Goal: Information Seeking & Learning: Learn about a topic

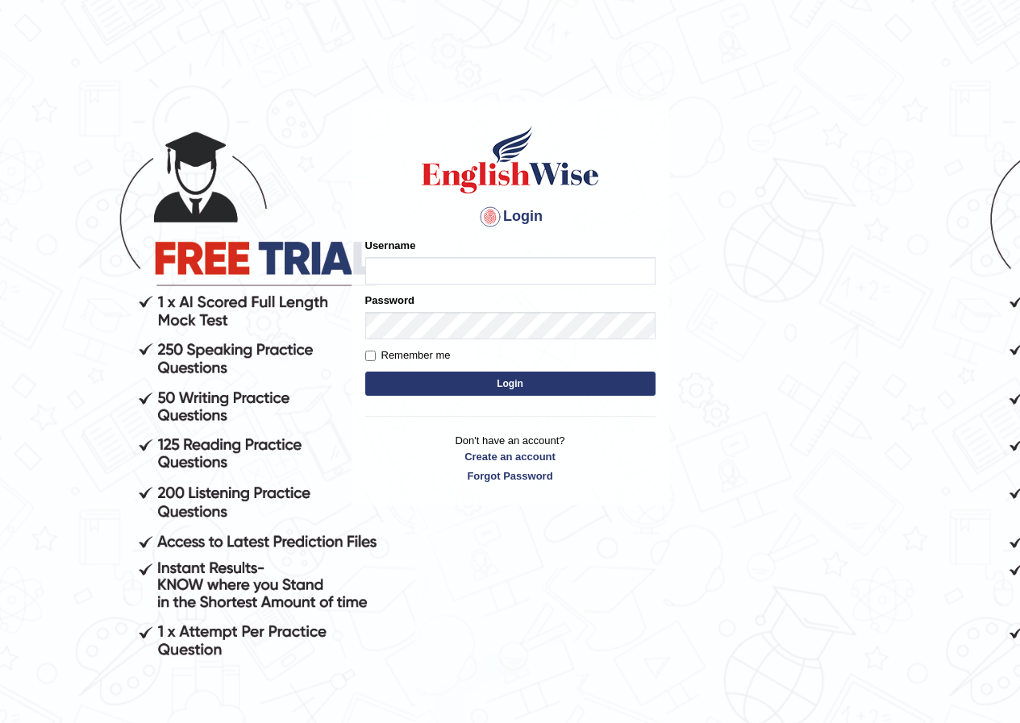
click at [989, 150] on body "Login Please fix the following errors: Username Password Remember me Login Don'…" at bounding box center [510, 412] width 1020 height 723
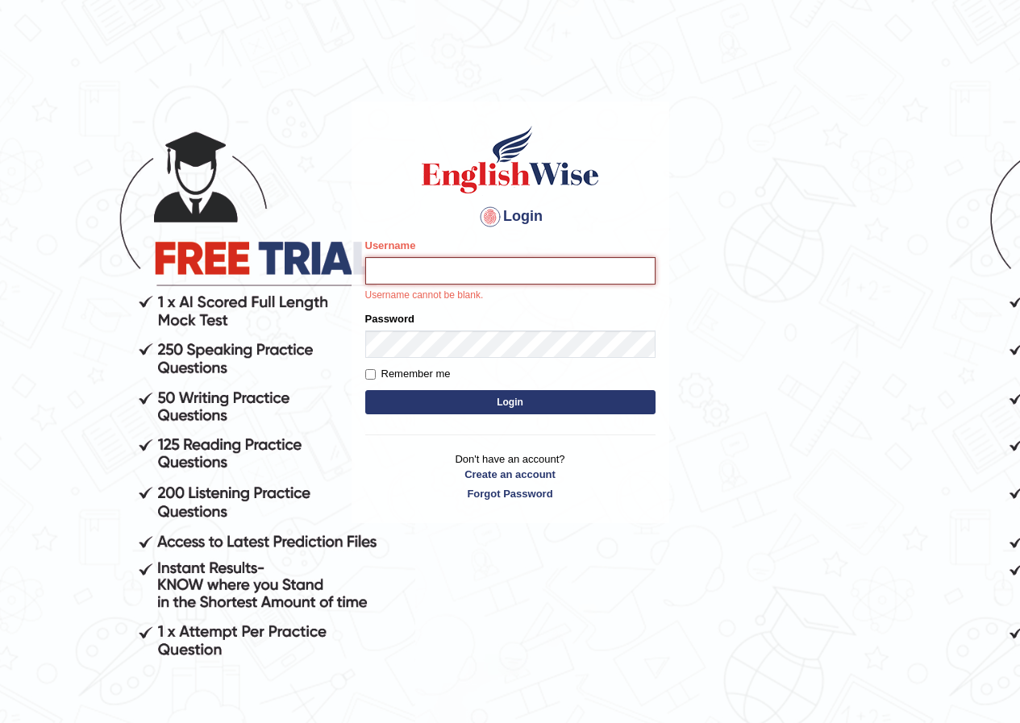
click at [509, 265] on input "Username" at bounding box center [510, 270] width 290 height 27
type input "Ridhima1"
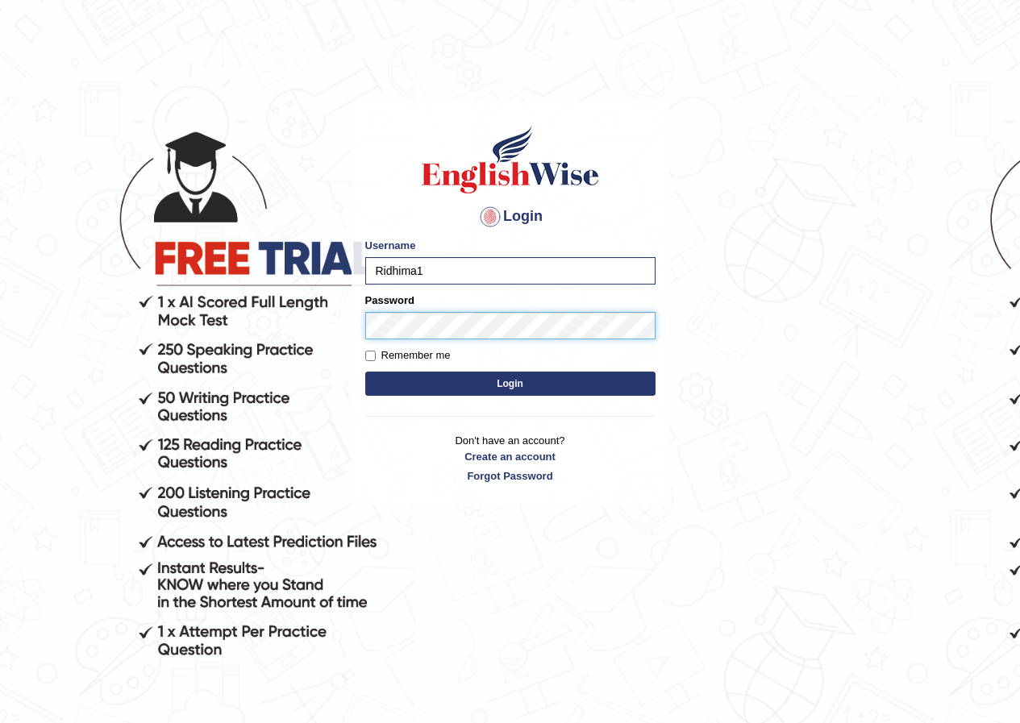
click at [365, 372] on button "Login" at bounding box center [510, 384] width 290 height 24
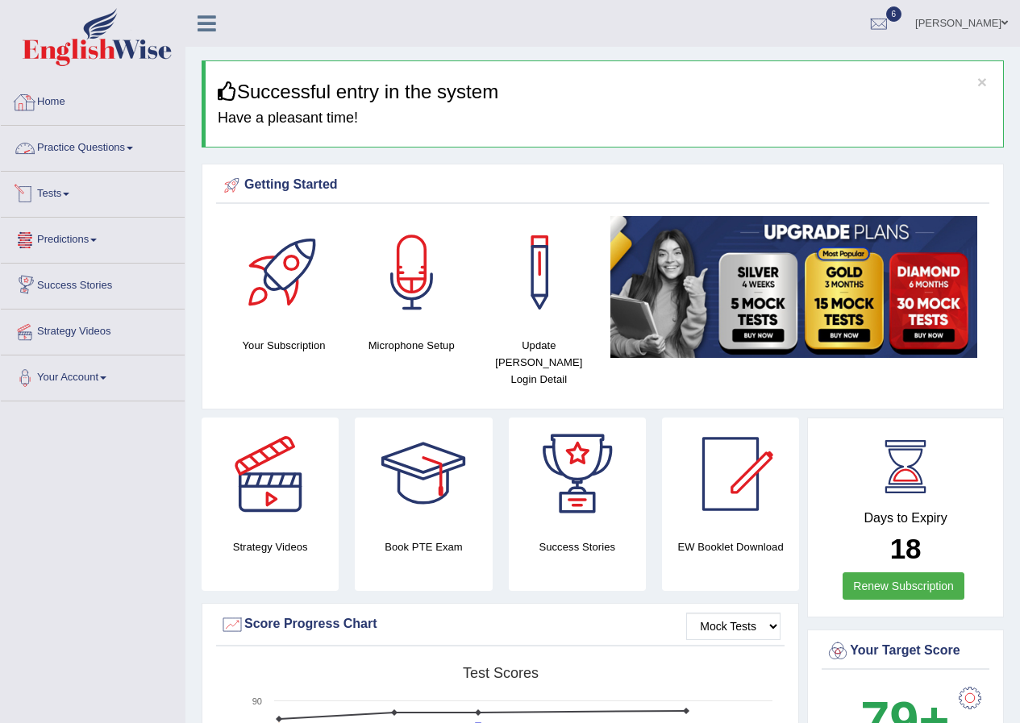
click at [116, 141] on link "Practice Questions" at bounding box center [93, 146] width 184 height 40
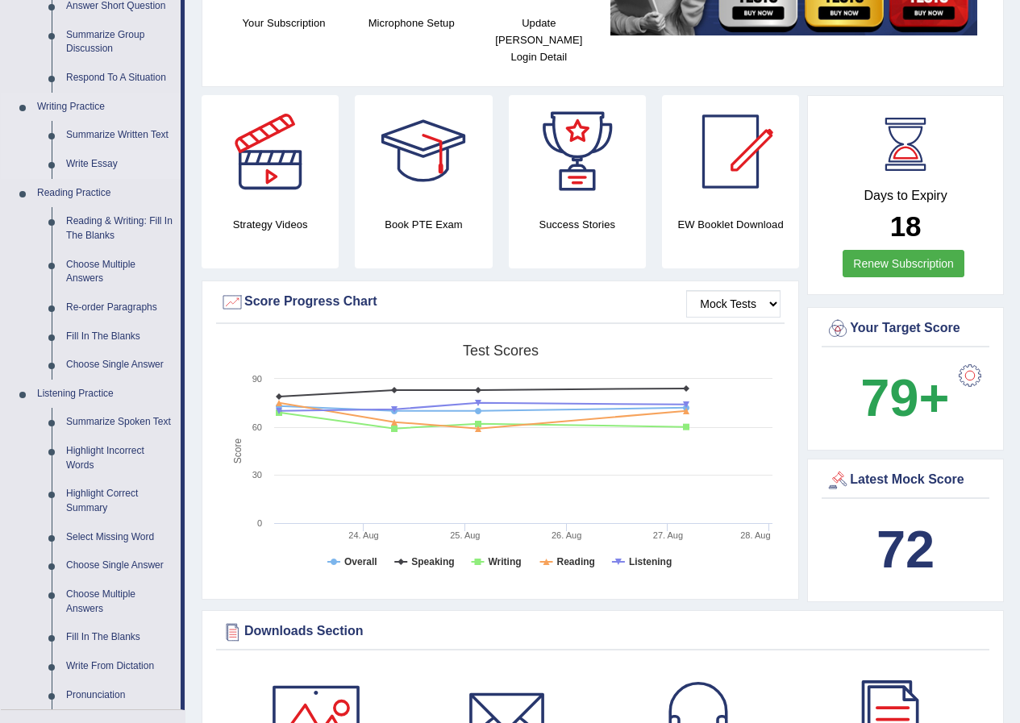
scroll to position [403, 0]
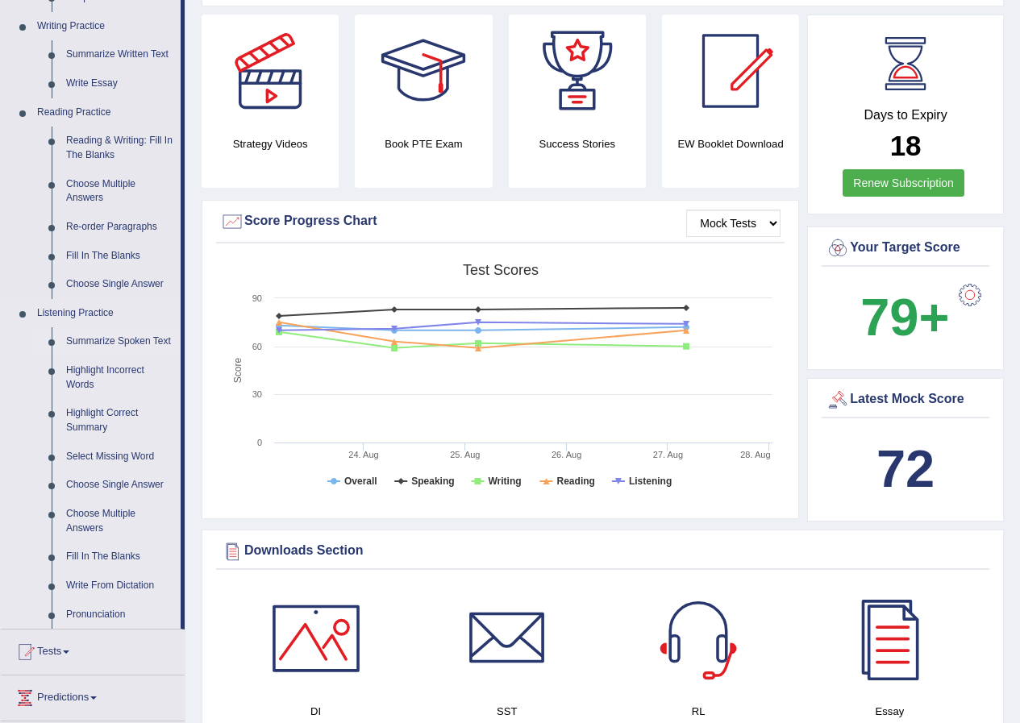
click at [127, 343] on link "Summarize Spoken Text" at bounding box center [120, 341] width 122 height 29
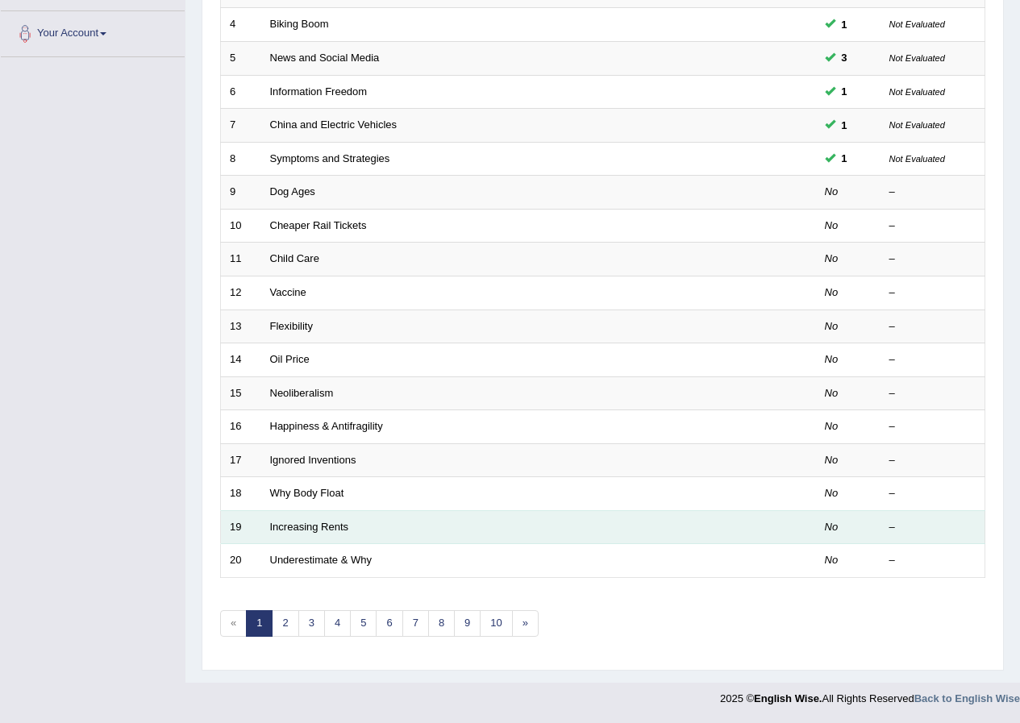
scroll to position [183, 0]
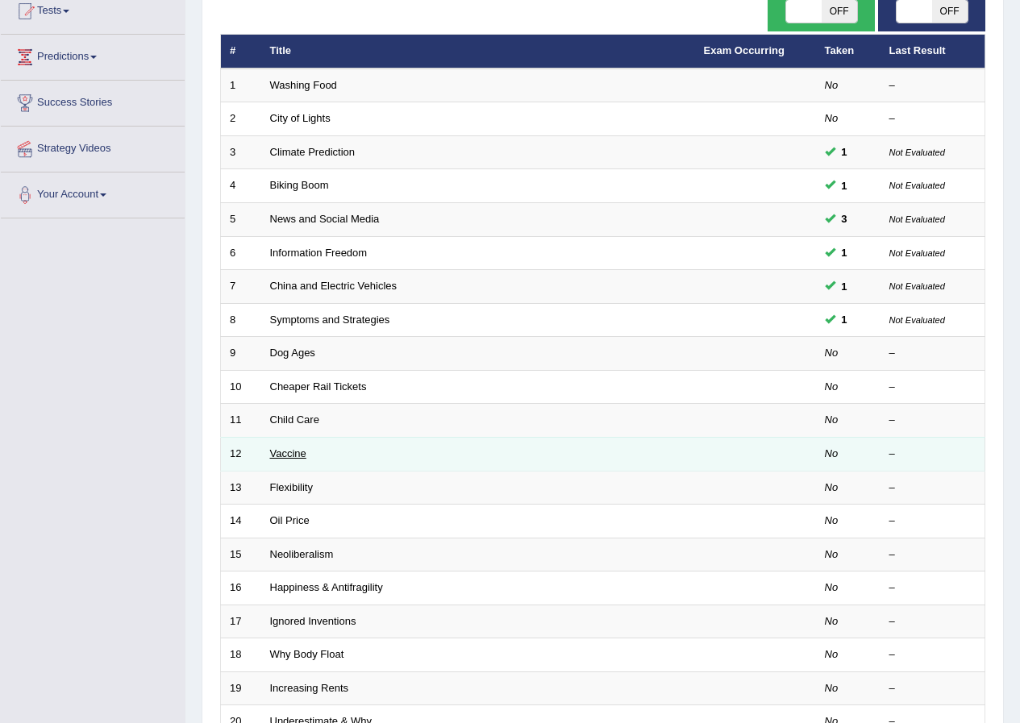
click at [293, 452] on link "Vaccine" at bounding box center [288, 454] width 36 height 12
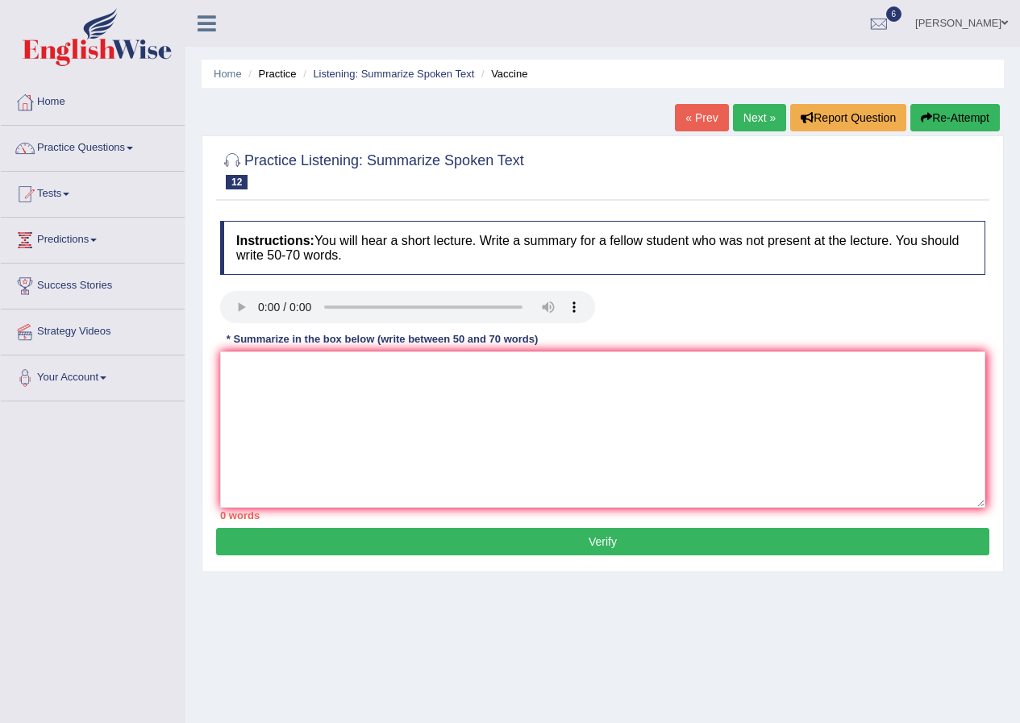
click at [610, 664] on div "Home Practice Listening: Summarize Spoken Text Vaccine « Prev Next » Report Que…" at bounding box center [602, 403] width 835 height 806
click at [651, 411] on textarea at bounding box center [602, 430] width 765 height 156
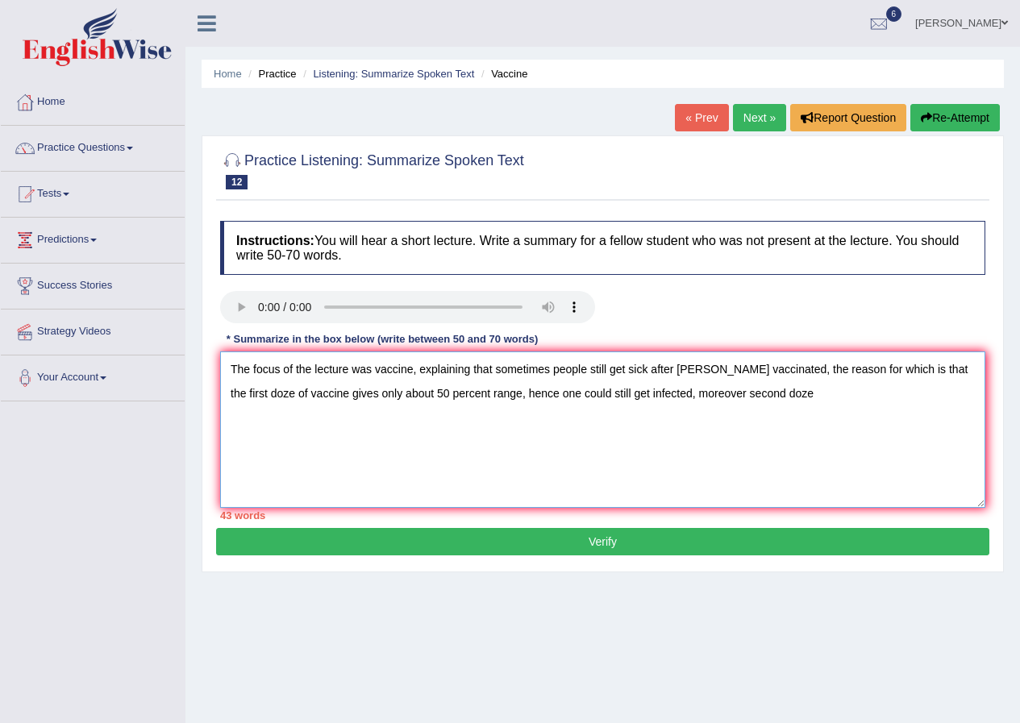
click at [707, 394] on textarea "The focus of the lecture was vaccine, explaining that sometimes people still ge…" at bounding box center [602, 430] width 765 height 156
click at [802, 395] on textarea "The focus of the lecture was vaccine, explaining that sometimes people still ge…" at bounding box center [602, 430] width 765 height 156
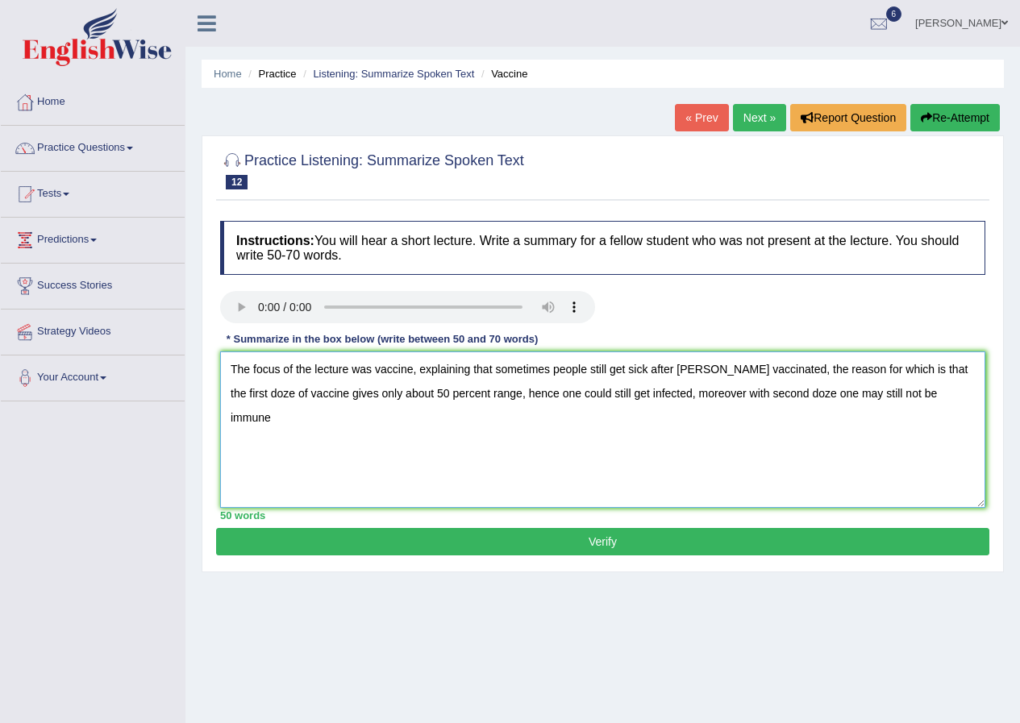
click at [694, 365] on textarea "The focus of the lecture was vaccine, explaining that sometimes people still ge…" at bounding box center [602, 430] width 765 height 156
click at [652, 393] on textarea "The focus of the lecture was vaccine, explaining that sometimes people still ge…" at bounding box center [602, 430] width 765 height 156
click at [656, 393] on textarea "The focus of the lecture was vaccine, explaining that sometimes people still ge…" at bounding box center [602, 430] width 765 height 156
click at [668, 393] on textarea "The focus of the lecture was vaccine, explaining that sometimes people still ge…" at bounding box center [602, 430] width 765 height 156
click at [702, 395] on textarea "The focus of the lecture was vaccine, explaining that sometimes people still ge…" at bounding box center [602, 430] width 765 height 156
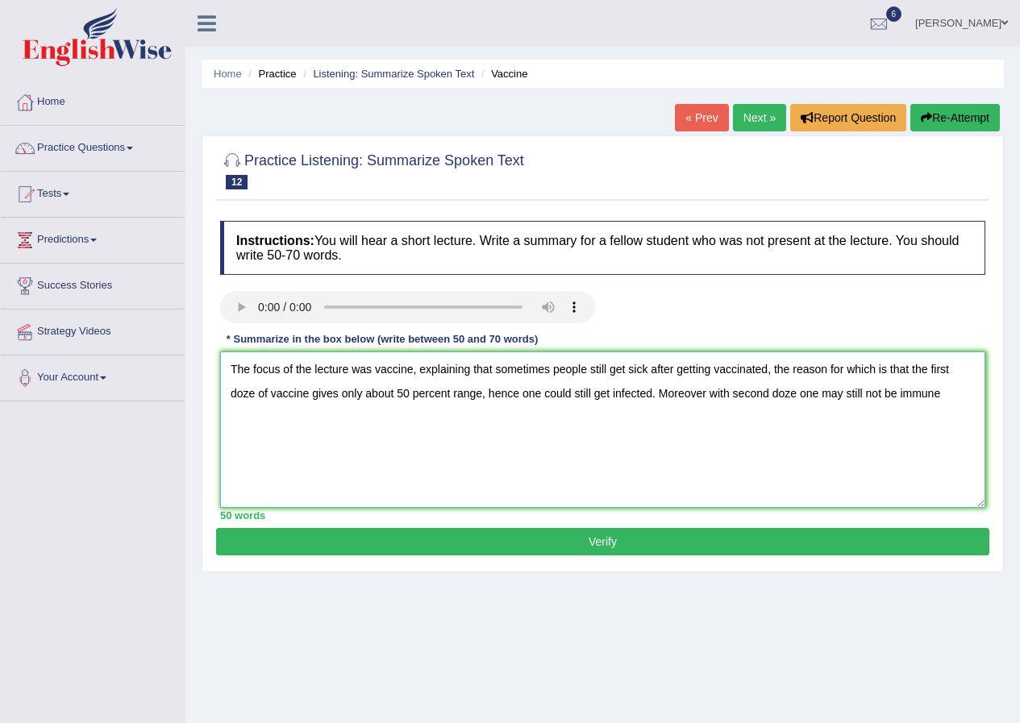
click at [705, 393] on textarea "The focus of the lecture was vaccine, explaining that sometimes people still ge…" at bounding box center [602, 430] width 765 height 156
click at [955, 389] on textarea "The focus of the lecture was vaccine, explaining that sometimes people still ge…" at bounding box center [602, 430] width 765 height 156
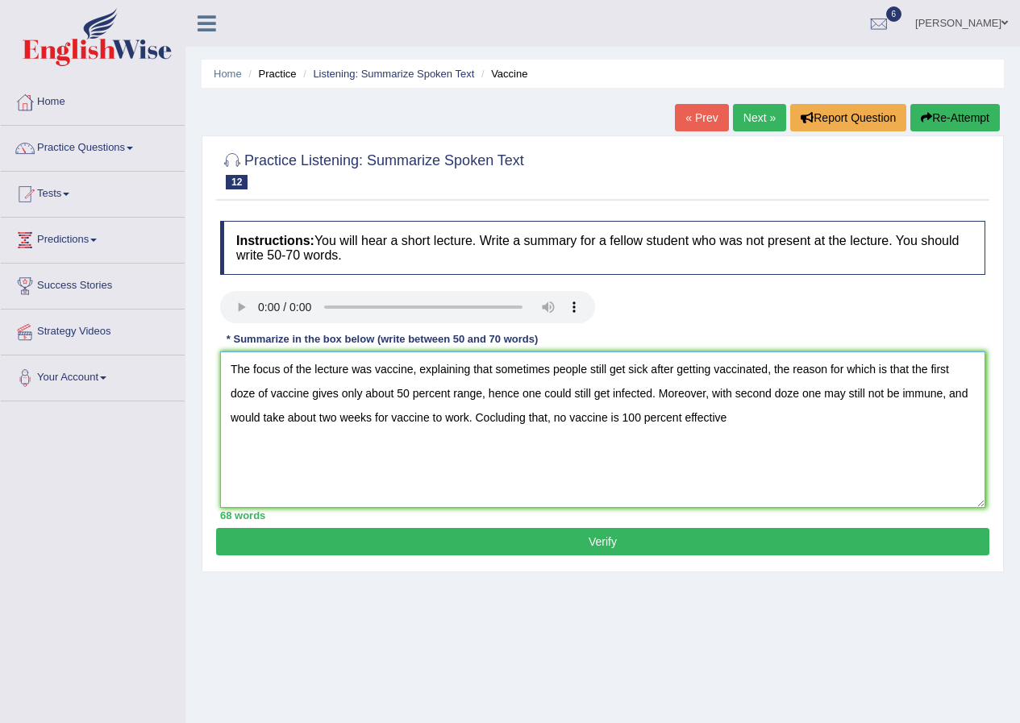
click at [489, 420] on textarea "The focus of the lecture was vaccine, explaining that sometimes people still ge…" at bounding box center [602, 430] width 765 height 156
click at [739, 417] on textarea "The focus of the lecture was vaccine, explaining that sometimes people still ge…" at bounding box center [602, 430] width 765 height 156
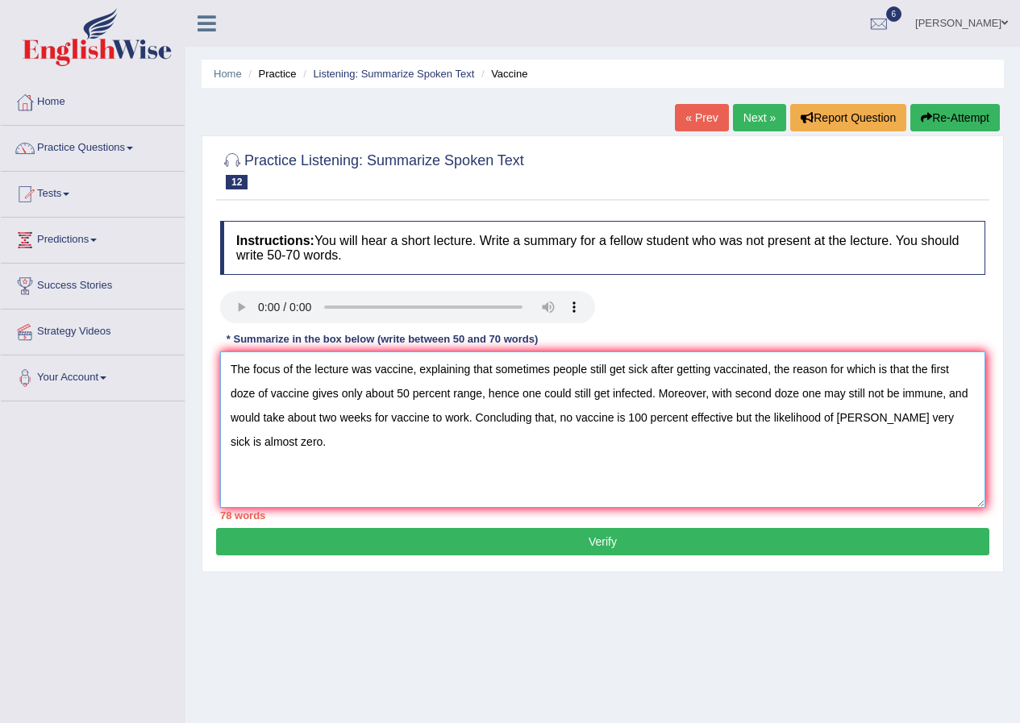
drag, startPoint x: 656, startPoint y: 393, endPoint x: 482, endPoint y: 381, distance: 173.7
click at [482, 381] on textarea "The focus of the lecture was vaccine, explaining that sometimes people still ge…" at bounding box center [602, 430] width 765 height 156
drag, startPoint x: 889, startPoint y: 394, endPoint x: 856, endPoint y: 394, distance: 33.1
click at [856, 394] on textarea "The focus of the lecture was vaccine, explaining that sometimes people still ge…" at bounding box center [602, 430] width 765 height 156
click at [650, 417] on textarea "The focus of the lecture was vaccine, explaining that sometimes people still ge…" at bounding box center [602, 430] width 765 height 156
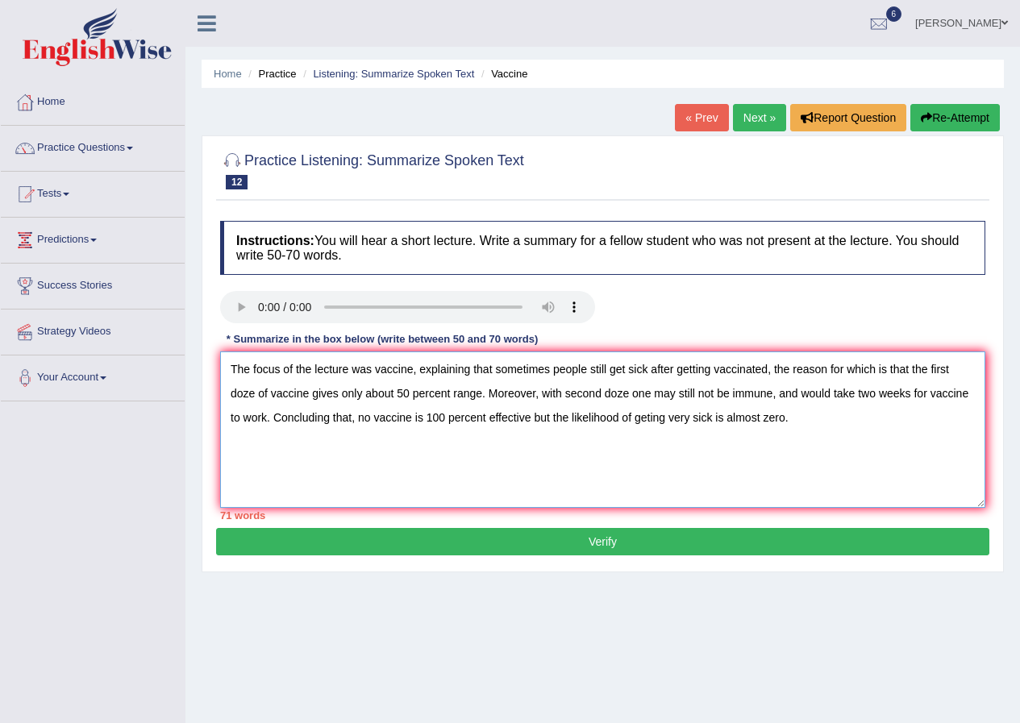
click at [644, 416] on textarea "The focus of the lecture was vaccine, explaining that sometimes people still ge…" at bounding box center [602, 430] width 765 height 156
drag, startPoint x: 763, startPoint y: 418, endPoint x: 728, endPoint y: 418, distance: 34.7
click at [728, 418] on textarea "The focus of the lecture was vaccine, explaining that sometimes people still ge…" at bounding box center [602, 430] width 765 height 156
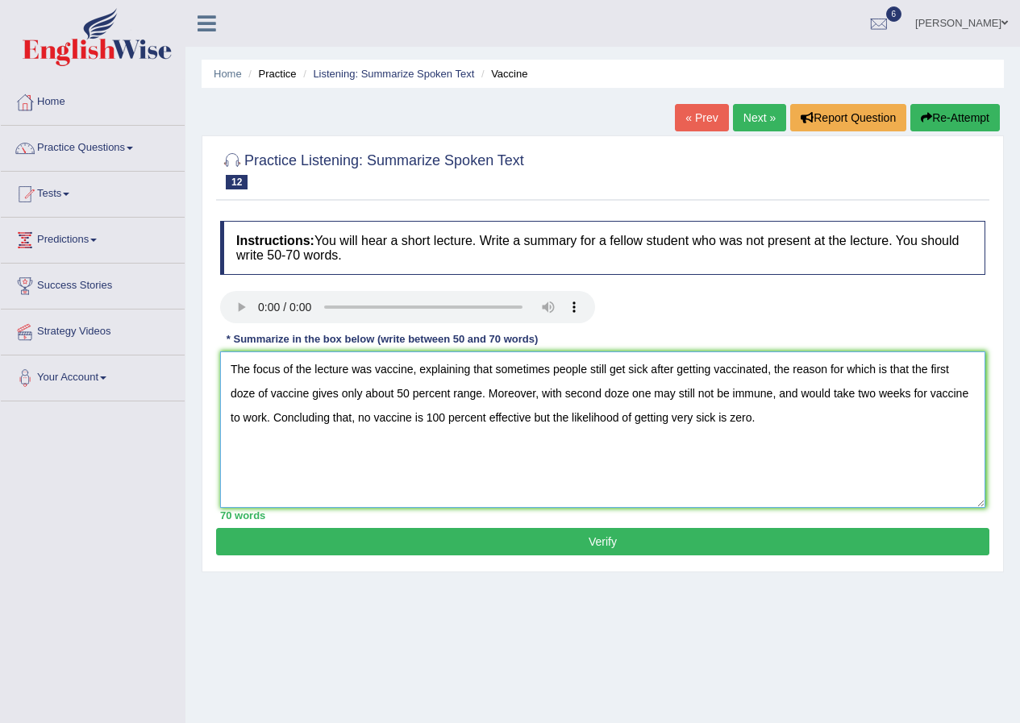
click at [531, 423] on textarea "The focus of the lecture was vaccine, explaining that sometimes people still ge…" at bounding box center [602, 430] width 765 height 156
type textarea "The focus of the lecture was vaccine, explaining that sometimes people still ge…"
click at [618, 548] on button "Verify" at bounding box center [602, 541] width 773 height 27
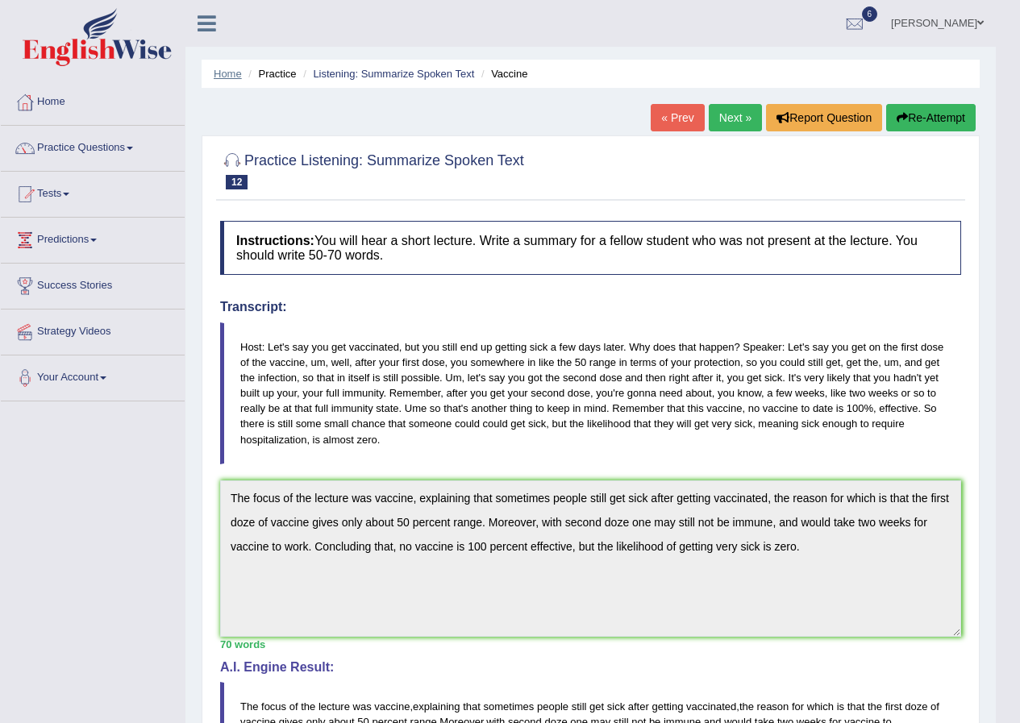
click at [219, 78] on link "Home" at bounding box center [228, 74] width 28 height 12
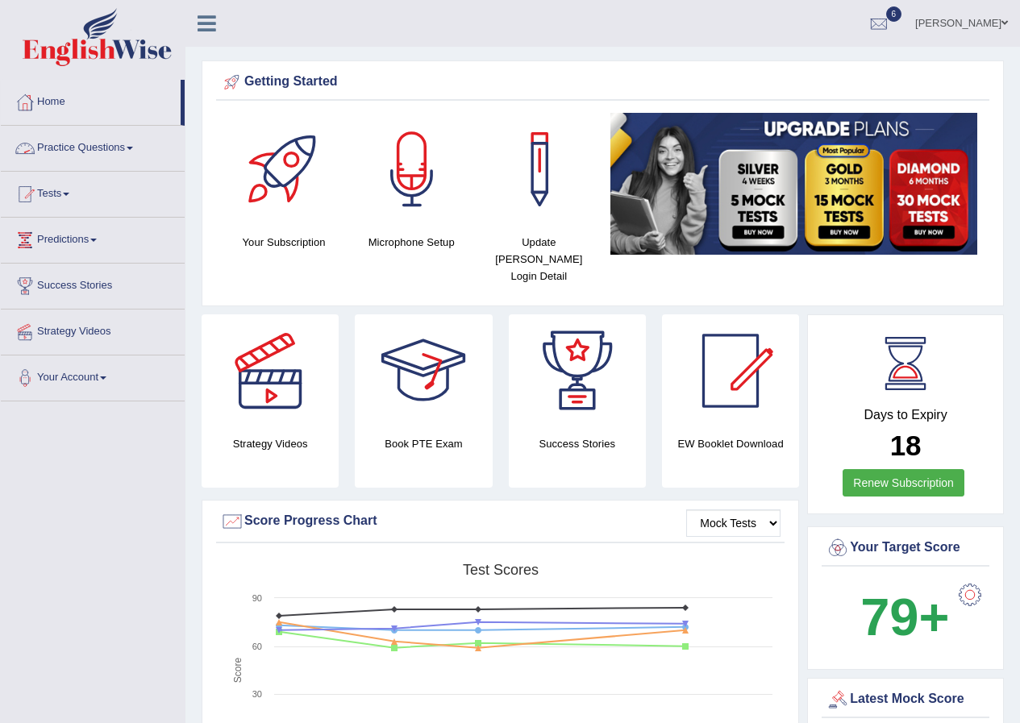
click at [133, 151] on link "Practice Questions" at bounding box center [93, 146] width 184 height 40
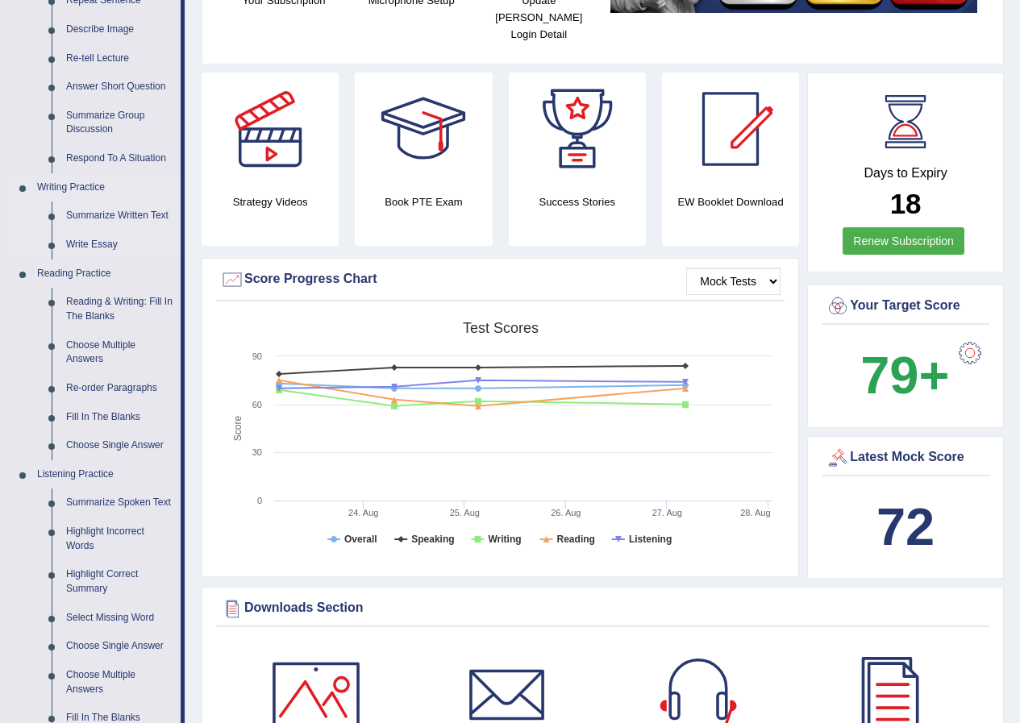
scroll to position [323, 0]
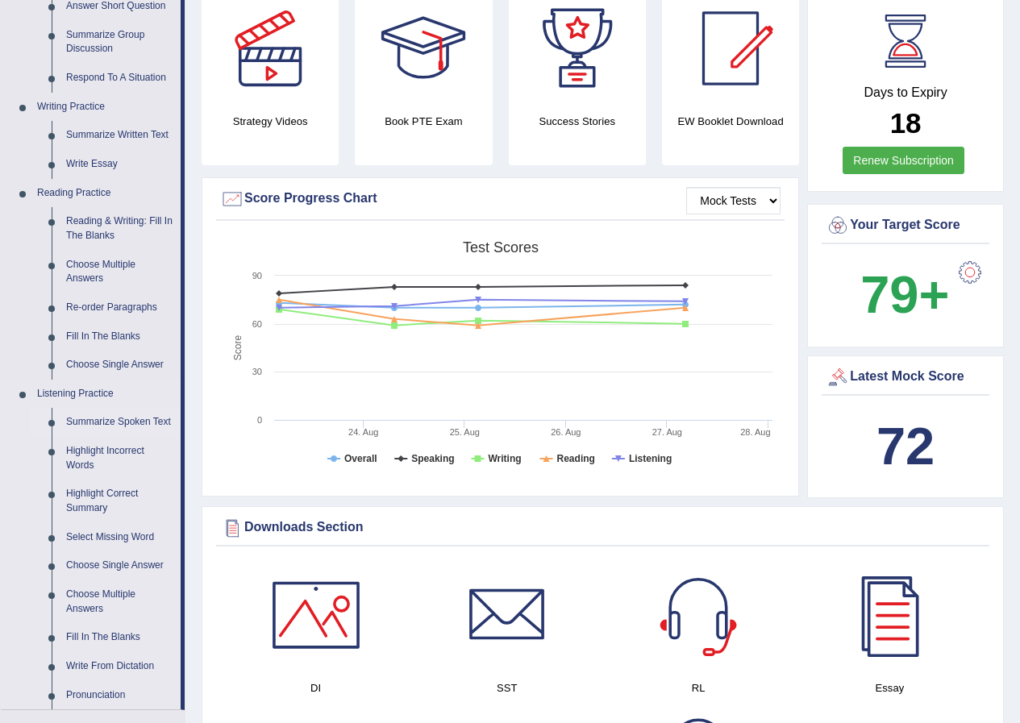
click at [107, 419] on link "Summarize Spoken Text" at bounding box center [120, 422] width 122 height 29
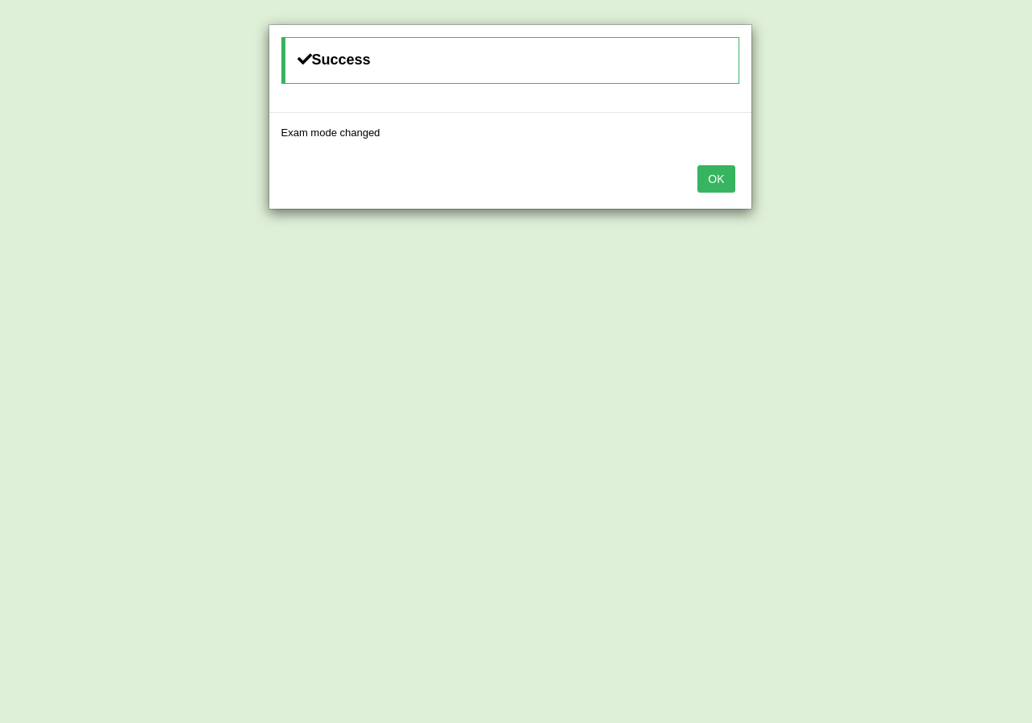
click at [910, 189] on div "Success Exam mode changed OK" at bounding box center [516, 361] width 1032 height 723
click at [723, 181] on button "OK" at bounding box center [716, 178] width 37 height 27
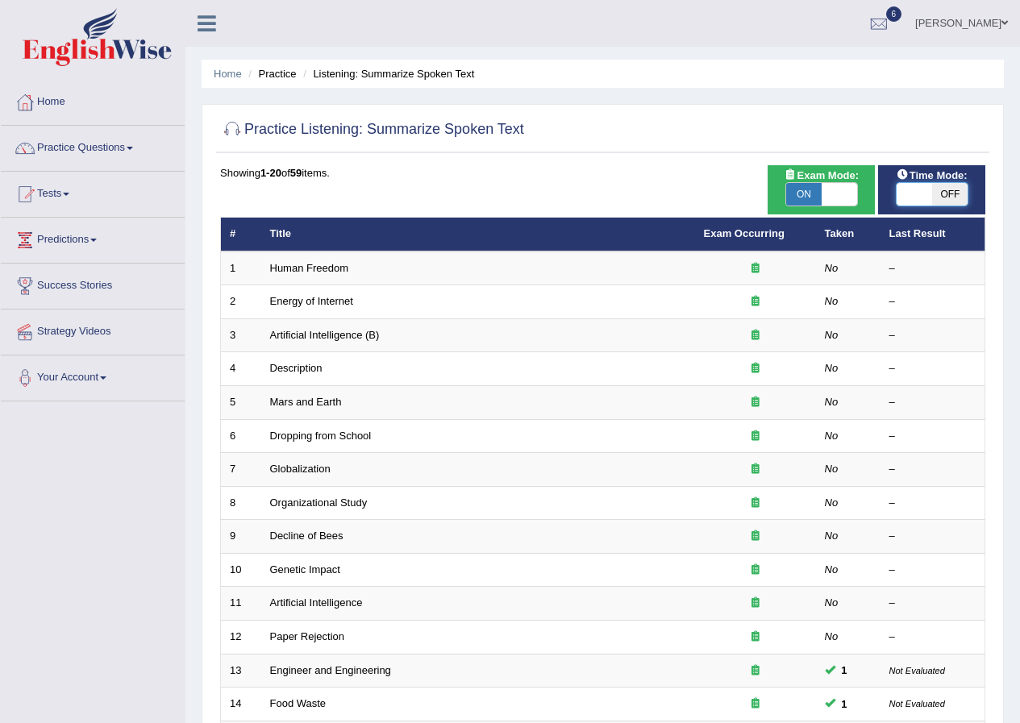
click at [924, 198] on span at bounding box center [914, 194] width 35 height 23
checkbox input "true"
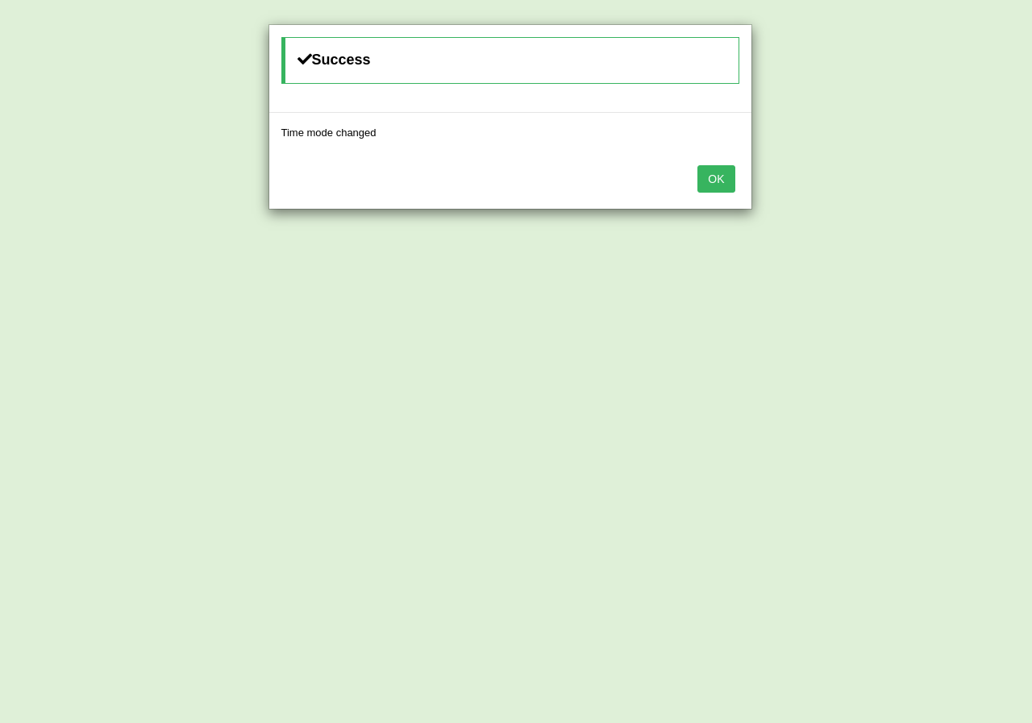
click at [728, 172] on button "OK" at bounding box center [716, 178] width 37 height 27
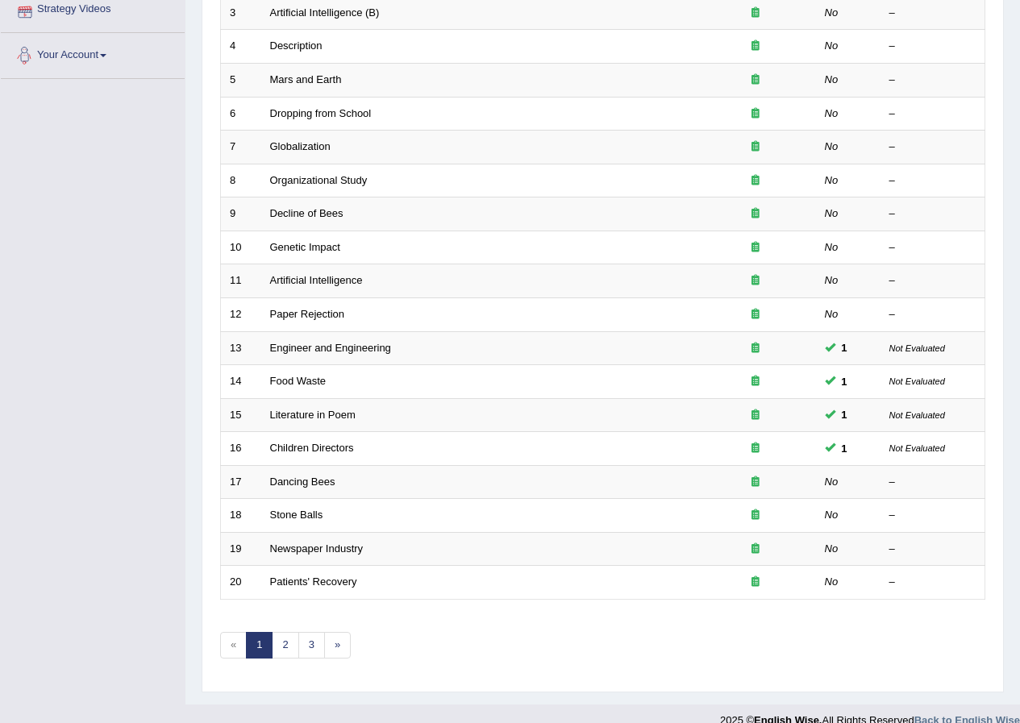
scroll to position [344, 0]
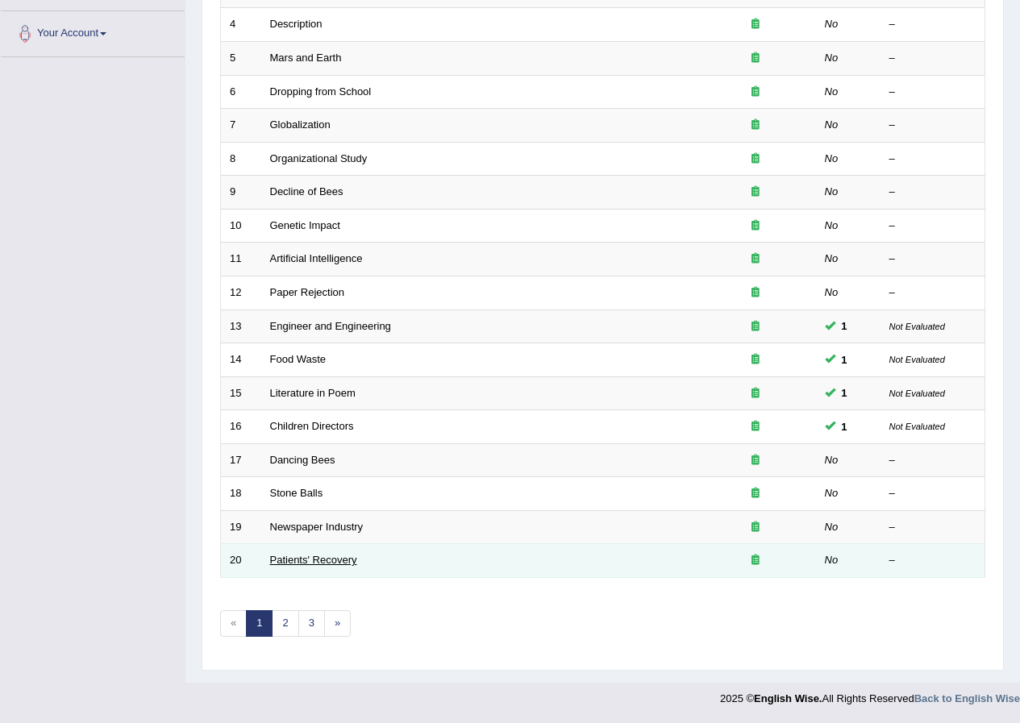
click at [298, 563] on link "Patients' Recovery" at bounding box center [313, 560] width 87 height 12
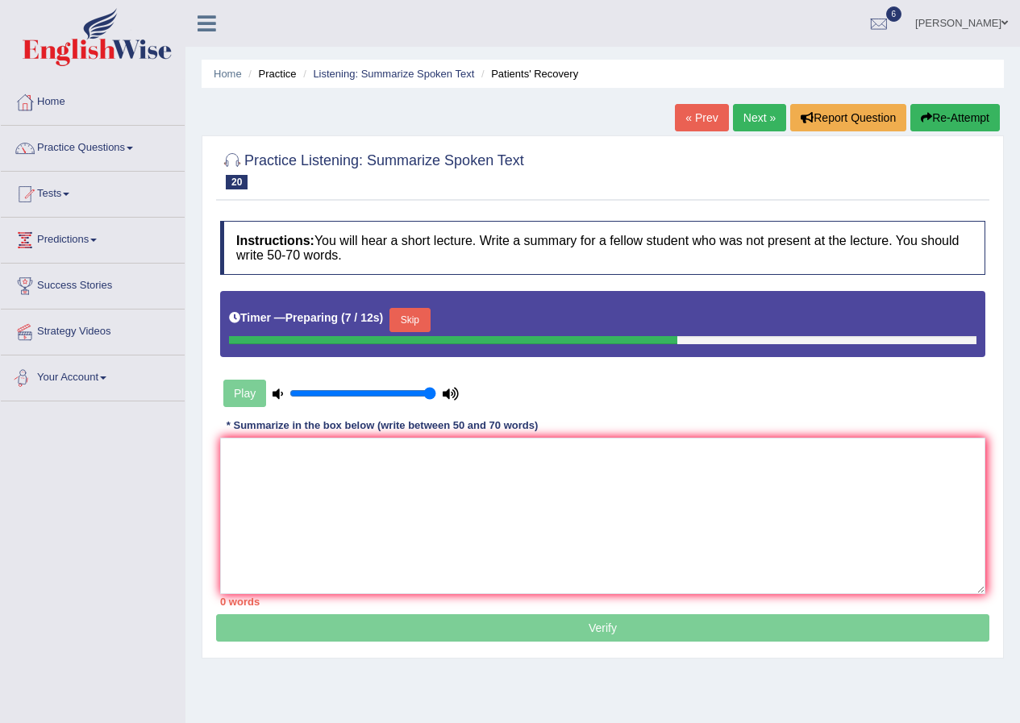
click at [422, 326] on button "Skip" at bounding box center [409, 320] width 40 height 24
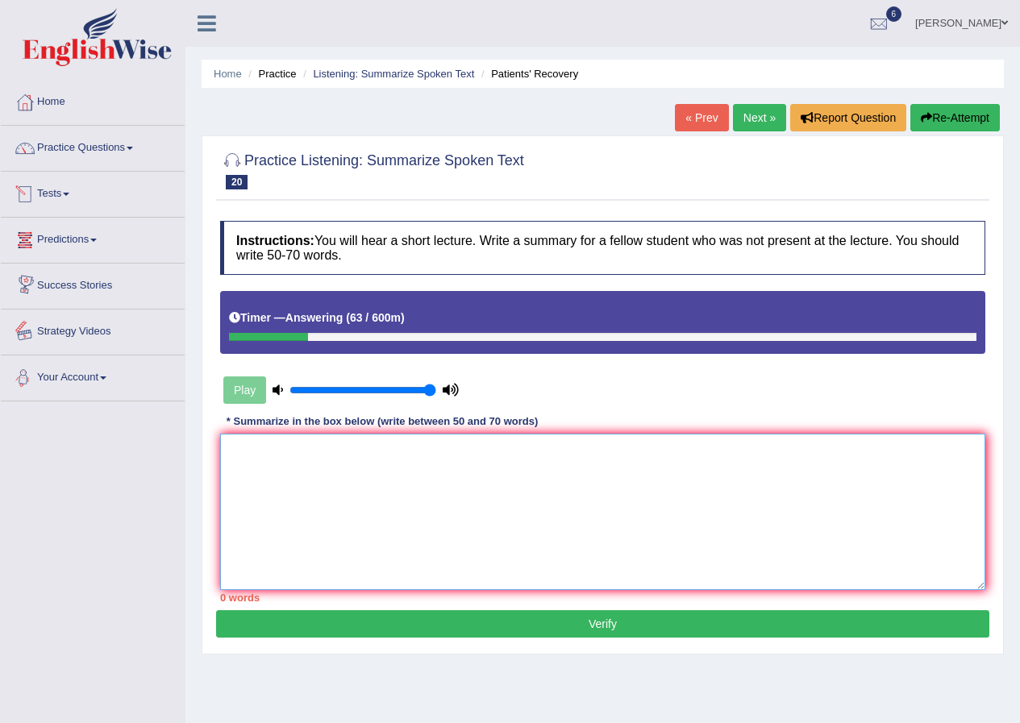
click at [404, 475] on textarea at bounding box center [602, 512] width 765 height 156
click at [364, 453] on textarea "The focus of the lecture on hospital designs and" at bounding box center [602, 512] width 765 height 156
click at [582, 452] on textarea "The focus of the lecture on the link between hospital designs and" at bounding box center [602, 512] width 765 height 156
click at [753, 450] on textarea "The focus of the lecture on the link between hospital designs and recovery rate…" at bounding box center [602, 512] width 765 height 156
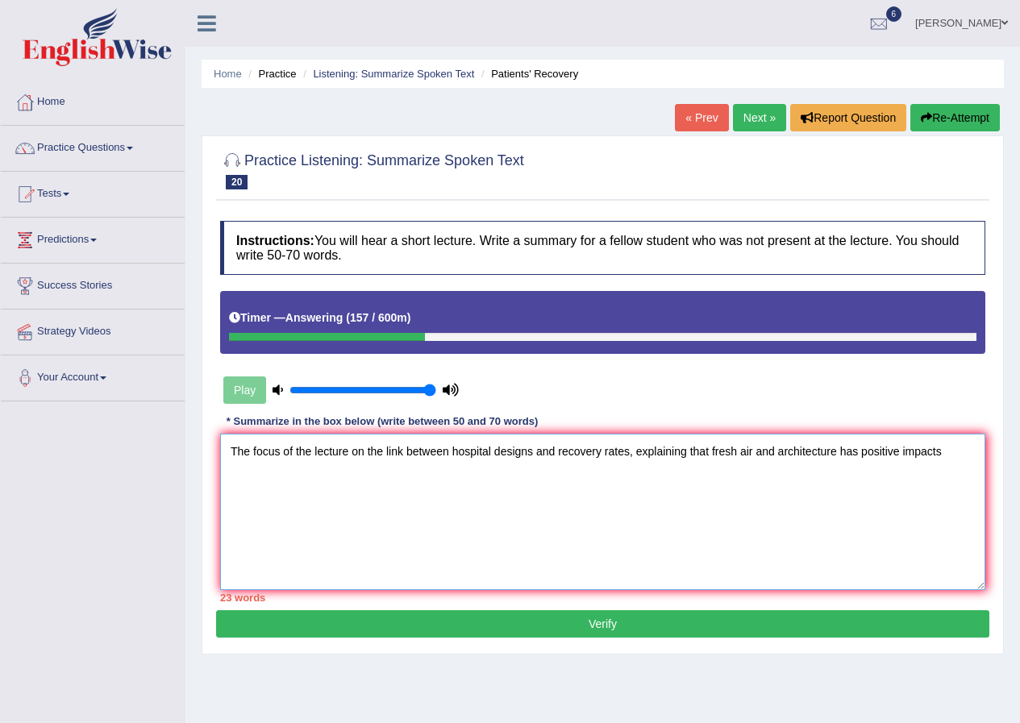
click at [775, 448] on textarea "The focus of the lecture on the link between hospital designs and recovery rate…" at bounding box center [602, 512] width 765 height 156
click at [972, 448] on textarea "The focus of the lecture on the link between hospital designs and recovery rate…" at bounding box center [602, 512] width 765 height 156
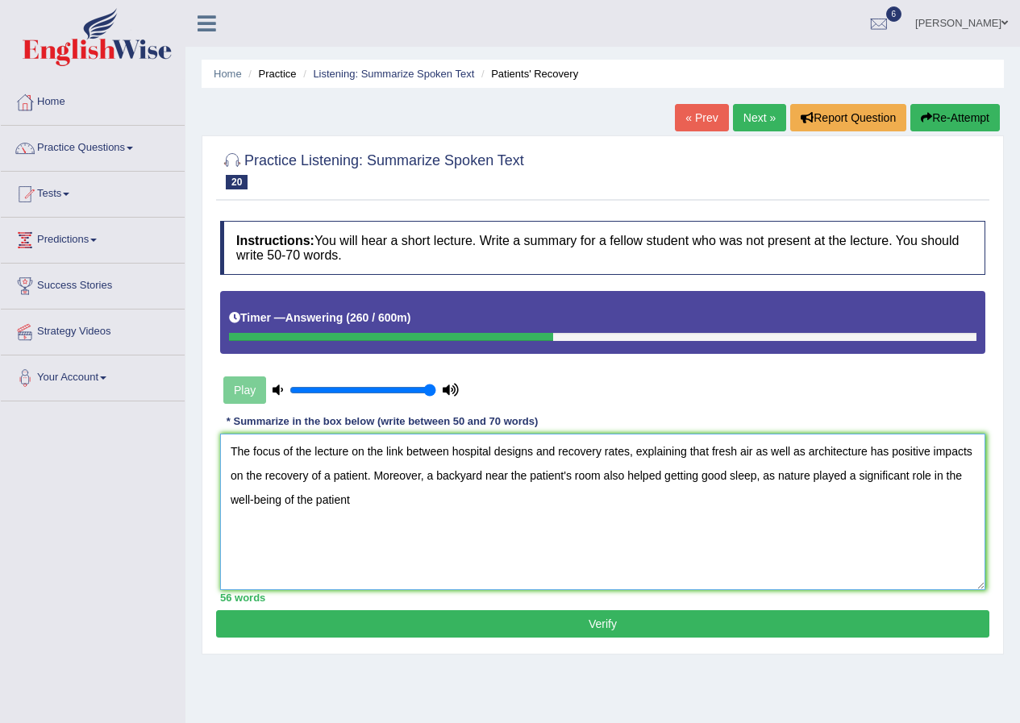
click at [351, 448] on textarea "The focus of the lecture on the link between hospital designs and recovery rate…" at bounding box center [602, 512] width 765 height 156
click at [703, 475] on textarea "The focus of the lecture was on the link between hospital designs and recovery …" at bounding box center [602, 512] width 765 height 156
drag, startPoint x: 758, startPoint y: 477, endPoint x: 725, endPoint y: 478, distance: 33.1
click at [725, 478] on textarea "The focus of the lecture was on the link between hospital designs and recovery …" at bounding box center [602, 512] width 765 height 156
click at [872, 477] on textarea "The focus of the lecture was on the link between hospital designs and recovery …" at bounding box center [602, 512] width 765 height 156
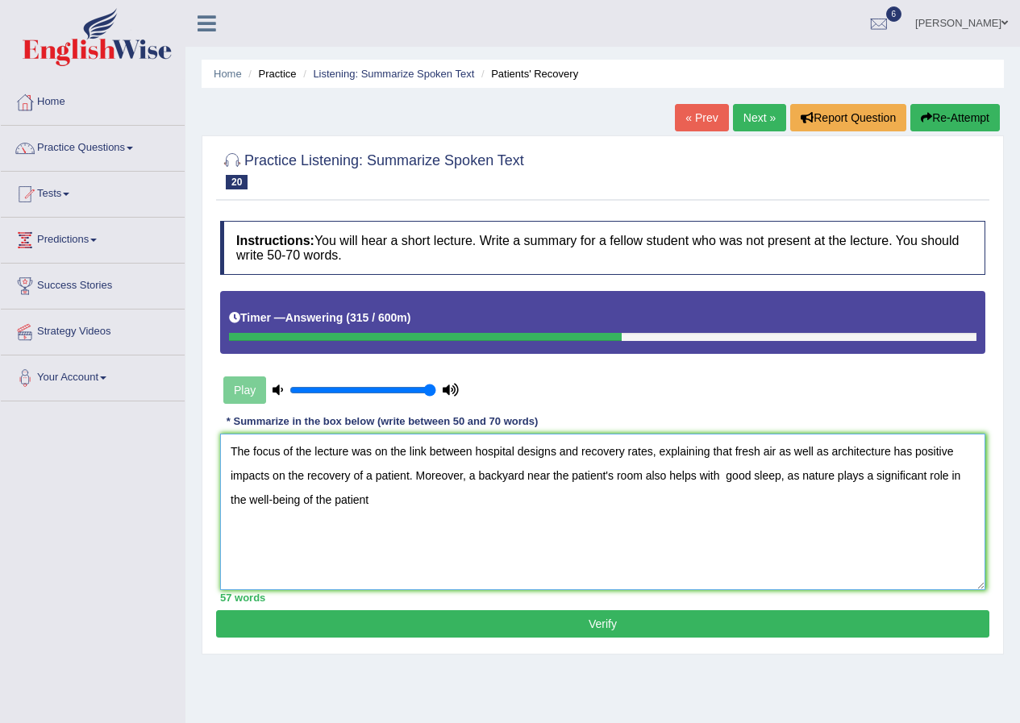
click at [380, 501] on textarea "The focus of the lecture was on the link between hospital designs and recovery …" at bounding box center [602, 512] width 765 height 156
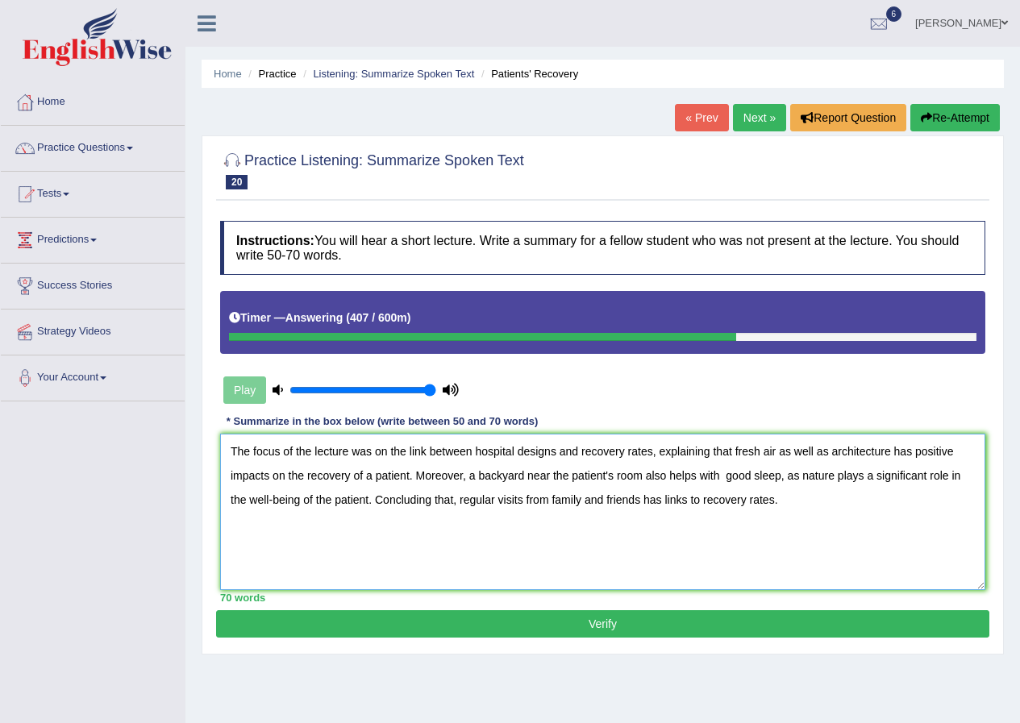
type textarea "The focus of the lecture was on the link between hospital designs and recovery …"
click at [573, 632] on button "Verify" at bounding box center [602, 623] width 773 height 27
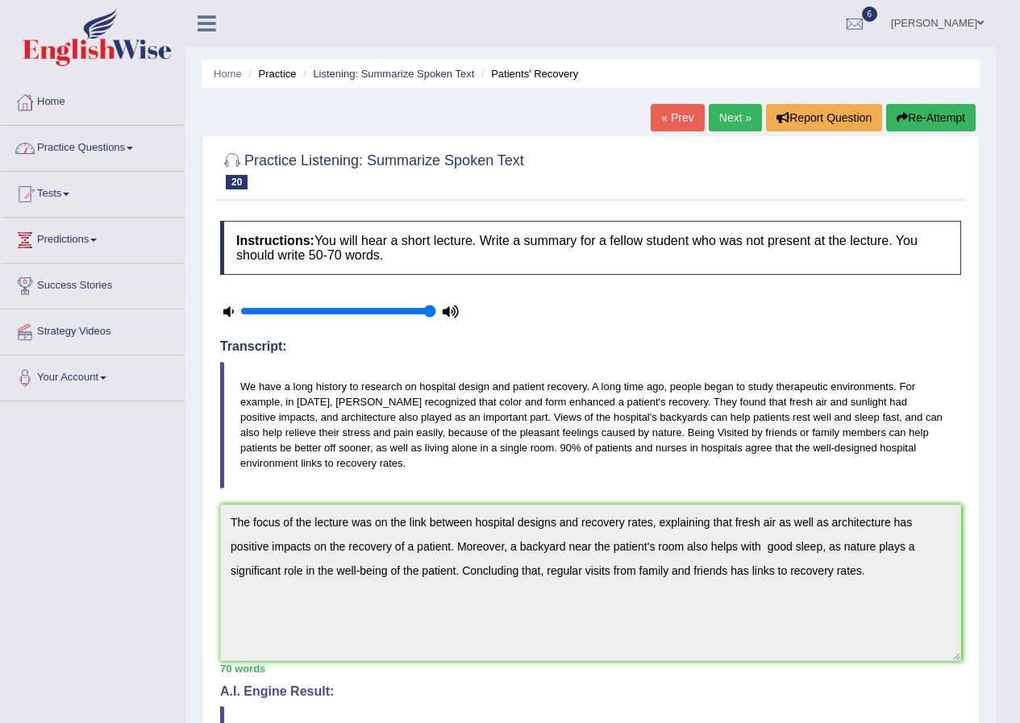
click at [734, 110] on link "Next »" at bounding box center [735, 117] width 53 height 27
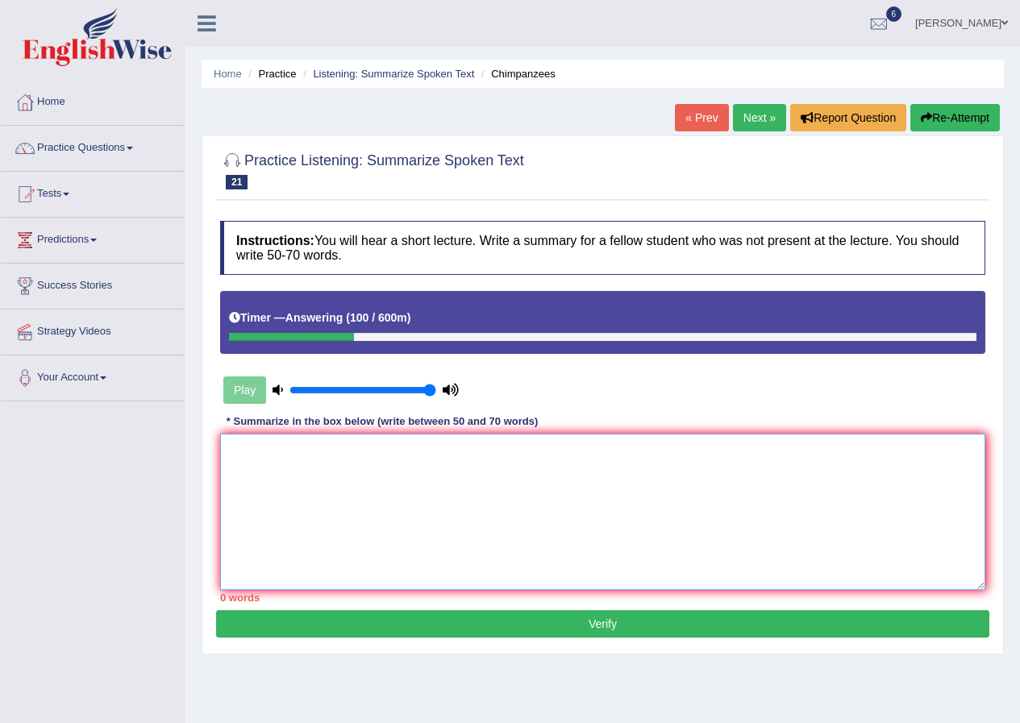
click at [448, 456] on textarea at bounding box center [602, 512] width 765 height 156
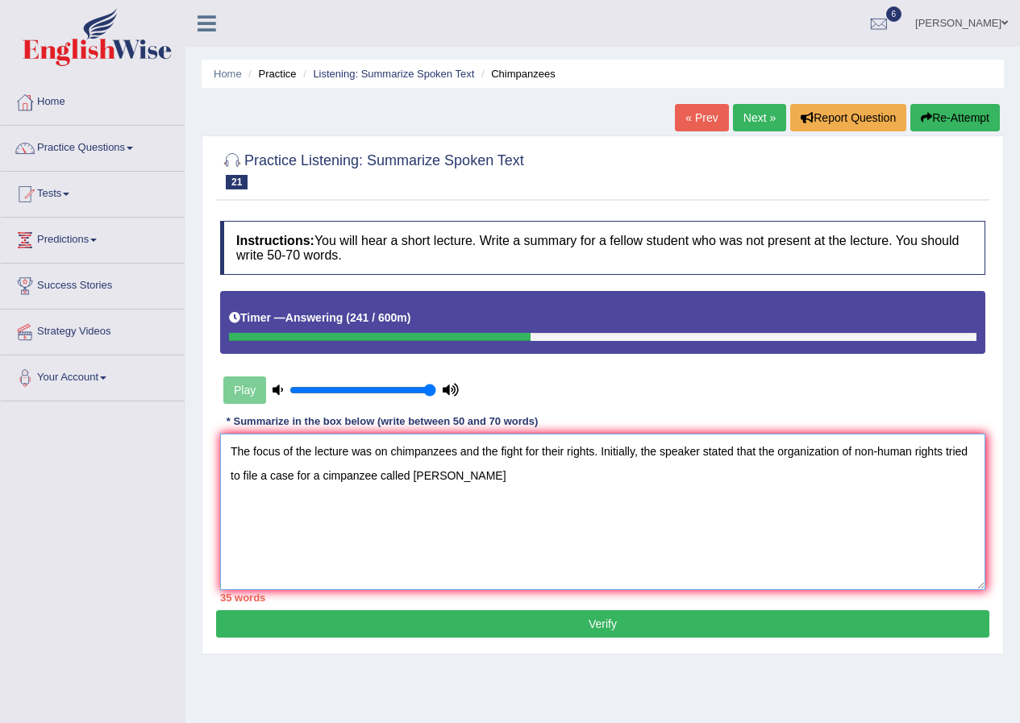
click at [914, 452] on textarea "The focus of the lecture was on chimpanzees and the fight for their rights. Ini…" at bounding box center [602, 512] width 765 height 156
click at [940, 448] on textarea "The focus of the lecture was on chimpanzees and the fight for their rights. Ini…" at bounding box center [602, 512] width 765 height 156
click at [518, 480] on textarea "The focus of the lecture was on chimpanzees and the fight for their rights. Ini…" at bounding box center [602, 512] width 765 height 156
click at [756, 446] on textarea "The focus of the lecture was on chimpanzees and the fight for their rights. Ini…" at bounding box center [602, 512] width 765 height 156
click at [819, 452] on textarea "The focus of the lecture was on chimpanzees and the fight for their rights. Ini…" at bounding box center [602, 512] width 765 height 156
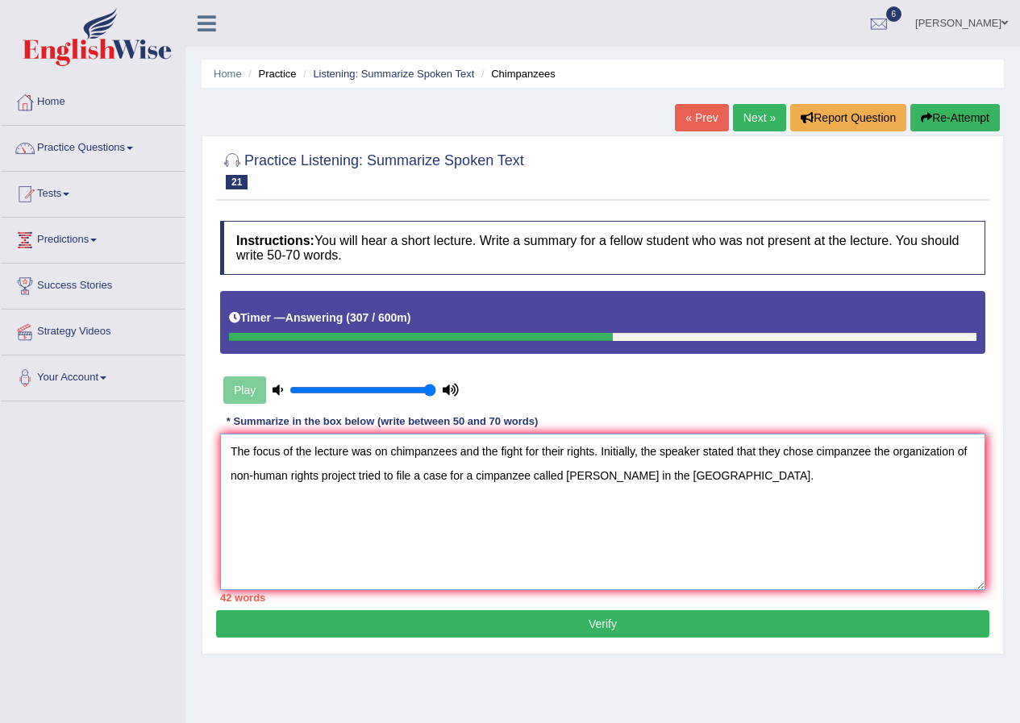
click at [821, 451] on textarea "The focus of the lecture was on chimpanzees and the fight for their rights. Ini…" at bounding box center [602, 512] width 765 height 156
click at [878, 451] on textarea "The focus of the lecture was on chimpanzees and the fight for their rights. Ini…" at bounding box center [602, 512] width 765 height 156
drag, startPoint x: 878, startPoint y: 450, endPoint x: 758, endPoint y: 439, distance: 120.7
click at [758, 439] on textarea "The focus of the lecture was on chimpanzees and the fight for their rights. Ini…" at bounding box center [602, 512] width 765 height 156
click at [581, 474] on textarea "The focus of the lecture was on chimpanzees and the fight for their rights. Ini…" at bounding box center [602, 512] width 765 height 156
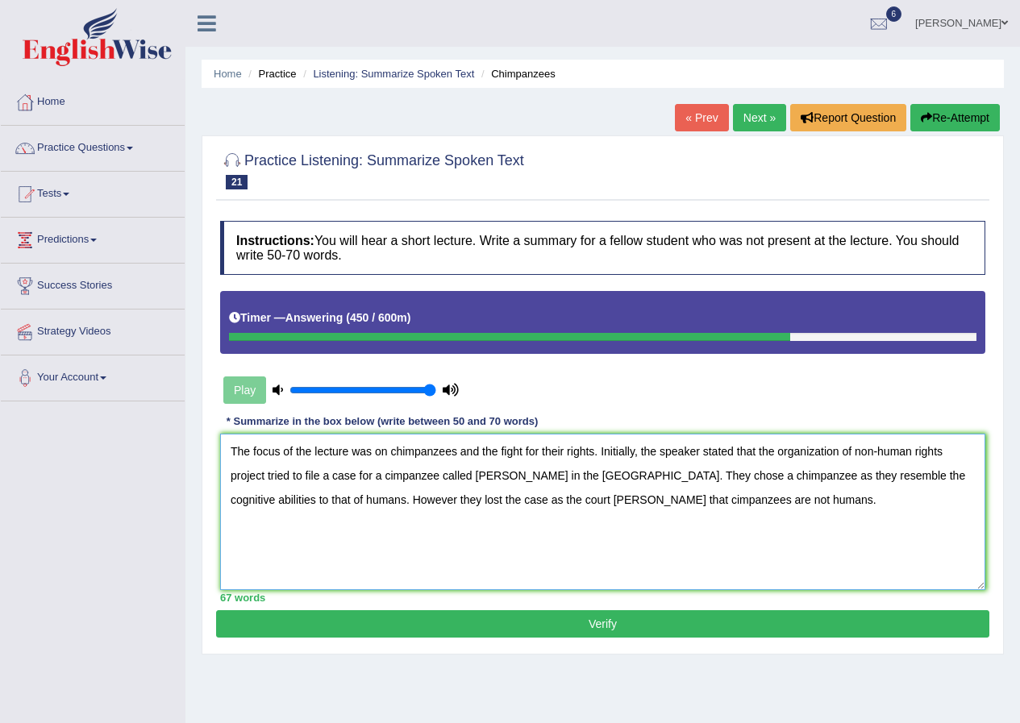
click at [390, 479] on textarea "The focus of the lecture was on chimpanzees and the fight for their rights. Ini…" at bounding box center [602, 512] width 765 height 156
click at [492, 502] on textarea "The focus of the lecture was on chimpanzees and the fight for their rights. Ini…" at bounding box center [602, 512] width 765 height 156
click at [535, 494] on textarea "The focus of the lecture was on chimpanzees and the fight for their rights. Ini…" at bounding box center [602, 512] width 765 height 156
click at [537, 497] on textarea "The focus of the lecture was on chimpanzees and the fight for their rights. Ini…" at bounding box center [602, 512] width 765 height 156
click at [706, 507] on textarea "The focus of the lecture was on chimpanzees and the fight for their rights. Ini…" at bounding box center [602, 512] width 765 height 156
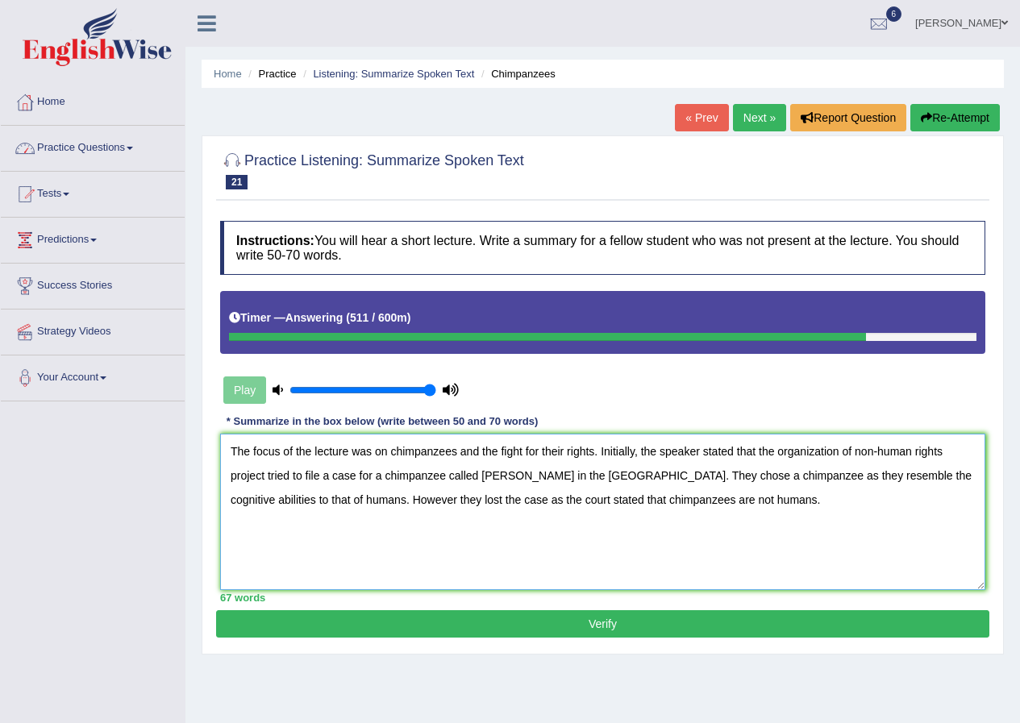
type textarea "The focus of the lecture was on chimpanzees and the fight for their rights. Ini…"
click at [585, 621] on button "Verify" at bounding box center [602, 623] width 773 height 27
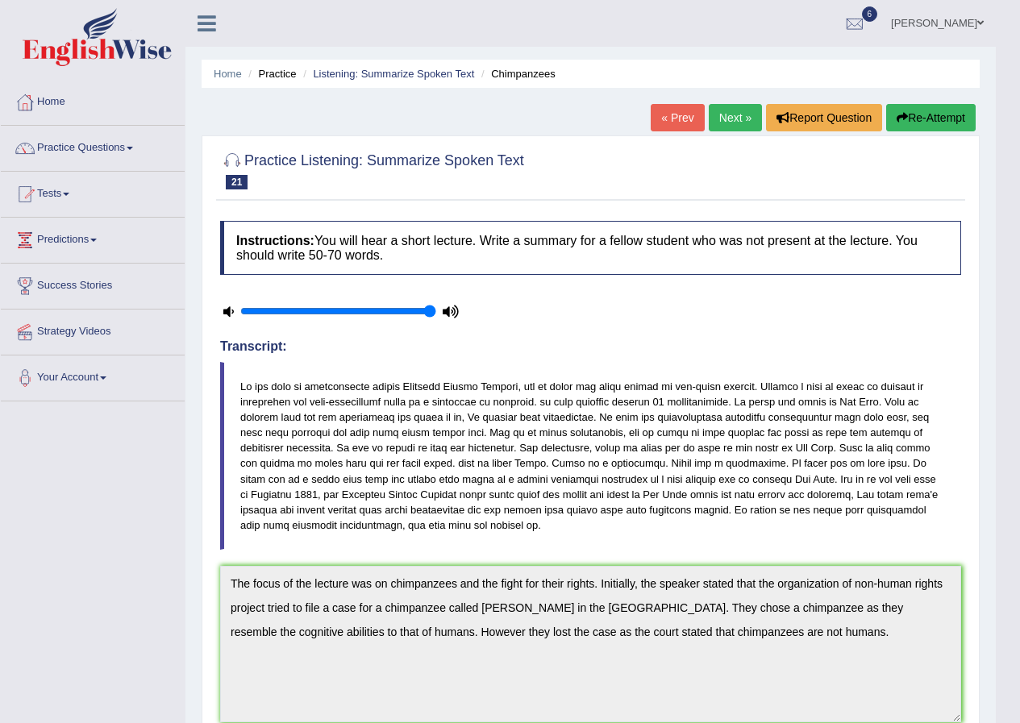
click at [739, 120] on link "Next »" at bounding box center [735, 117] width 53 height 27
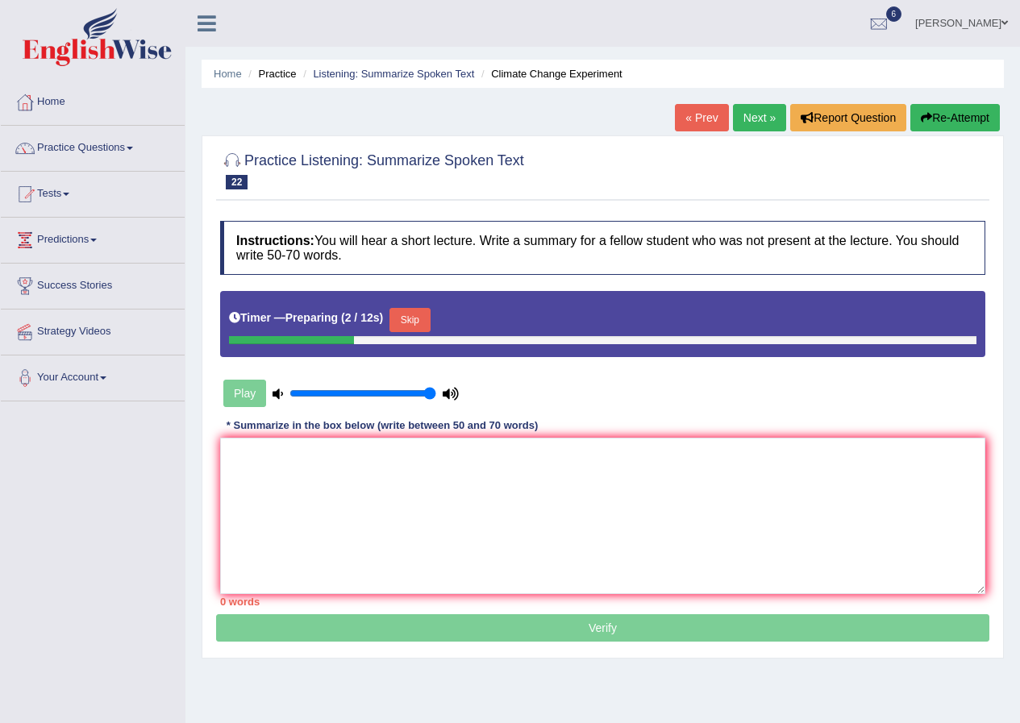
click at [428, 322] on button "Skip" at bounding box center [409, 320] width 40 height 24
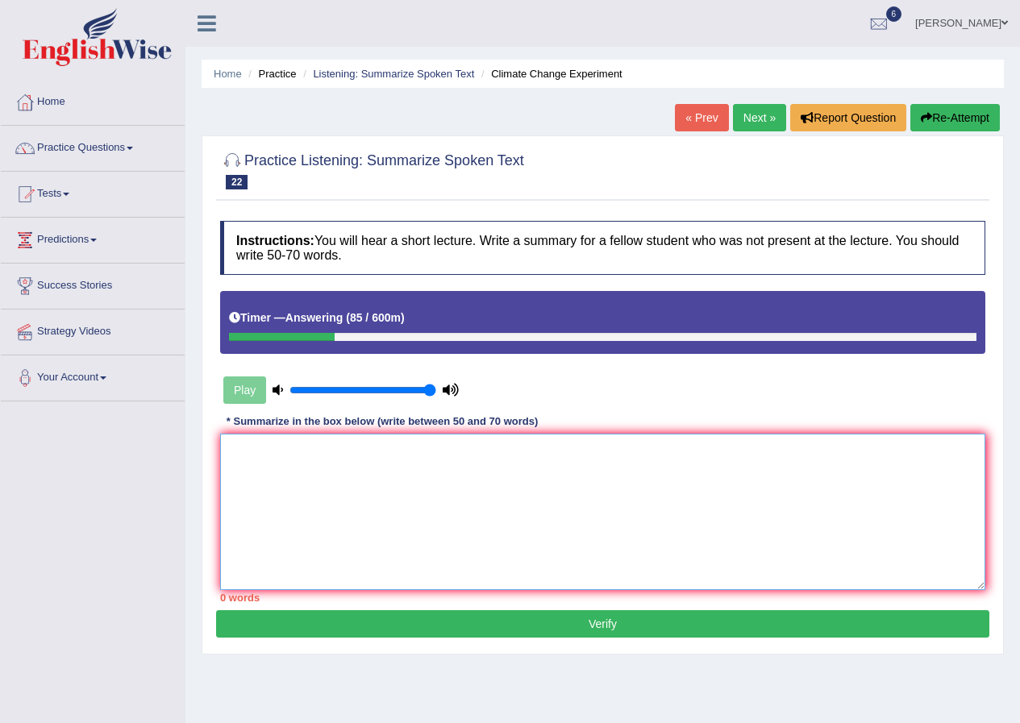
click at [414, 452] on textarea at bounding box center [602, 512] width 765 height 156
click at [688, 449] on textarea "The focus of the lecture was on climate change and its challenges faced by huma…" at bounding box center [602, 512] width 765 height 156
click at [690, 449] on textarea "The focus of the lecture was on climate change and its challenges faced by huma…" at bounding box center [602, 512] width 765 height 156
click at [761, 448] on textarea "The focus of the lecture was on climate change and its challenges faced by huma…" at bounding box center [602, 512] width 765 height 156
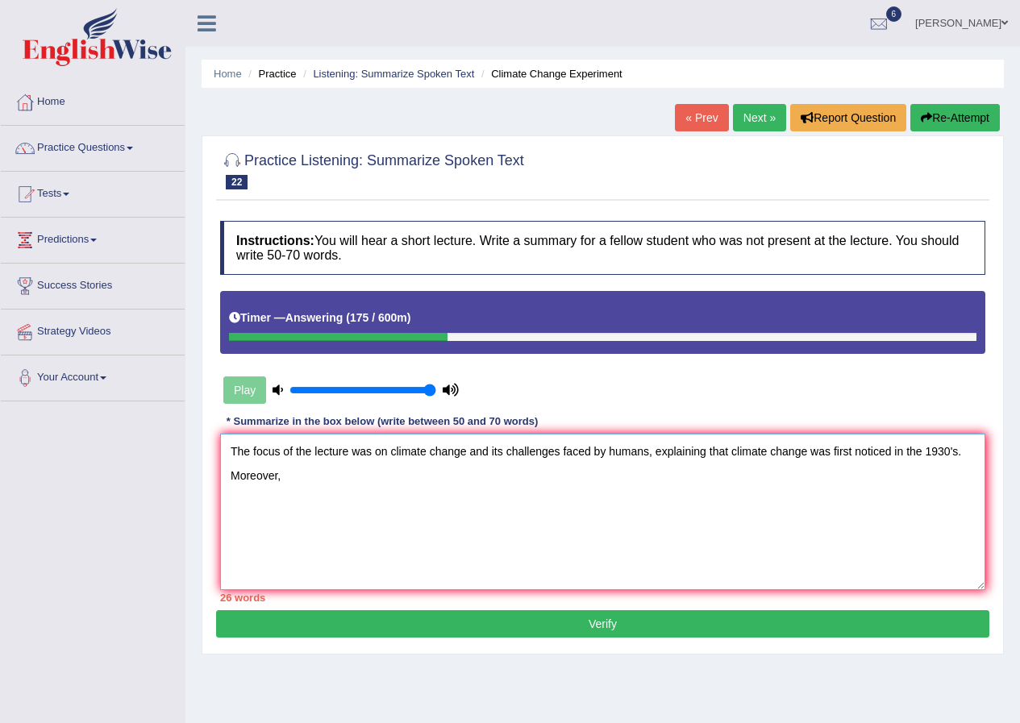
click at [953, 452] on textarea "The focus of the lecture was on climate change and its challenges faced by huma…" at bounding box center [602, 512] width 765 height 156
click at [360, 502] on textarea "The focus of the lecture was on climate change and its challenges faced by huma…" at bounding box center [602, 512] width 765 height 156
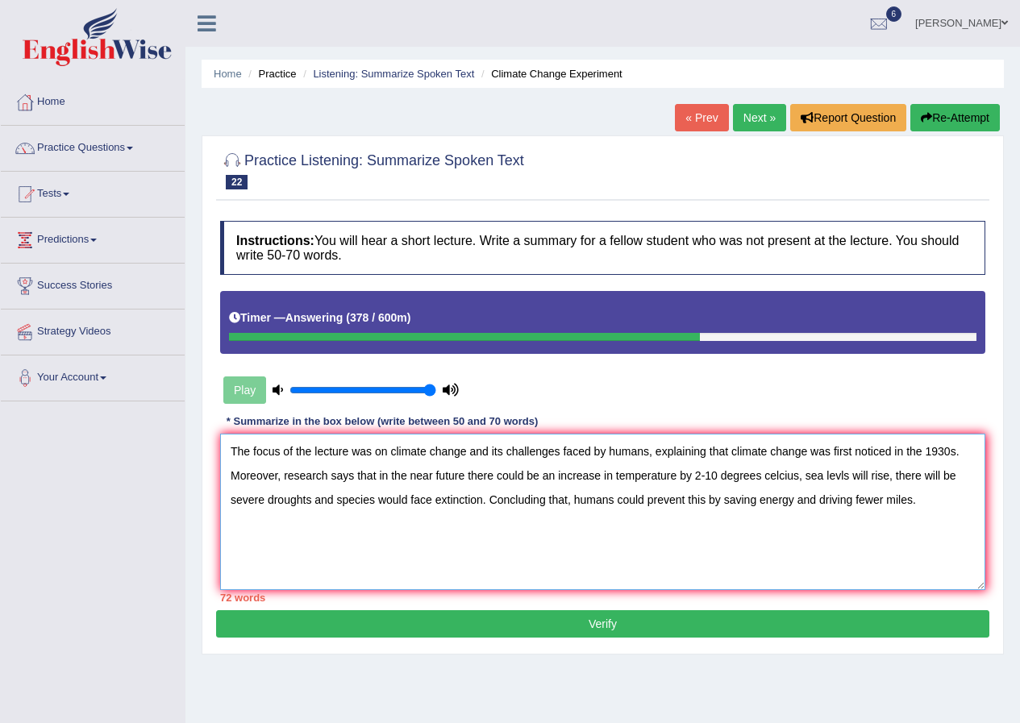
drag, startPoint x: 965, startPoint y: 450, endPoint x: 656, endPoint y: 459, distance: 309.0
click at [656, 459] on textarea "The focus of the lecture was on climate change and its challenges faced by huma…" at bounding box center [602, 512] width 765 height 156
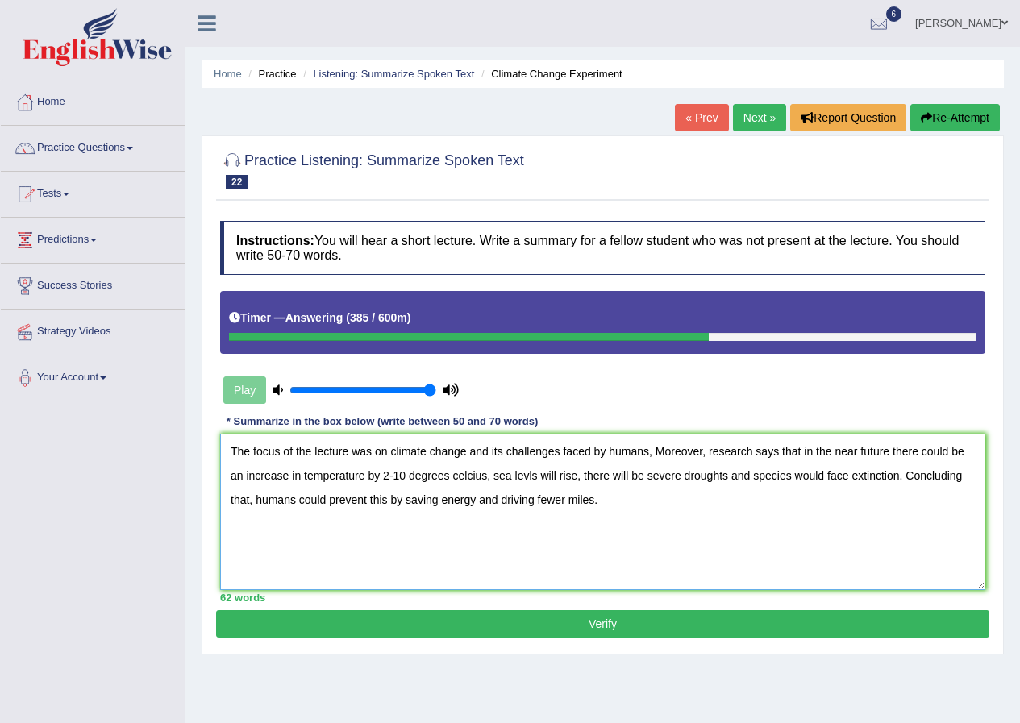
drag, startPoint x: 778, startPoint y: 453, endPoint x: 648, endPoint y: 445, distance: 130.1
click at [653, 442] on textarea "The focus of the lecture was on climate change and its challenges faced by huma…" at bounding box center [602, 512] width 765 height 156
click at [728, 451] on textarea "The focus of the lecture was on climate change and its challenges faced by huma…" at bounding box center [602, 512] width 765 height 156
click at [529, 500] on textarea "The focus of the lecture was on climate change and its challenges faced by huma…" at bounding box center [602, 512] width 765 height 156
click at [732, 449] on textarea "The focus of the lecture was on climate change and its challenges faced by huma…" at bounding box center [602, 512] width 765 height 156
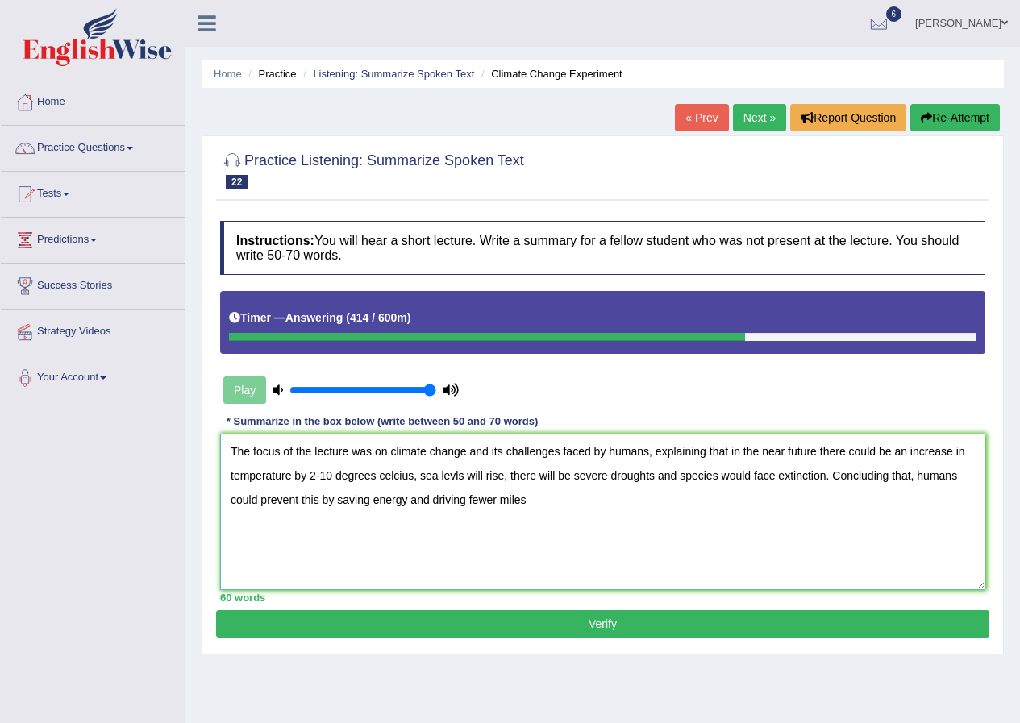
click at [816, 450] on textarea "The focus of the lecture was on climate change and its challenges faced by huma…" at bounding box center [602, 512] width 765 height 156
click at [534, 499] on textarea "The focus of the lecture was on climate change and its challenges faced by huma…" at bounding box center [602, 512] width 765 height 156
click at [308, 453] on textarea "The focus of the lecture was on climate change and its challenges faced by huma…" at bounding box center [602, 512] width 765 height 156
click at [310, 457] on textarea "The focus of the lecture was on climate change and its challenges faced by huma…" at bounding box center [602, 512] width 765 height 156
click at [519, 503] on textarea "The lecture was on climate change and its challenges faced by humans, explainin…" at bounding box center [602, 512] width 765 height 156
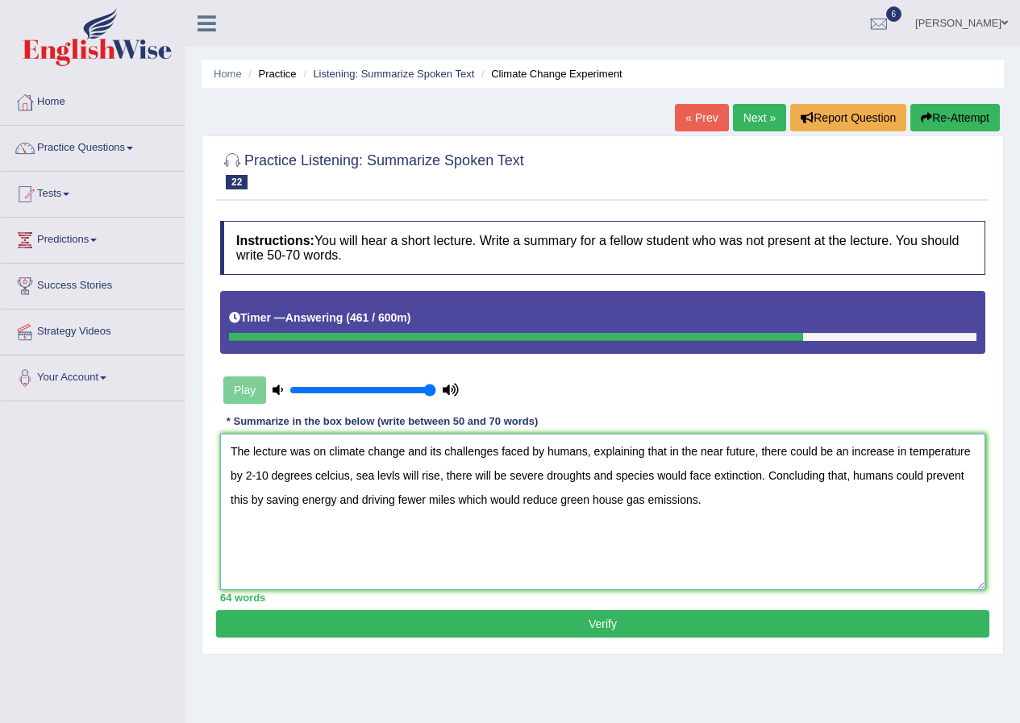
click at [394, 475] on textarea "The lecture was on climate change and its challenges faced by humans, explainin…" at bounding box center [602, 512] width 765 height 156
click at [390, 475] on textarea "The lecture was on climate change and its challenges faced by humans, explainin…" at bounding box center [602, 512] width 765 height 156
click at [587, 452] on textarea "The lecture was on climate change and its challenges faced by humans, explainin…" at bounding box center [602, 512] width 765 height 156
drag, startPoint x: 885, startPoint y: 456, endPoint x: 864, endPoint y: 454, distance: 21.0
click at [864, 454] on textarea "The lecture was on climate change and its challenges faced by humans since 1930…" at bounding box center [602, 512] width 765 height 156
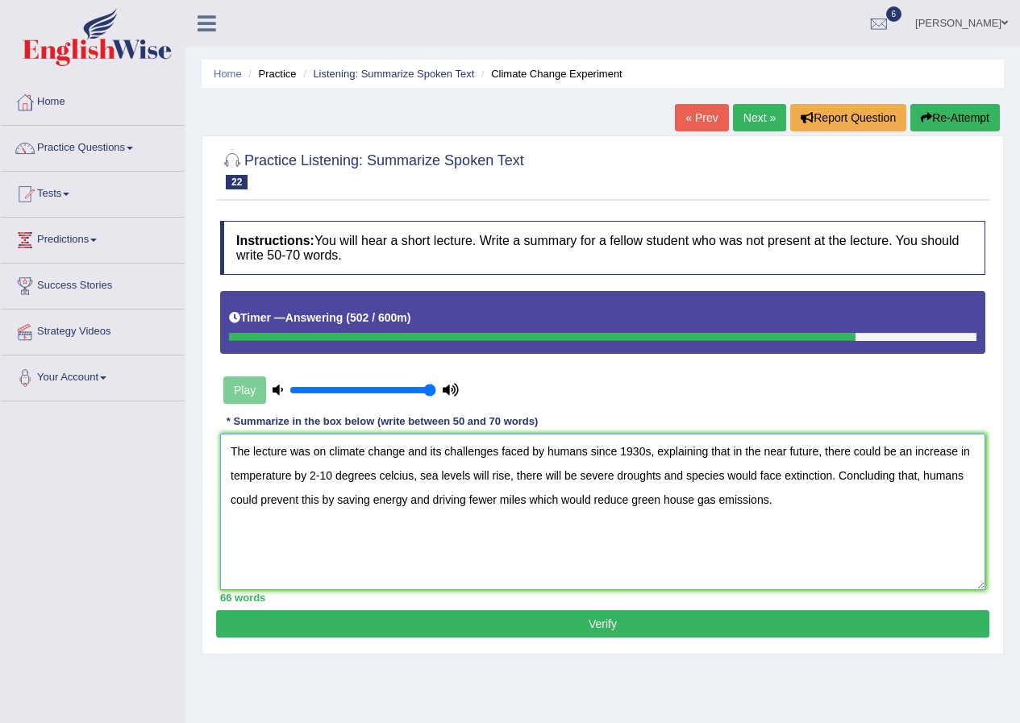
click at [488, 478] on textarea "The lecture was on climate change and its challenges faced by humans since 1930…" at bounding box center [602, 512] width 765 height 156
click at [576, 475] on textarea "The lecture was on climate change and its challenges faced by humans since 1930…" at bounding box center [602, 512] width 765 height 156
type textarea "The lecture was on climate change and its challenges faced by humans since 1930…"
click at [573, 623] on button "Verify" at bounding box center [602, 623] width 773 height 27
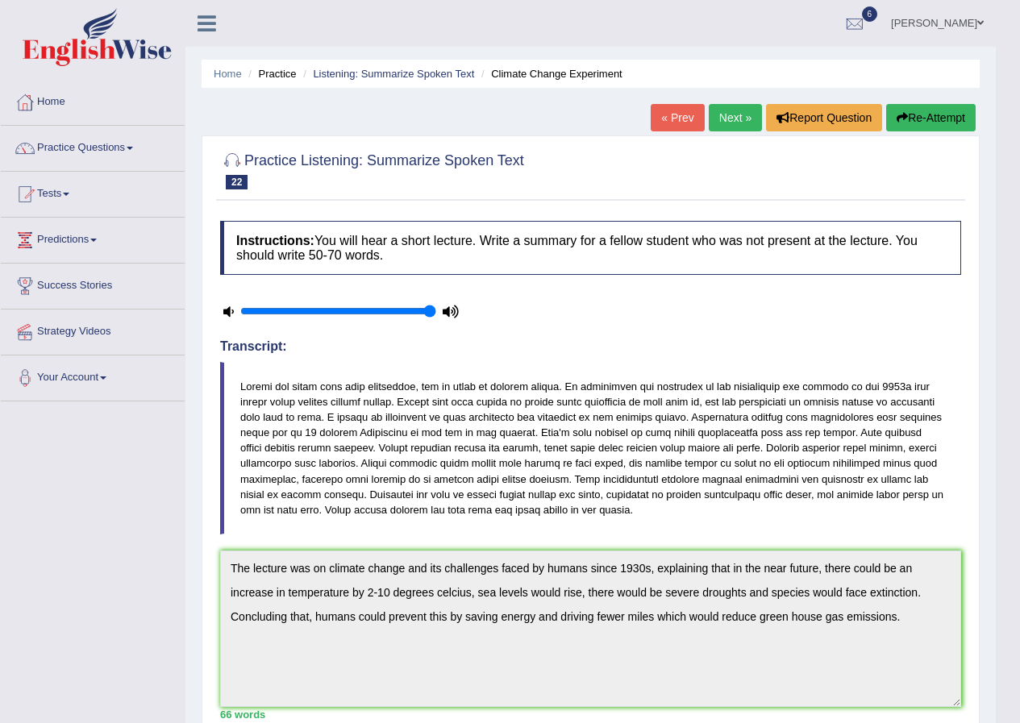
drag, startPoint x: 638, startPoint y: 284, endPoint x: 691, endPoint y: 279, distance: 53.4
click at [691, 279] on div "Instructions: You will hear a short lecture. Write a summary for a fellow stude…" at bounding box center [590, 600] width 749 height 774
click at [56, 159] on link "Practice Questions" at bounding box center [93, 146] width 184 height 40
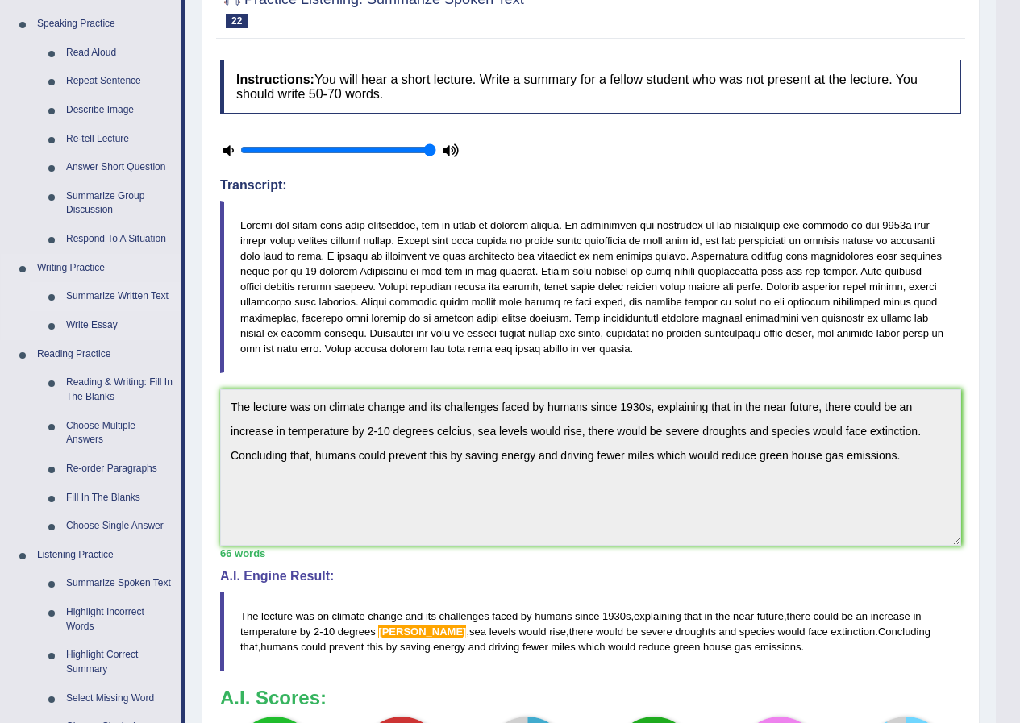
scroll to position [403, 0]
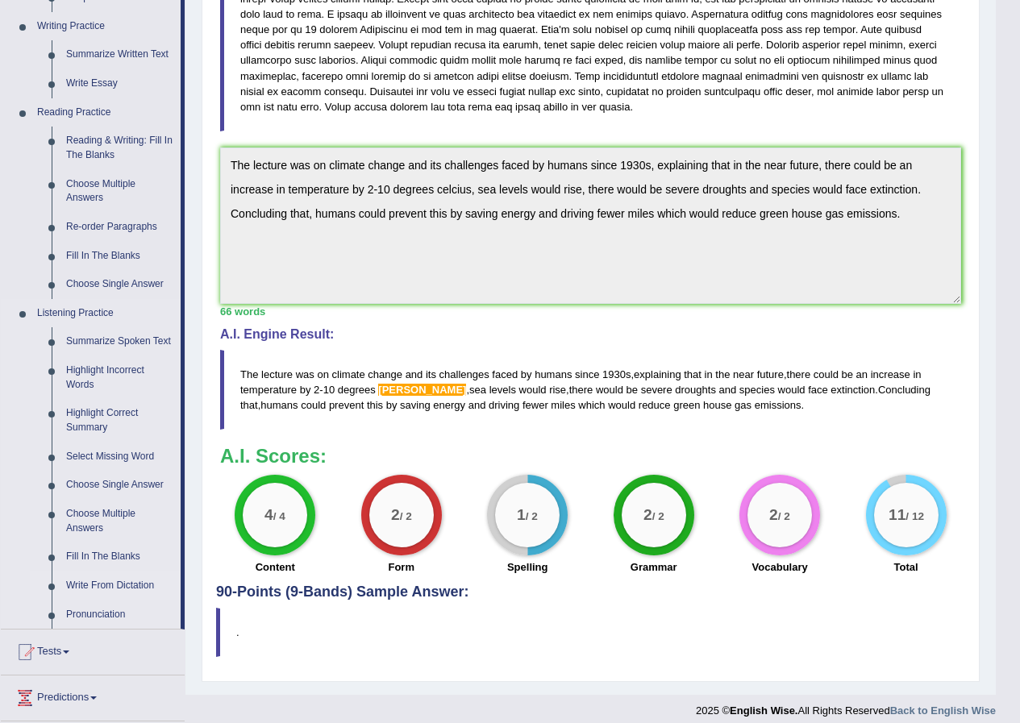
click at [123, 581] on link "Write From Dictation" at bounding box center [120, 586] width 122 height 29
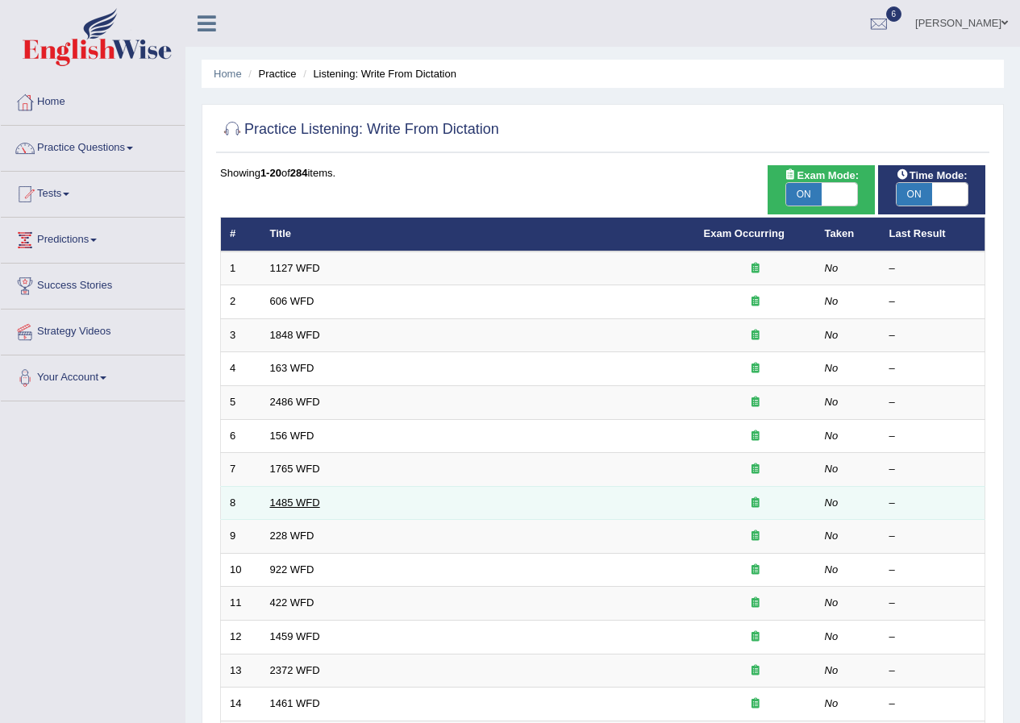
click at [294, 502] on link "1485 WFD" at bounding box center [295, 503] width 50 height 12
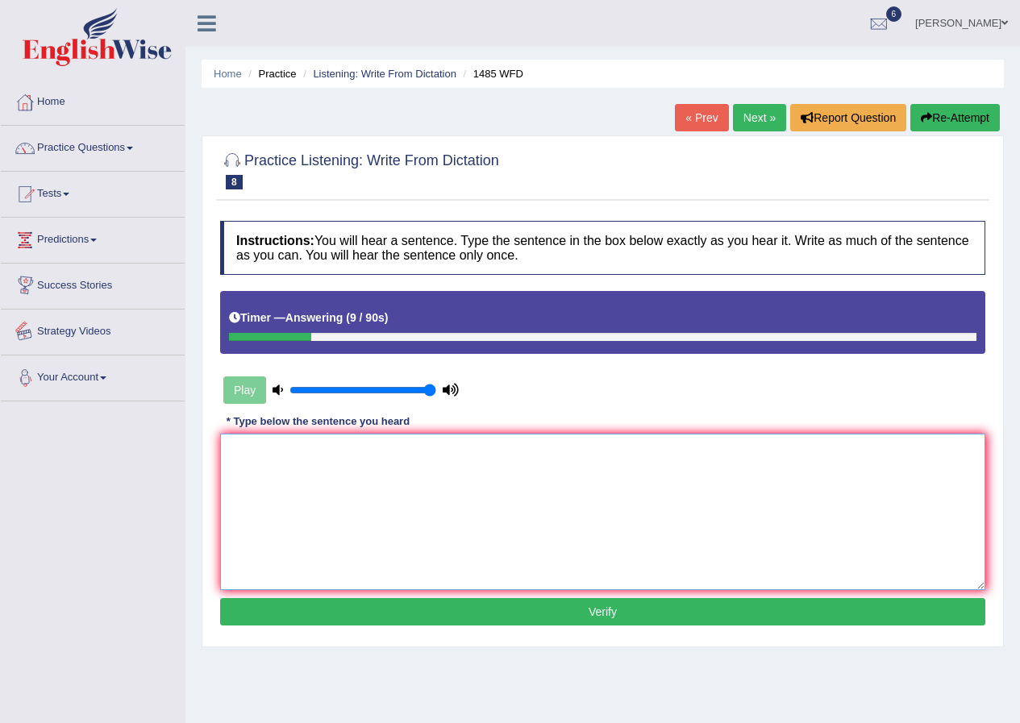
click at [273, 473] on textarea at bounding box center [602, 512] width 765 height 156
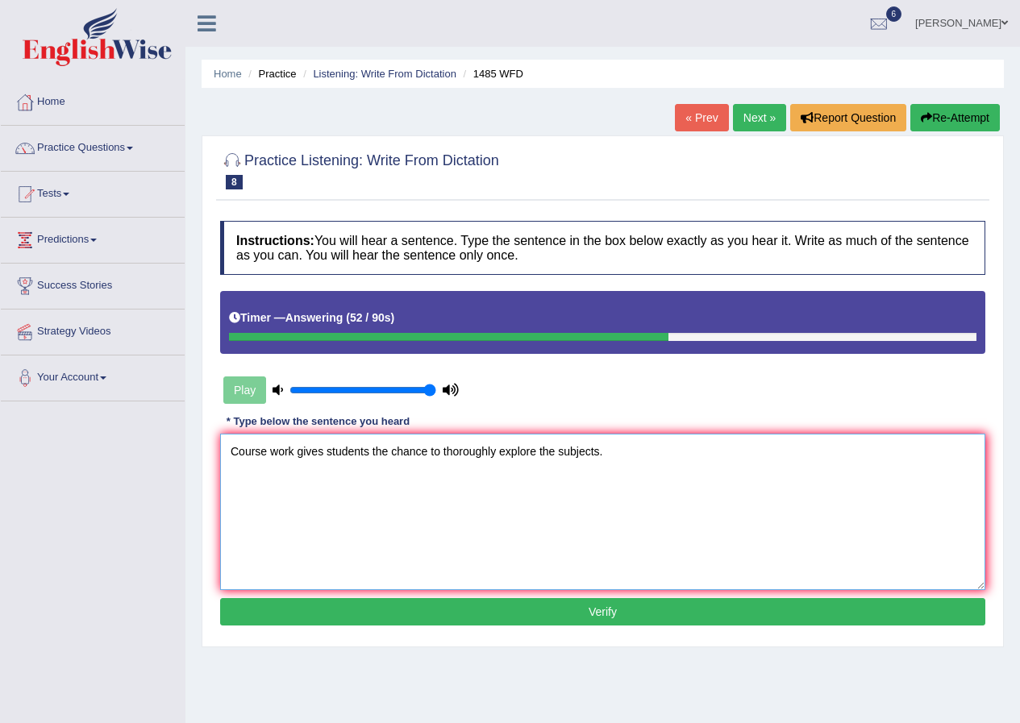
type textarea "Course work gives students the chance to thoroughly explore the subjects."
click at [538, 602] on button "Verify" at bounding box center [602, 611] width 765 height 27
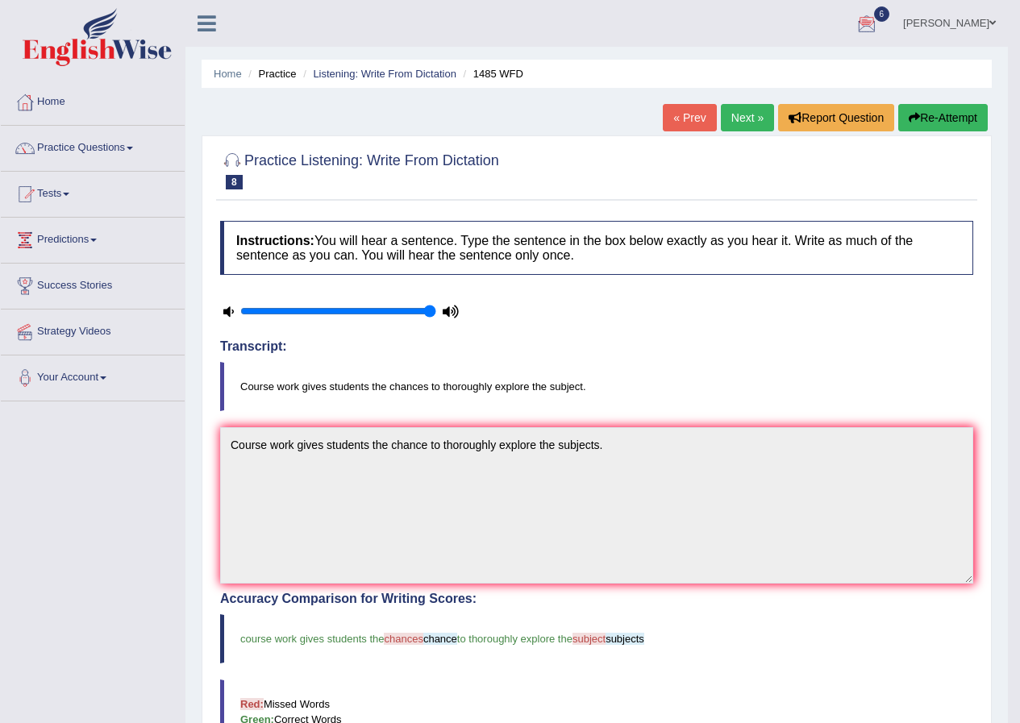
click at [743, 122] on link "Next »" at bounding box center [747, 117] width 53 height 27
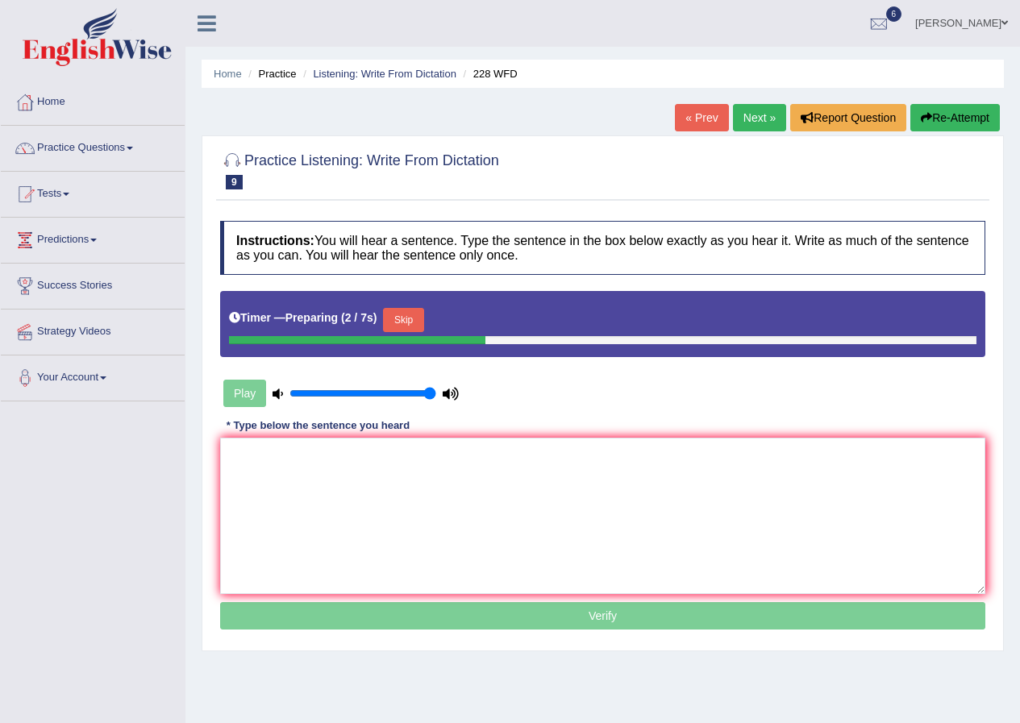
click at [397, 323] on button "Skip" at bounding box center [403, 320] width 40 height 24
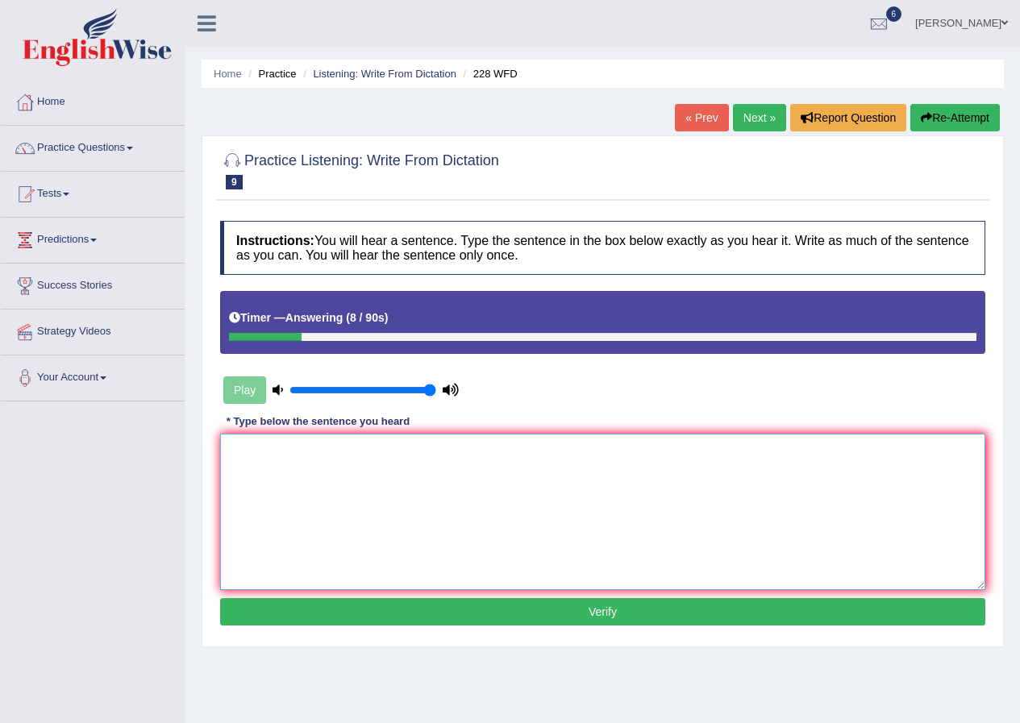
drag, startPoint x: 727, startPoint y: 477, endPoint x: 750, endPoint y: 475, distance: 22.6
click at [728, 475] on textarea at bounding box center [602, 512] width 765 height 156
click at [438, 452] on textarea "Computer science has become a popular degree" at bounding box center [602, 512] width 765 height 156
click at [613, 460] on textarea "Computer science has become a popular university degree" at bounding box center [602, 512] width 765 height 156
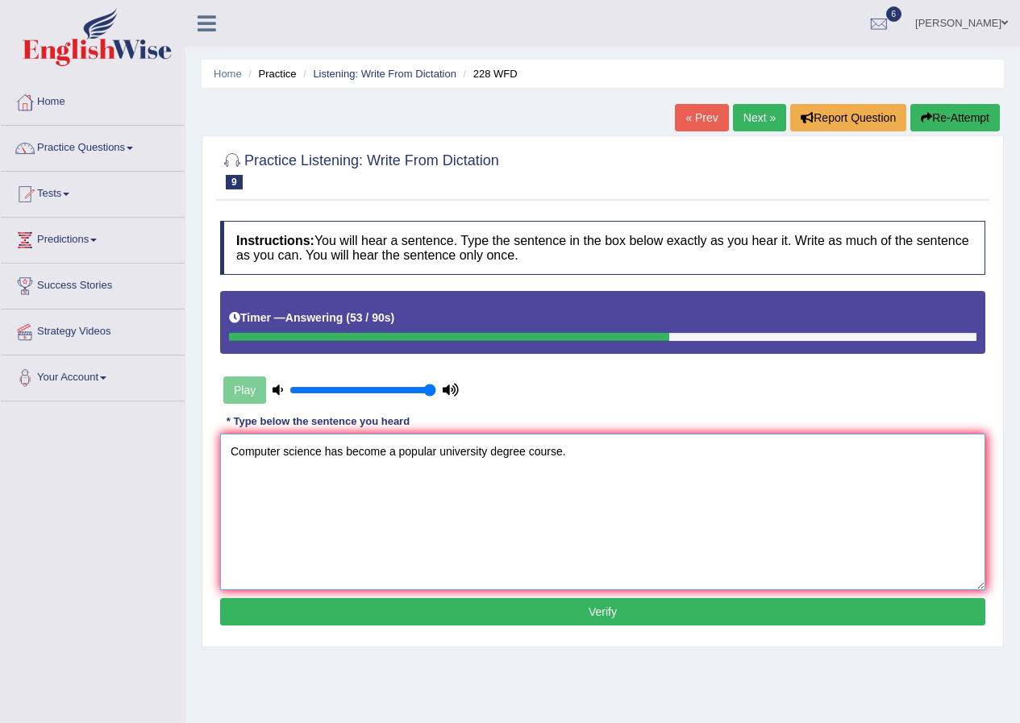
type textarea "Computer science has become a popular university degree course."
click at [380, 615] on button "Verify" at bounding box center [602, 611] width 765 height 27
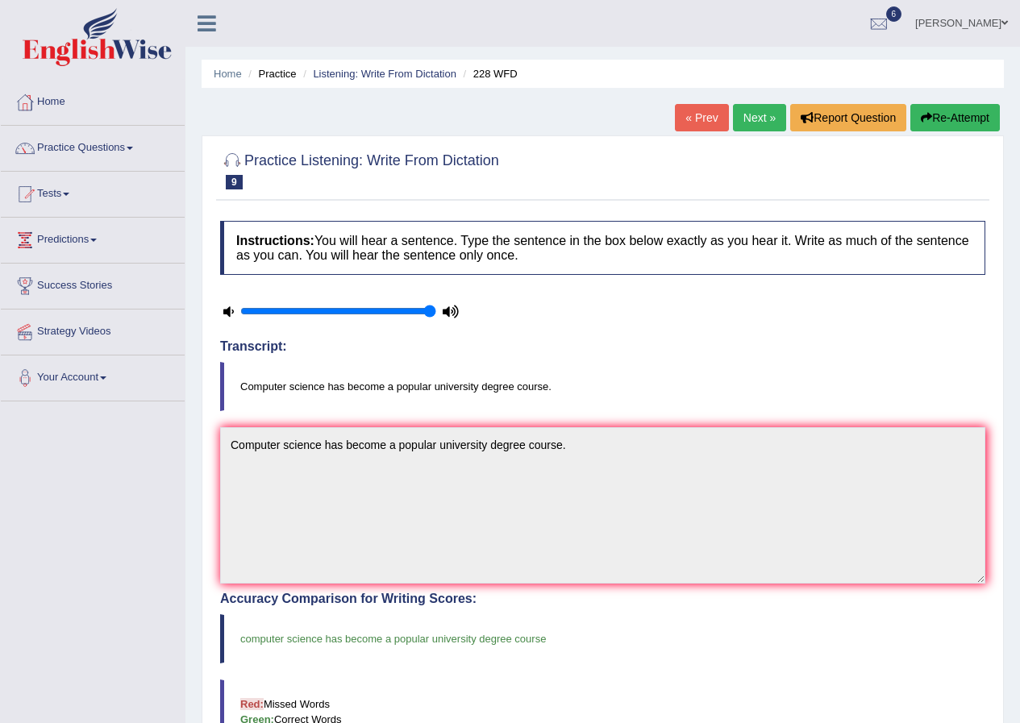
click at [764, 115] on link "Next »" at bounding box center [759, 117] width 53 height 27
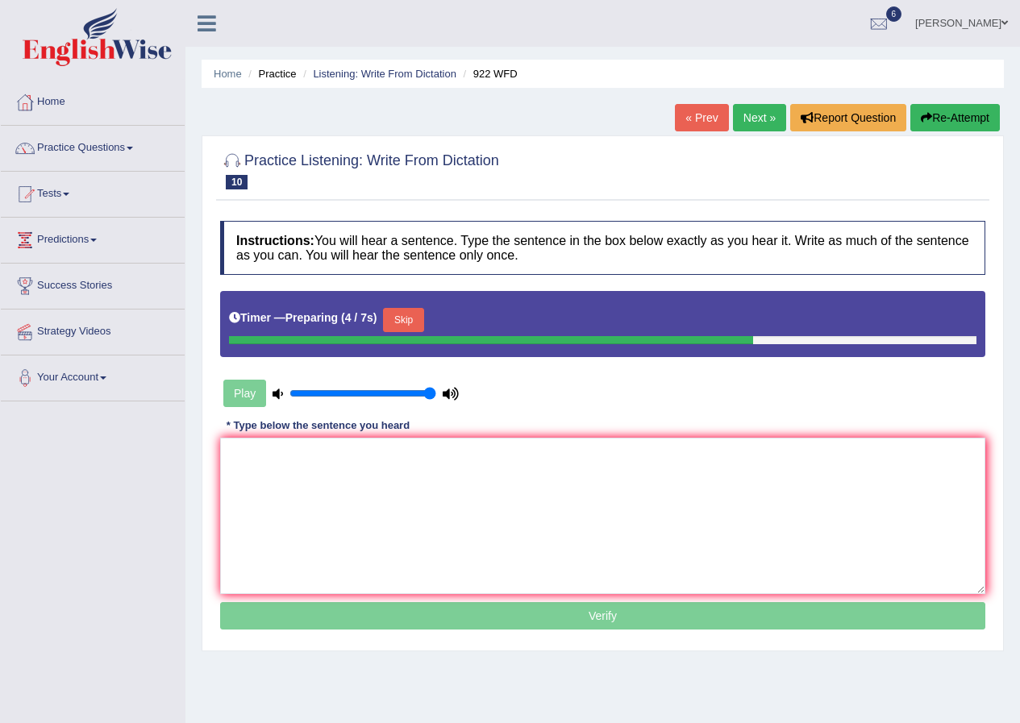
click at [410, 322] on button "Skip" at bounding box center [403, 320] width 40 height 24
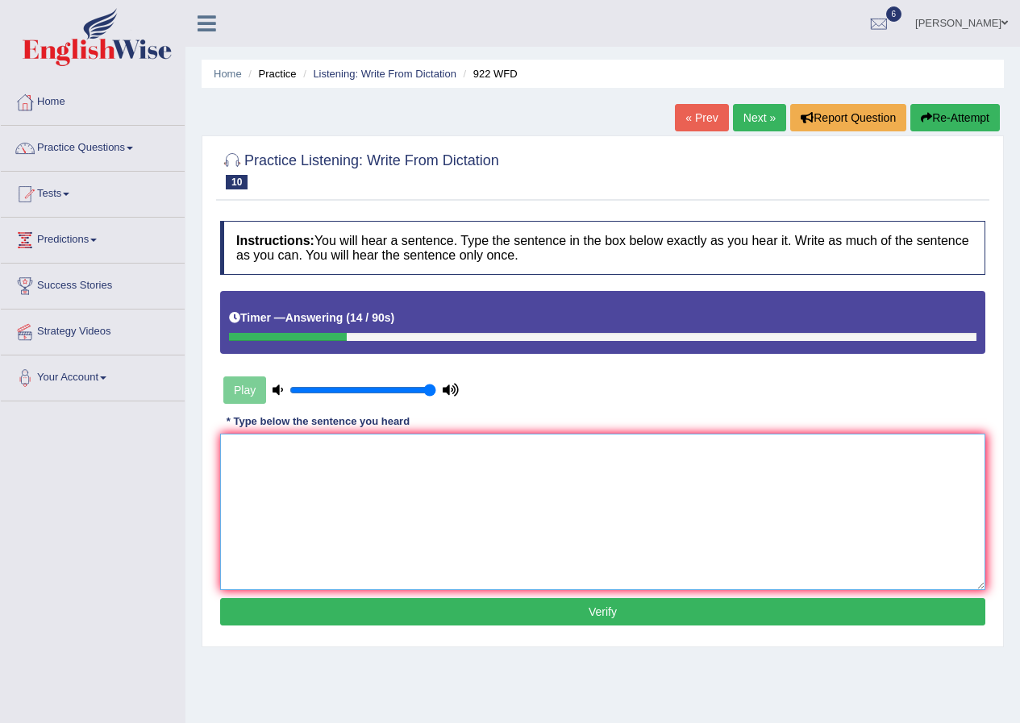
click at [402, 466] on textarea at bounding box center [602, 512] width 765 height 156
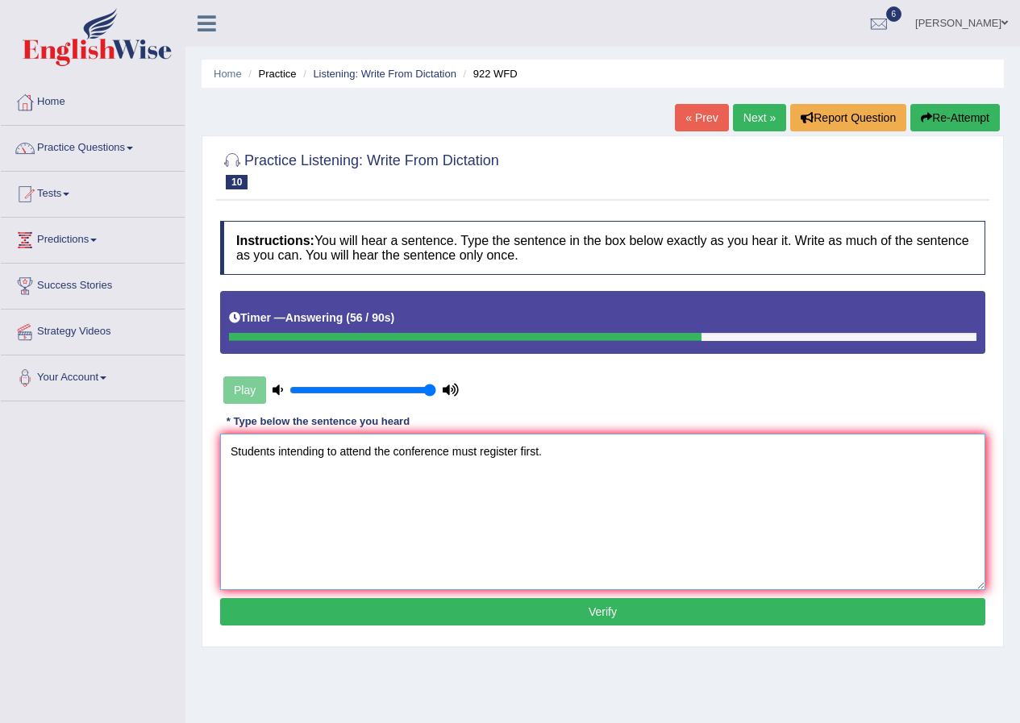
type textarea "Students intending to attend the conference must register first."
click at [588, 614] on button "Verify" at bounding box center [602, 611] width 765 height 27
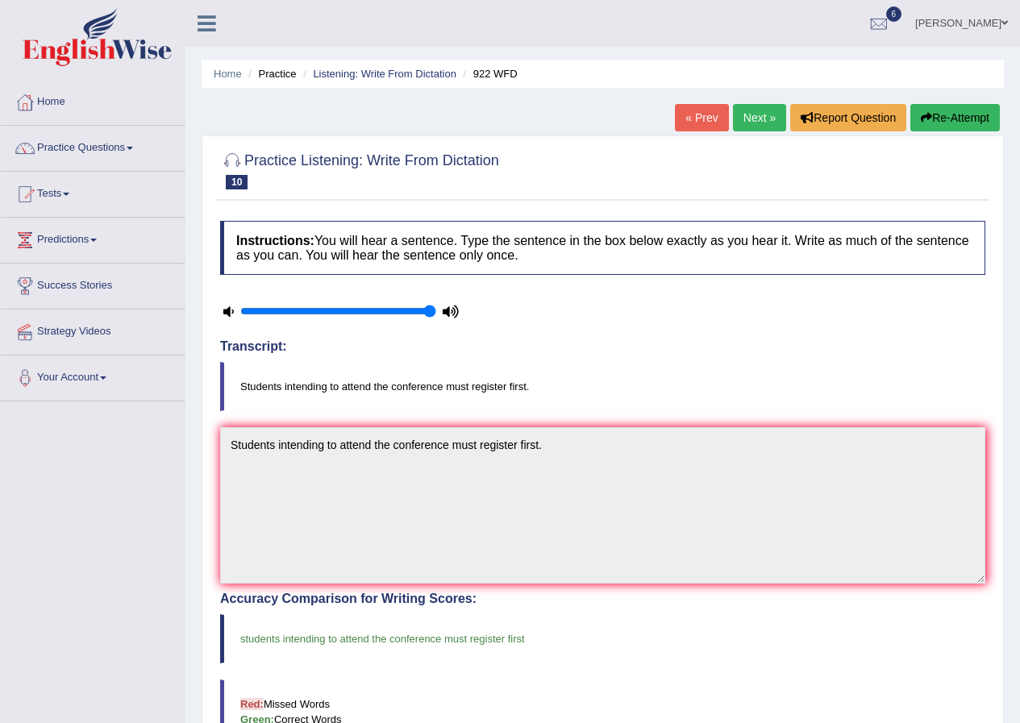
drag, startPoint x: 740, startPoint y: 122, endPoint x: 736, endPoint y: 130, distance: 9.0
click at [739, 124] on link "Next »" at bounding box center [759, 117] width 53 height 27
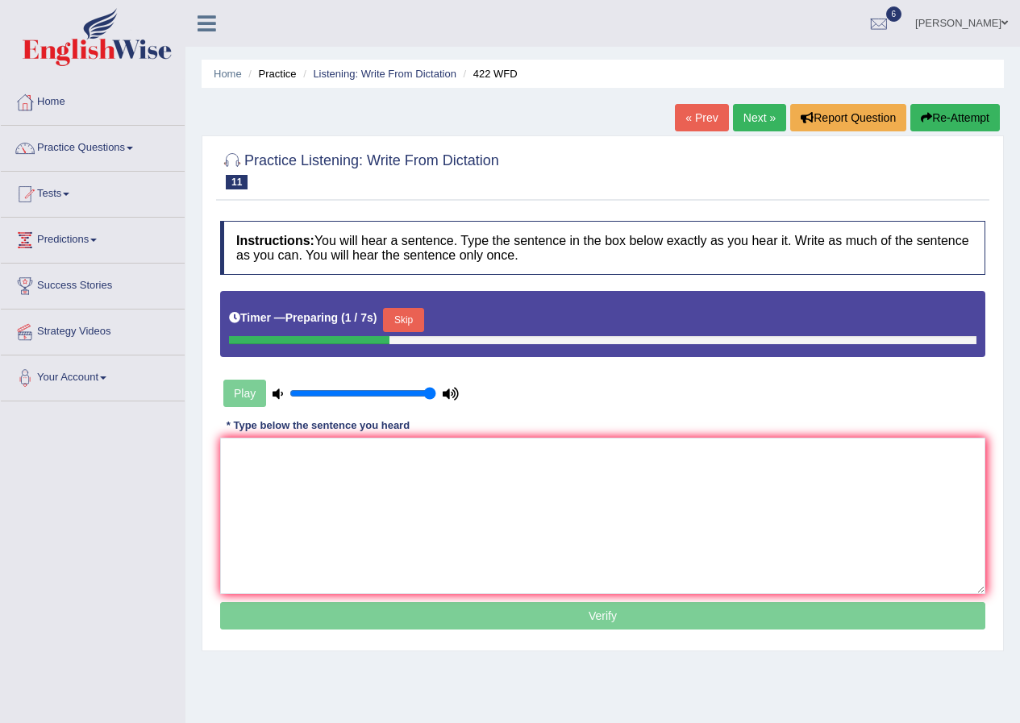
click at [406, 314] on button "Skip" at bounding box center [403, 320] width 40 height 24
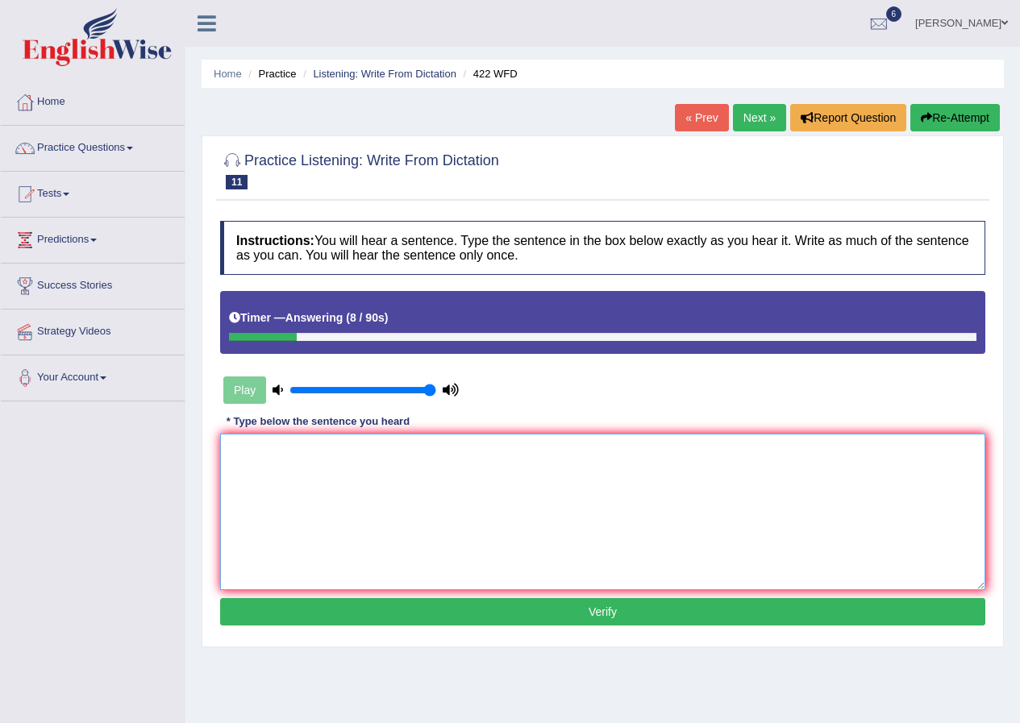
click at [460, 466] on textarea at bounding box center [602, 512] width 765 height 156
click at [452, 455] on textarea "The most imporatnt details in the argument bis missing." at bounding box center [602, 512] width 765 height 156
click at [317, 449] on textarea "The most imporatnt details in the argument is missing." at bounding box center [602, 512] width 765 height 156
click at [313, 452] on textarea "The most imporatnt details in the argument is missing." at bounding box center [602, 512] width 765 height 156
click at [312, 453] on textarea "The most importnt details in the argument is missing." at bounding box center [602, 512] width 765 height 156
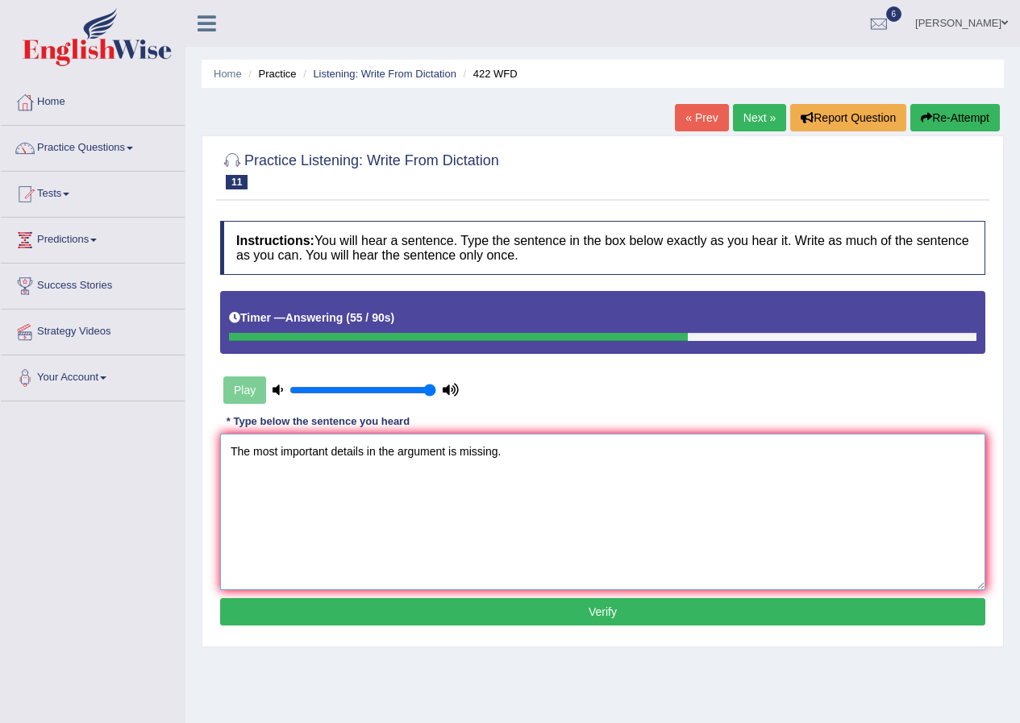
type textarea "The most important details in the argument is missing."
click at [591, 616] on button "Verify" at bounding box center [602, 611] width 765 height 27
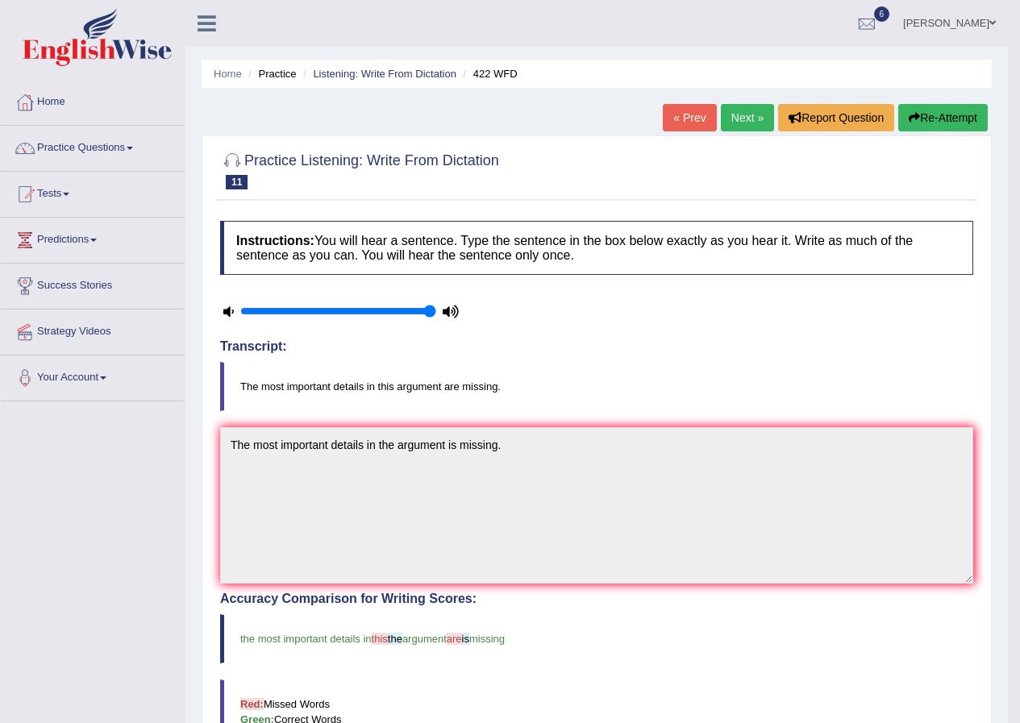
click at [726, 115] on link "Next »" at bounding box center [747, 117] width 53 height 27
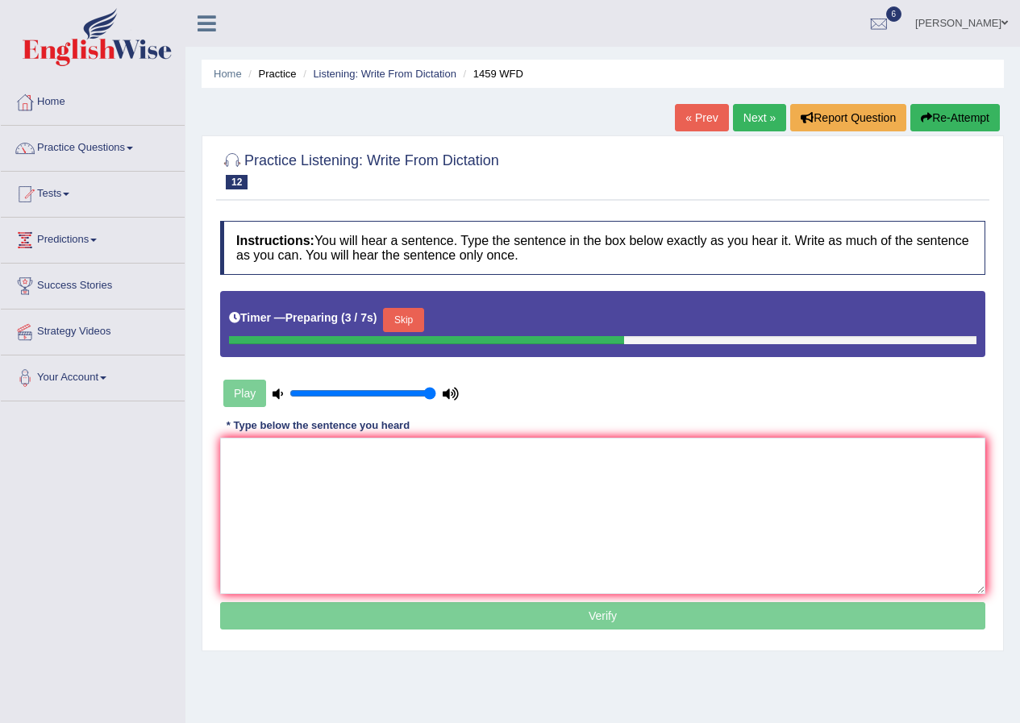
click at [408, 314] on button "Skip" at bounding box center [403, 320] width 40 height 24
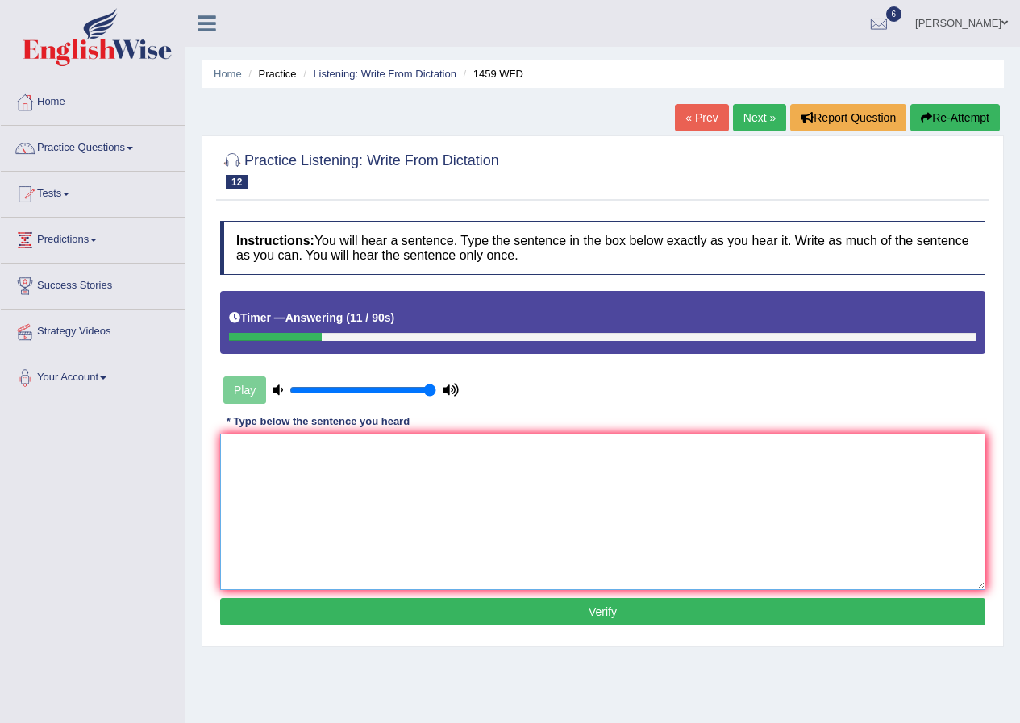
click at [597, 452] on textarea at bounding box center [602, 512] width 765 height 156
click at [355, 451] on textarea "All experiments and prodecures are detailed in the laboratory manual" at bounding box center [602, 512] width 765 height 156
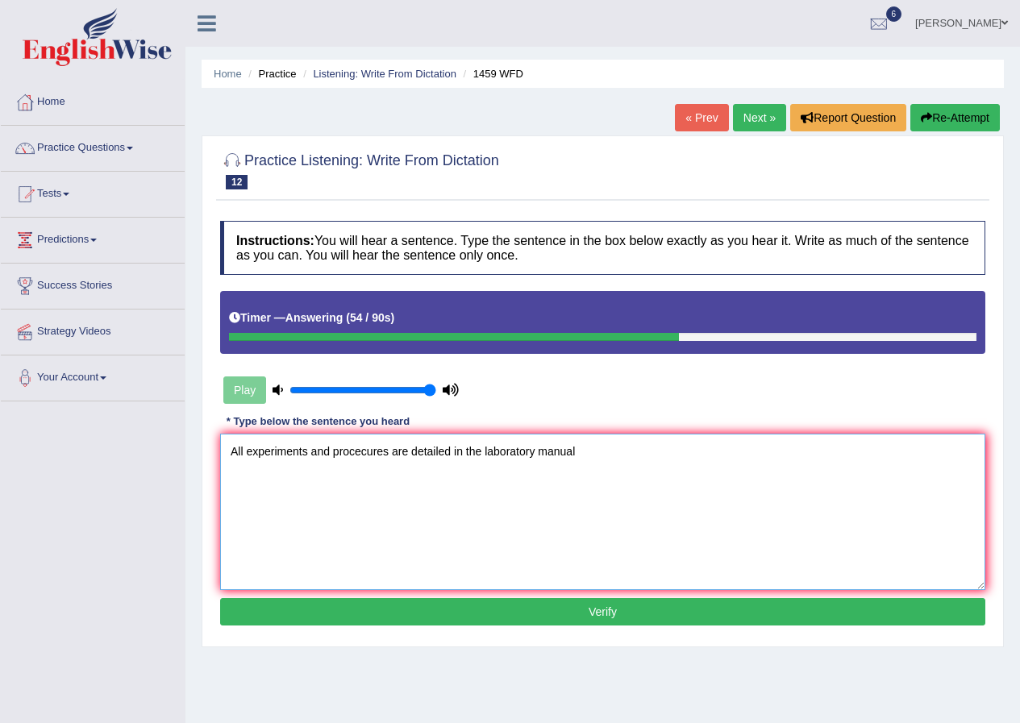
click at [369, 451] on textarea "All experiments and procecures are detailed in the laboratory manual" at bounding box center [602, 512] width 765 height 156
drag, startPoint x: 449, startPoint y: 451, endPoint x: 413, endPoint y: 456, distance: 36.7
click at [413, 456] on textarea "All experiments and procedures are detailed in the laboratory manual" at bounding box center [602, 512] width 765 height 156
click at [577, 446] on textarea "All experiments and procedures are written in the laboratory manual" at bounding box center [602, 512] width 765 height 156
type textarea "All experiments and procedures are written in the laboratory manual."
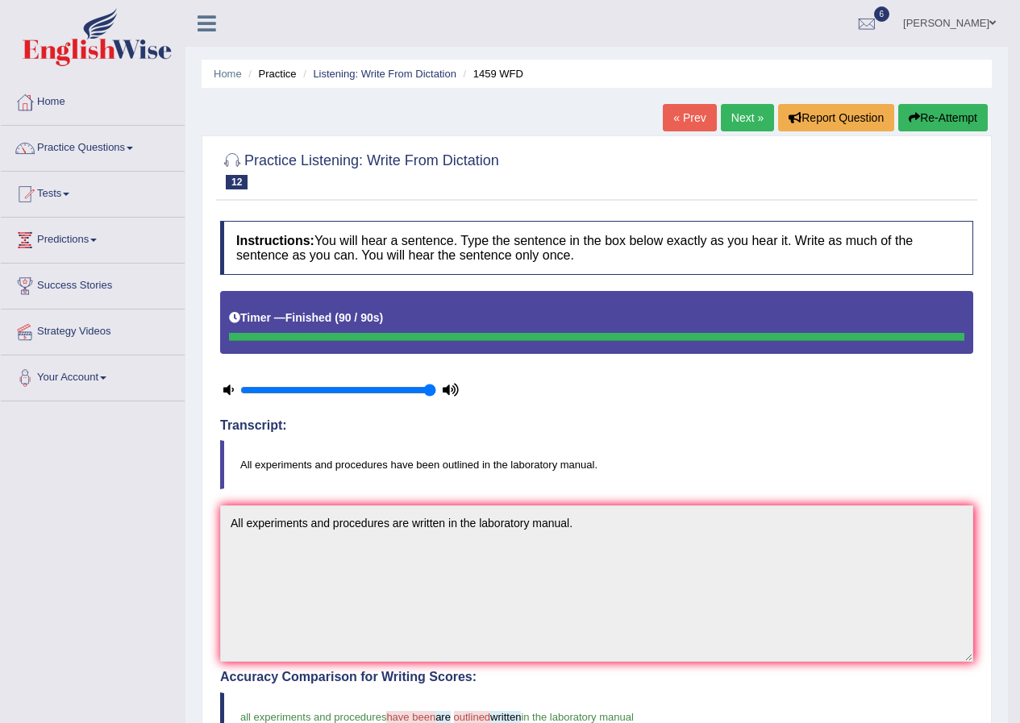
click at [721, 123] on link "Next »" at bounding box center [747, 117] width 53 height 27
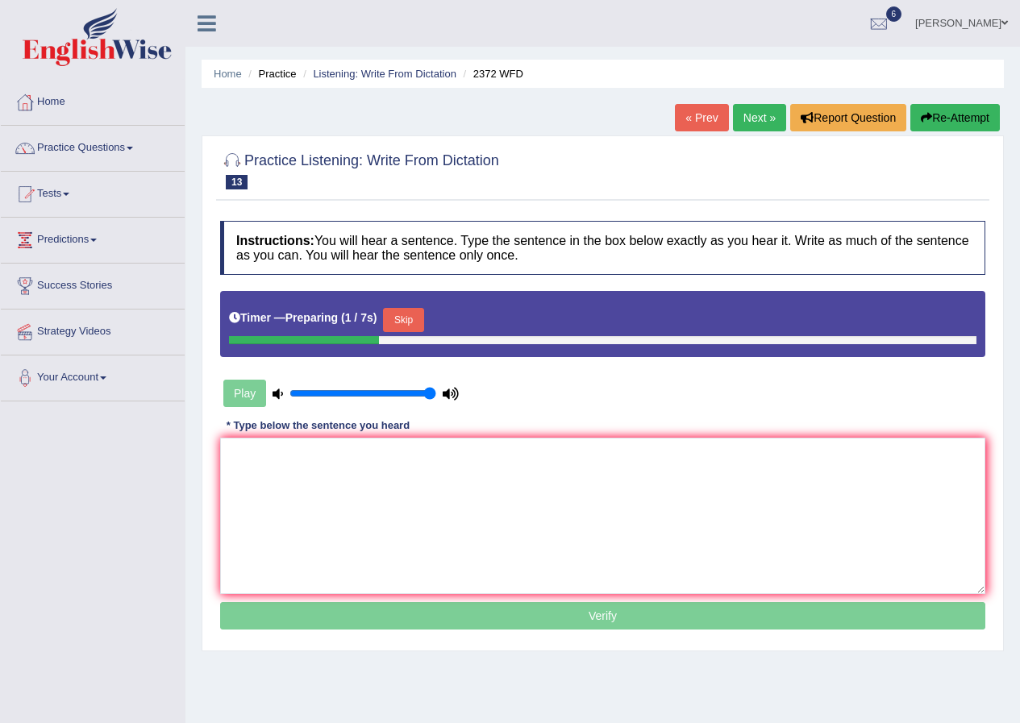
click at [410, 320] on button "Skip" at bounding box center [403, 320] width 40 height 24
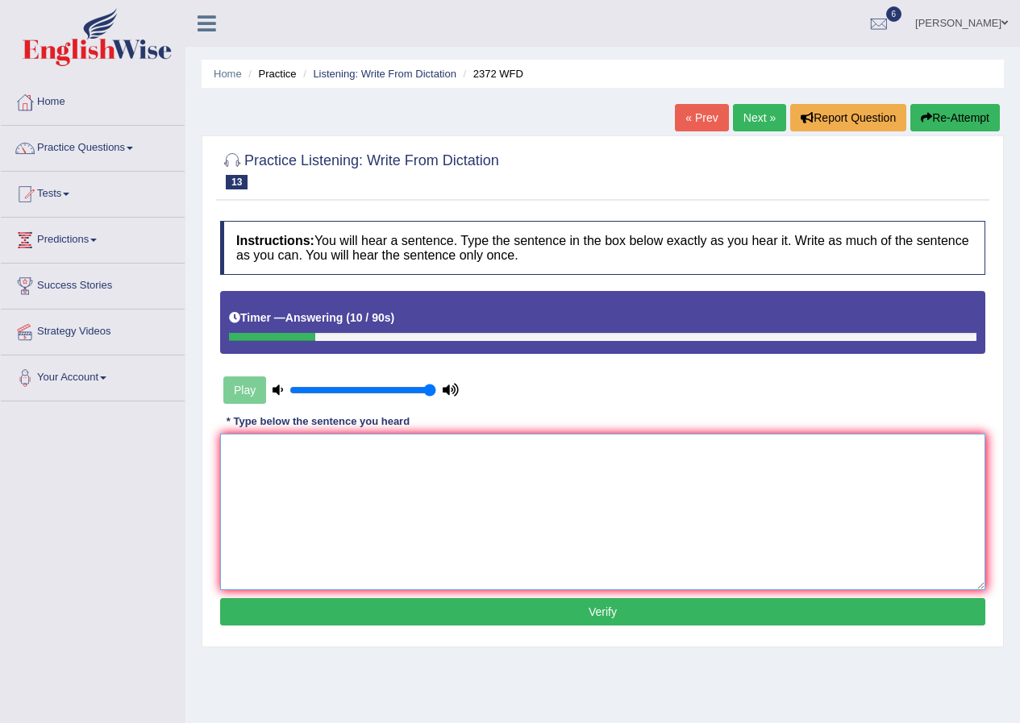
drag, startPoint x: 477, startPoint y: 460, endPoint x: 624, endPoint y: 365, distance: 174.5
click at [477, 460] on textarea at bounding box center [602, 512] width 765 height 156
type textarea "We must hand in our assignment at the end of the semester."
click at [516, 611] on button "Verify" at bounding box center [602, 611] width 765 height 27
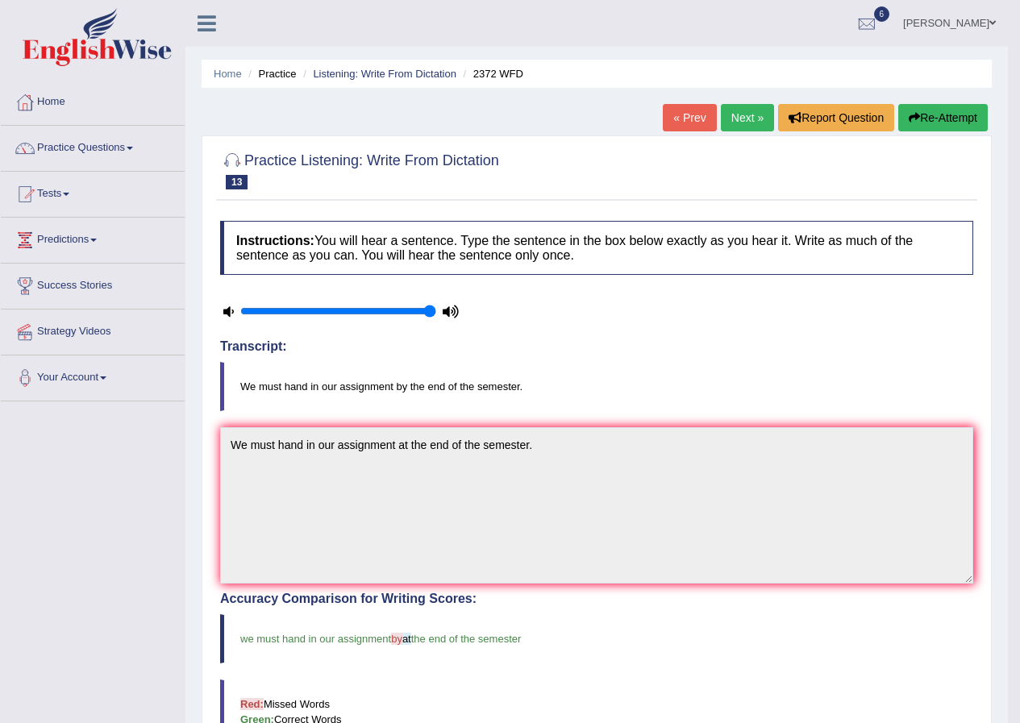
click at [739, 115] on link "Next »" at bounding box center [747, 117] width 53 height 27
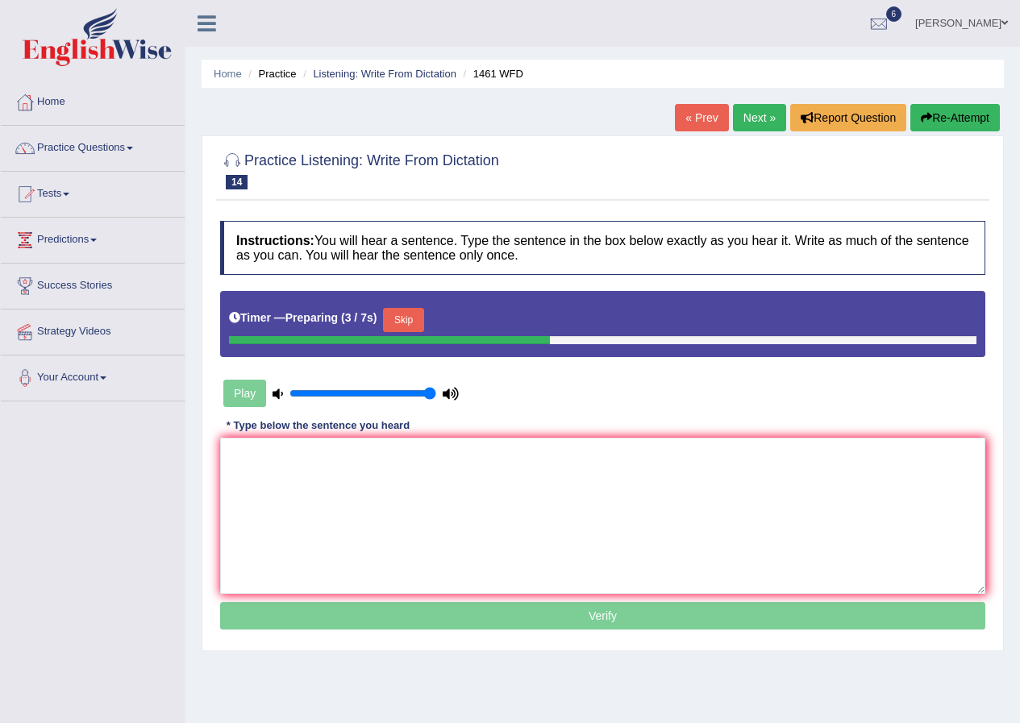
click at [417, 309] on button "Skip" at bounding box center [403, 320] width 40 height 24
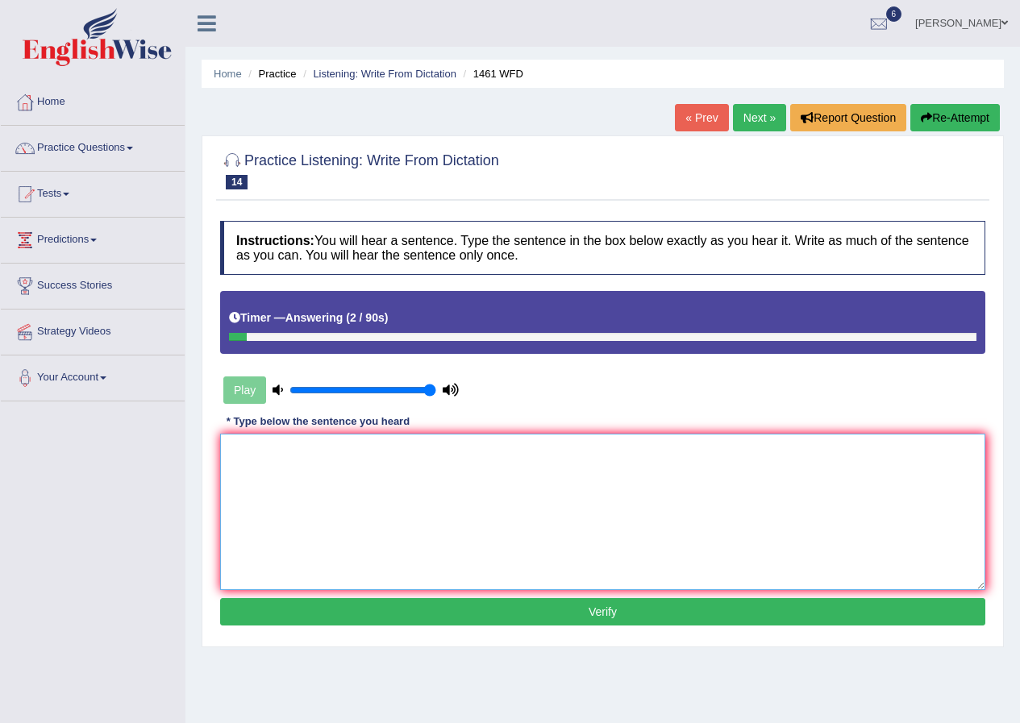
click at [494, 469] on textarea at bounding box center [602, 512] width 765 height 156
type textarea "My sister runs a business about small toys."
click at [448, 612] on button "Verify" at bounding box center [602, 611] width 765 height 27
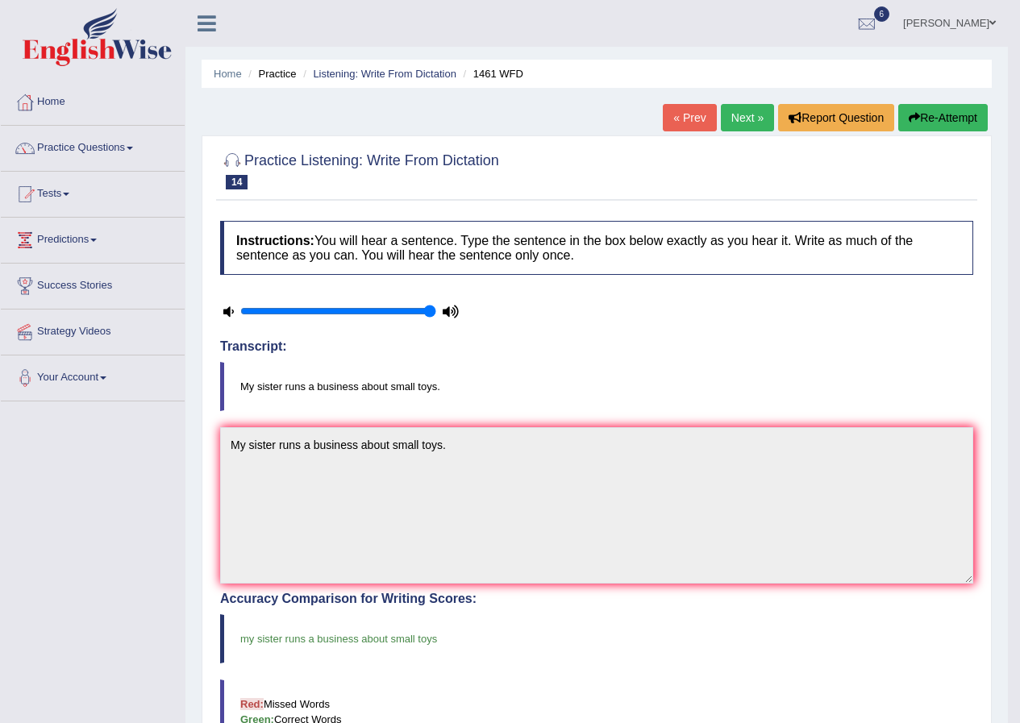
click at [731, 116] on link "Next »" at bounding box center [747, 117] width 53 height 27
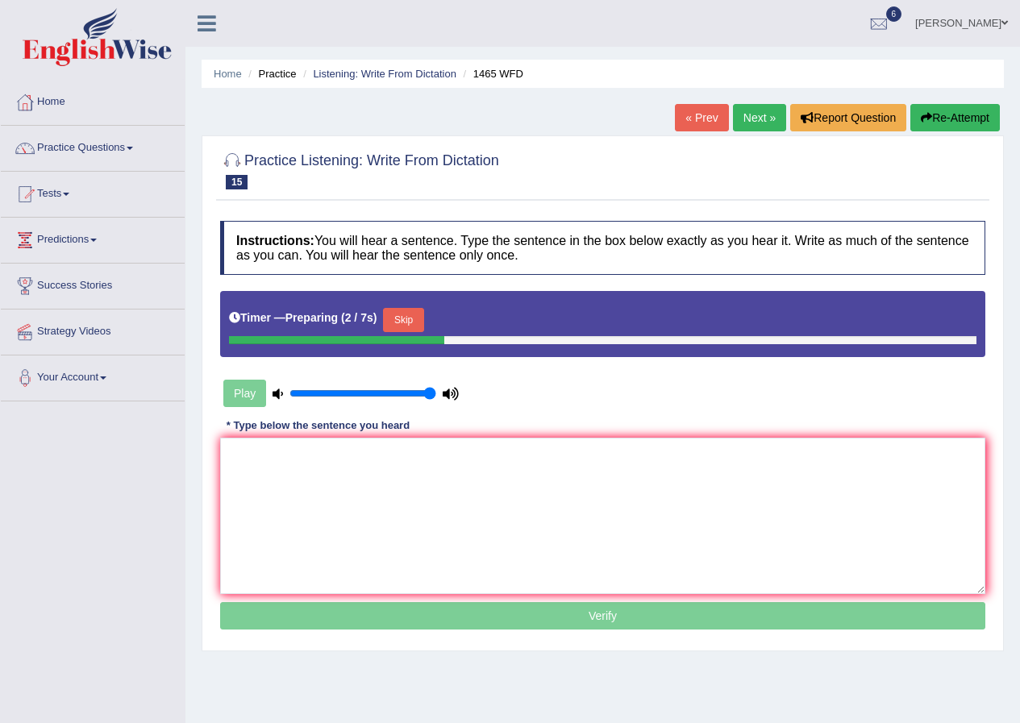
click at [398, 310] on button "Skip" at bounding box center [403, 320] width 40 height 24
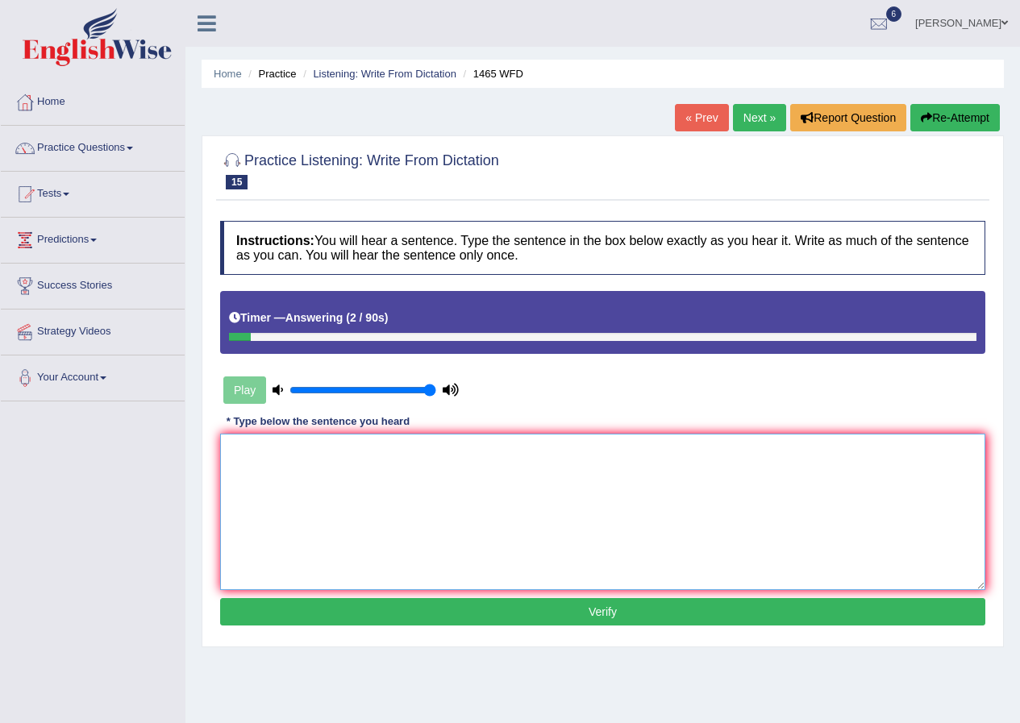
click at [579, 444] on textarea at bounding box center [602, 512] width 765 height 156
type textarea "You can find the complaint form on the website."
click at [472, 609] on button "Verify" at bounding box center [602, 611] width 765 height 27
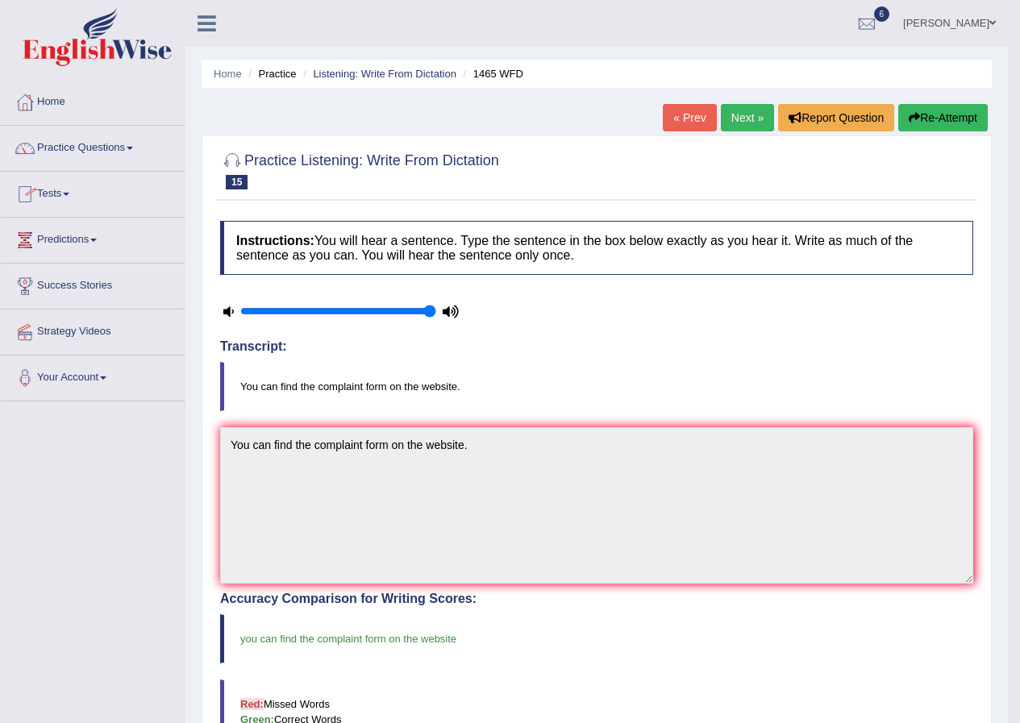
click at [739, 106] on link "Next »" at bounding box center [747, 117] width 53 height 27
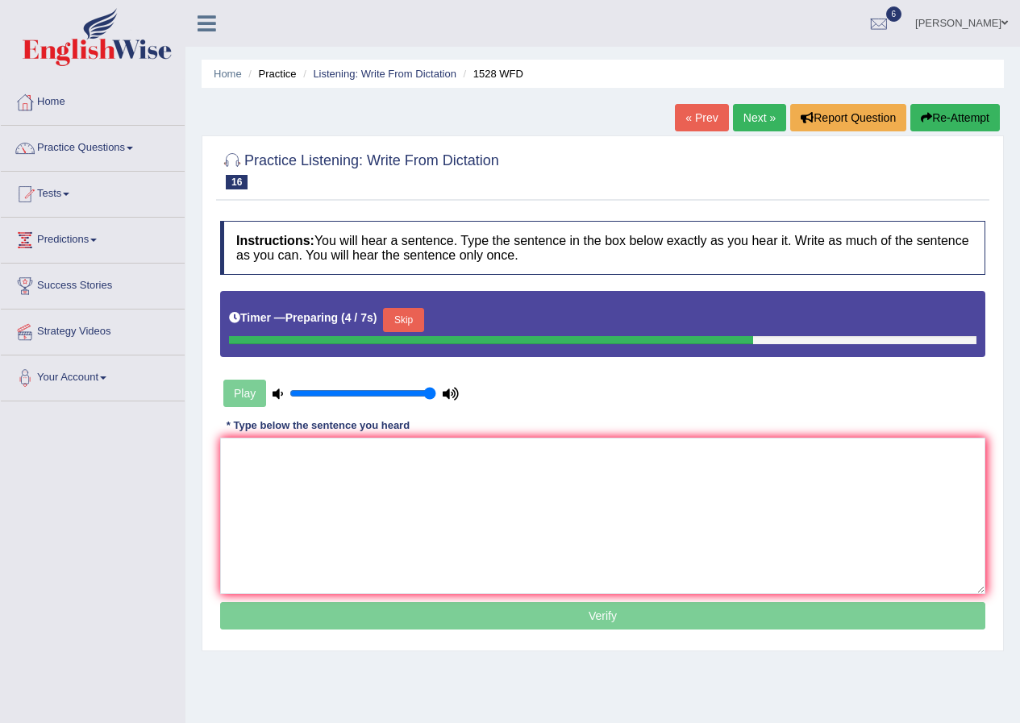
click at [403, 317] on button "Skip" at bounding box center [403, 320] width 40 height 24
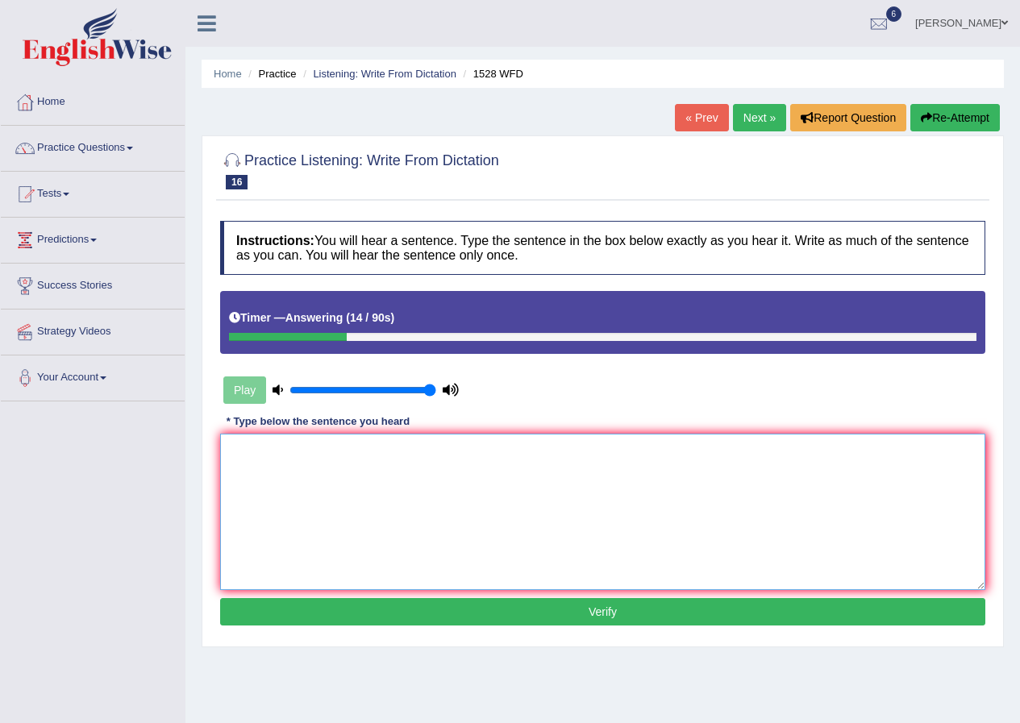
click at [504, 456] on textarea at bounding box center [602, 512] width 765 height 156
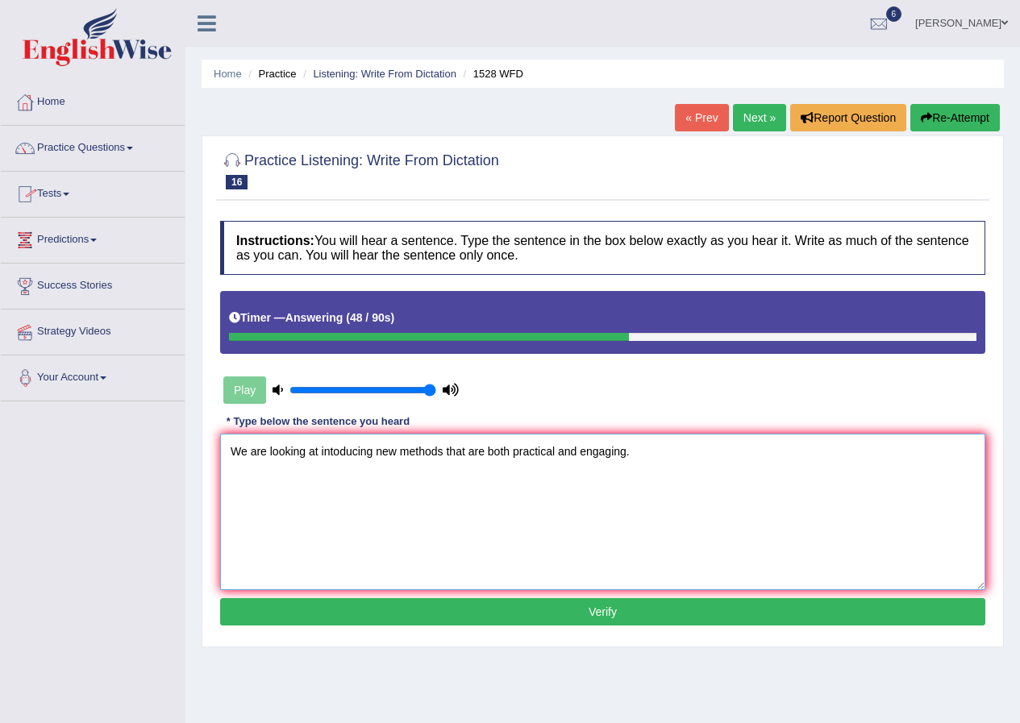
click at [331, 452] on textarea "We are looking at intoducing new methods that are both practical and engaging." at bounding box center [602, 512] width 765 height 156
click at [332, 452] on textarea "We are looking at intoducing new methods that are both practical and engaging." at bounding box center [602, 512] width 765 height 156
type textarea "We are looking at introducing new methods that are both practical and engaging."
click at [567, 613] on button "Verify" at bounding box center [602, 611] width 765 height 27
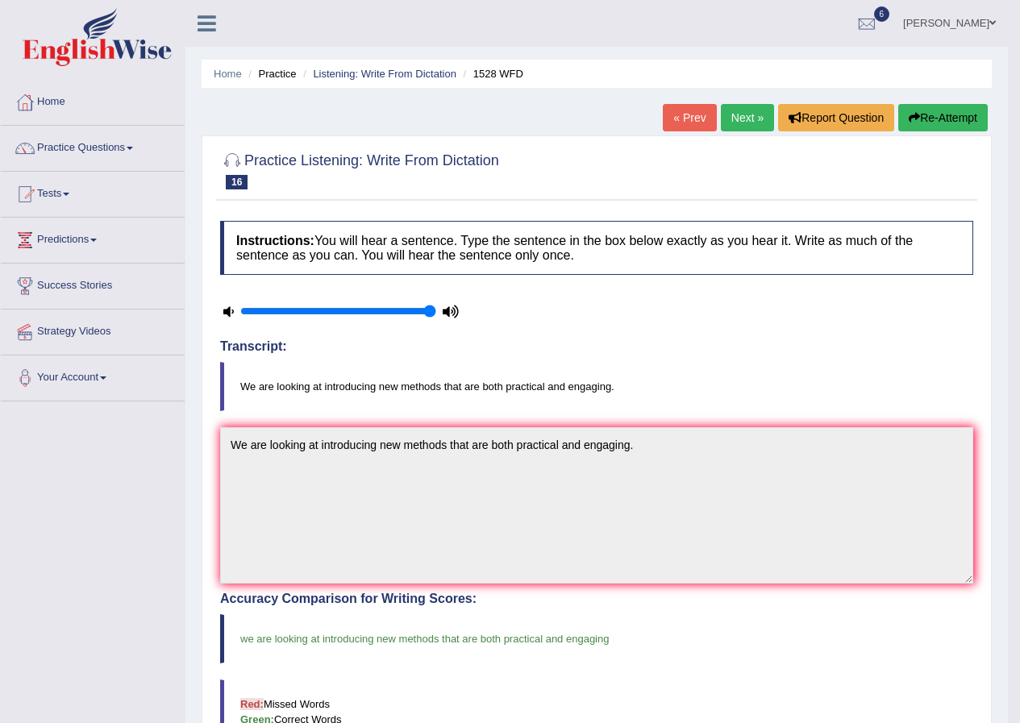
click at [735, 116] on link "Next »" at bounding box center [747, 117] width 53 height 27
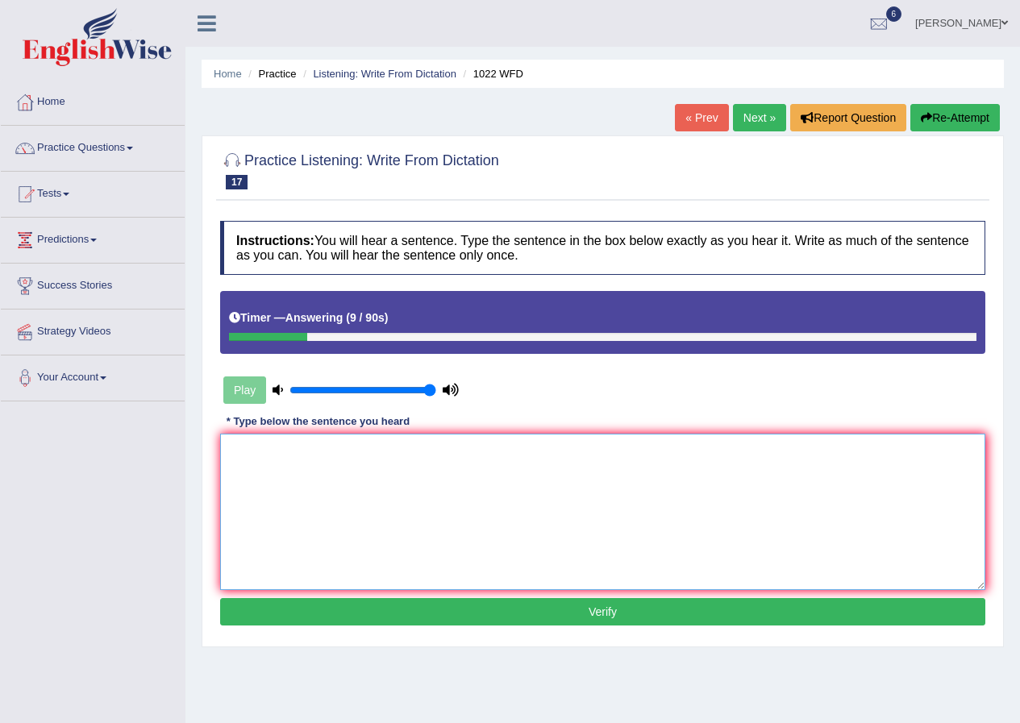
drag, startPoint x: 448, startPoint y: 487, endPoint x: 476, endPoint y: 487, distance: 27.4
click at [451, 486] on textarea at bounding box center [602, 512] width 765 height 156
type textarea "Mathematics provides a foundation for understanding and analyzing data."
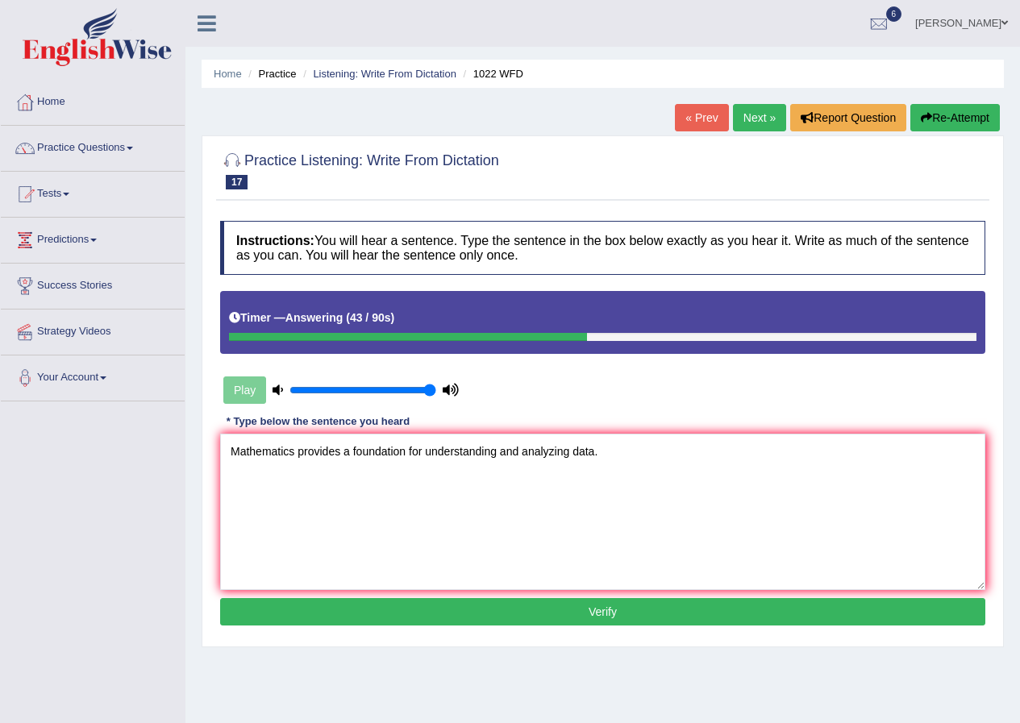
click at [589, 615] on button "Verify" at bounding box center [602, 611] width 765 height 27
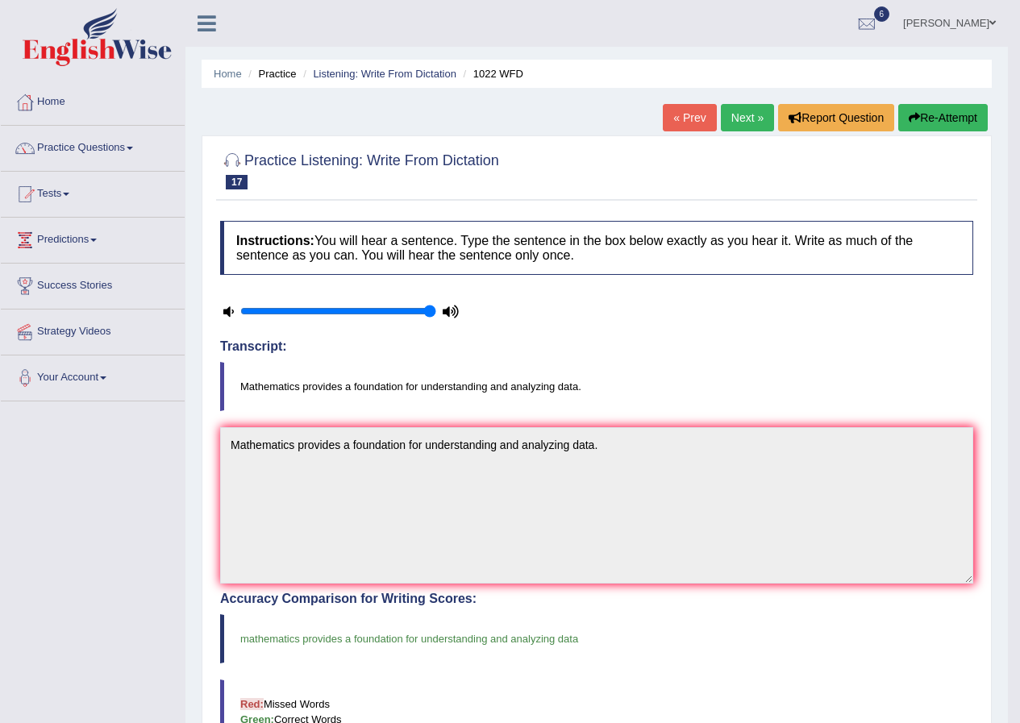
click at [756, 122] on link "Next »" at bounding box center [747, 117] width 53 height 27
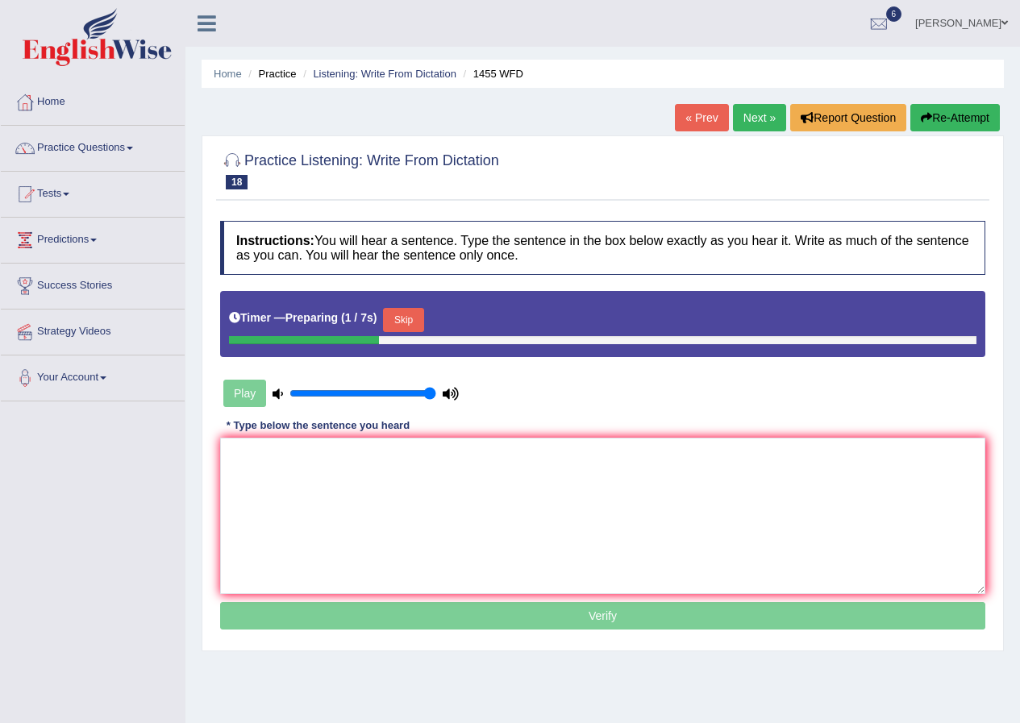
click at [422, 321] on button "Skip" at bounding box center [403, 320] width 40 height 24
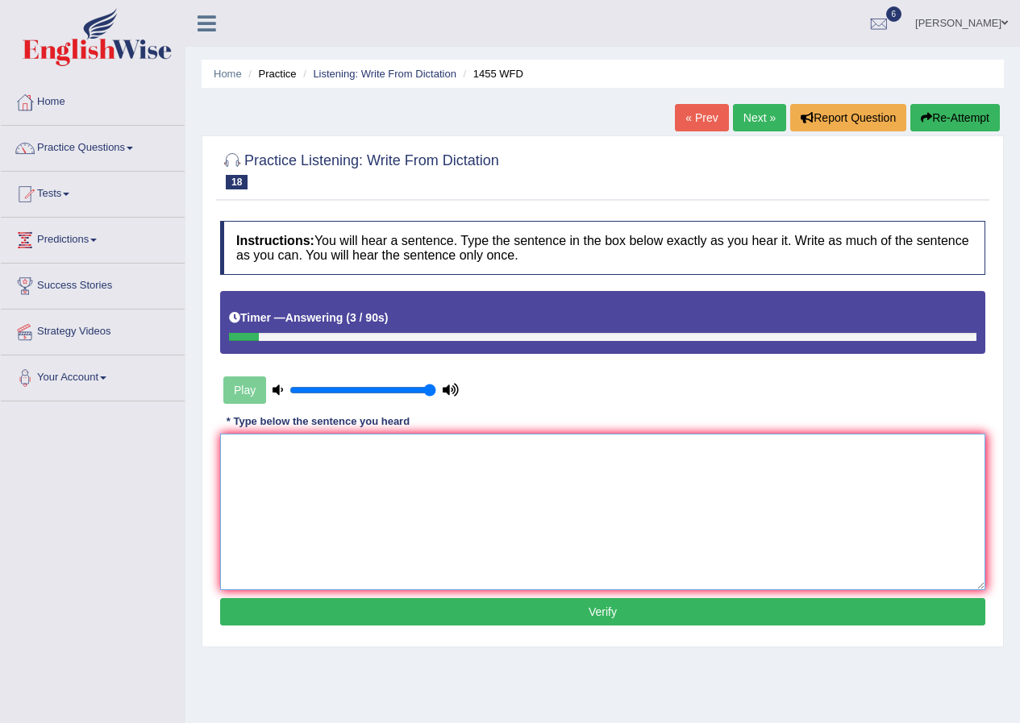
click at [294, 474] on textarea at bounding box center [602, 512] width 765 height 156
type textarea "You must wear a hard hat on the construction site."
click at [481, 607] on button "Verify" at bounding box center [602, 611] width 765 height 27
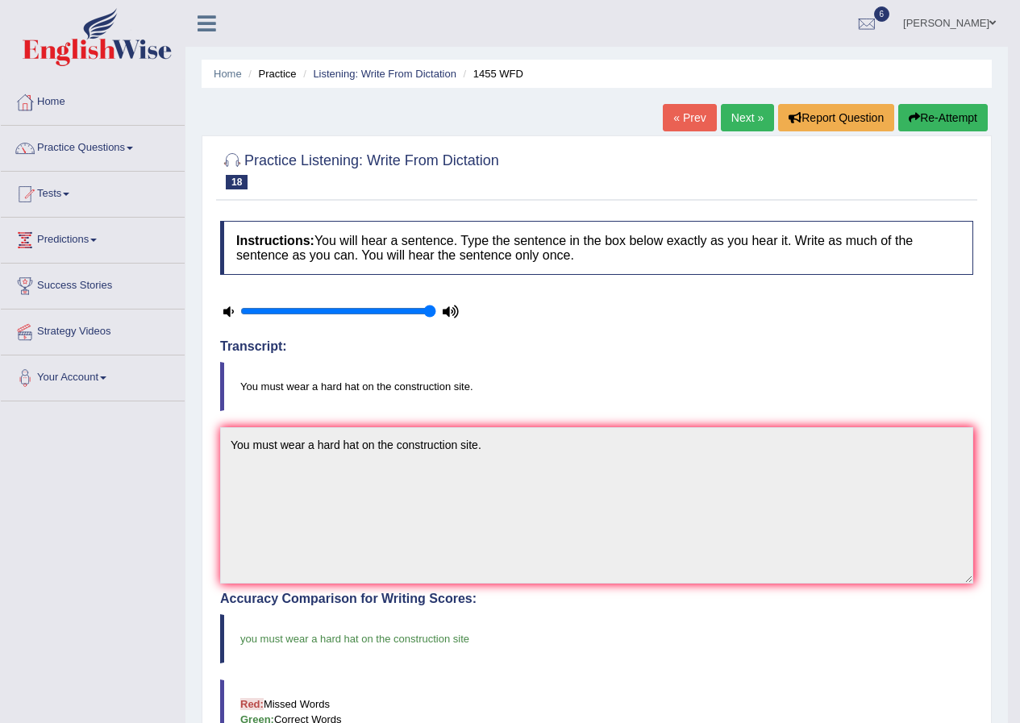
click at [751, 113] on link "Next »" at bounding box center [747, 117] width 53 height 27
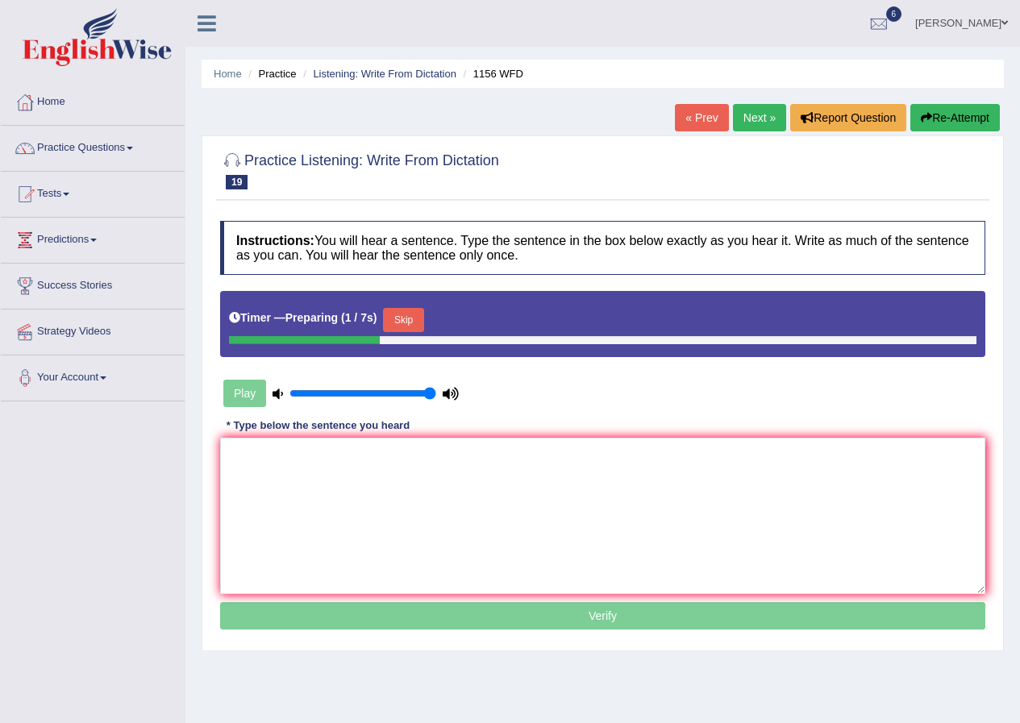
click at [404, 321] on button "Skip" at bounding box center [403, 320] width 40 height 24
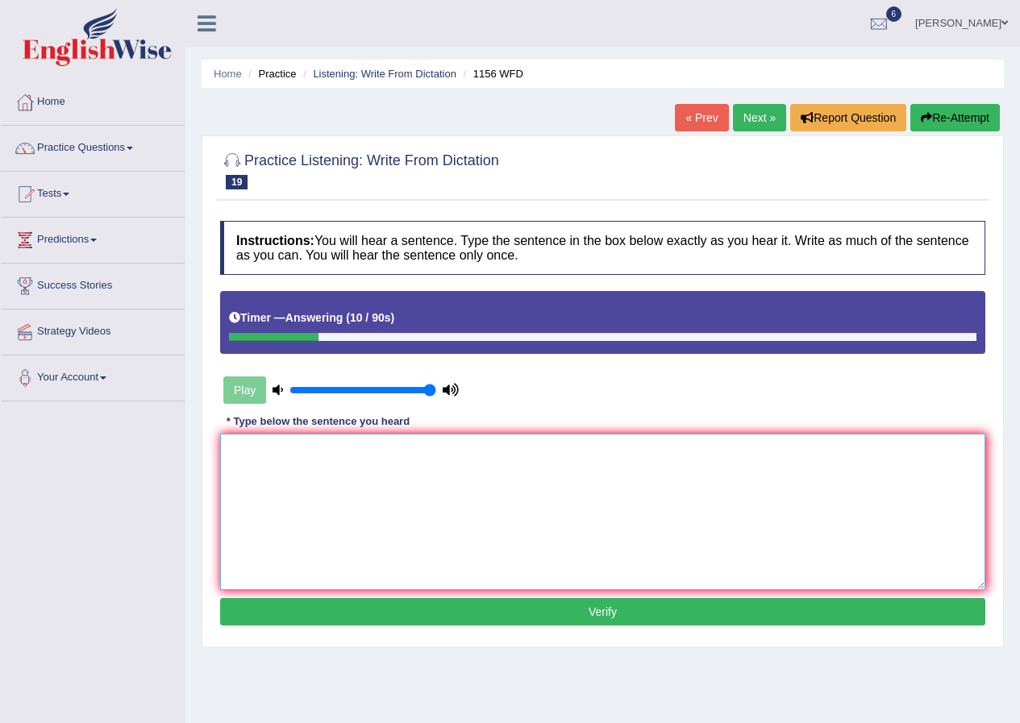
click at [540, 471] on textarea at bounding box center [602, 512] width 765 height 156
type textarea "Chemical reactions occur when substances combine or change."
click at [434, 599] on button "Verify" at bounding box center [602, 611] width 765 height 27
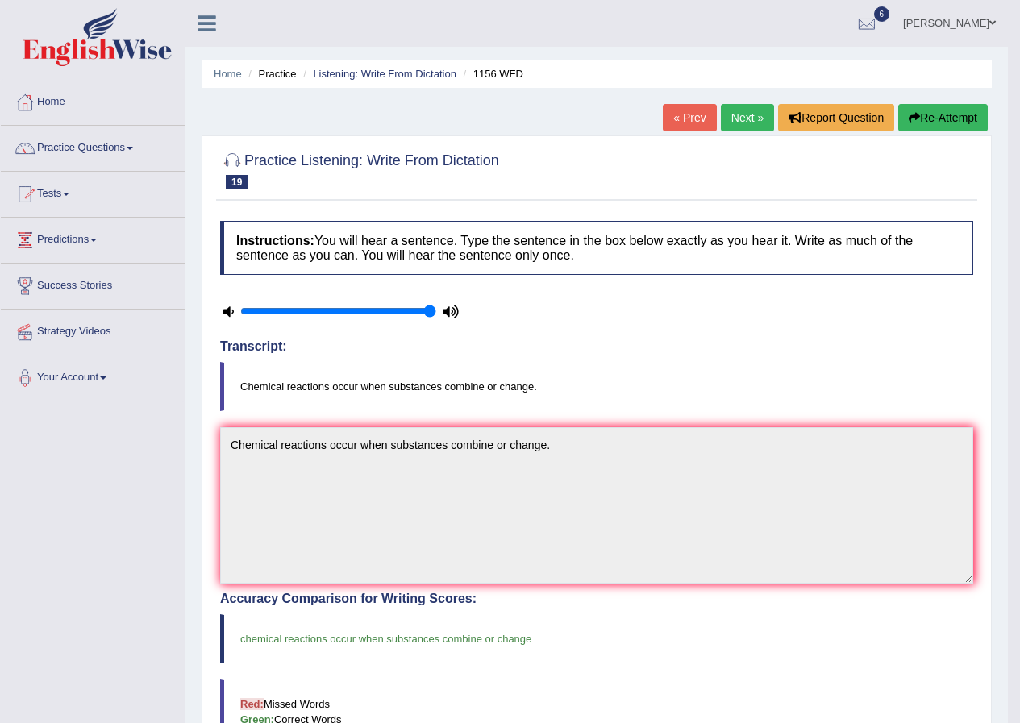
click at [743, 112] on link "Next »" at bounding box center [747, 117] width 53 height 27
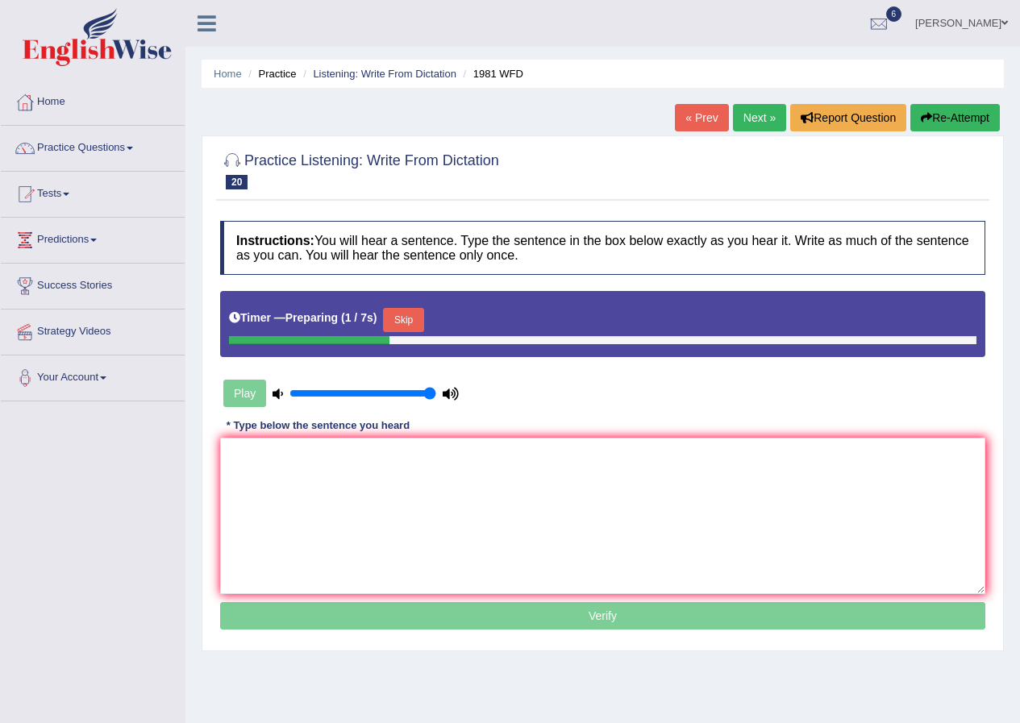
click at [420, 312] on button "Skip" at bounding box center [403, 320] width 40 height 24
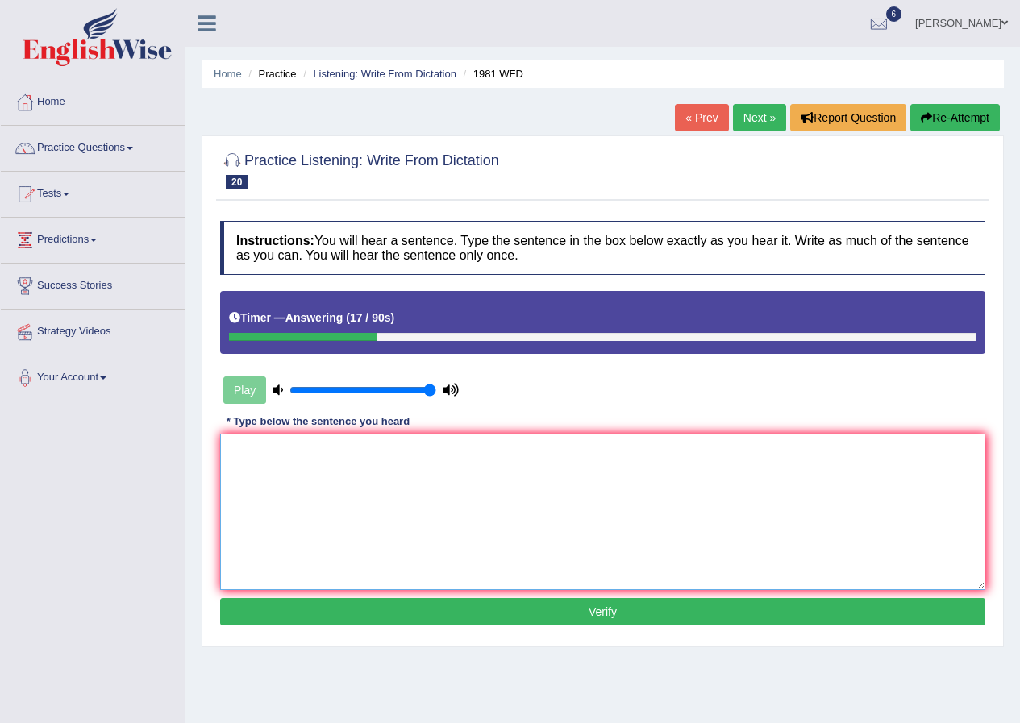
drag, startPoint x: 425, startPoint y: 453, endPoint x: 436, endPoint y: 467, distance: 17.8
click at [426, 454] on textarea at bounding box center [602, 512] width 765 height 156
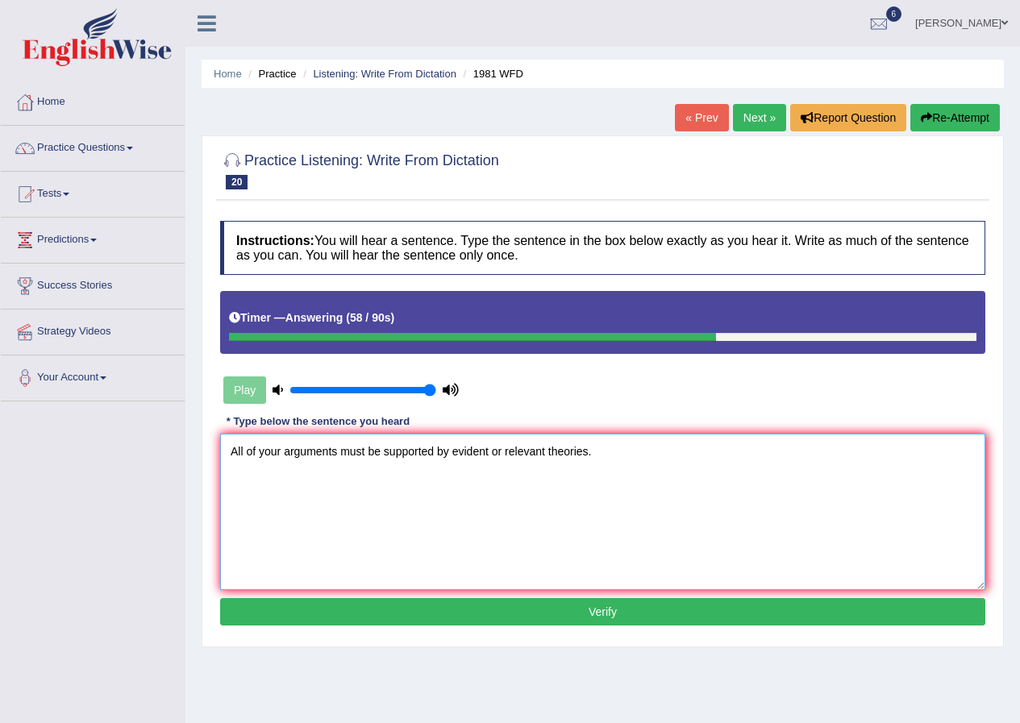
click at [503, 452] on textarea "All of your arguments must be supported by evident or relevant theories." at bounding box center [602, 512] width 765 height 156
type textarea "All of your arguments must be supported by evident and relevant theories."
click at [429, 618] on button "Verify" at bounding box center [602, 611] width 765 height 27
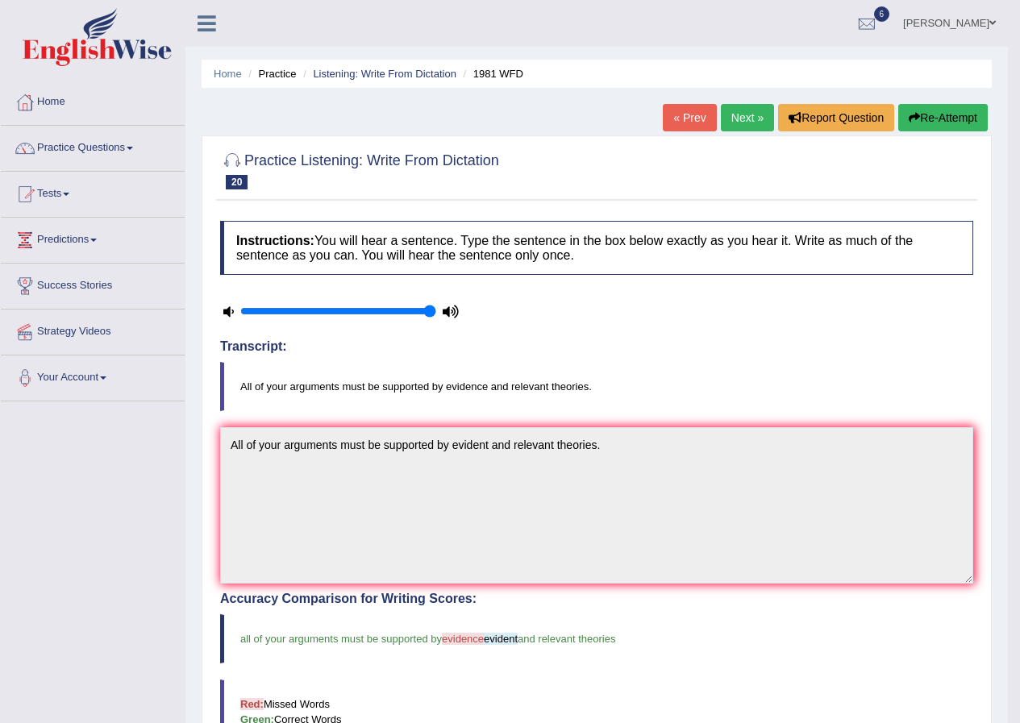
click at [744, 107] on link "Next »" at bounding box center [747, 117] width 53 height 27
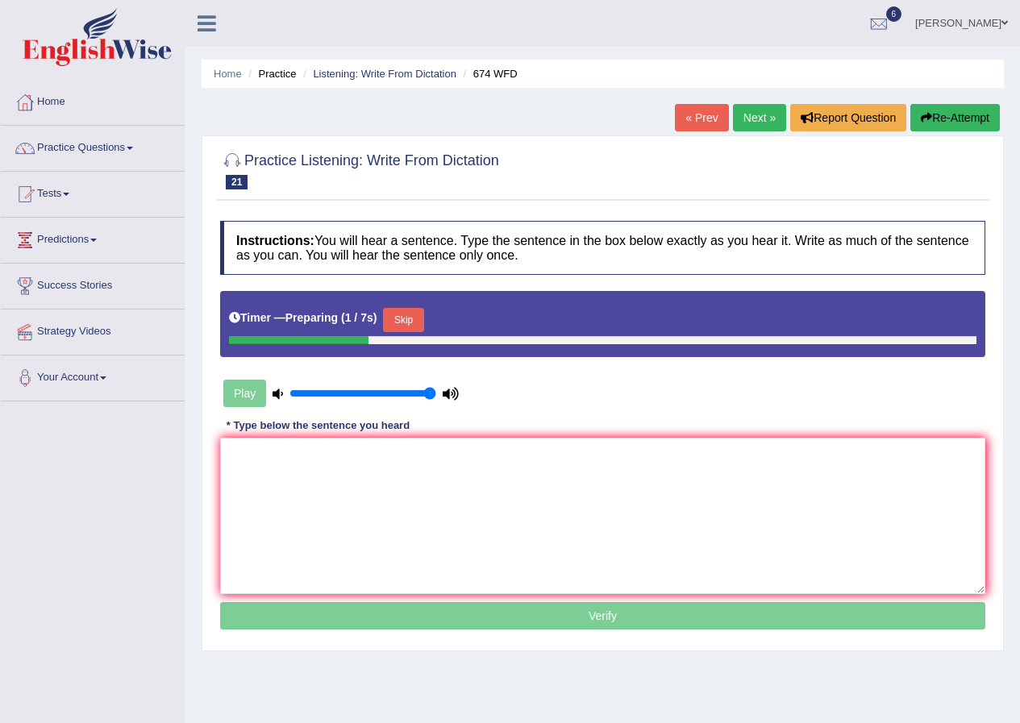
click at [401, 322] on button "Skip" at bounding box center [403, 320] width 40 height 24
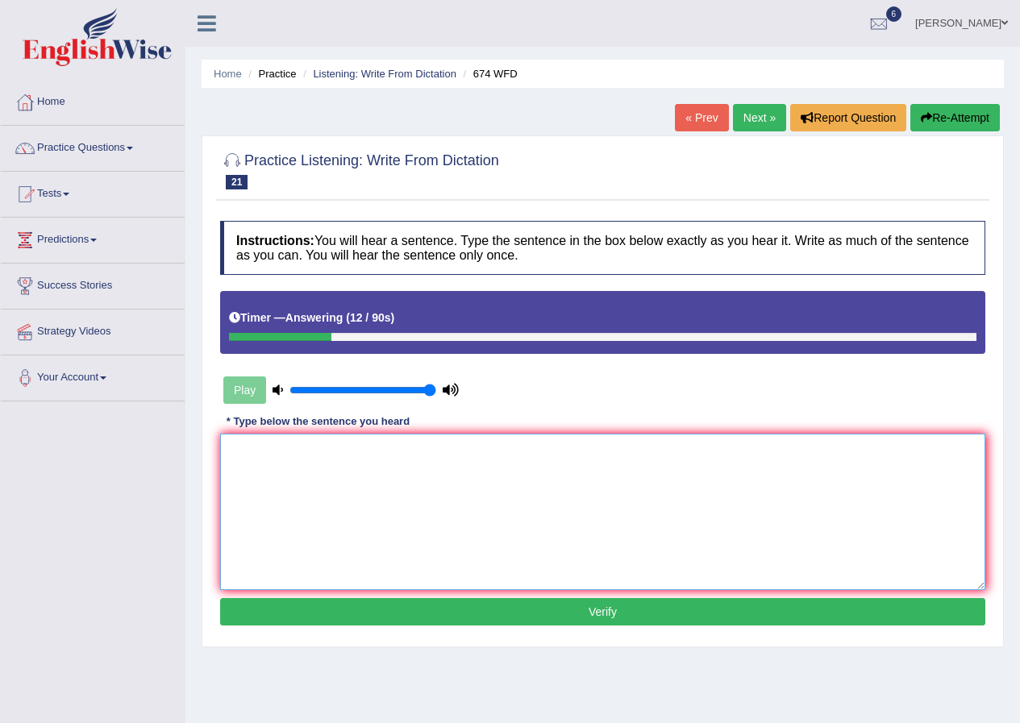
click at [332, 476] on textarea at bounding box center [602, 512] width 765 height 156
click at [408, 452] on textarea "Our employment rate has fallen to nthe lowest rate in year" at bounding box center [602, 512] width 765 height 156
click at [523, 457] on textarea "Our employment rate has fallen to the lowest rate in year" at bounding box center [602, 512] width 765 height 156
type textarea "Our employment rate has fallen to the lowest rate in years."
click at [528, 623] on button "Verify" at bounding box center [602, 611] width 765 height 27
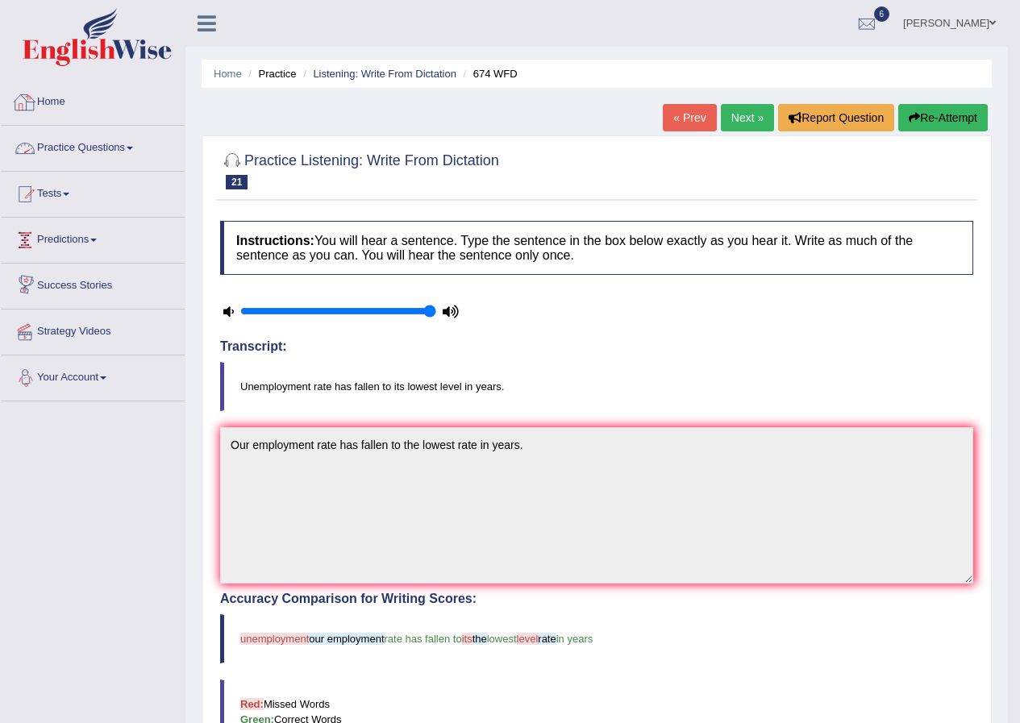
click at [728, 119] on link "Next »" at bounding box center [747, 117] width 53 height 27
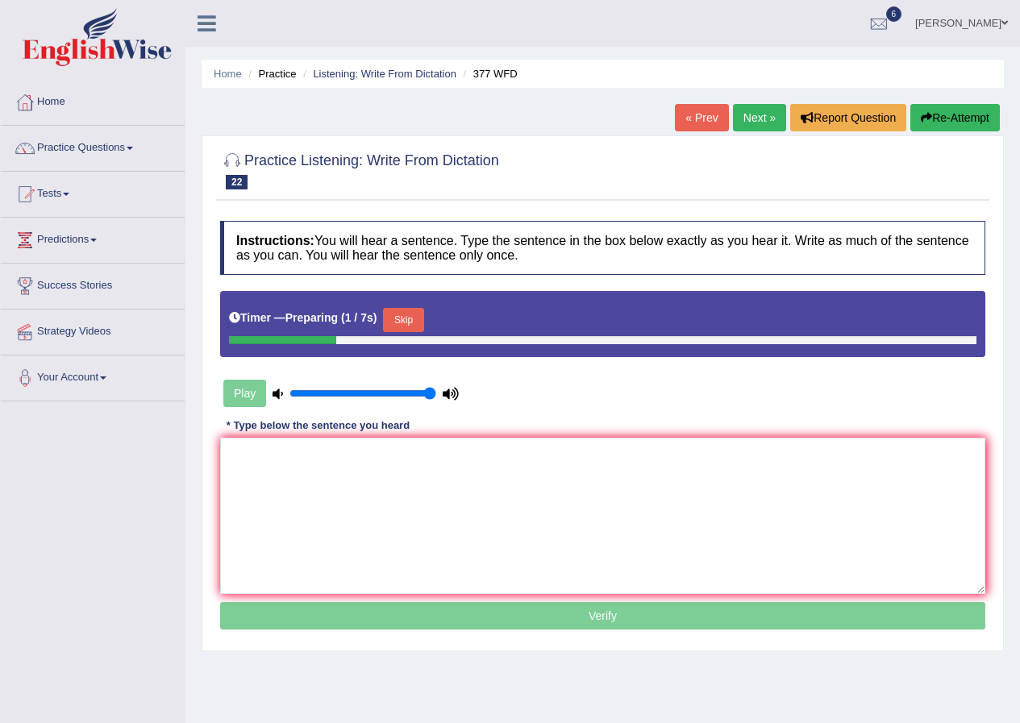
click at [418, 313] on button "Skip" at bounding box center [403, 320] width 40 height 24
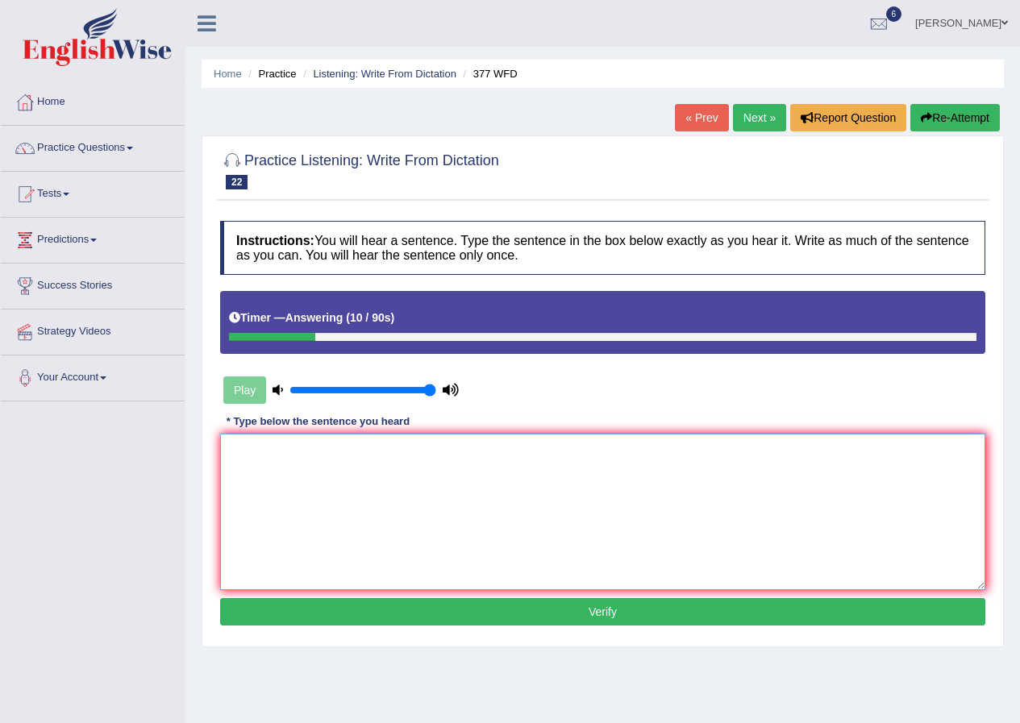
drag, startPoint x: 399, startPoint y: 502, endPoint x: 415, endPoint y: 505, distance: 16.4
click at [415, 505] on textarea at bounding box center [602, 512] width 765 height 156
type textarea "The department has a higher proportion of postgraduate students."
click at [623, 601] on button "Verify" at bounding box center [602, 611] width 765 height 27
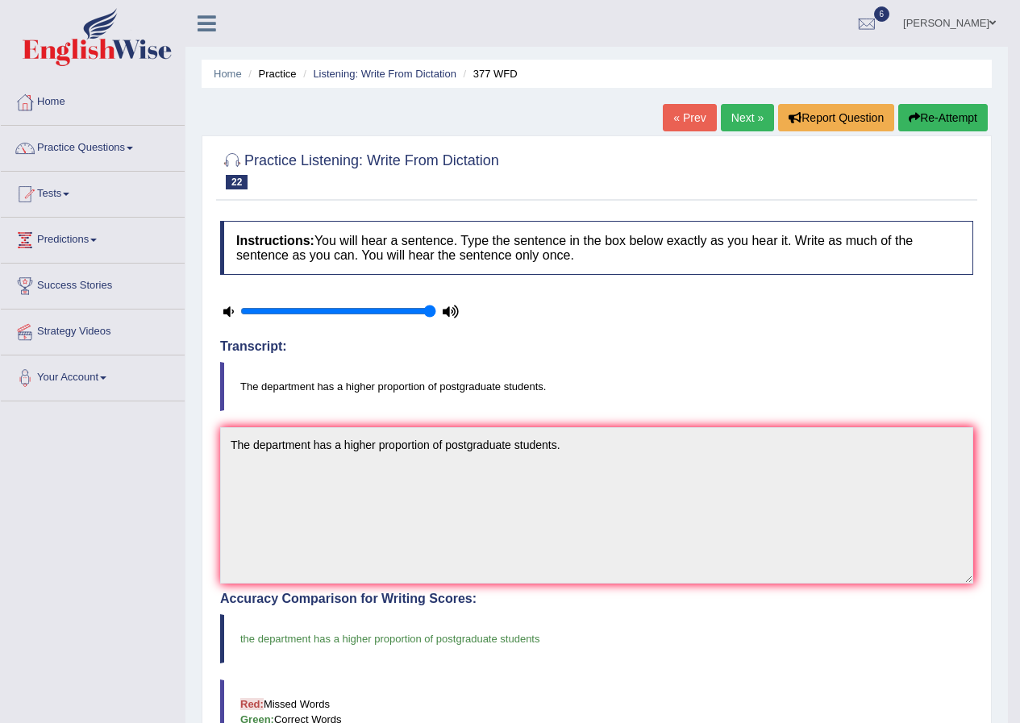
click at [735, 113] on link "Next »" at bounding box center [747, 117] width 53 height 27
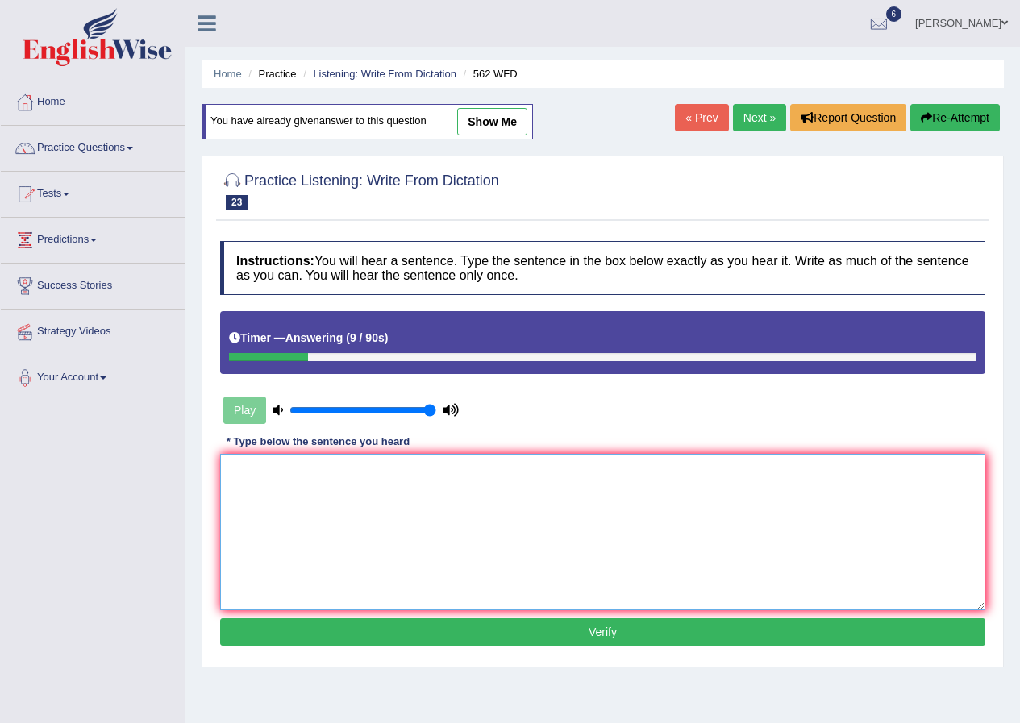
drag, startPoint x: 537, startPoint y: 481, endPoint x: 620, endPoint y: 482, distance: 83.1
click at [545, 481] on textarea at bounding box center [602, 532] width 765 height 156
type textarea "The gap between the rich and the poor does not decrease."
click at [614, 636] on button "Verify" at bounding box center [602, 631] width 765 height 27
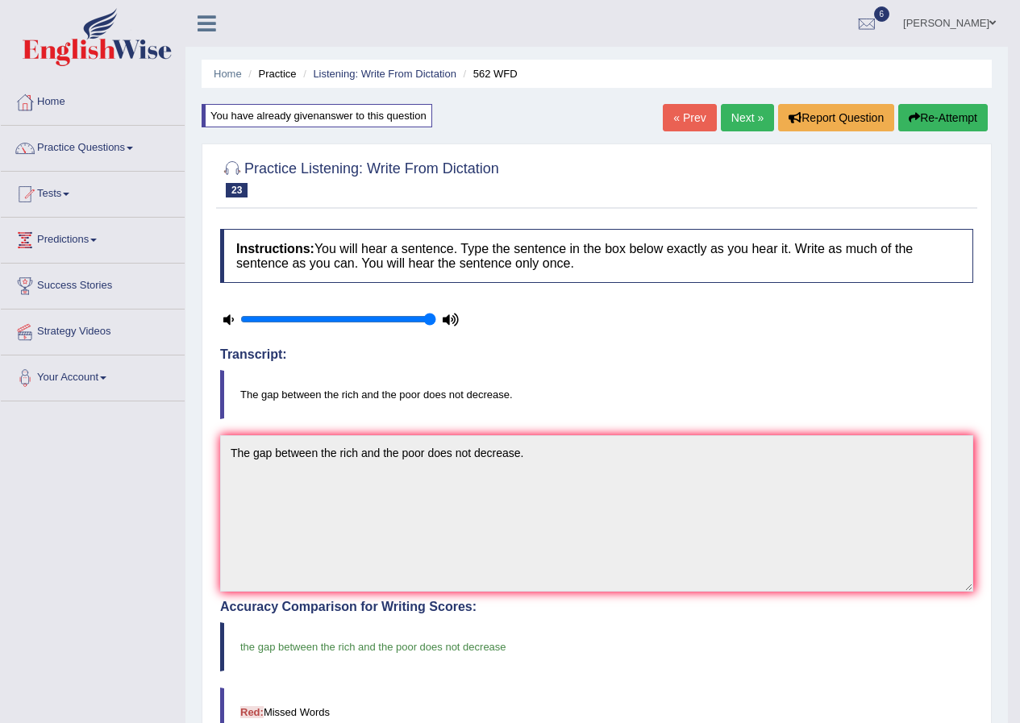
click at [748, 118] on link "Next »" at bounding box center [747, 117] width 53 height 27
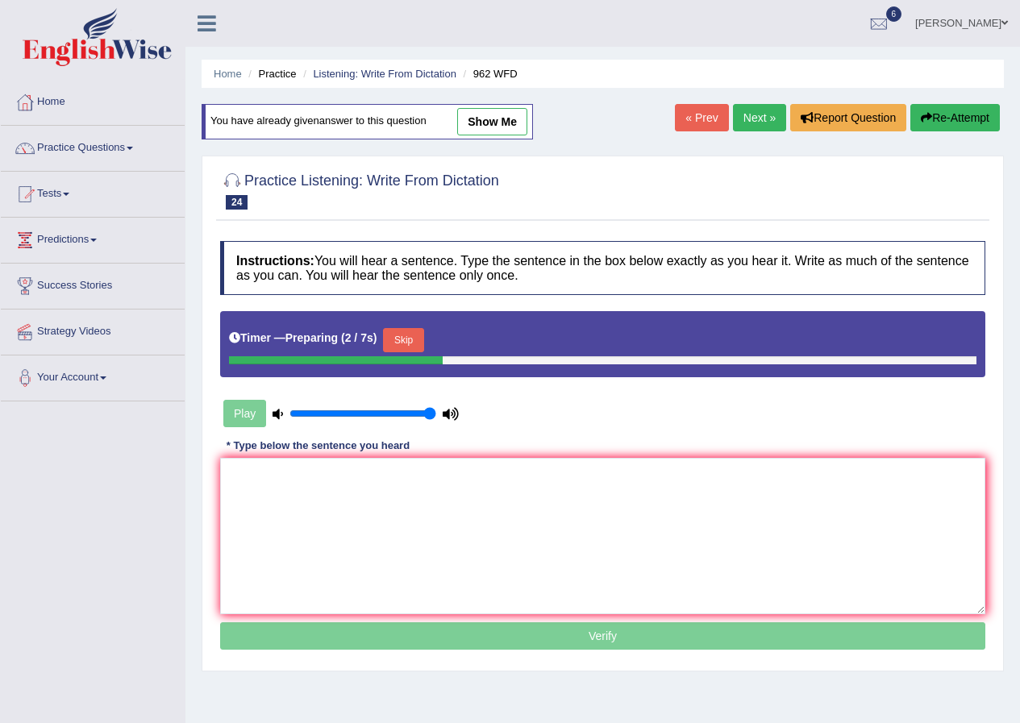
click at [408, 327] on div "Timer — Preparing ( 2 / 7s ) Skip" at bounding box center [603, 340] width 748 height 32
click at [410, 336] on button "Skip" at bounding box center [403, 340] width 40 height 24
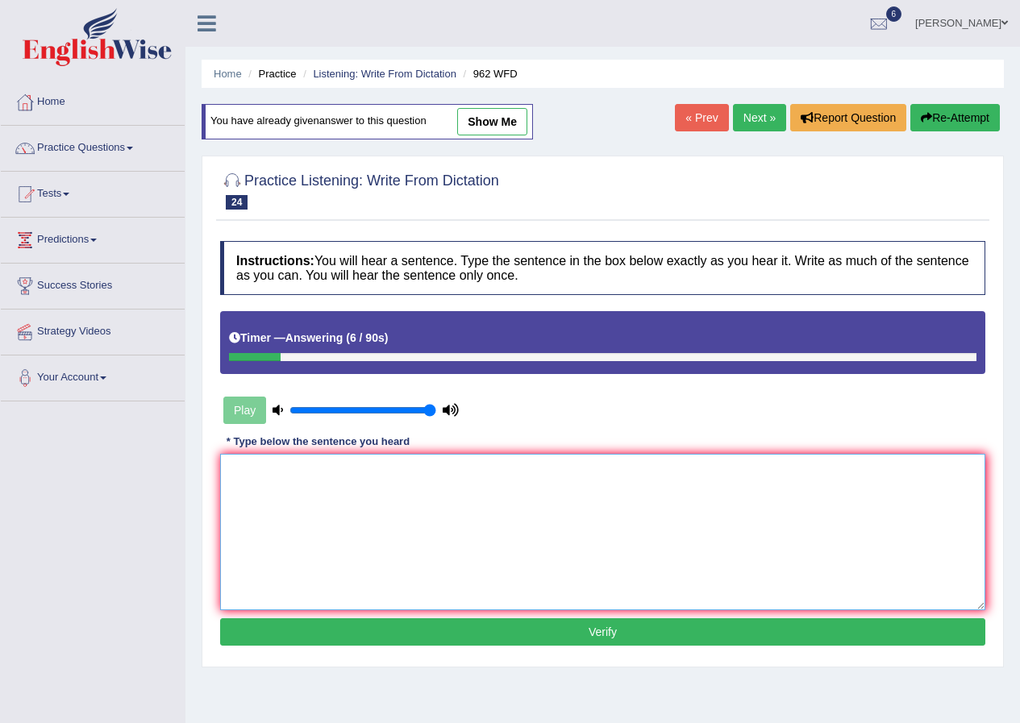
click at [582, 495] on textarea at bounding box center [602, 532] width 765 height 156
type textarea "If you have any questions about the exam please raise your hand."
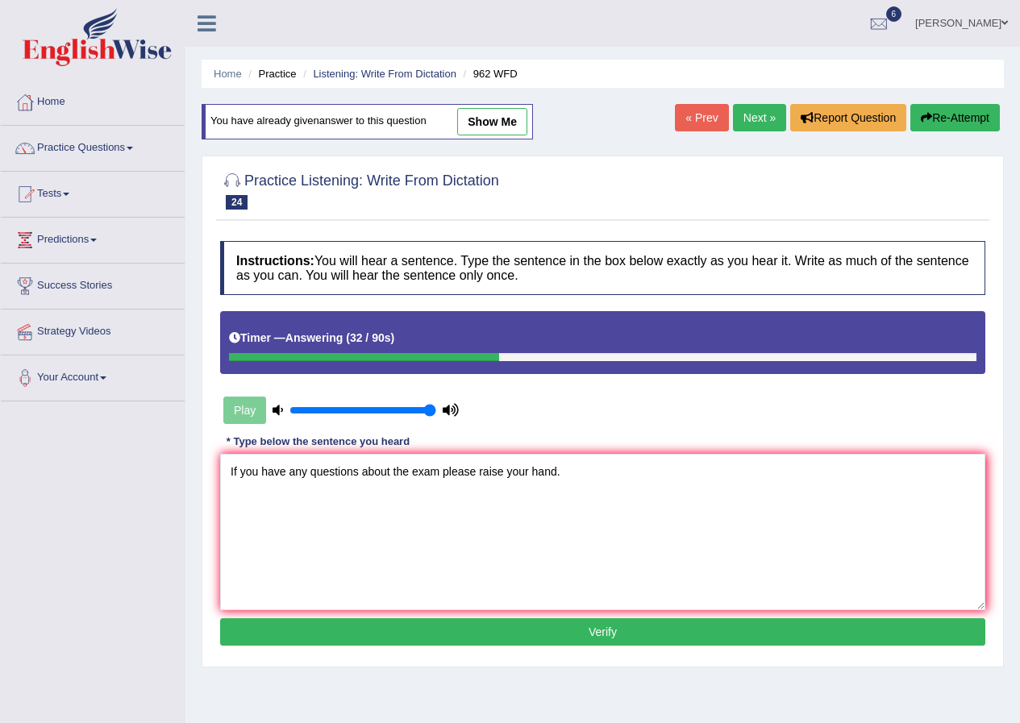
click at [593, 623] on button "Verify" at bounding box center [602, 631] width 765 height 27
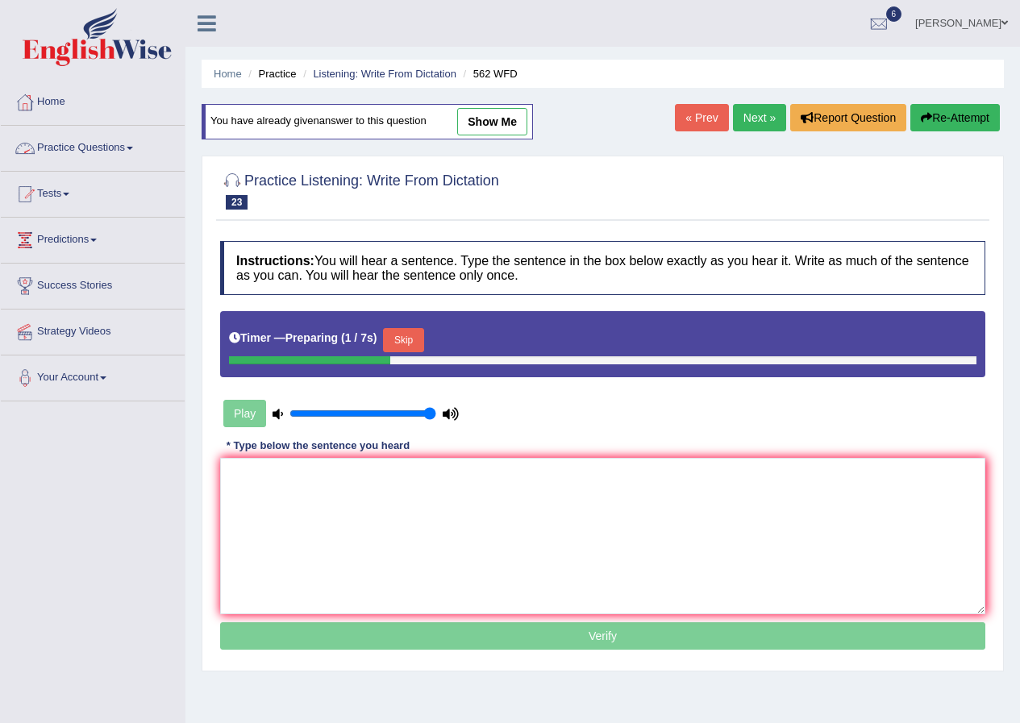
click at [60, 147] on link "Practice Questions" at bounding box center [93, 146] width 184 height 40
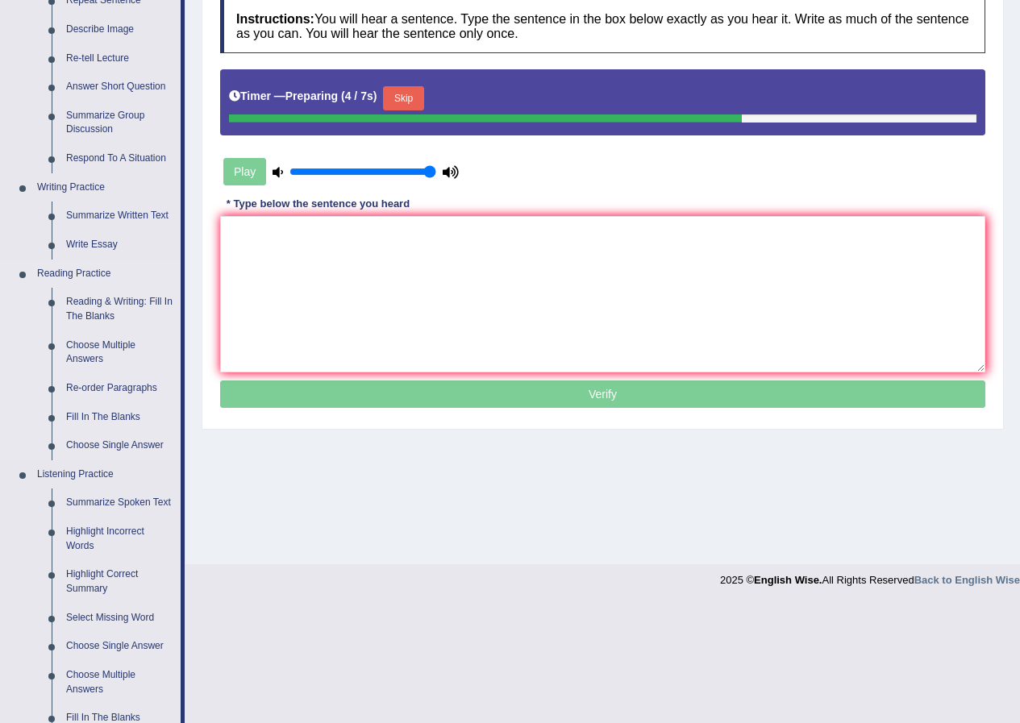
scroll to position [540, 0]
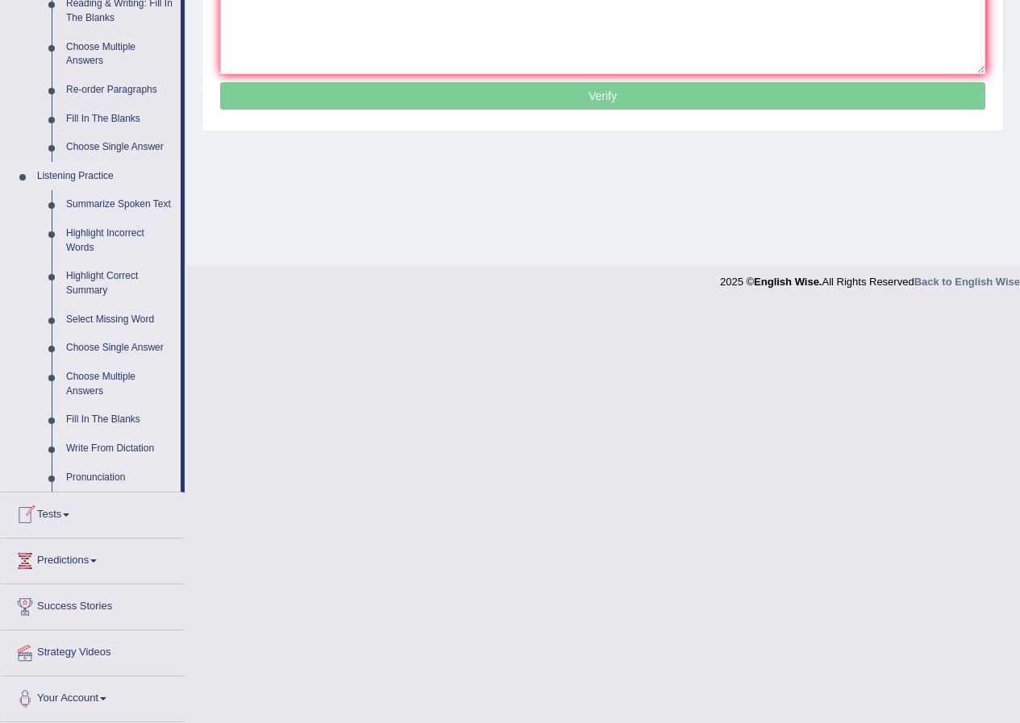
click at [103, 447] on link "Write From Dictation" at bounding box center [120, 449] width 122 height 29
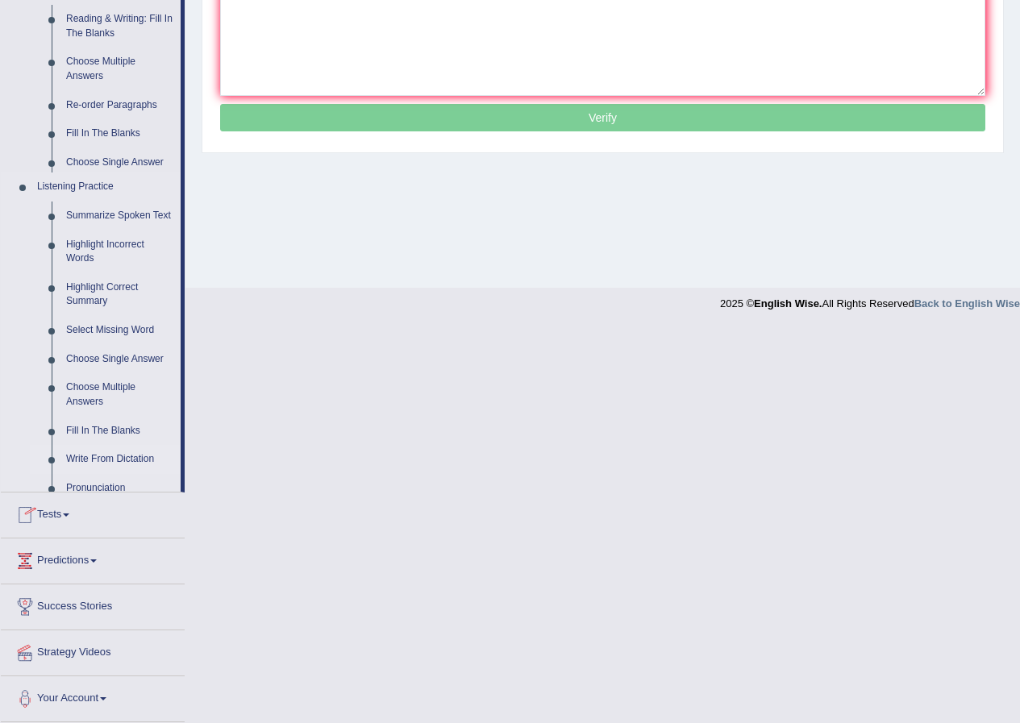
scroll to position [249, 0]
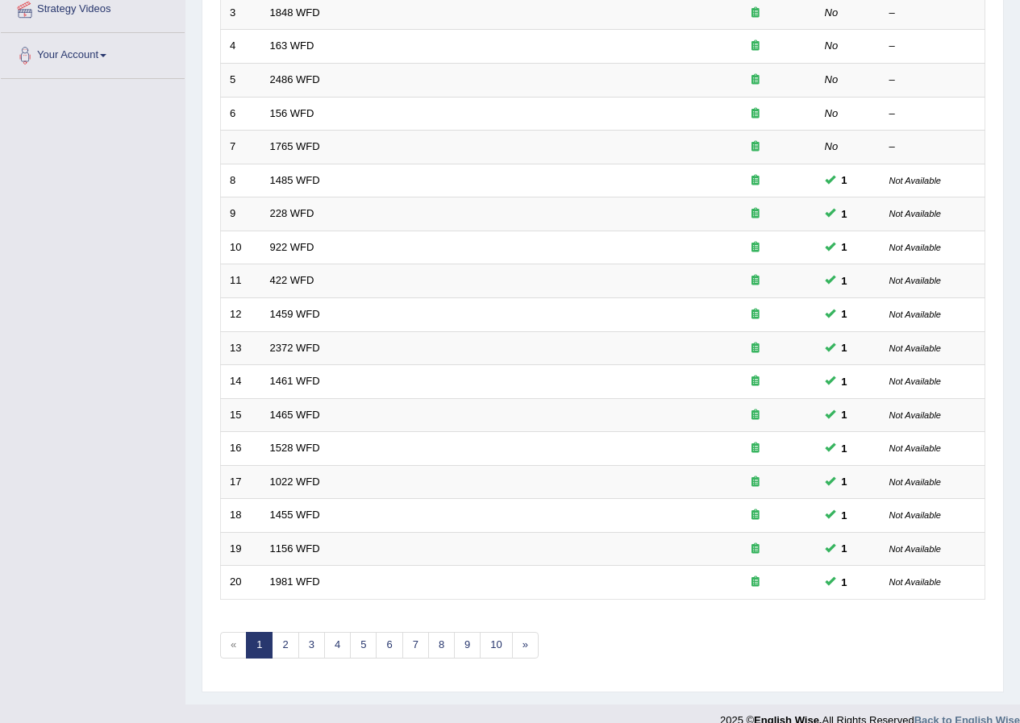
scroll to position [344, 0]
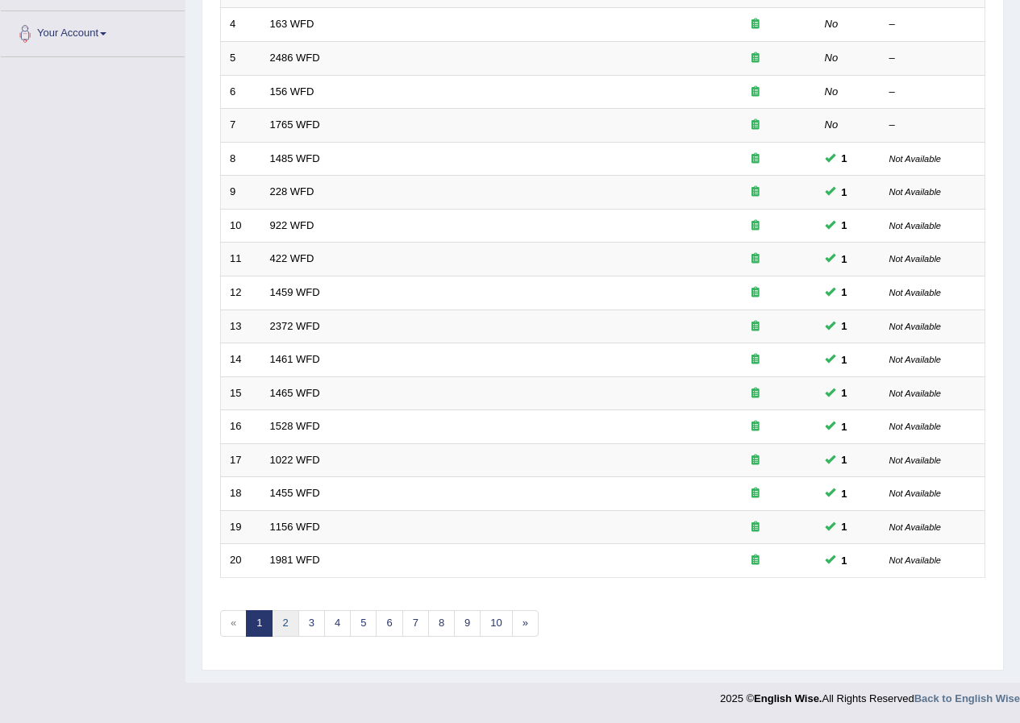
click at [278, 620] on link "2" at bounding box center [285, 623] width 27 height 27
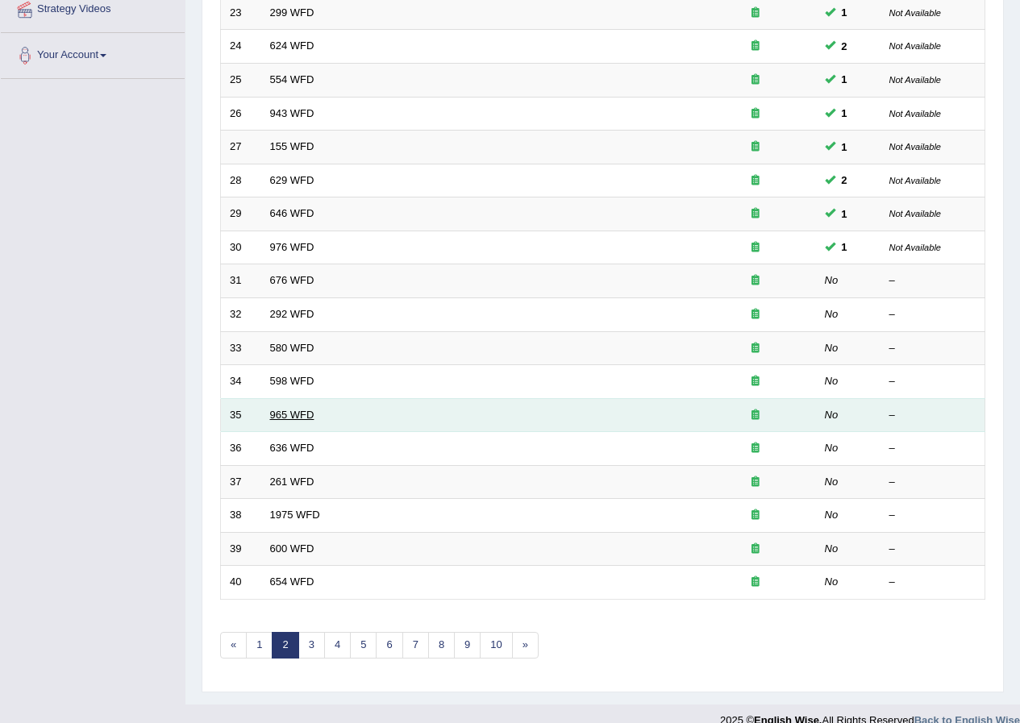
click at [294, 419] on link "965 WFD" at bounding box center [292, 415] width 44 height 12
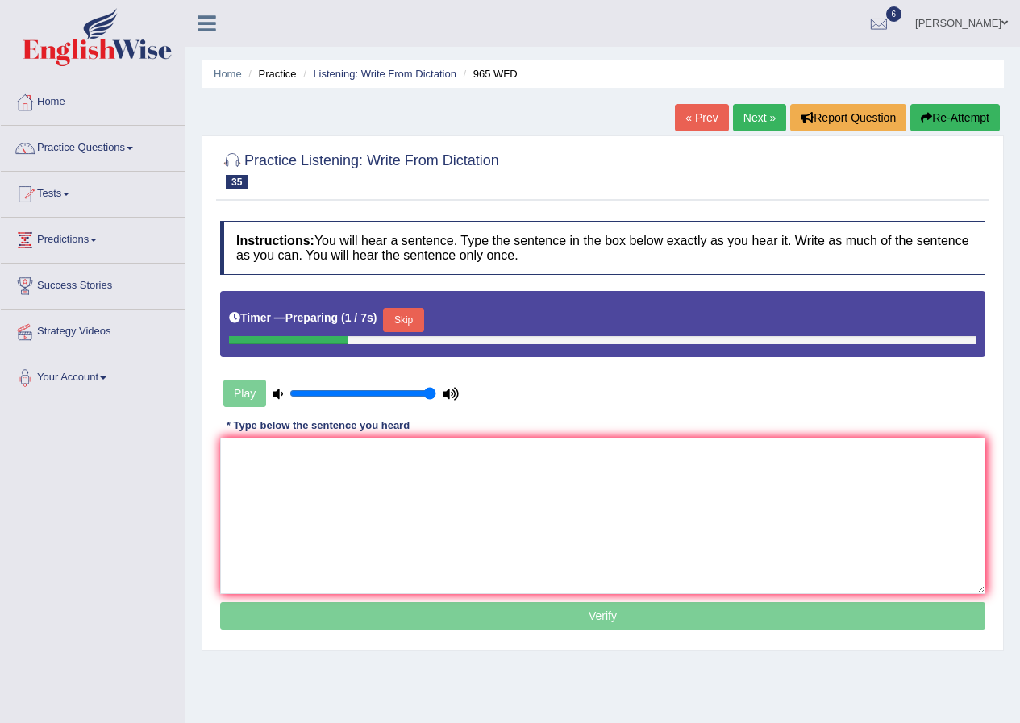
click at [402, 322] on button "Skip" at bounding box center [403, 320] width 40 height 24
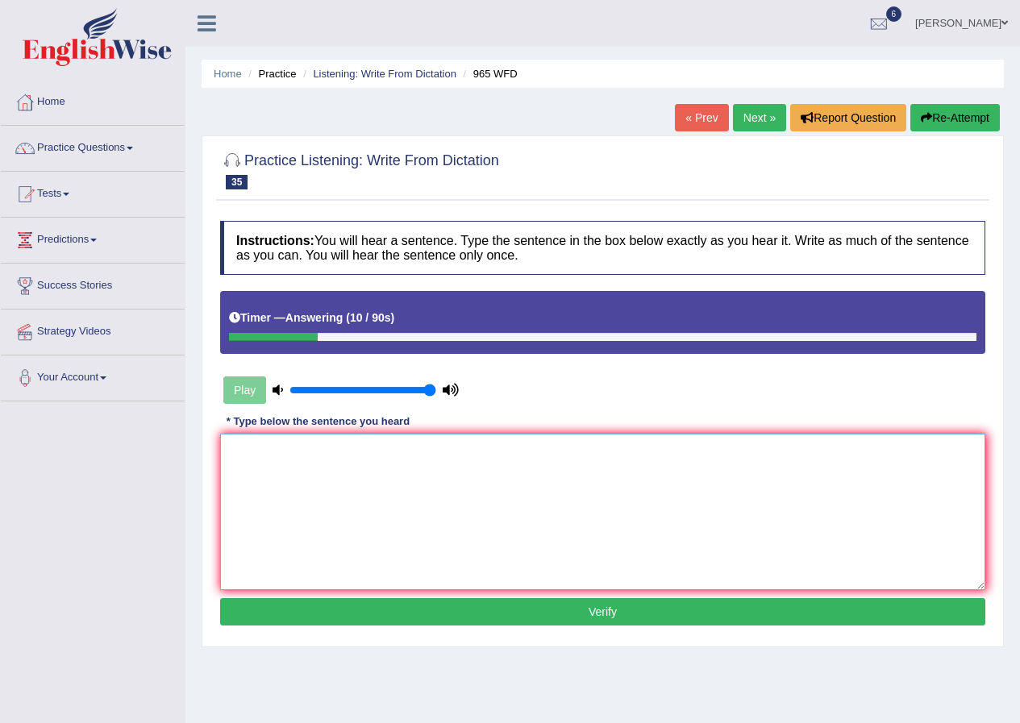
click at [496, 448] on textarea at bounding box center [602, 512] width 765 height 156
click at [402, 450] on textarea "You must answer security question when you reset your password." at bounding box center [602, 512] width 765 height 156
type textarea "You must answer security questions when you reset your password."
click at [627, 603] on button "Verify" at bounding box center [602, 611] width 765 height 27
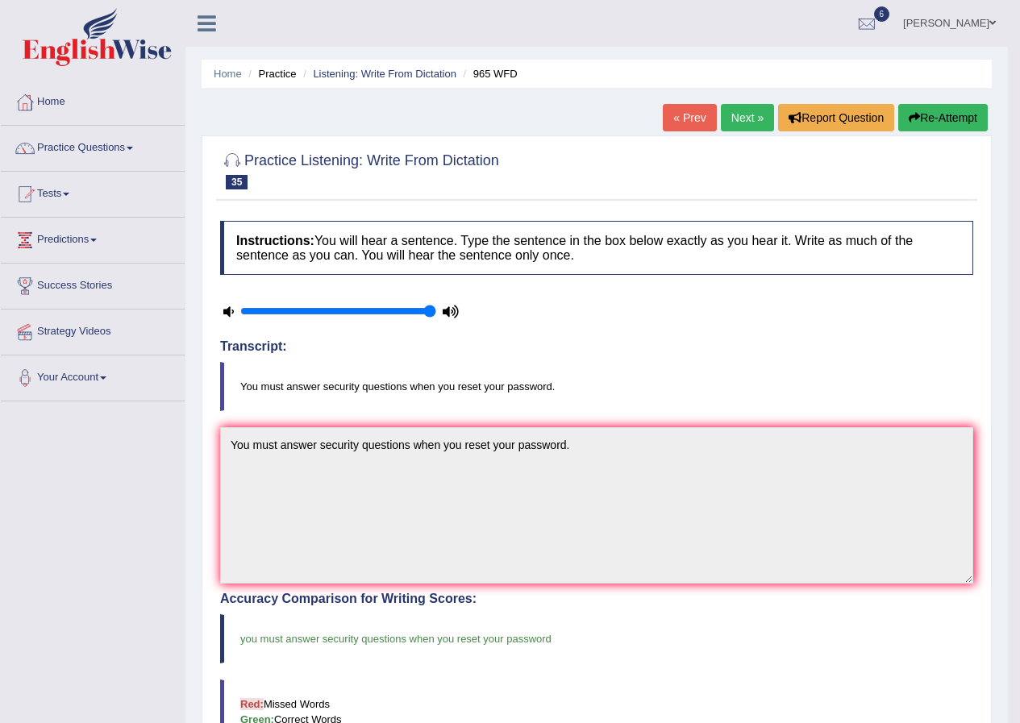
click at [731, 124] on link "Next »" at bounding box center [747, 117] width 53 height 27
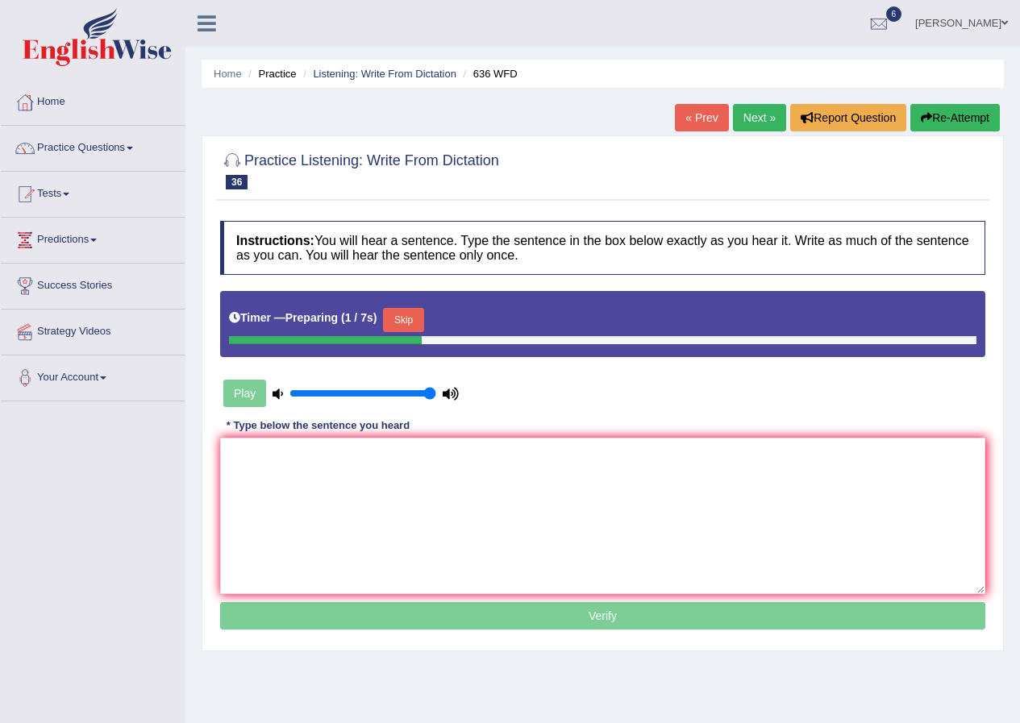
click at [410, 318] on button "Skip" at bounding box center [403, 320] width 40 height 24
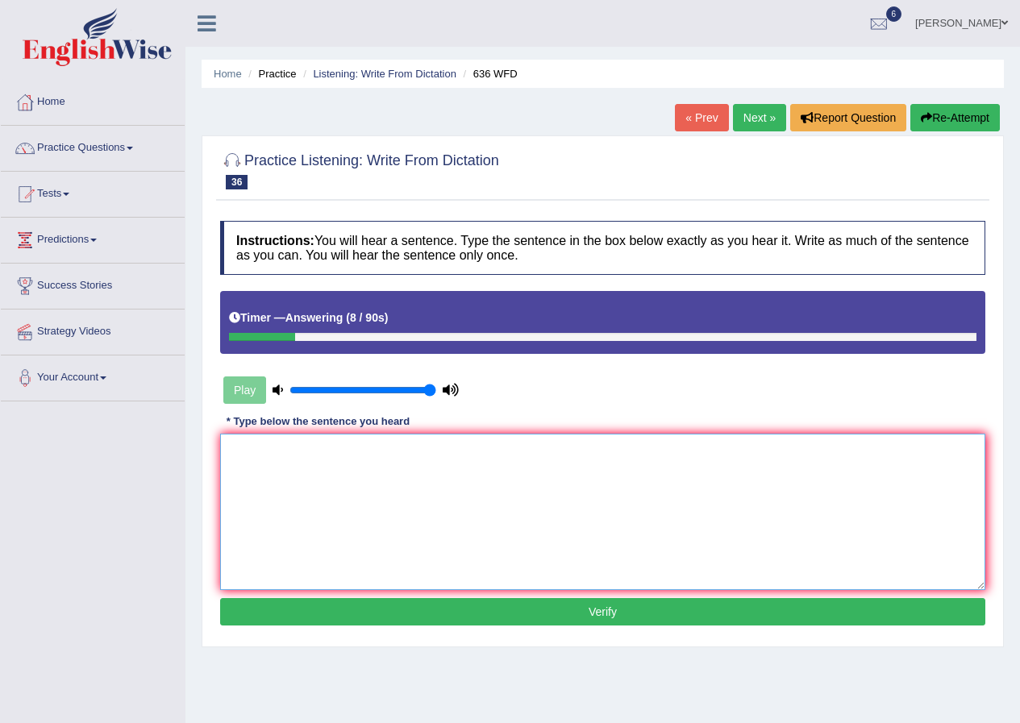
click at [458, 503] on textarea at bounding box center [602, 512] width 765 height 156
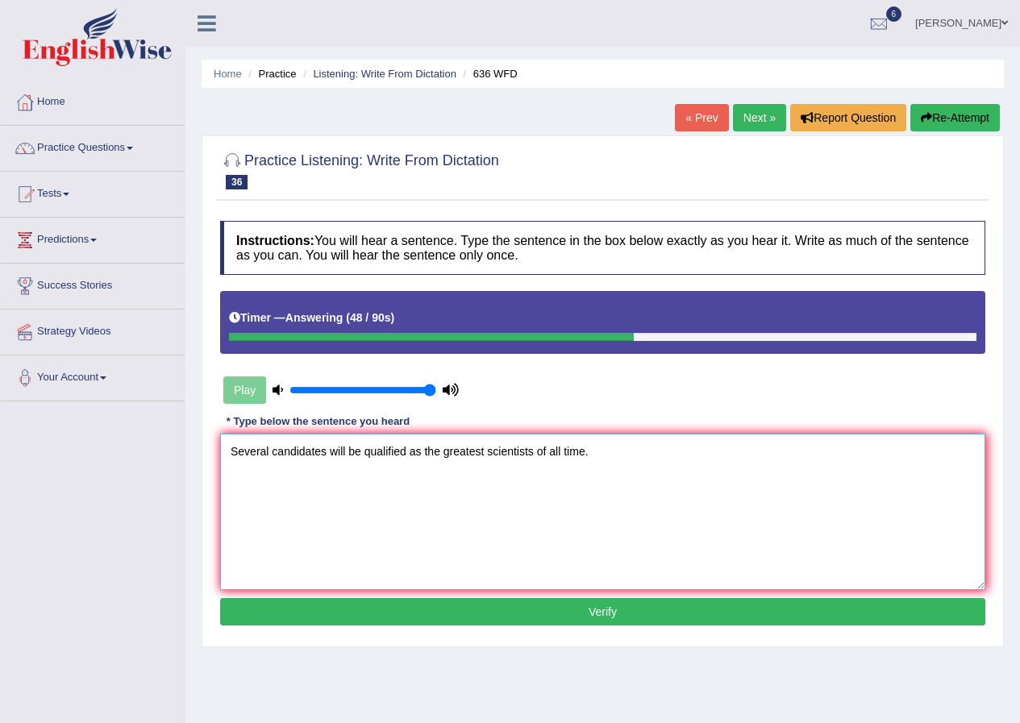
type textarea "Several candidates will be qualified as the greatest scientists of all time."
click at [554, 611] on button "Verify" at bounding box center [602, 611] width 765 height 27
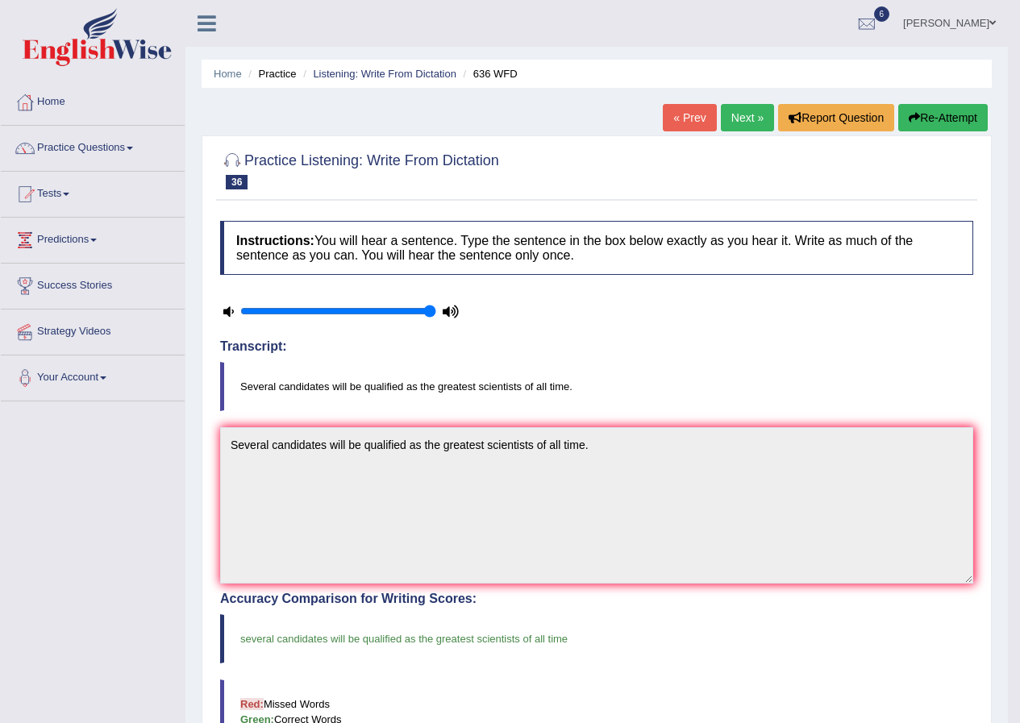
click at [754, 122] on link "Next »" at bounding box center [747, 117] width 53 height 27
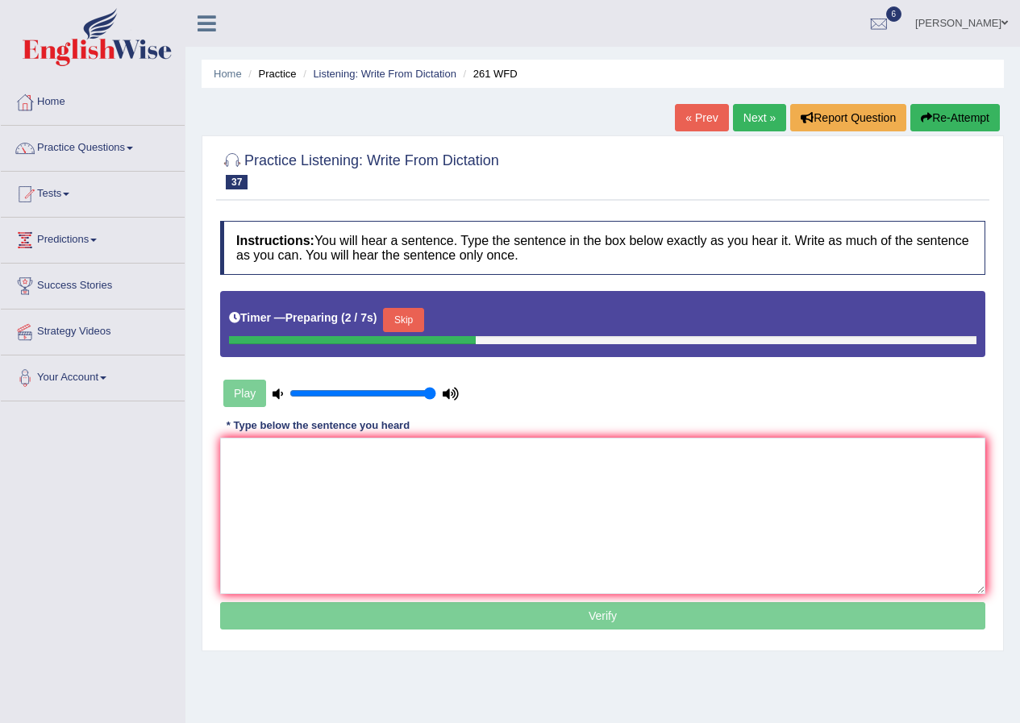
click at [415, 318] on button "Skip" at bounding box center [403, 320] width 40 height 24
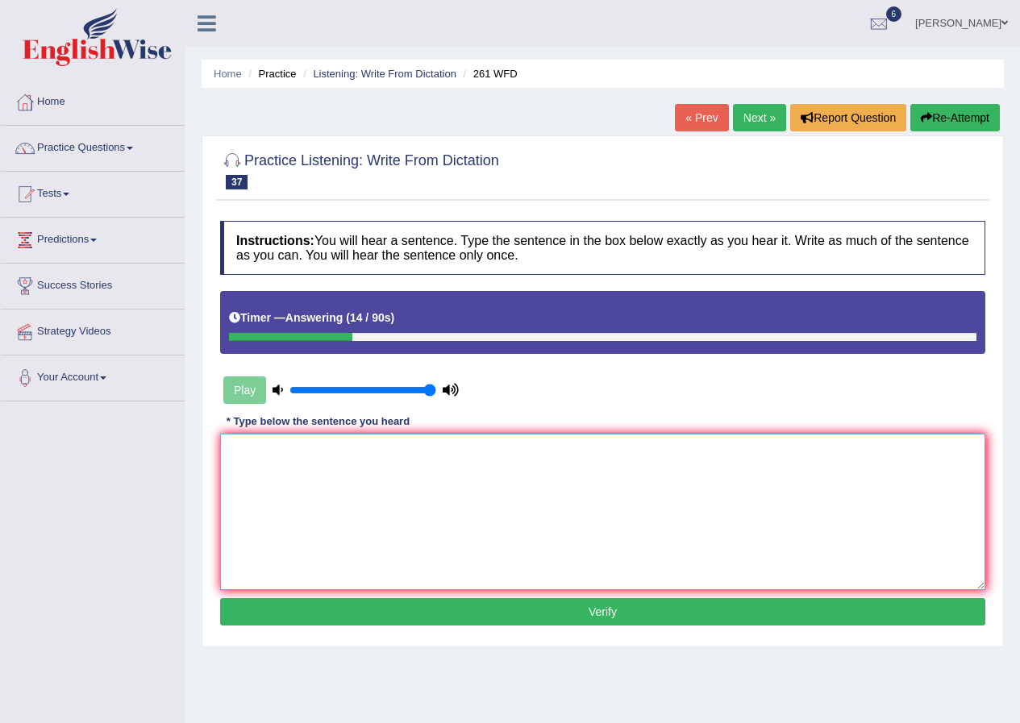
drag, startPoint x: 413, startPoint y: 475, endPoint x: 485, endPoint y: 498, distance: 76.0
click at [415, 475] on textarea at bounding box center [602, 512] width 765 height 156
click at [321, 456] on textarea "Read the students safety instructions" at bounding box center [602, 512] width 765 height 156
click at [441, 458] on textarea "Read the student safety instructions" at bounding box center [602, 512] width 765 height 156
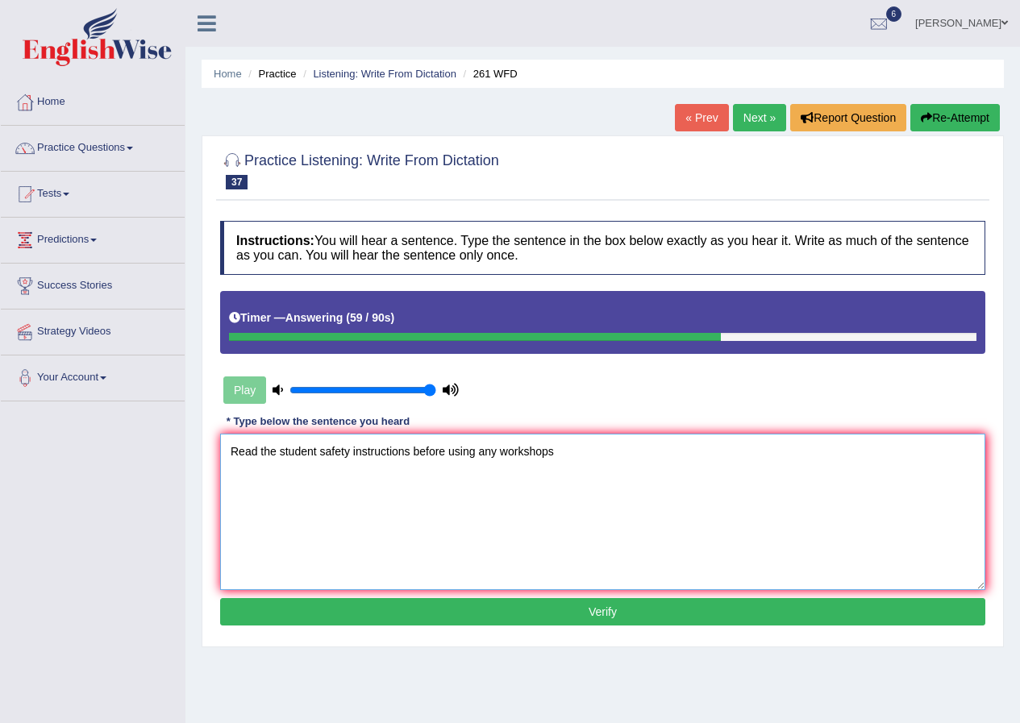
click at [499, 453] on textarea "Read the student safety instructions before using any workshops" at bounding box center [602, 512] width 765 height 156
click at [601, 444] on textarea "Read the student safety instructions before using any student workshops" at bounding box center [602, 512] width 765 height 156
type textarea "Read the student safety instructions before using any student workshops."
click at [461, 618] on button "Verify" at bounding box center [602, 611] width 765 height 27
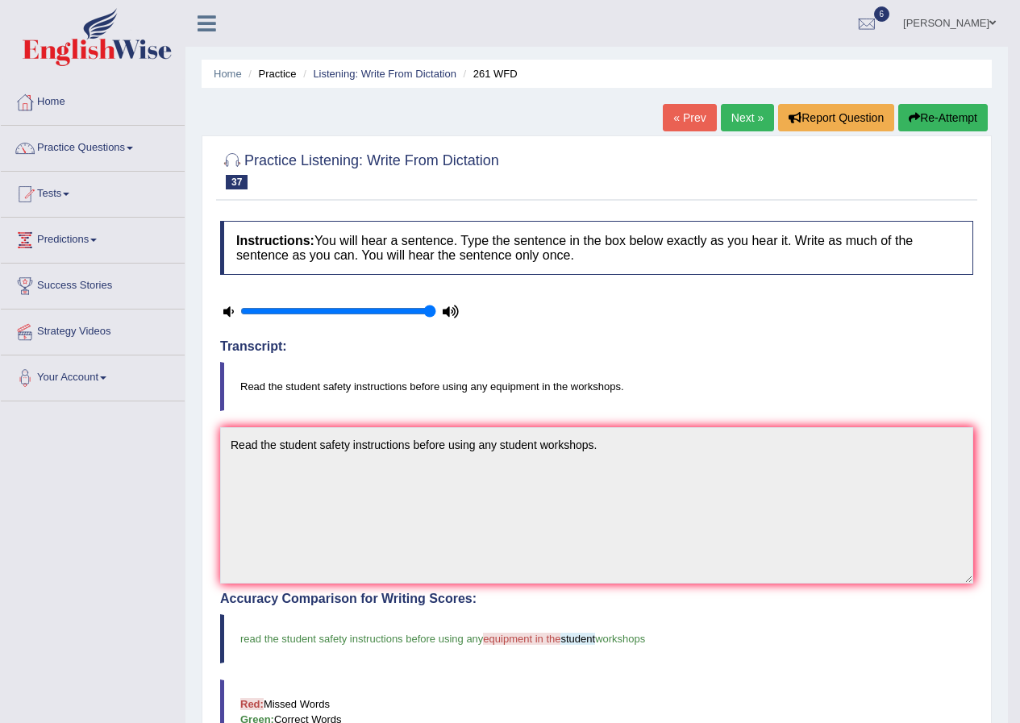
click at [739, 113] on link "Next »" at bounding box center [747, 117] width 53 height 27
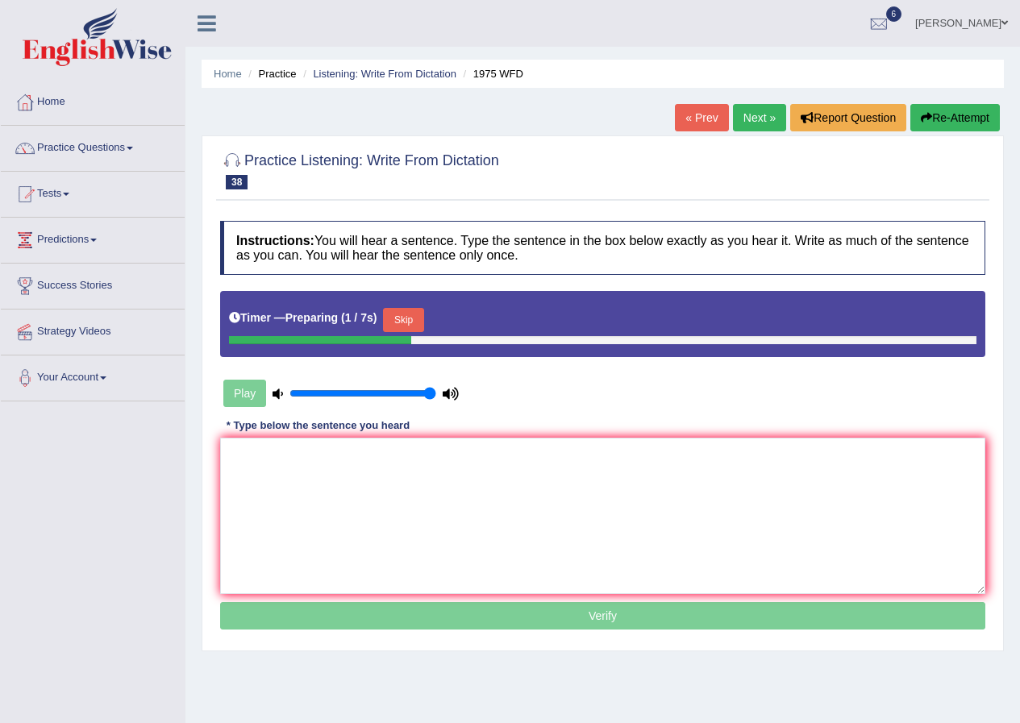
click at [420, 308] on button "Skip" at bounding box center [403, 320] width 40 height 24
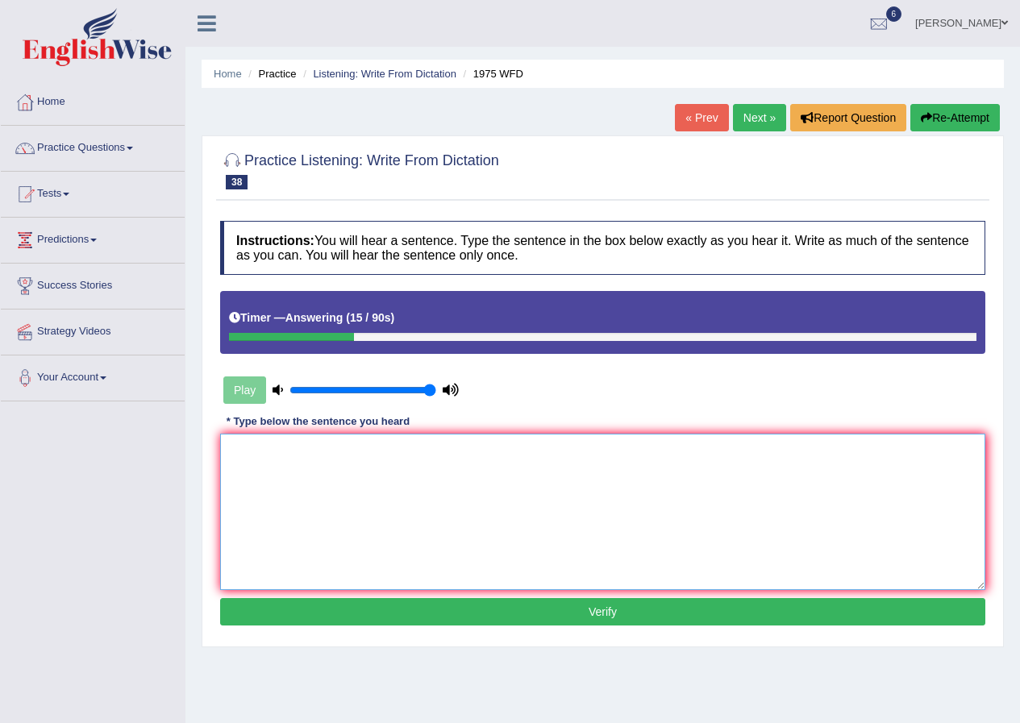
click at [356, 485] on textarea at bounding box center [602, 512] width 765 height 156
type textarea "His analysis study seems to be based on hypothesis."
click at [484, 624] on button "Verify" at bounding box center [602, 611] width 765 height 27
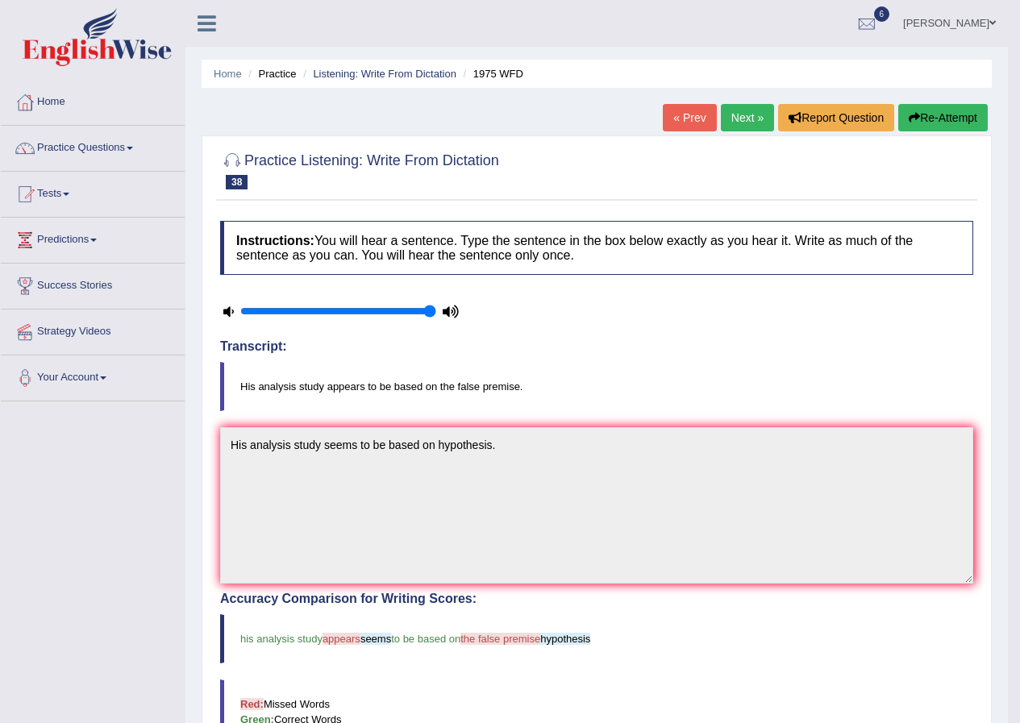
click at [724, 119] on link "Next »" at bounding box center [747, 117] width 53 height 27
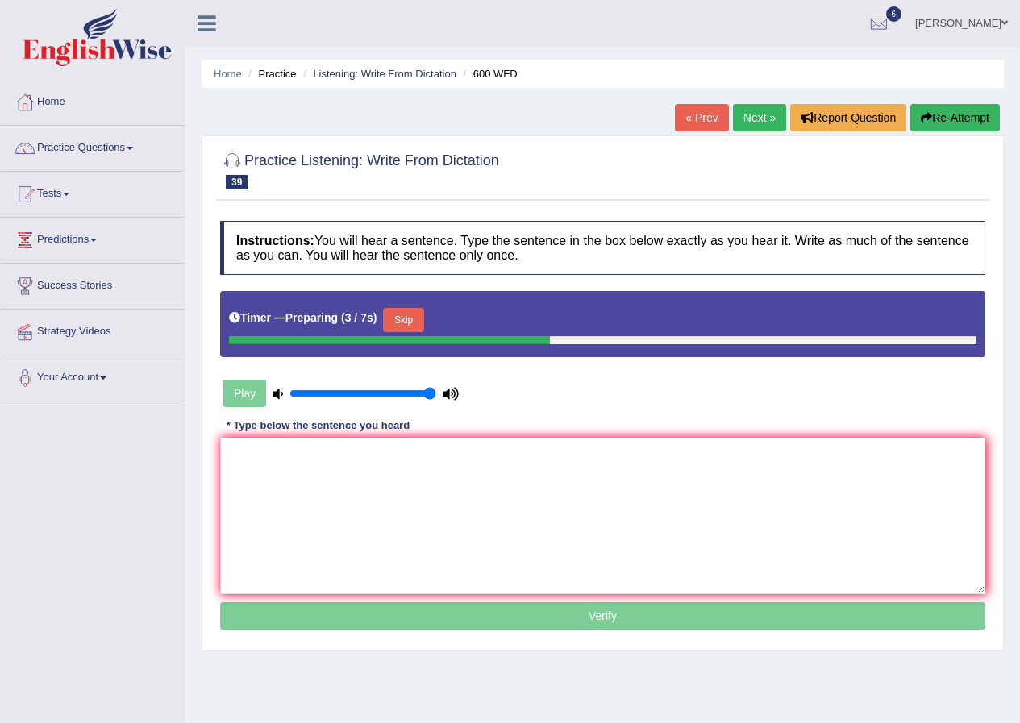
click at [423, 310] on button "Skip" at bounding box center [403, 320] width 40 height 24
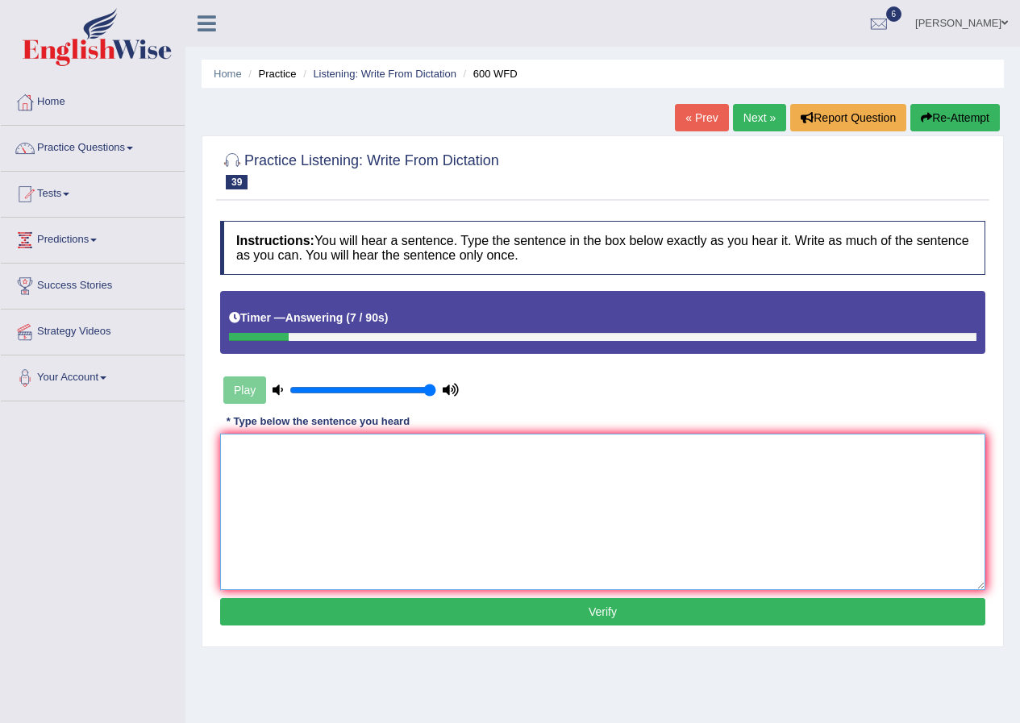
click at [398, 500] on textarea at bounding box center [602, 512] width 765 height 156
type textarea "Continuing students will be sent necessary application forms."
click at [510, 609] on button "Verify" at bounding box center [602, 611] width 765 height 27
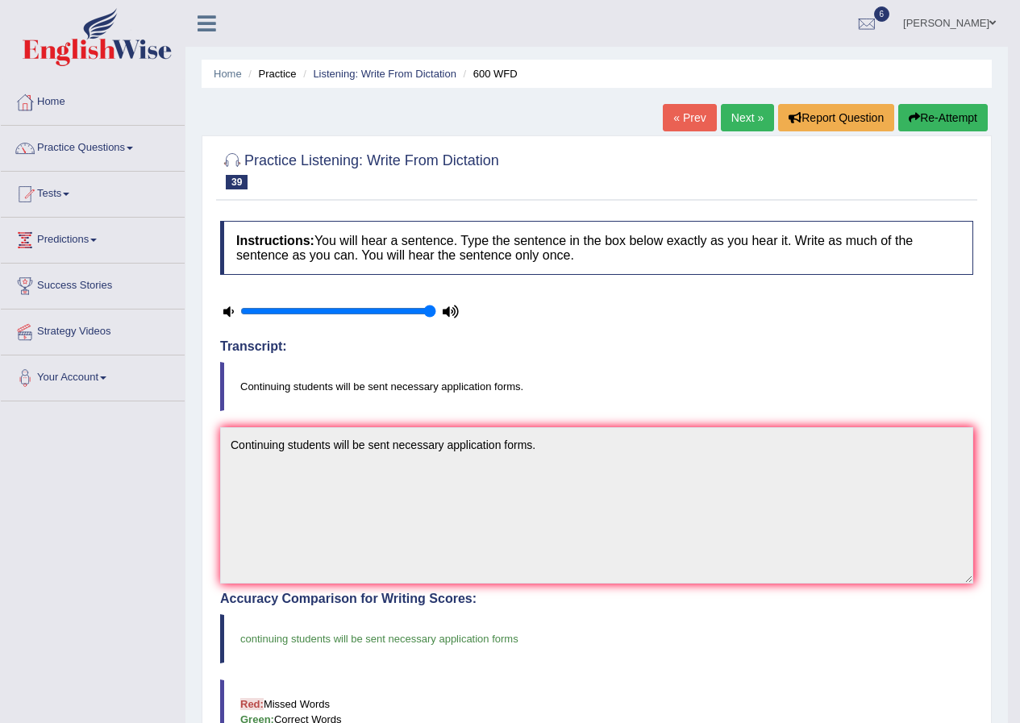
click at [749, 117] on link "Next »" at bounding box center [747, 117] width 53 height 27
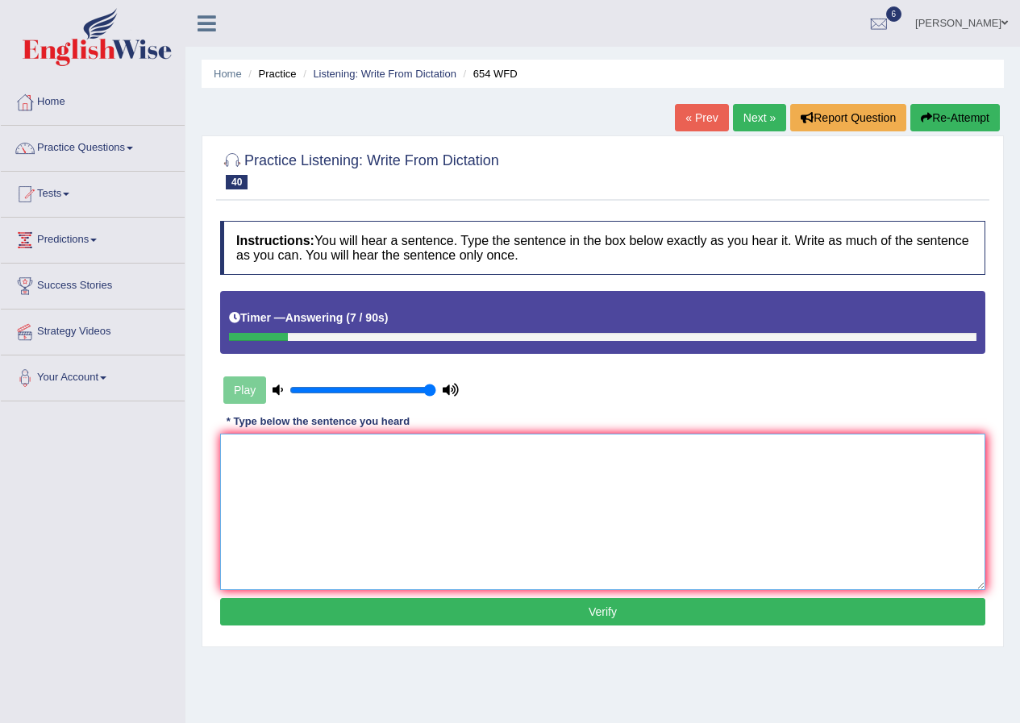
click at [525, 470] on textarea at bounding box center [602, 512] width 765 height 156
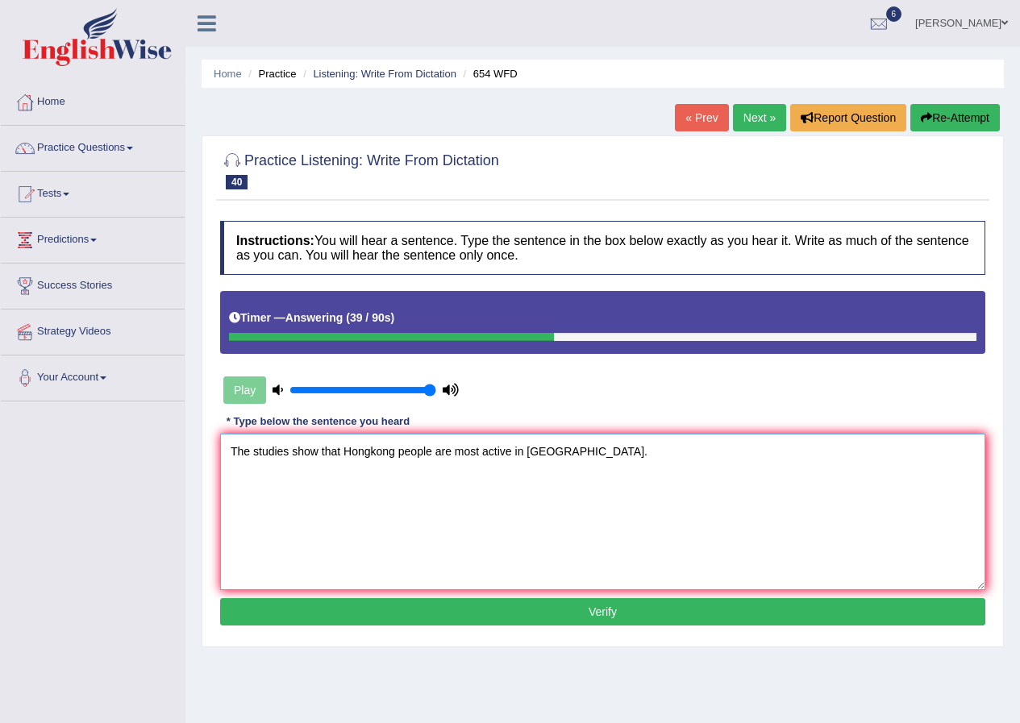
type textarea "The studies show that Hongkong people are most active in [GEOGRAPHIC_DATA]."
click at [586, 611] on button "Verify" at bounding box center [602, 611] width 765 height 27
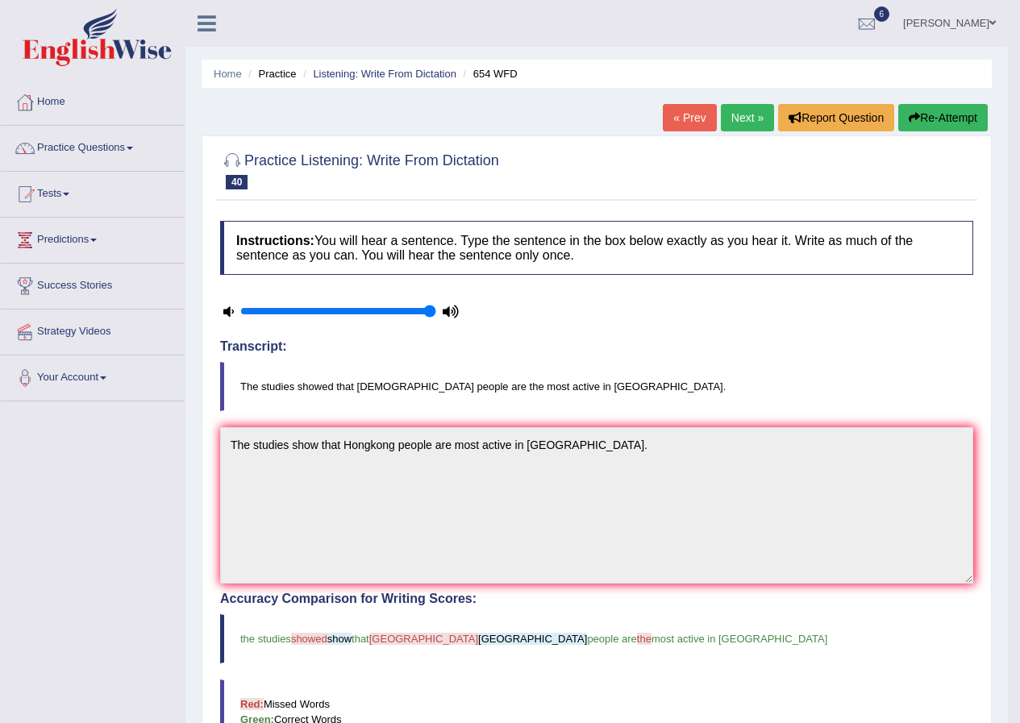
click at [734, 114] on link "Next »" at bounding box center [747, 117] width 53 height 27
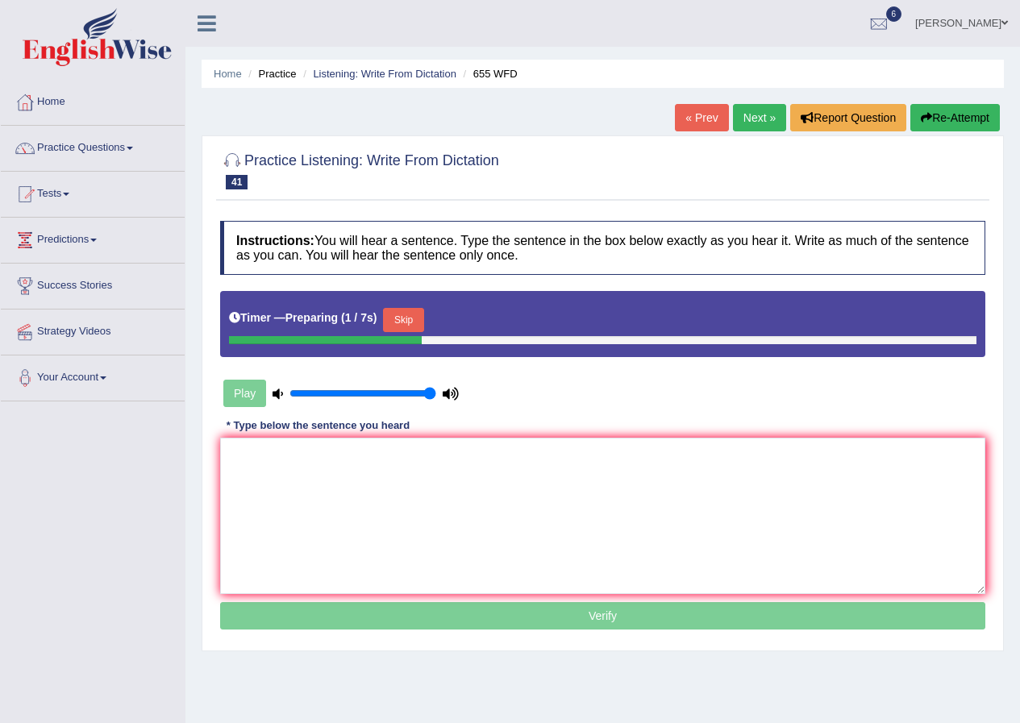
click at [415, 319] on button "Skip" at bounding box center [403, 320] width 40 height 24
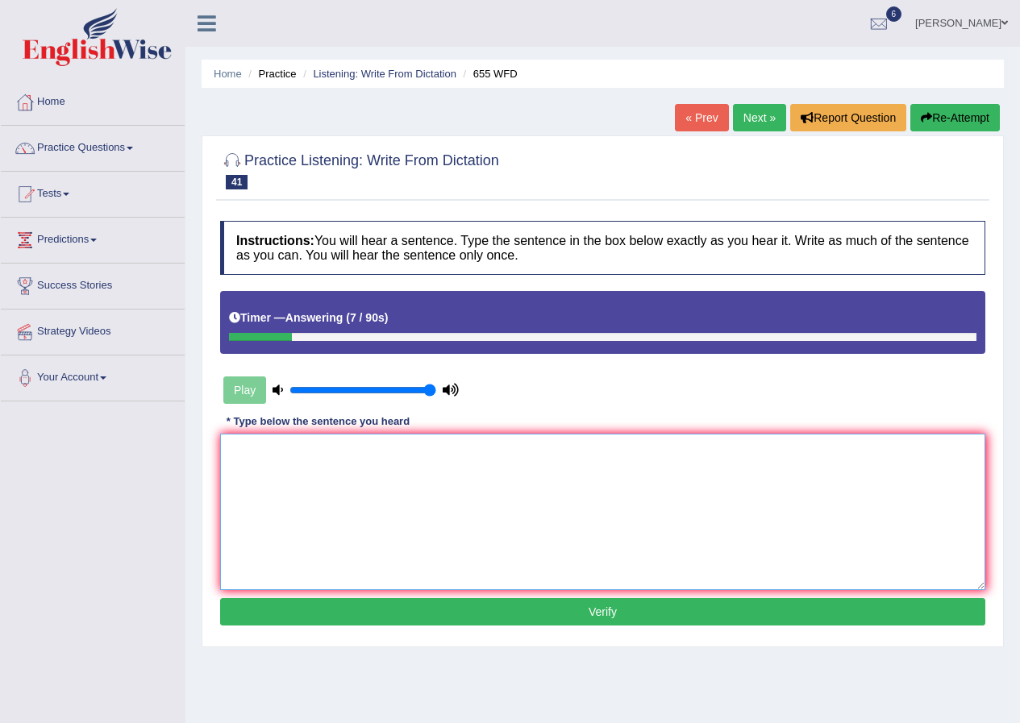
click at [444, 493] on textarea at bounding box center [602, 512] width 765 height 156
click at [374, 451] on textarea "The teacher training includesobserving the classes." at bounding box center [602, 512] width 765 height 156
click at [506, 451] on textarea "The teacher training includes observing the classes." at bounding box center [602, 512] width 765 height 156
type textarea "The teacher training includes observing the classes."
click at [391, 614] on button "Verify" at bounding box center [602, 611] width 765 height 27
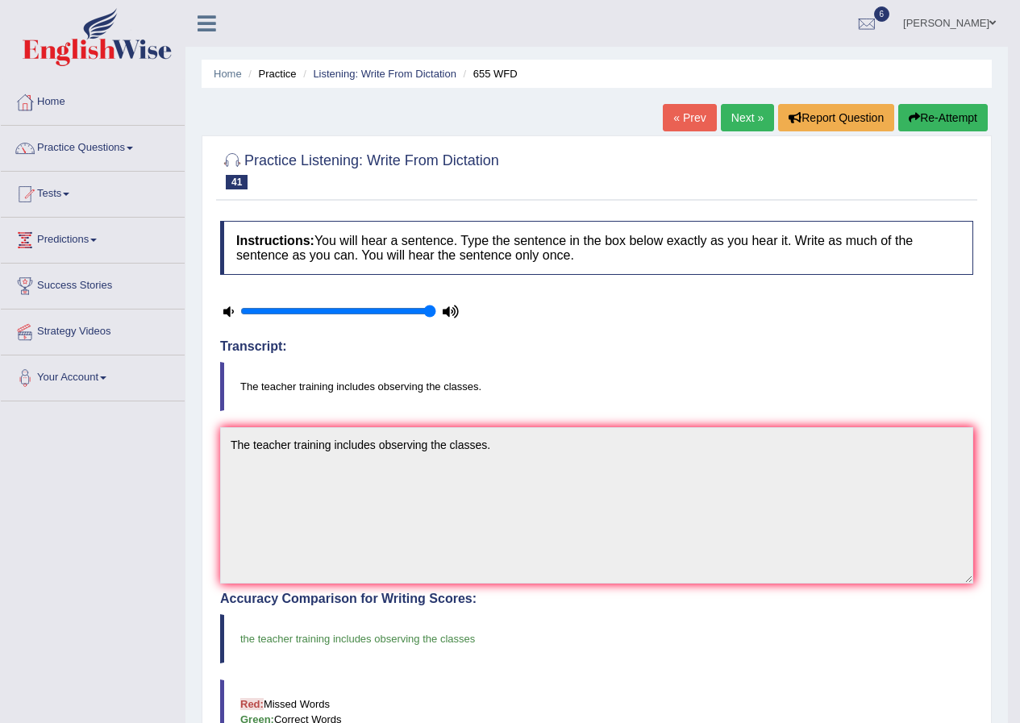
click at [742, 112] on link "Next »" at bounding box center [747, 117] width 53 height 27
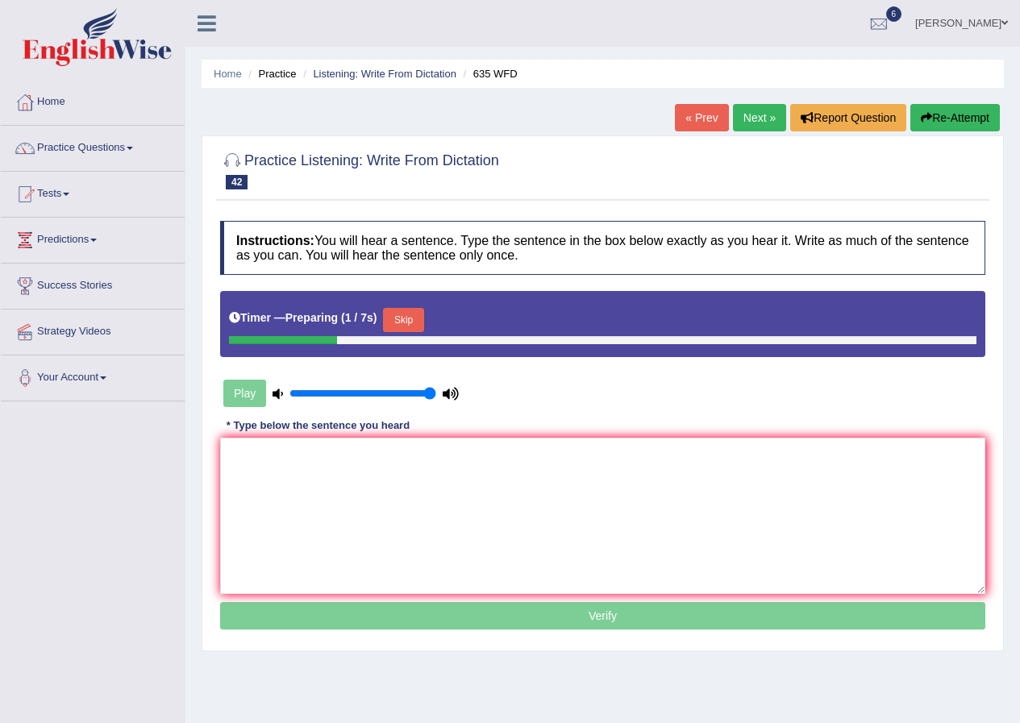
click at [394, 317] on button "Skip" at bounding box center [403, 320] width 40 height 24
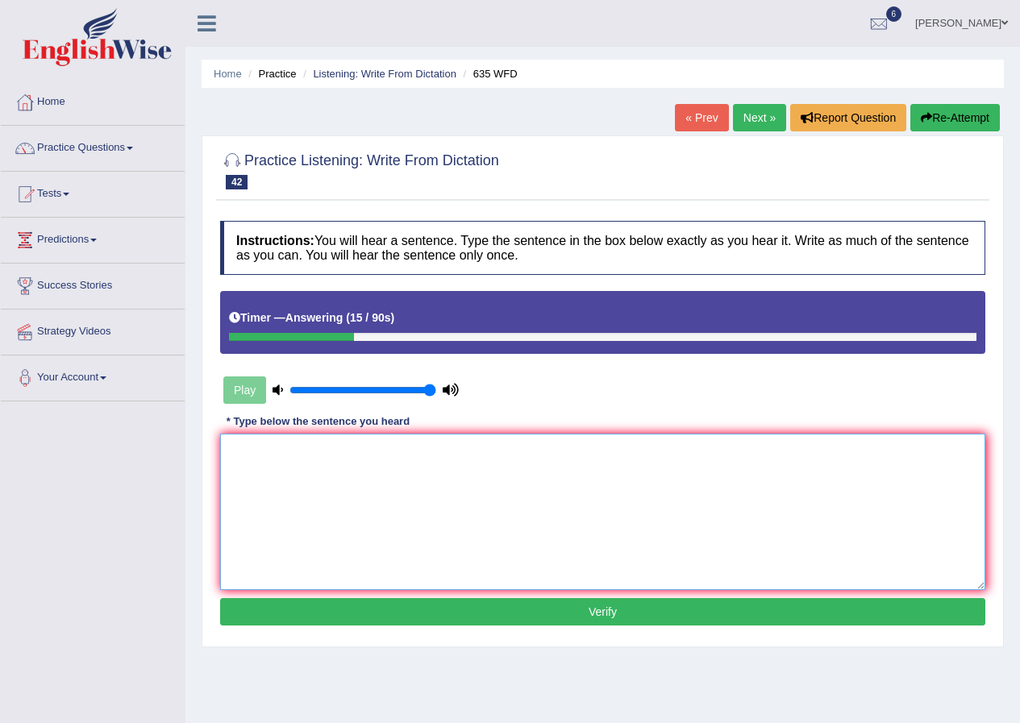
click at [347, 512] on textarea at bounding box center [602, 512] width 765 height 156
click at [360, 450] on textarea "The science lab is currencly located at the ground floor of the library." at bounding box center [602, 512] width 765 height 156
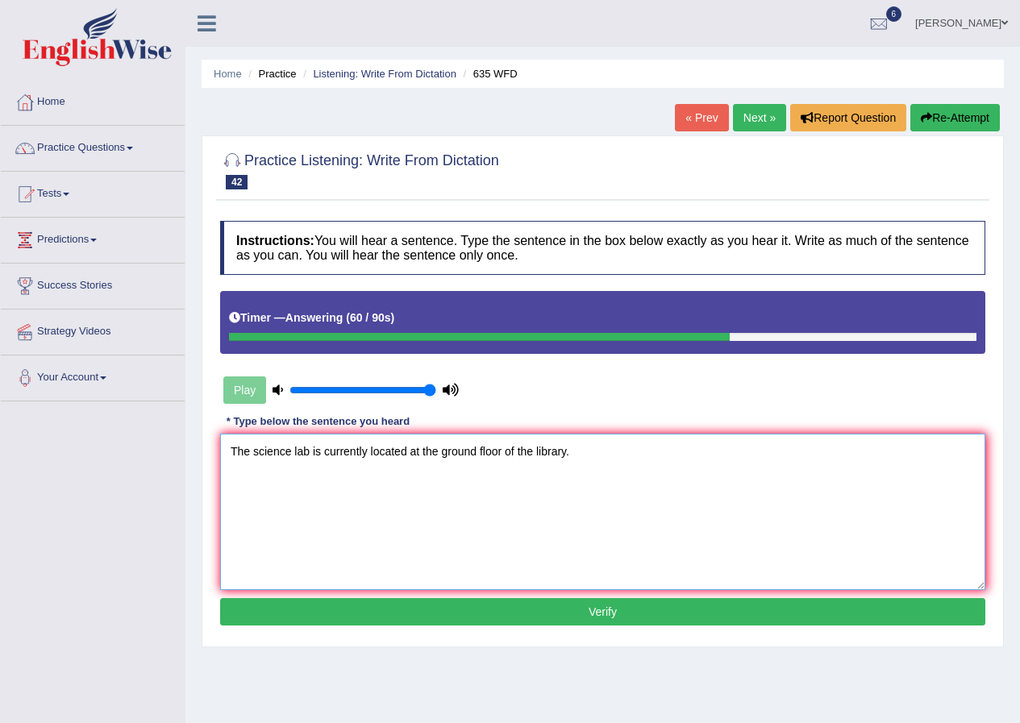
type textarea "The science lab is currently located at the ground floor of the library."
click at [568, 606] on button "Verify" at bounding box center [602, 611] width 765 height 27
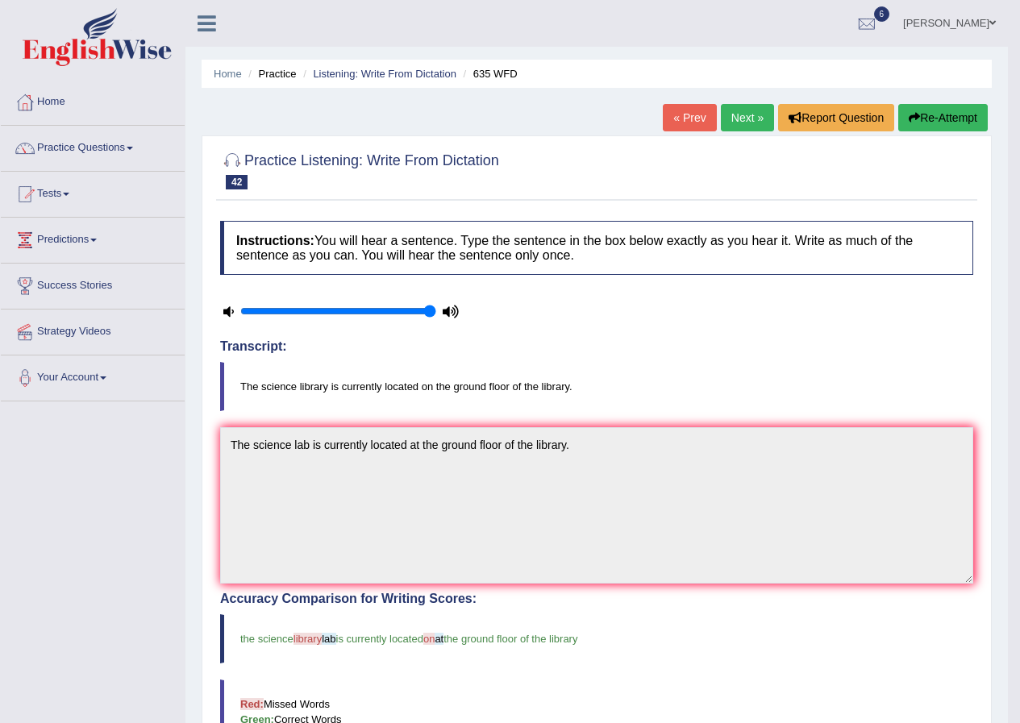
click at [727, 116] on link "Next »" at bounding box center [747, 117] width 53 height 27
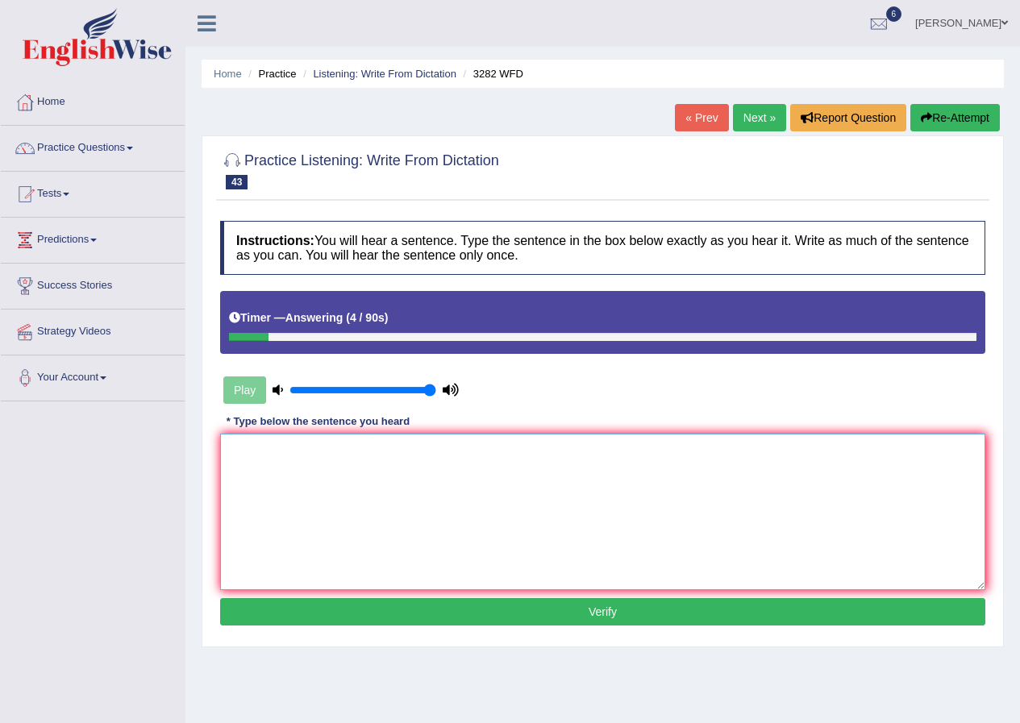
click at [378, 487] on textarea at bounding box center [602, 512] width 765 height 156
type textarea "Computers used to be larger than they are now."
click at [558, 622] on button "Verify" at bounding box center [602, 611] width 765 height 27
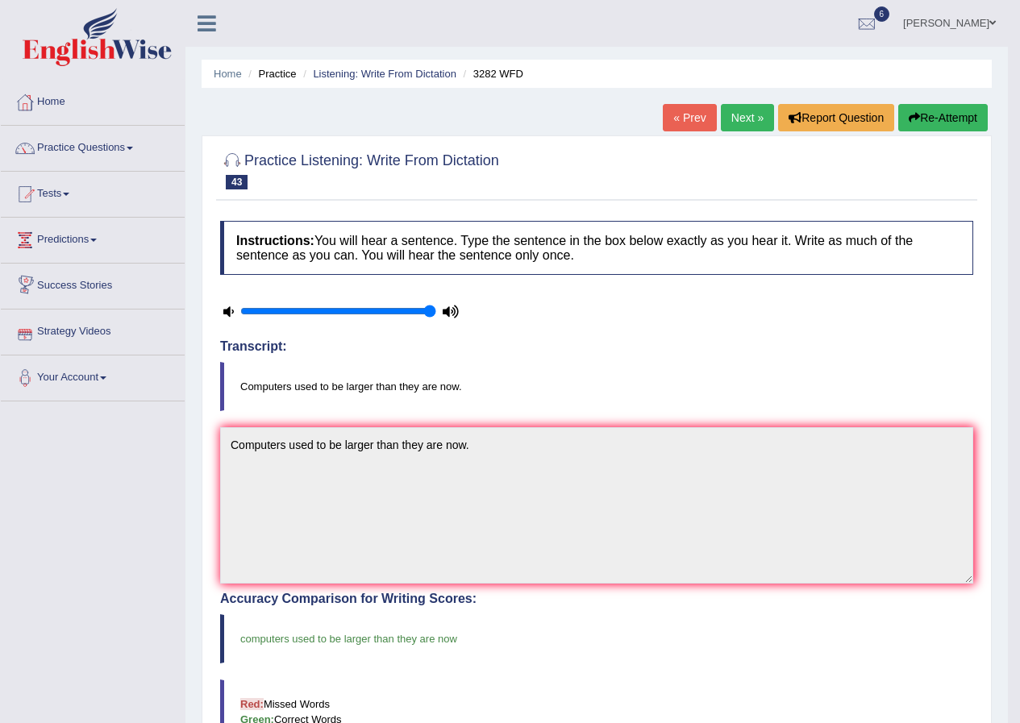
click at [733, 107] on link "Next »" at bounding box center [747, 117] width 53 height 27
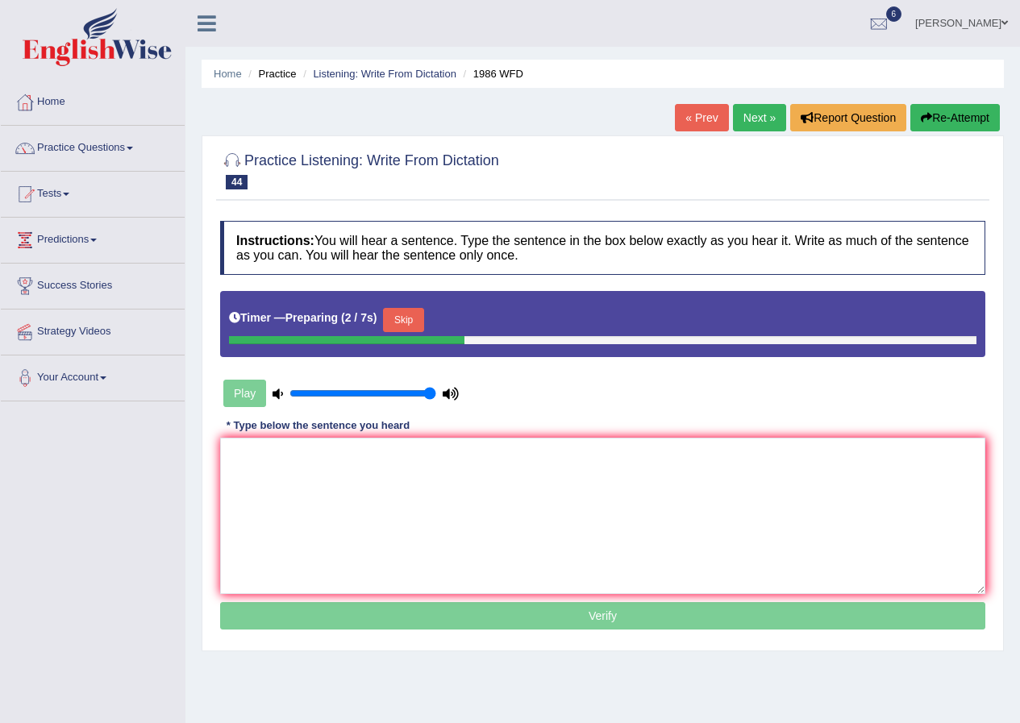
click at [415, 317] on button "Skip" at bounding box center [403, 320] width 40 height 24
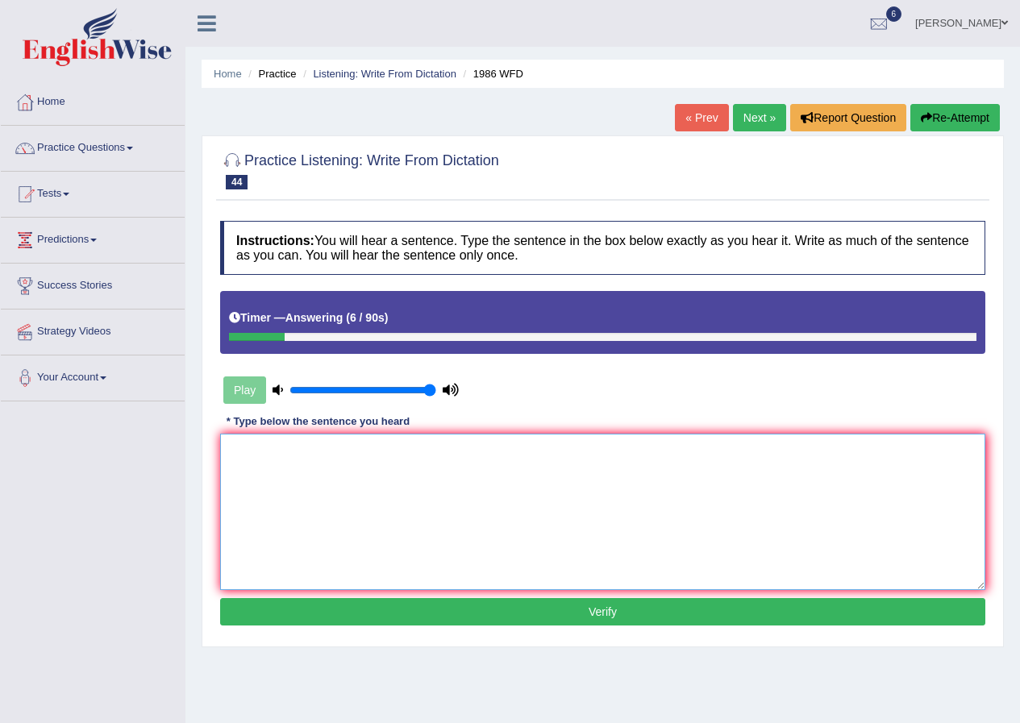
click at [456, 500] on textarea at bounding box center [602, 512] width 765 height 156
type textarea "A good academic paper should present a clear argument."
click at [500, 612] on button "Verify" at bounding box center [602, 611] width 765 height 27
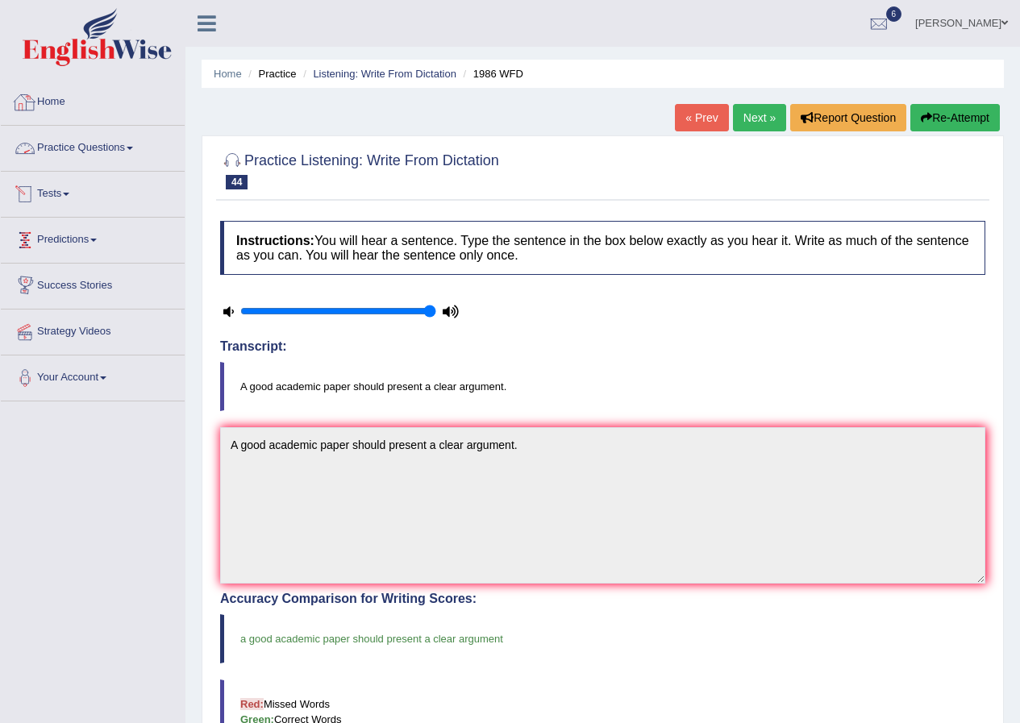
click at [98, 140] on link "Practice Questions" at bounding box center [93, 146] width 184 height 40
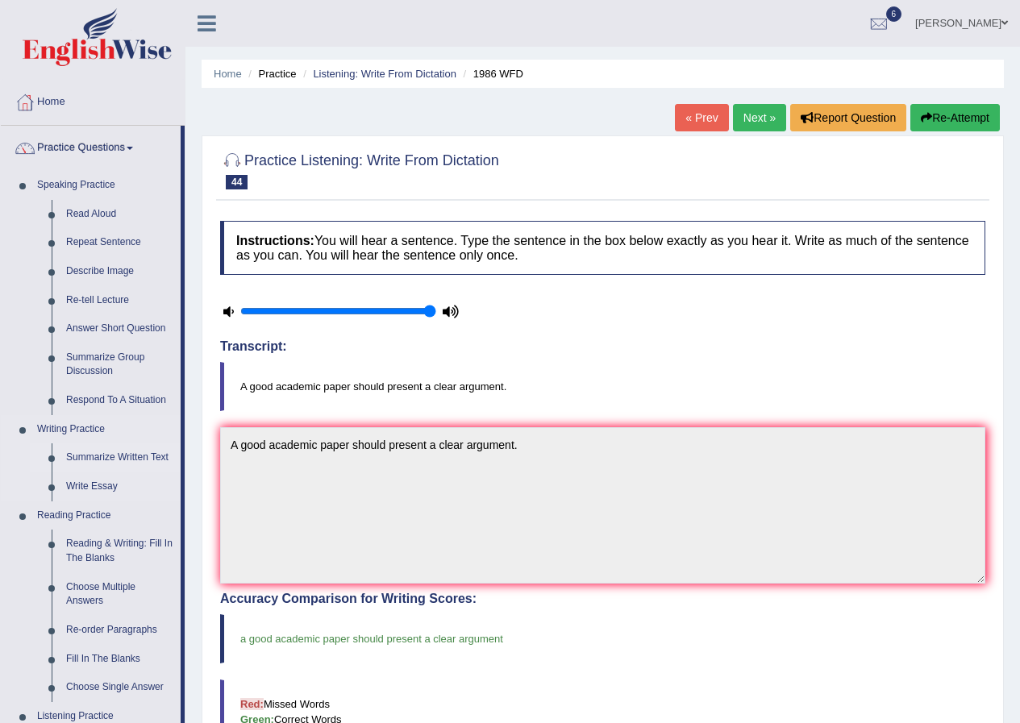
click at [113, 458] on link "Summarize Written Text" at bounding box center [120, 458] width 122 height 29
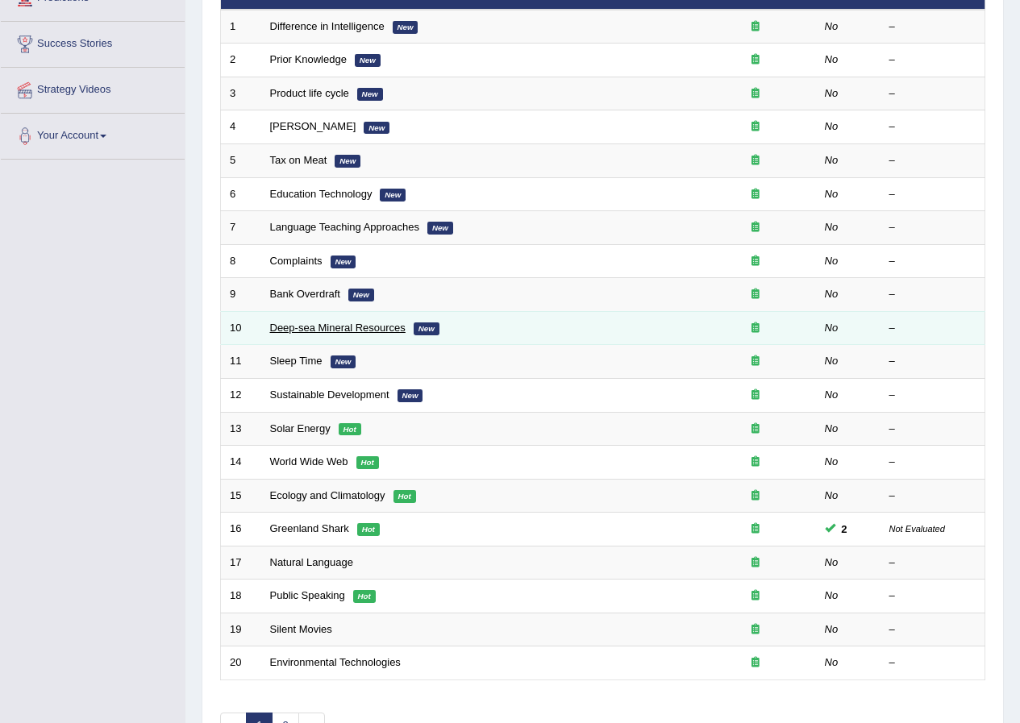
scroll to position [344, 0]
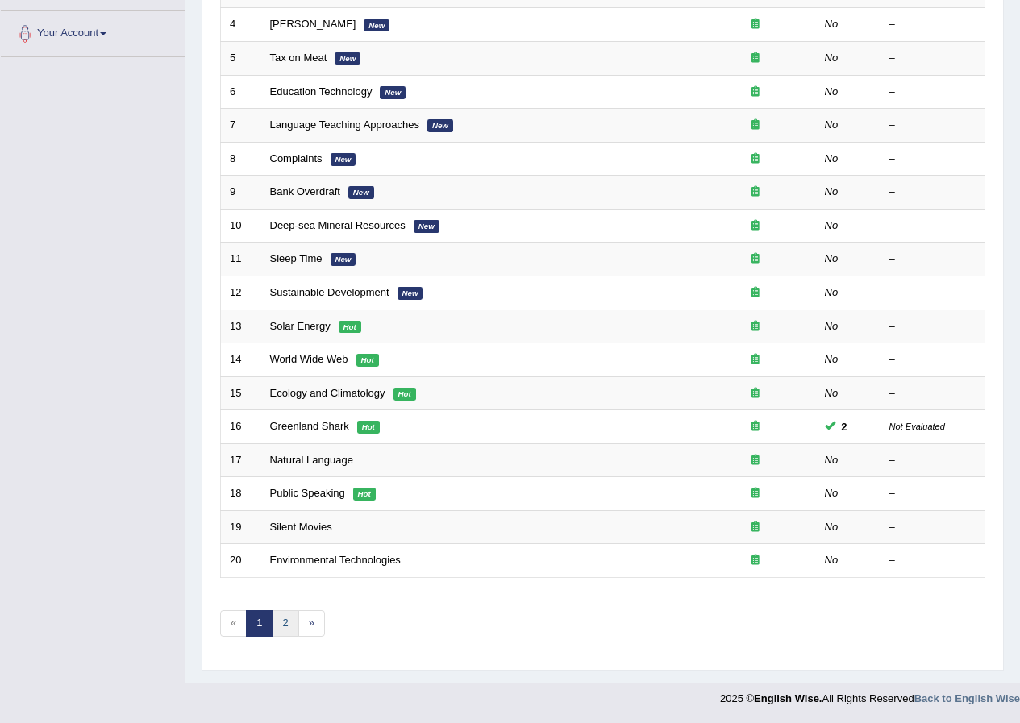
click at [279, 618] on link "2" at bounding box center [285, 623] width 27 height 27
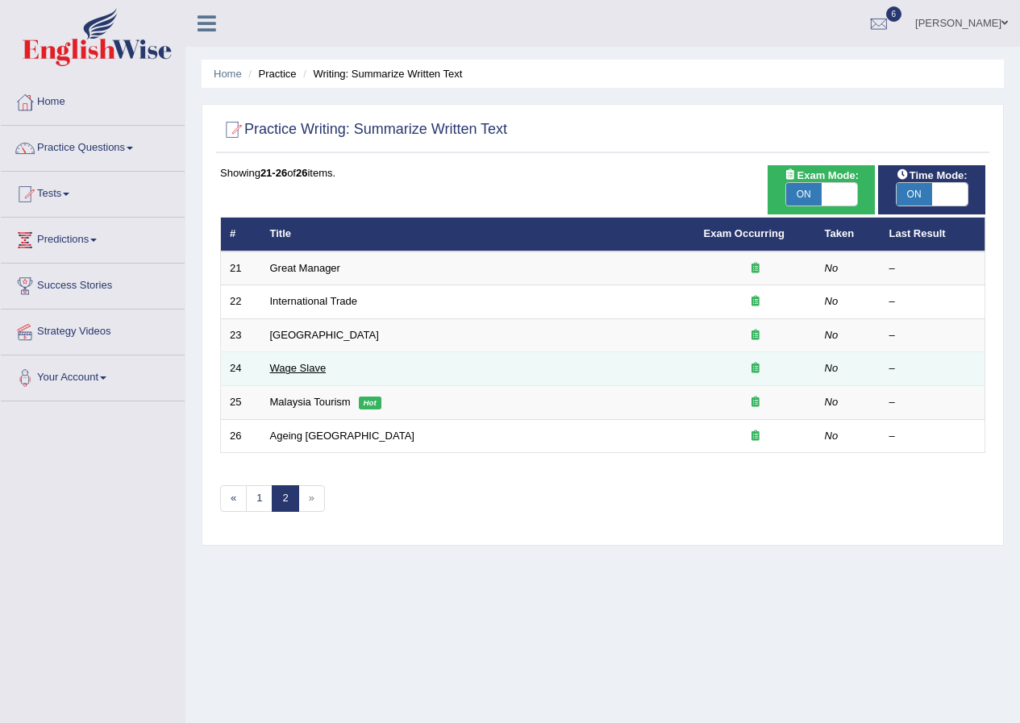
click at [283, 366] on link "Wage Slave" at bounding box center [298, 368] width 56 height 12
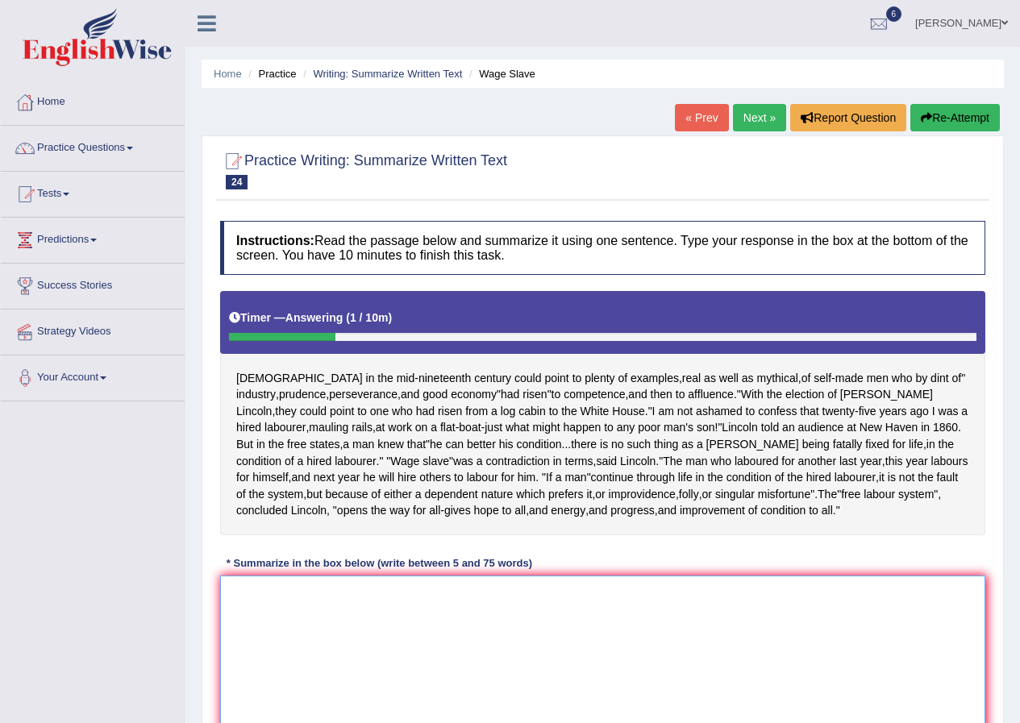
click at [406, 622] on textarea at bounding box center [602, 654] width 765 height 156
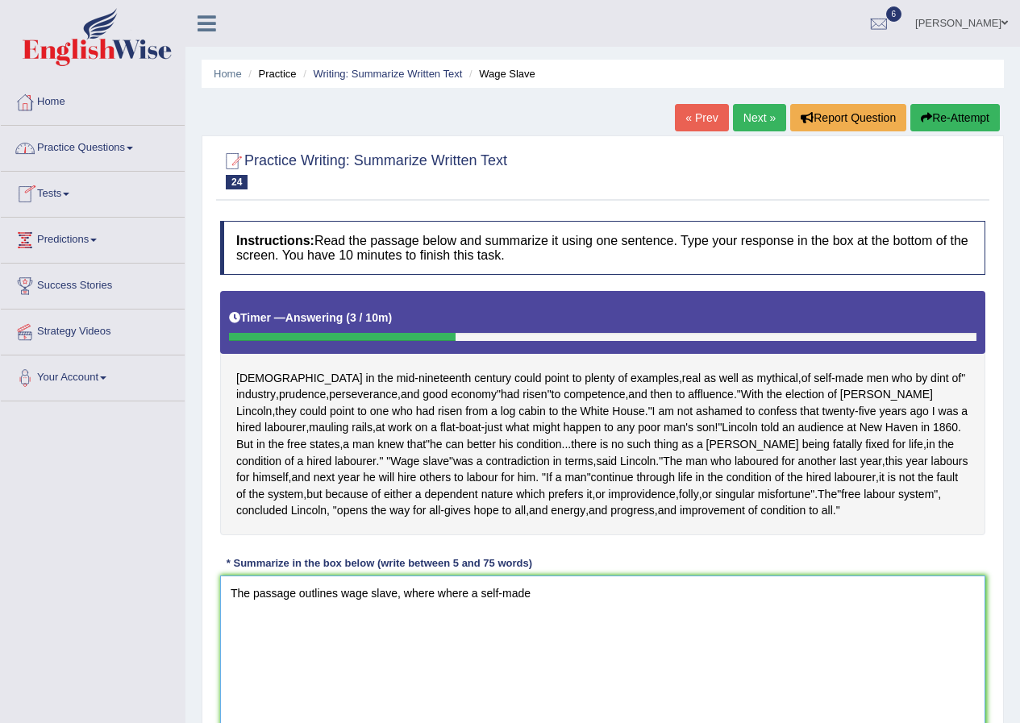
click at [474, 630] on textarea "The passage outlines wage slave, where where a self-made" at bounding box center [602, 654] width 765 height 156
click at [477, 627] on textarea "The passage outlines wage slave, where where a self-made" at bounding box center [602, 654] width 765 height 156
click at [522, 624] on textarea "The passage outlines wage slave, where where self-made" at bounding box center [602, 654] width 765 height 156
click at [522, 627] on textarea "The passage outlines wage slave, where where self-made with" at bounding box center [602, 654] width 765 height 156
click at [586, 626] on textarea "The passage outlines wage slave, where where self-made men with" at bounding box center [602, 654] width 765 height 156
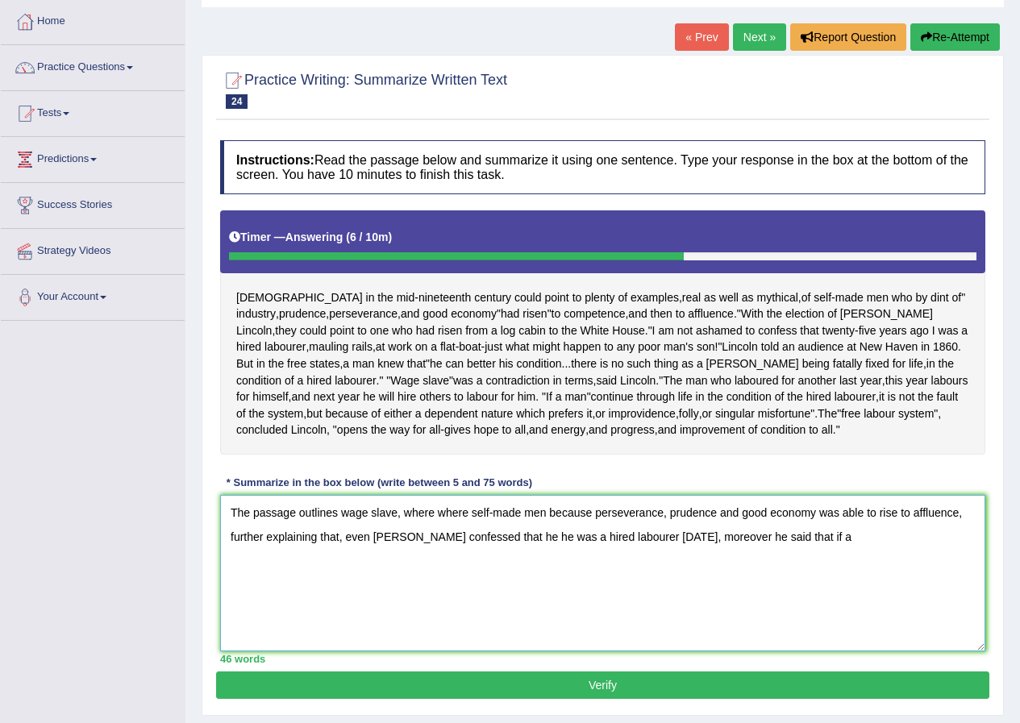
scroll to position [159, 0]
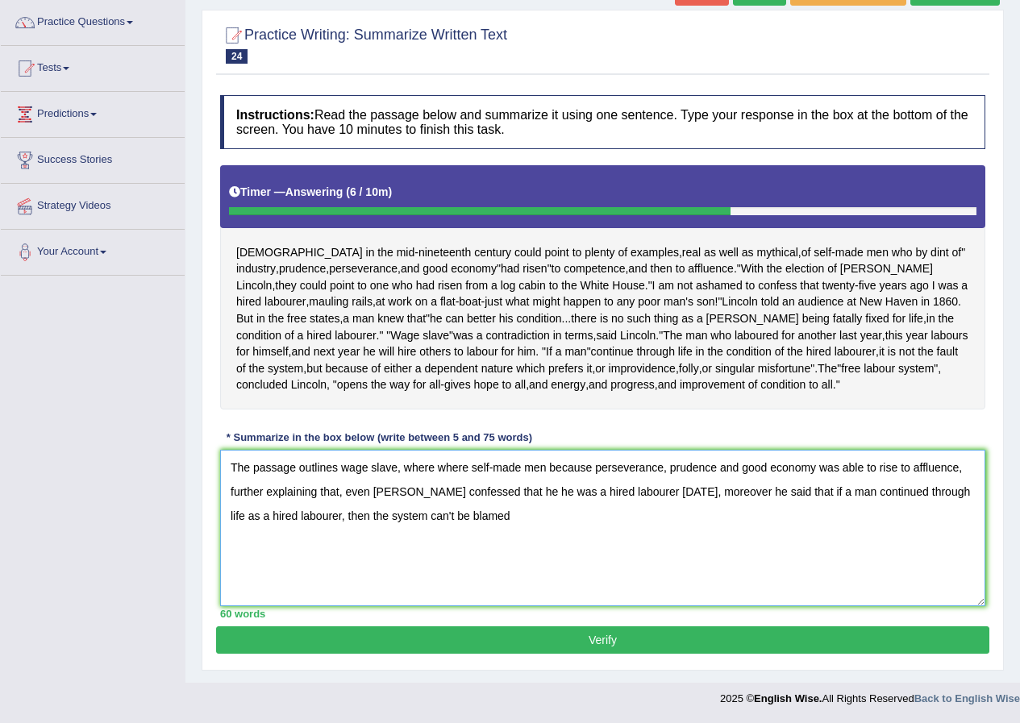
click at [546, 514] on textarea "The passage outlines wage slave, where where self-made men because perseverance…" at bounding box center [602, 528] width 765 height 156
click at [668, 514] on textarea "The passage outlines wage slave, where where self-made men because perseverance…" at bounding box center [602, 528] width 765 height 156
click at [466, 469] on textarea "The passage outlines wage slave, where where self-made men because perseverance…" at bounding box center [602, 528] width 765 height 156
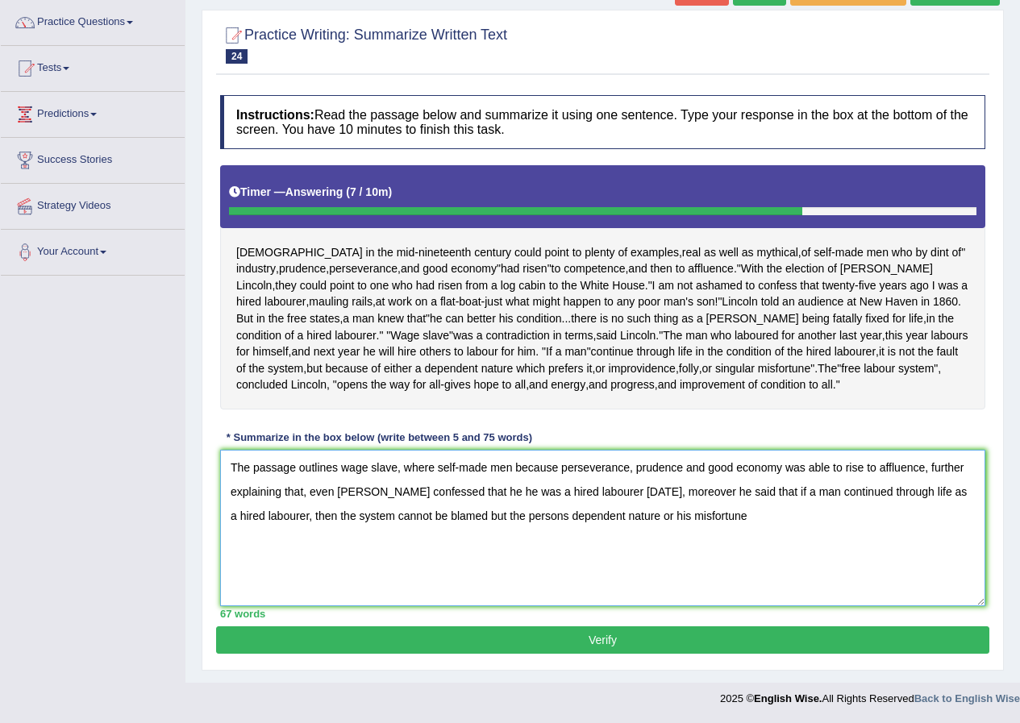
click at [560, 467] on textarea "The passage outlines wage slave, where self-made men because perseverance, prud…" at bounding box center [602, 528] width 765 height 156
click at [818, 471] on textarea "The passage outlines wage slave, where self-made men because of perseverance, p…" at bounding box center [602, 528] width 765 height 156
click at [564, 494] on textarea "The passage outlines wage slave, where self-made men because of perseverance, p…" at bounding box center [602, 528] width 765 height 156
click at [552, 494] on textarea "The passage outlines wage slave, where self-made men because of perseverance, p…" at bounding box center [602, 528] width 765 height 156
drag, startPoint x: 762, startPoint y: 494, endPoint x: 657, endPoint y: 500, distance: 105.0
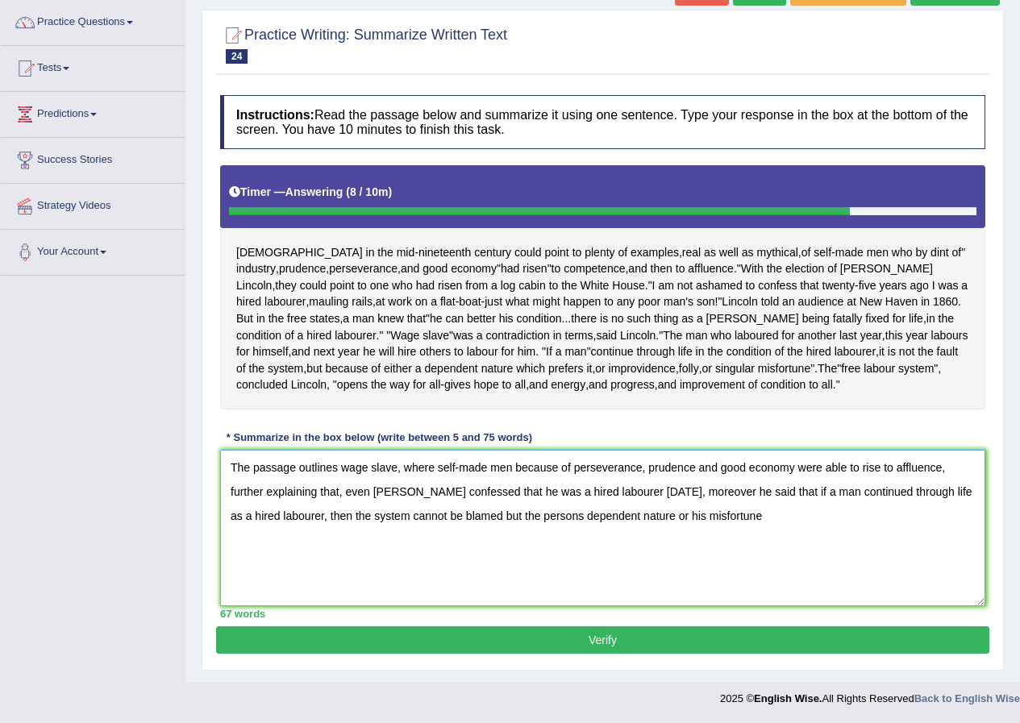
click at [657, 500] on textarea "The passage outlines wage slave, where self-made men because of perseverance, p…" at bounding box center [602, 528] width 765 height 156
click at [823, 515] on textarea "The passage outlines wage slave, where self-made men because of perseverance, p…" at bounding box center [602, 528] width 765 height 156
click at [636, 516] on textarea "The passage outlines wage slave, where self-made men because of perseverance, p…" at bounding box center [602, 528] width 765 height 156
click at [896, 516] on textarea "The passage outlines wage slave, where self-made men because of perseverance, p…" at bounding box center [602, 528] width 765 height 156
type textarea "The passage outlines wage slave, where self-made men because of perseverance, p…"
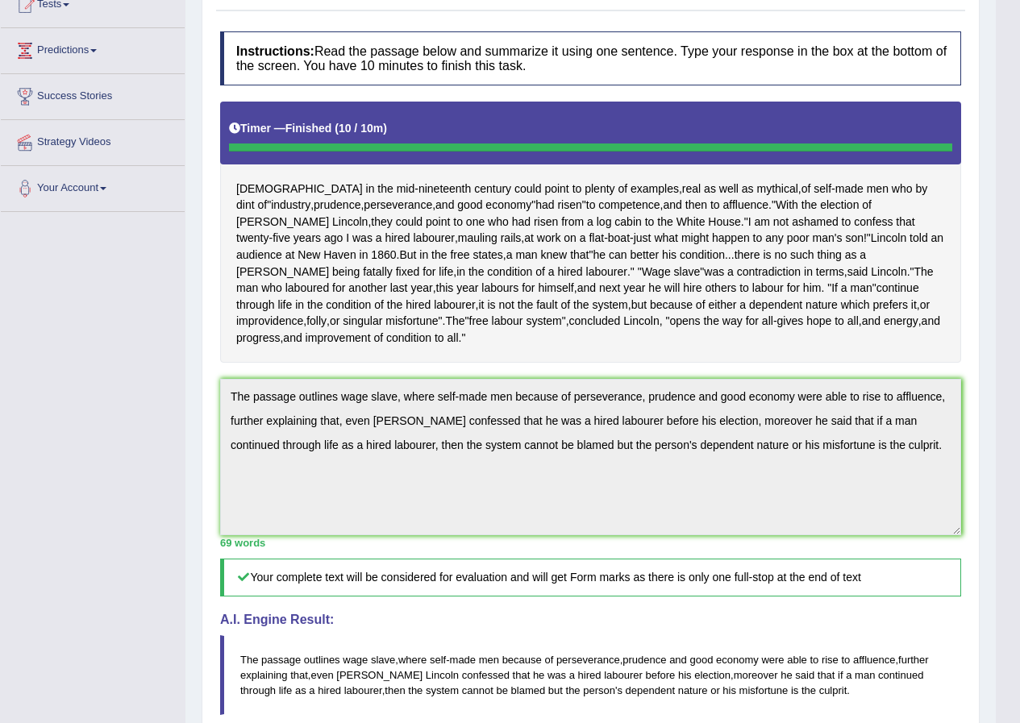
scroll to position [0, 0]
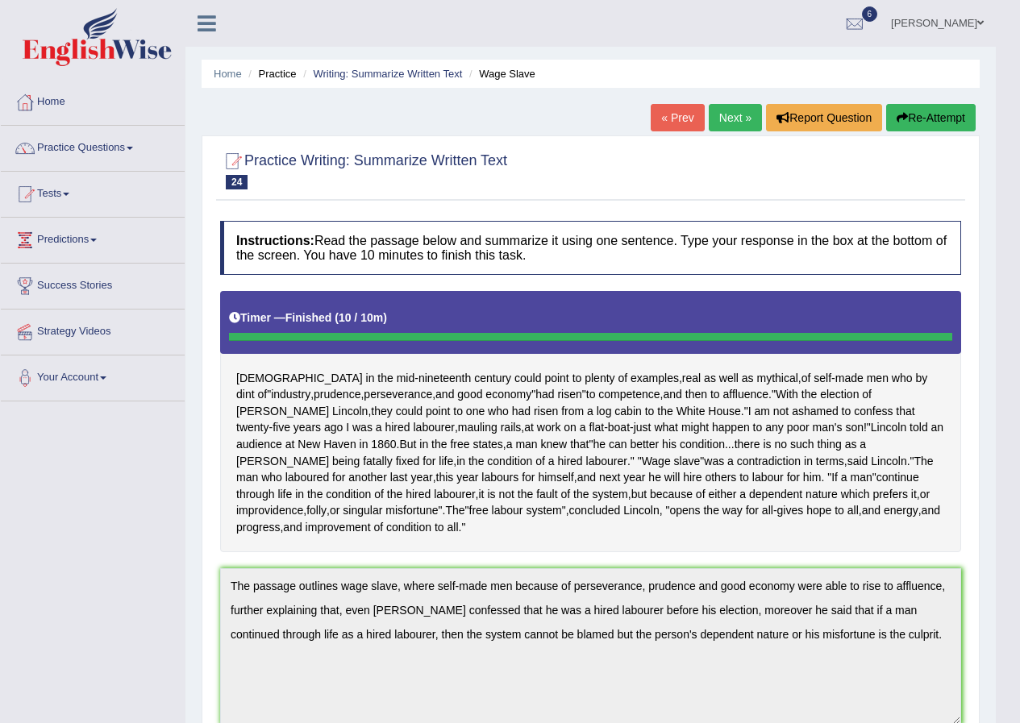
click at [731, 126] on link "Next »" at bounding box center [735, 117] width 53 height 27
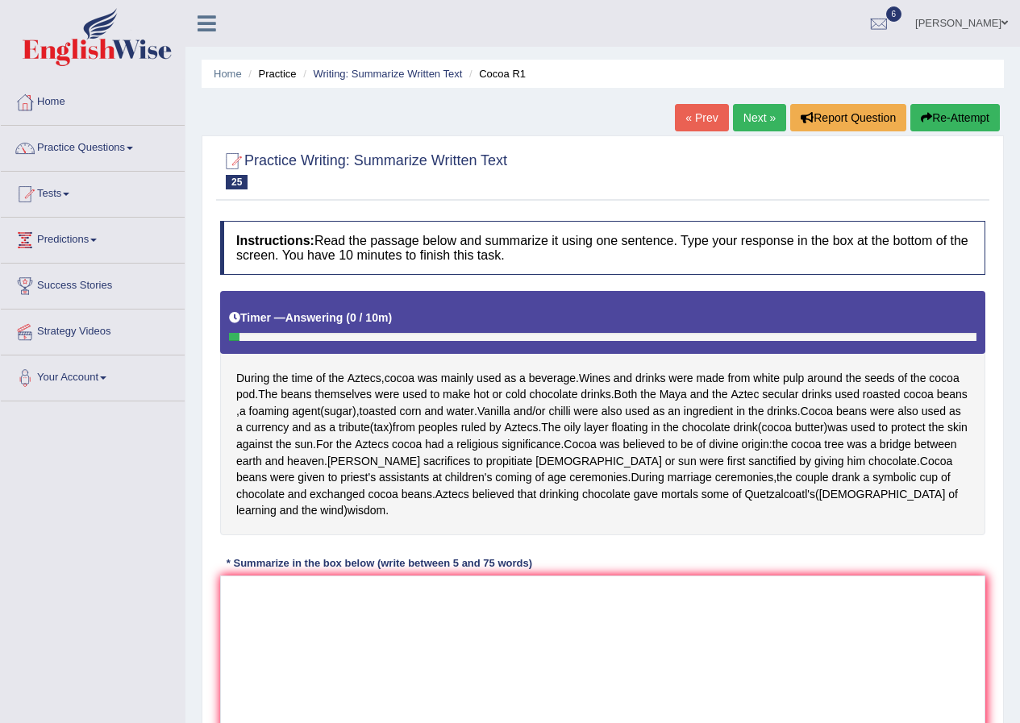
click at [960, 107] on button "Re-Attempt" at bounding box center [955, 117] width 90 height 27
click at [434, 615] on textarea at bounding box center [602, 654] width 765 height 156
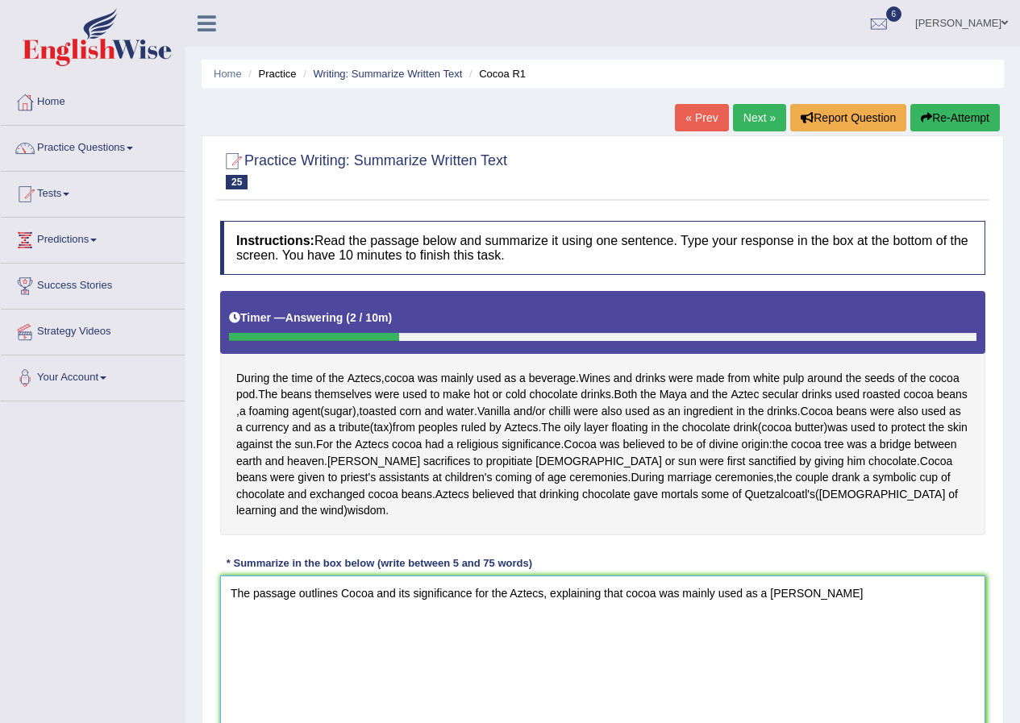
click at [740, 610] on textarea "The passage outlines Cocoa and its significance for the Aztecs, explaining that…" at bounding box center [602, 654] width 765 height 156
click at [843, 606] on textarea "The passage outlines Cocoa and its significance for the Aztecs, explaining that…" at bounding box center [602, 654] width 765 height 156
click at [404, 610] on textarea "The passage outlines Cocoa and its significance for the Aztecs, explaining that…" at bounding box center [602, 654] width 765 height 156
click at [462, 634] on textarea "The passage outlines Cocoa and it's significance for the Aztecs, explaining tha…" at bounding box center [602, 654] width 765 height 156
click at [464, 634] on textarea "The passage outlines Cocoa and it's significance for the Aztecs, explaining tha…" at bounding box center [602, 654] width 765 height 156
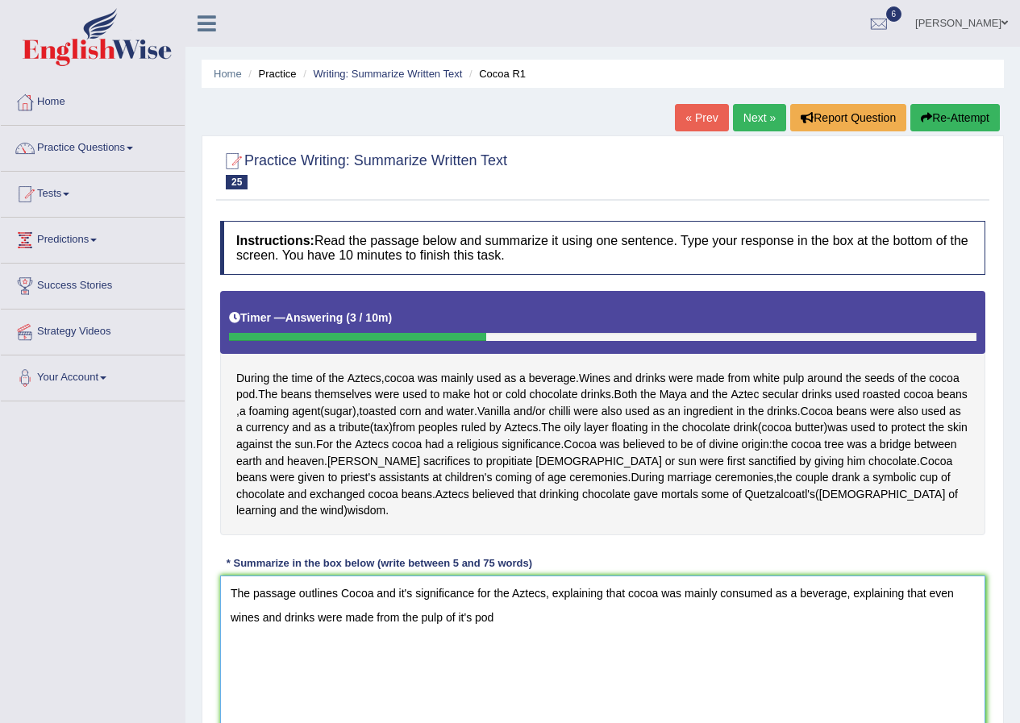
click at [500, 635] on textarea "The passage outlines Cocoa and it's significance for the Aztecs, explaining tha…" at bounding box center [602, 654] width 765 height 156
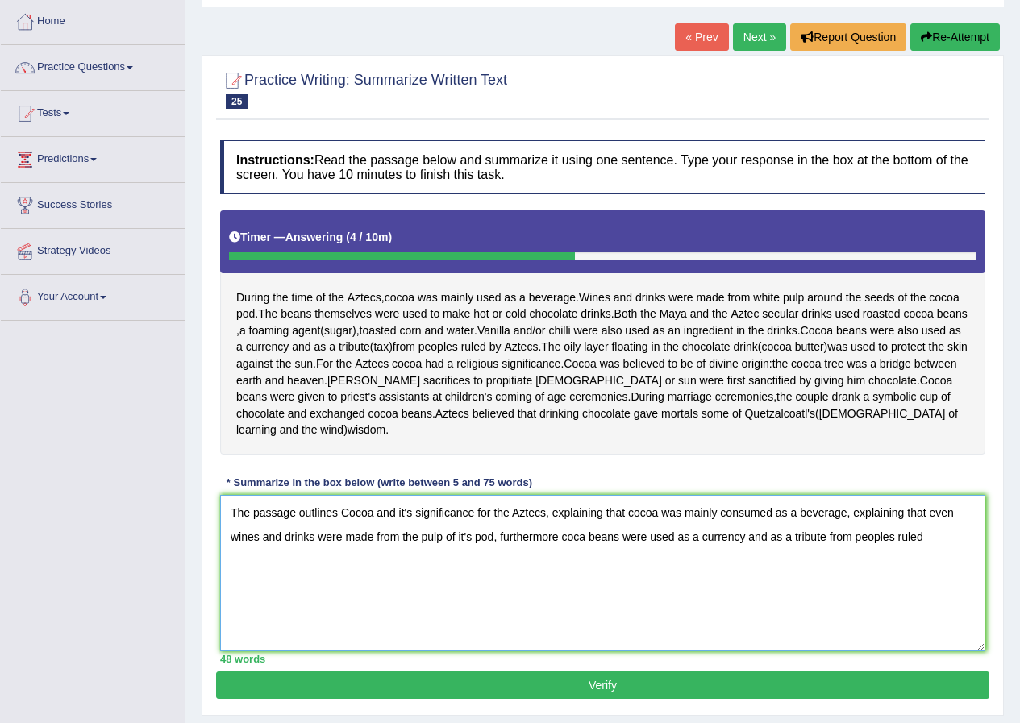
scroll to position [142, 0]
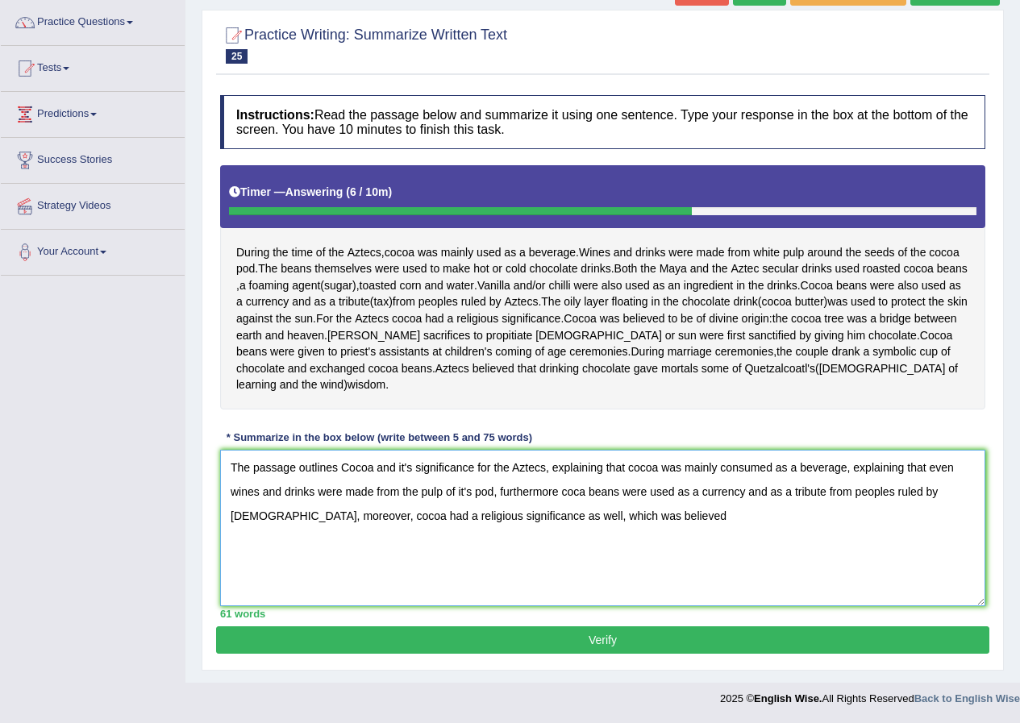
drag, startPoint x: 567, startPoint y: 517, endPoint x: 537, endPoint y: 523, distance: 30.5
click at [537, 523] on textarea "The passage outlines Cocoa and it's significance for the Aztecs, explaining tha…" at bounding box center [602, 528] width 765 height 156
click at [653, 515] on textarea "The passage outlines Cocoa and it's significance for the Aztecs, explaining tha…" at bounding box center [602, 528] width 765 height 156
drag, startPoint x: 905, startPoint y: 467, endPoint x: 927, endPoint y: 471, distance: 22.9
click at [927, 471] on textarea "The passage outlines Cocoa and it's significance for the Aztecs, explaining tha…" at bounding box center [602, 528] width 765 height 156
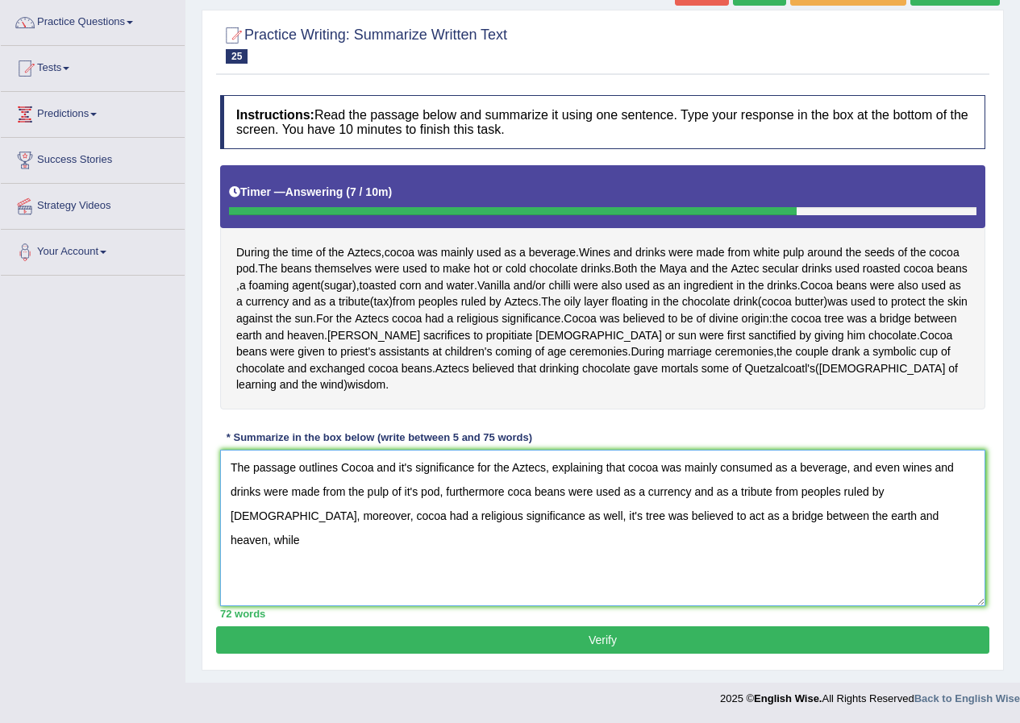
click at [913, 509] on textarea "The passage outlines Cocoa and it's significance for the Aztecs, explaining tha…" at bounding box center [602, 528] width 765 height 156
drag, startPoint x: 494, startPoint y: 519, endPoint x: 457, endPoint y: 522, distance: 37.2
click at [457, 522] on textarea "The passage outlines Cocoa and it's significance for the Aztecs, explaining tha…" at bounding box center [602, 528] width 765 height 156
drag, startPoint x: 704, startPoint y: 518, endPoint x: 631, endPoint y: 526, distance: 73.8
click at [631, 526] on textarea "The passage outlines Cocoa and it's significance for the Aztecs, explaining tha…" at bounding box center [602, 528] width 765 height 156
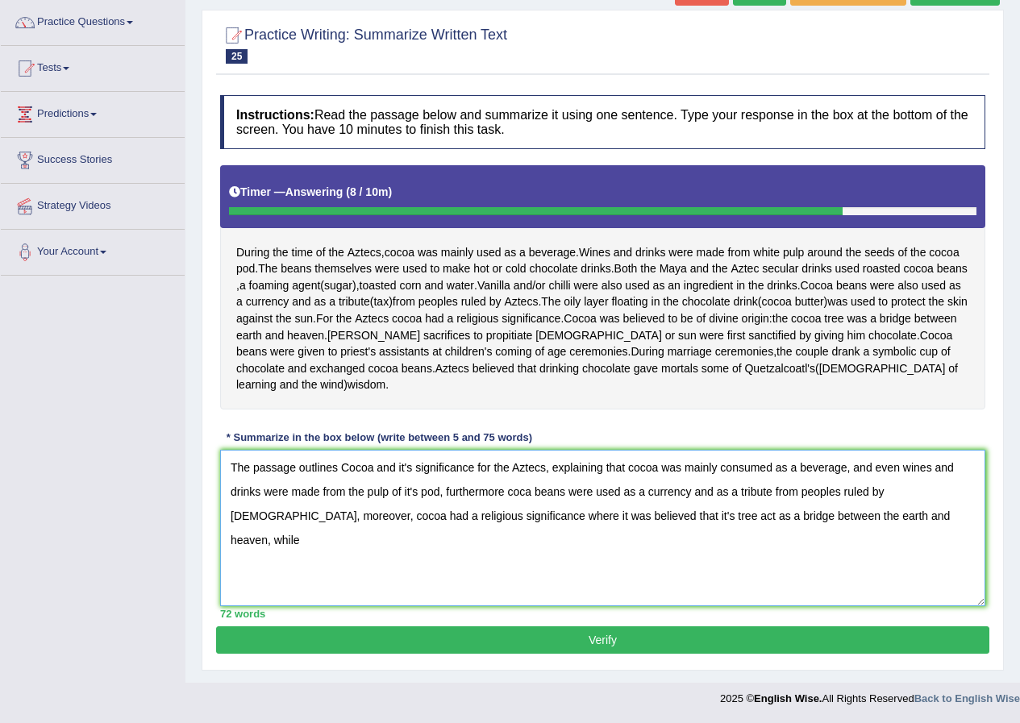
click at [642, 520] on textarea "The passage outlines Cocoa and it's significance for the Aztecs, explaining tha…" at bounding box center [602, 528] width 765 height 156
drag, startPoint x: 908, startPoint y: 516, endPoint x: 868, endPoint y: 524, distance: 41.1
click at [868, 524] on textarea "The passage outlines Cocoa and it's significance for the Aztecs, explaining tha…" at bounding box center [602, 528] width 765 height 156
click at [781, 514] on textarea "The passage outlines Cocoa and it's significance for the Aztecs, explaining tha…" at bounding box center [602, 528] width 765 height 156
click at [872, 519] on textarea "The passage outlines Cocoa and it's significance for the [DEMOGRAPHIC_DATA], ex…" at bounding box center [602, 528] width 765 height 156
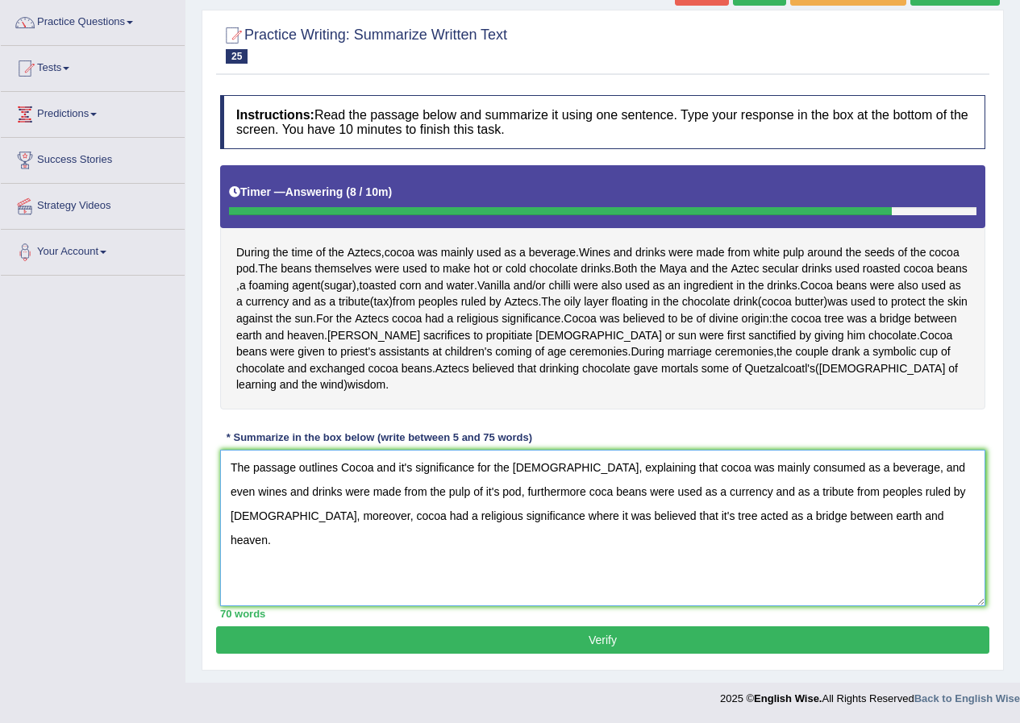
click at [523, 494] on textarea "The passage outlines Cocoa and it's significance for the [DEMOGRAPHIC_DATA], ex…" at bounding box center [602, 528] width 765 height 156
click at [945, 498] on textarea "The passage outlines Cocoa and it's significance for the [DEMOGRAPHIC_DATA], ex…" at bounding box center [602, 528] width 765 height 156
click at [451, 519] on textarea "The passage outlines Cocoa and it's significance for the [DEMOGRAPHIC_DATA], ex…" at bounding box center [602, 528] width 765 height 156
click at [563, 531] on textarea "The passage outlines Cocoa and it's significance for the [DEMOGRAPHIC_DATA], ex…" at bounding box center [602, 528] width 765 height 156
click at [873, 518] on textarea "The passage outlines Cocoa and it's significance for the [DEMOGRAPHIC_DATA], ex…" at bounding box center [602, 528] width 765 height 156
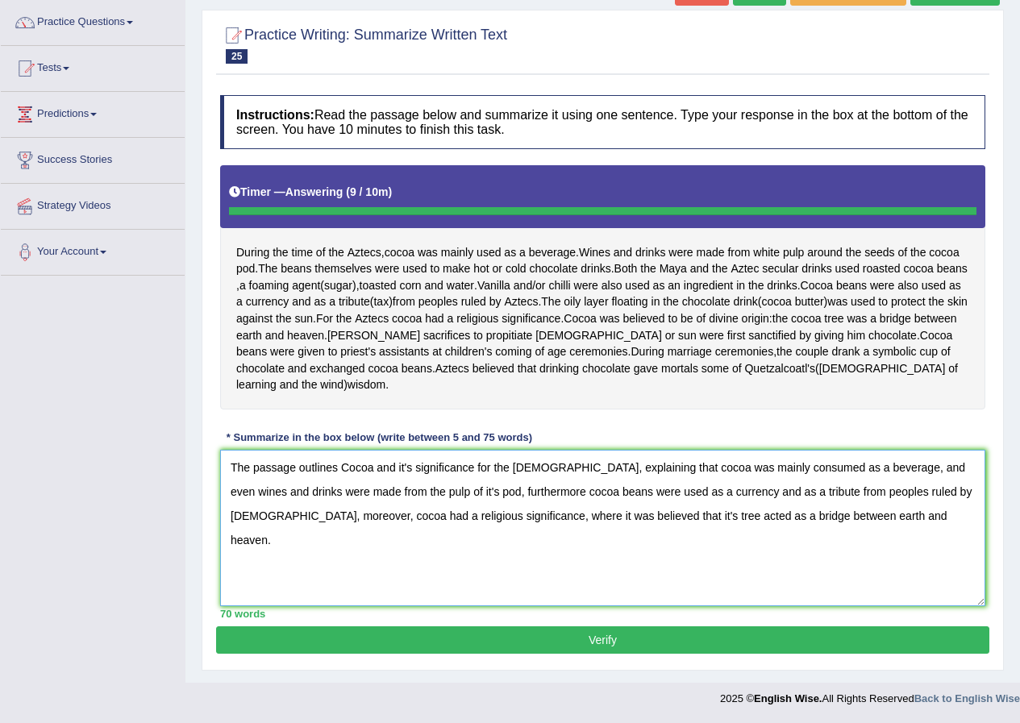
type textarea "The passage outlines Cocoa and it's significance for the [DEMOGRAPHIC_DATA], ex…"
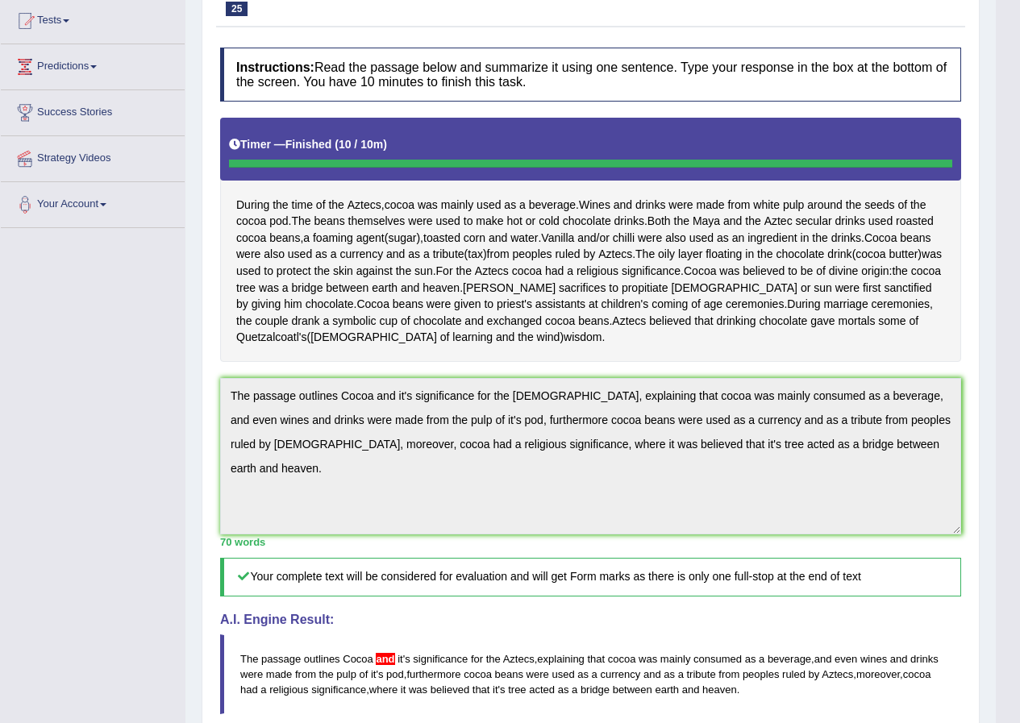
scroll to position [0, 0]
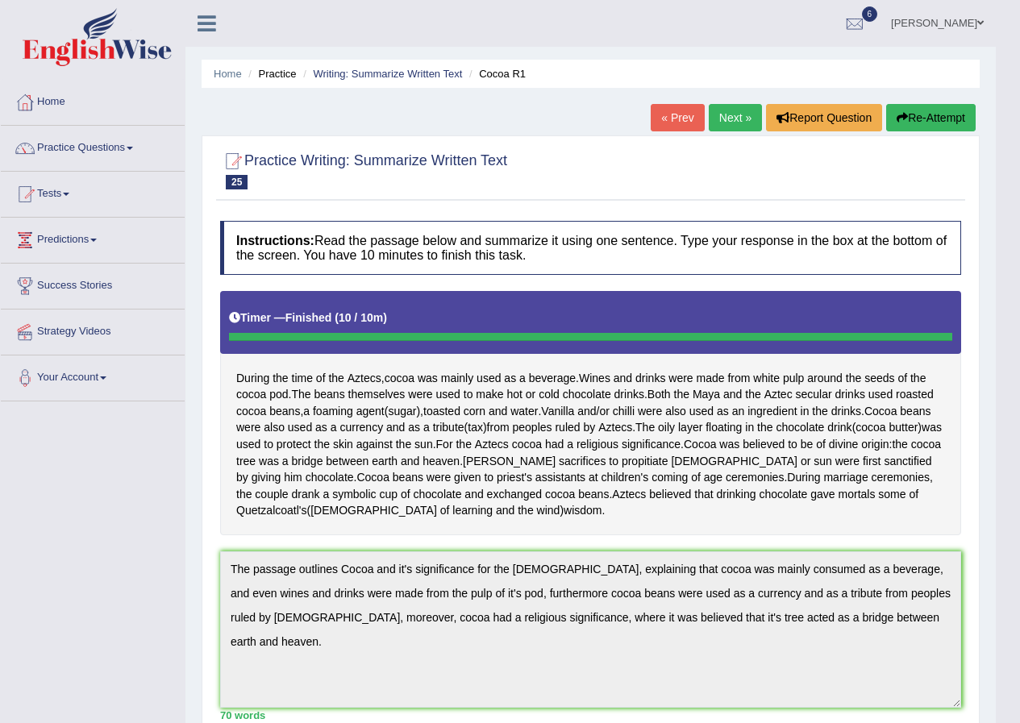
click at [733, 125] on link "Next »" at bounding box center [735, 117] width 53 height 27
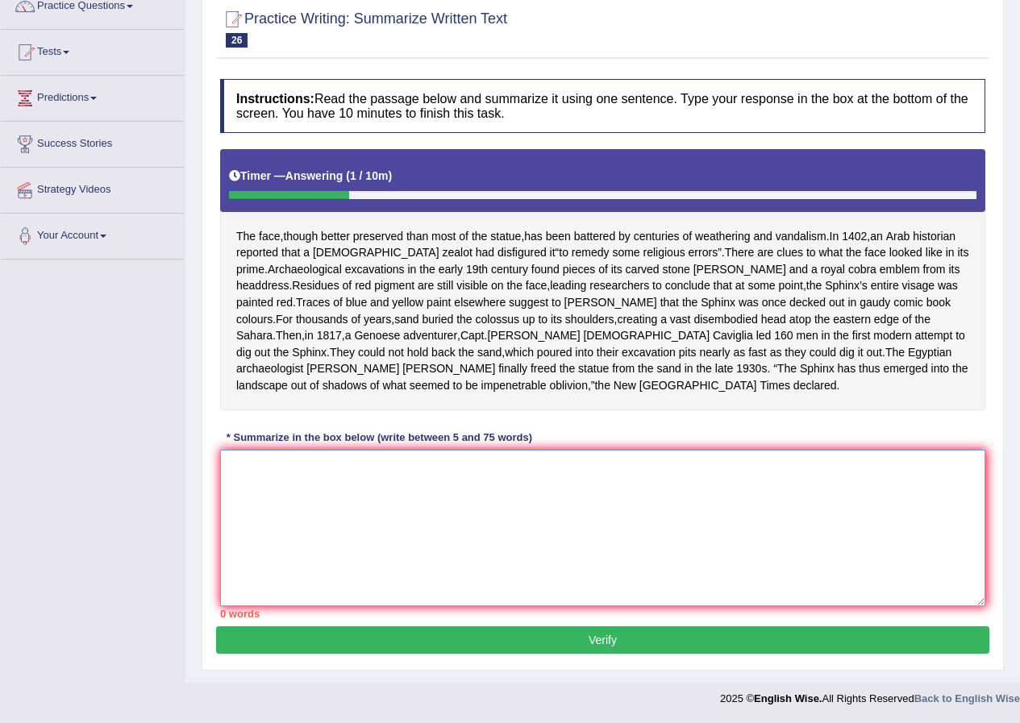
click at [578, 481] on textarea at bounding box center [602, 528] width 765 height 156
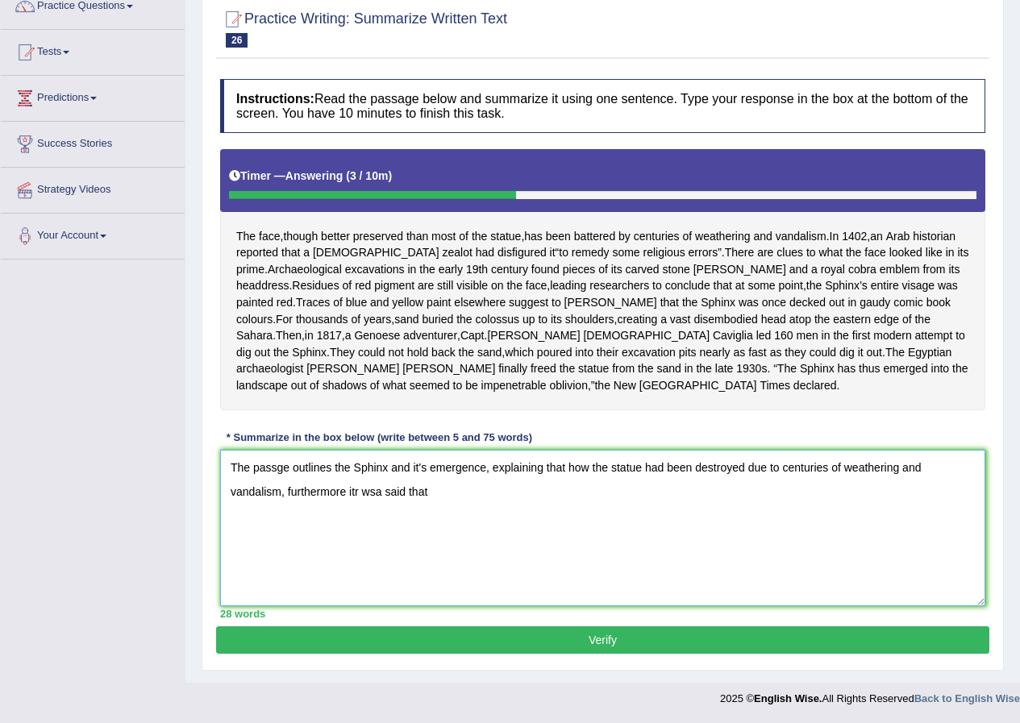
click at [357, 496] on textarea "The passge outlines the Sphinx and it's emergence, explaining that how the stat…" at bounding box center [602, 528] width 765 height 156
click at [377, 491] on textarea "The passge outlines the Sphinx and it's emergence, explaining that how the stat…" at bounding box center [602, 528] width 765 height 156
click at [448, 490] on textarea "The passge outlines the Sphinx and it's emergence, explaining that how the stat…" at bounding box center [602, 528] width 765 height 156
click at [530, 494] on textarea "The passge outlines the Sphinx and it's emergence, explaining that how the stat…" at bounding box center [602, 528] width 765 height 156
click at [532, 493] on textarea "The passge outlines the Sphinx and it's emergence, explaining that how the stat…" at bounding box center [602, 528] width 765 height 156
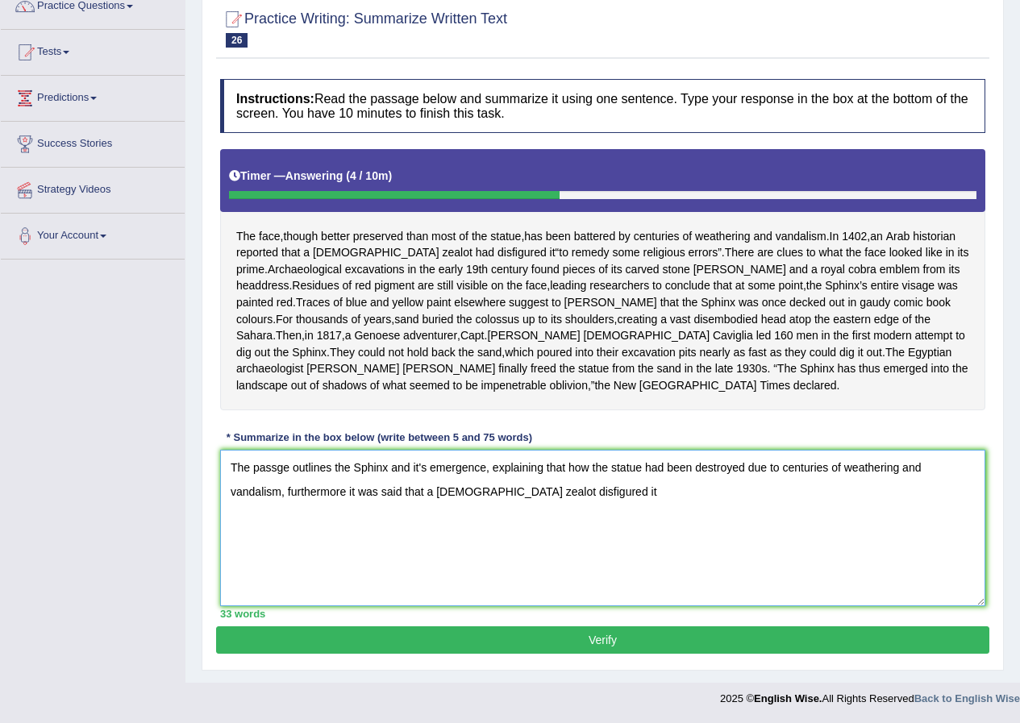
click at [578, 491] on textarea "The passge outlines the Sphinx and it's emergence, explaining that how the stat…" at bounding box center [602, 528] width 765 height 156
click at [743, 494] on textarea "The passge outlines the Sphinx and it's emergence, explaining that how the stat…" at bounding box center [602, 528] width 765 height 156
click at [929, 488] on textarea "The passge outlines the Sphinx and it's emergence, explaining that how the stat…" at bounding box center [602, 528] width 765 height 156
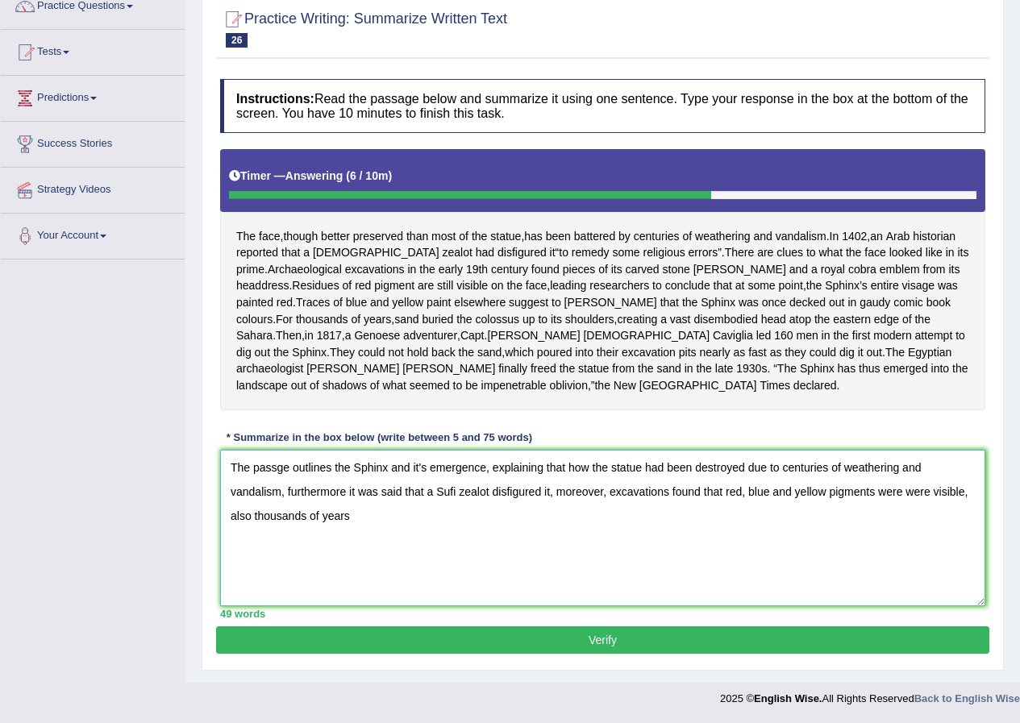
click at [250, 514] on textarea "The passge outlines the Sphinx and it's emergence, explaining that how the stat…" at bounding box center [602, 528] width 765 height 156
click at [406, 509] on textarea "The passge outlines the Sphinx and it's emergence, explaining that how the stat…" at bounding box center [602, 528] width 765 height 156
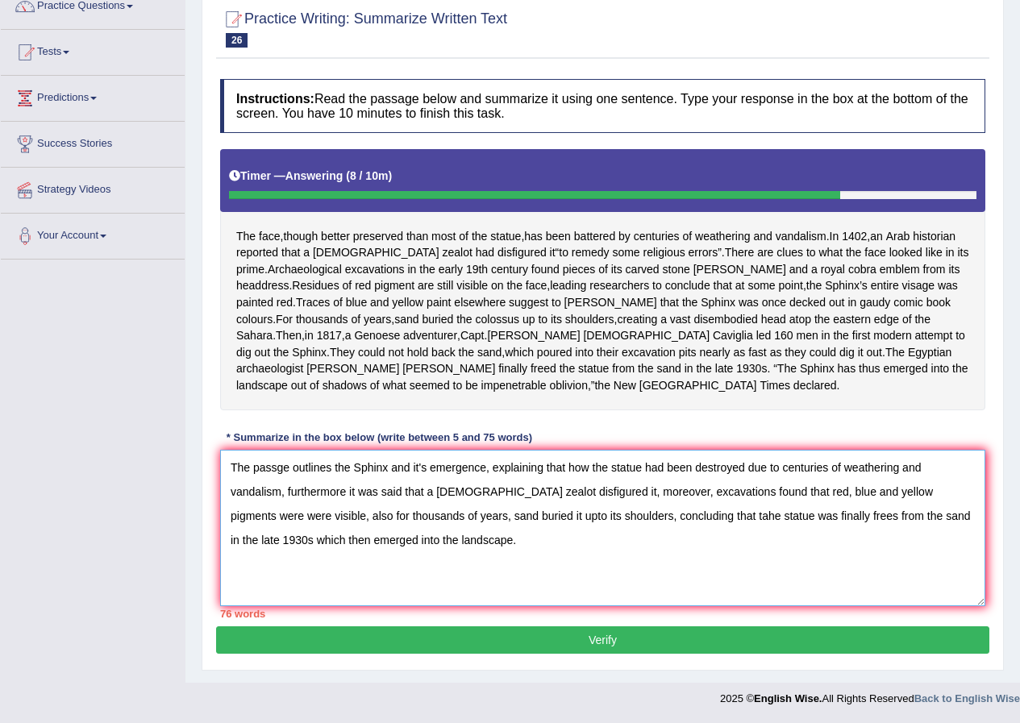
click at [276, 469] on textarea "The passge outlines the Sphinx and it's emergence, explaining that how the stat…" at bounding box center [602, 528] width 765 height 156
drag, startPoint x: 571, startPoint y: 468, endPoint x: 555, endPoint y: 470, distance: 16.3
click at [555, 470] on textarea "The passage outlines the Sphinx and it's emergence, explaining that how the sta…" at bounding box center [602, 528] width 765 height 156
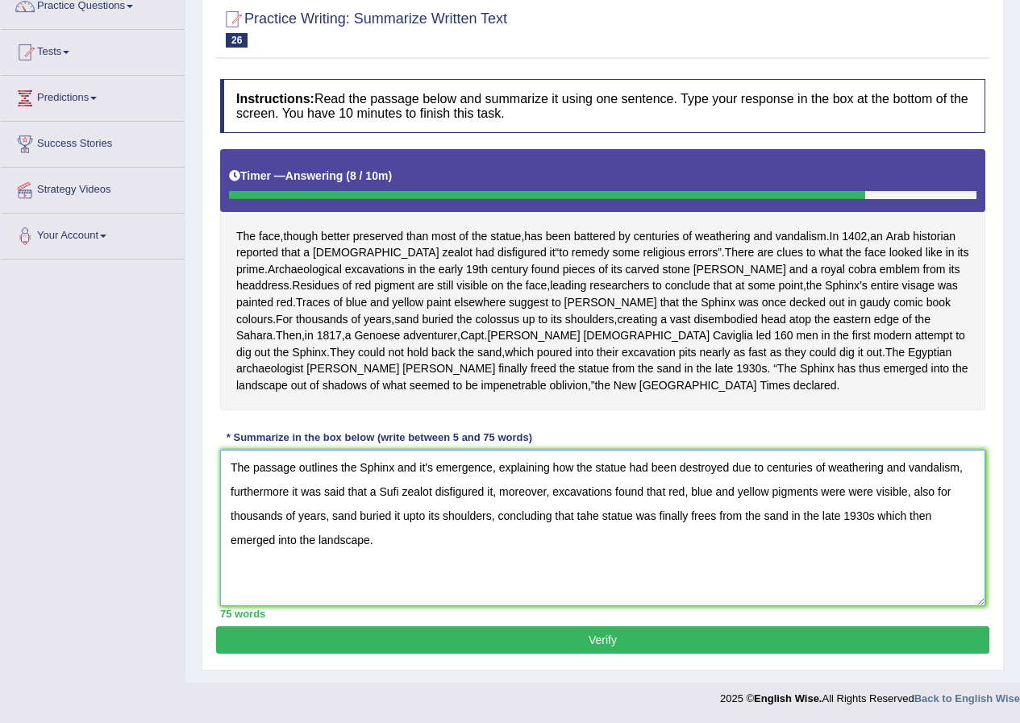
click at [287, 490] on textarea "The passage outlines the Sphinx and it's emergence, explaining how the statue h…" at bounding box center [602, 528] width 765 height 156
drag, startPoint x: 846, startPoint y: 491, endPoint x: 827, endPoint y: 494, distance: 19.5
click at [827, 494] on textarea "The passage outlines the Sphinx and it's emergence, explaining how the statue h…" at bounding box center [602, 528] width 765 height 156
click at [592, 517] on textarea "The passage outlines the Sphinx and it's emergence, explaining how the statue h…" at bounding box center [602, 528] width 765 height 156
click at [709, 515] on textarea "The passage outlines the Sphinx and it's emergence, explaining how the statue h…" at bounding box center [602, 528] width 765 height 156
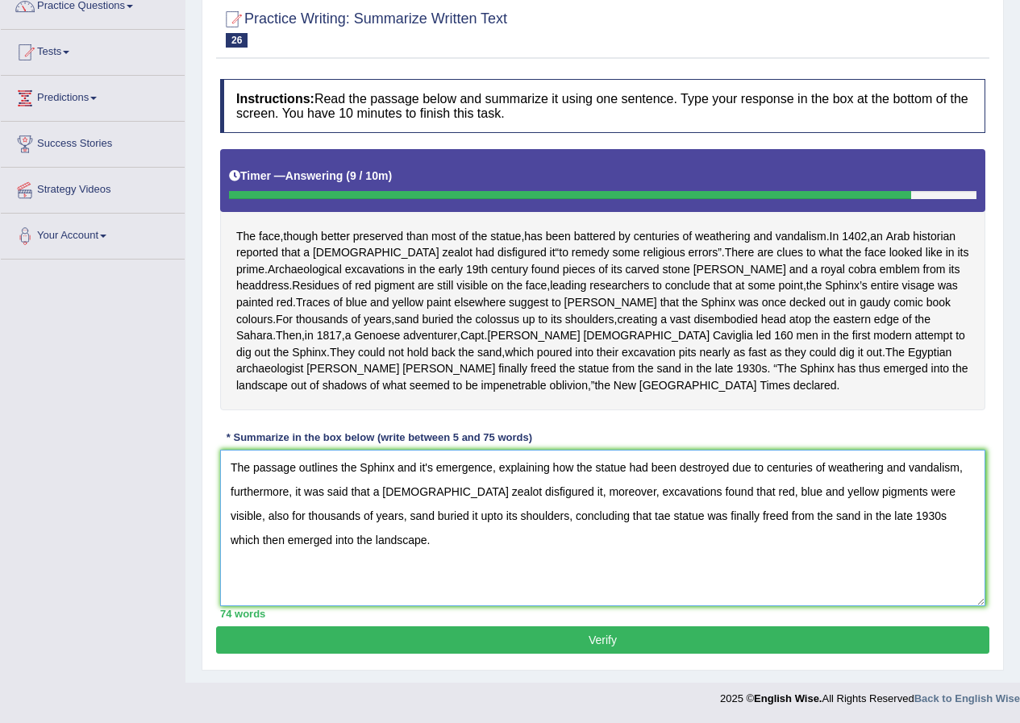
click at [868, 512] on textarea "The passage outlines the Sphinx and it's emergence, explaining how the statue h…" at bounding box center [602, 528] width 765 height 156
click at [448, 544] on textarea "The passage outlines the Sphinx and it's emergence, explaining how the statue h…" at bounding box center [602, 528] width 765 height 156
click at [593, 518] on textarea "The passage outlines the Sphinx and it's emergence, explaining how the statue h…" at bounding box center [602, 528] width 765 height 156
type textarea "The passage outlines the Sphinx and it's emergence, explaining how the statue h…"
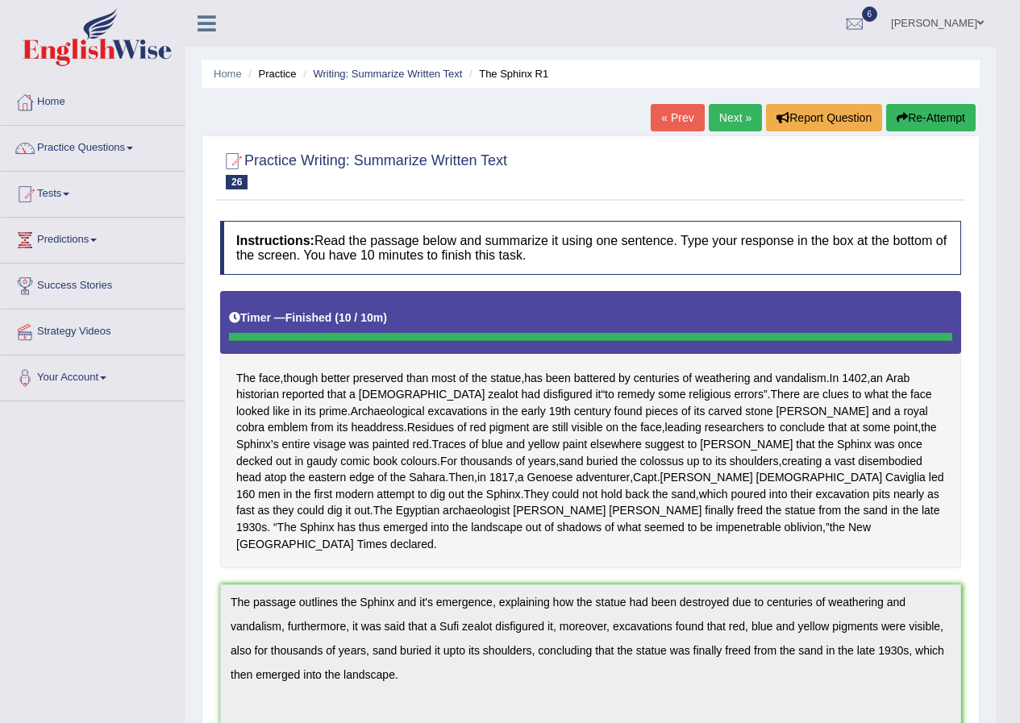
click at [743, 110] on link "Next »" at bounding box center [735, 117] width 53 height 27
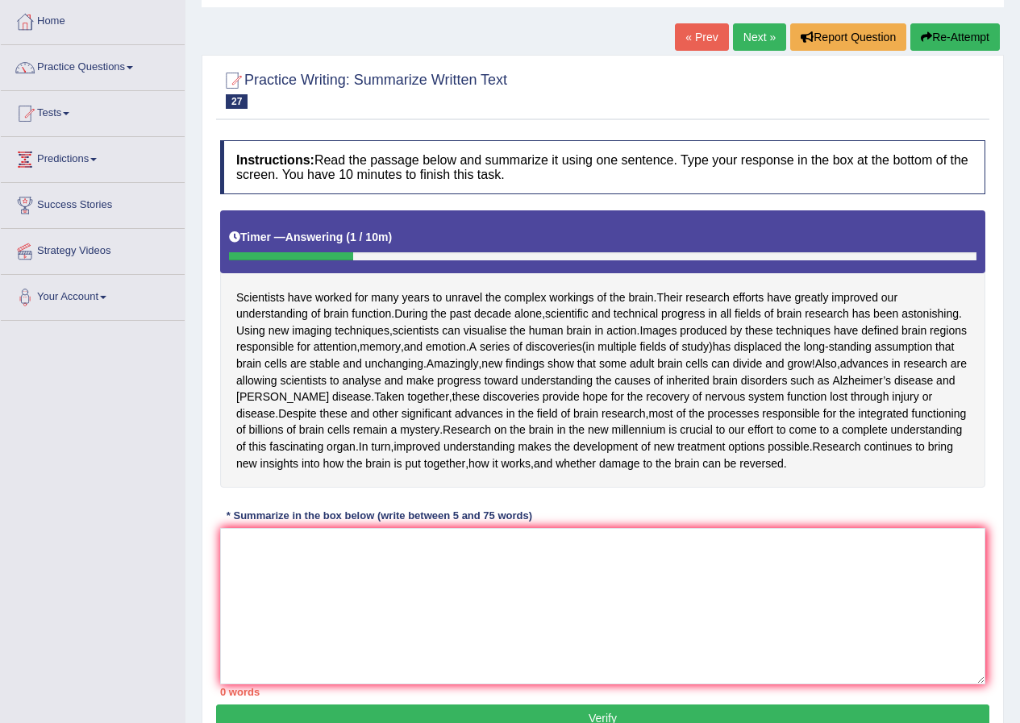
scroll to position [161, 0]
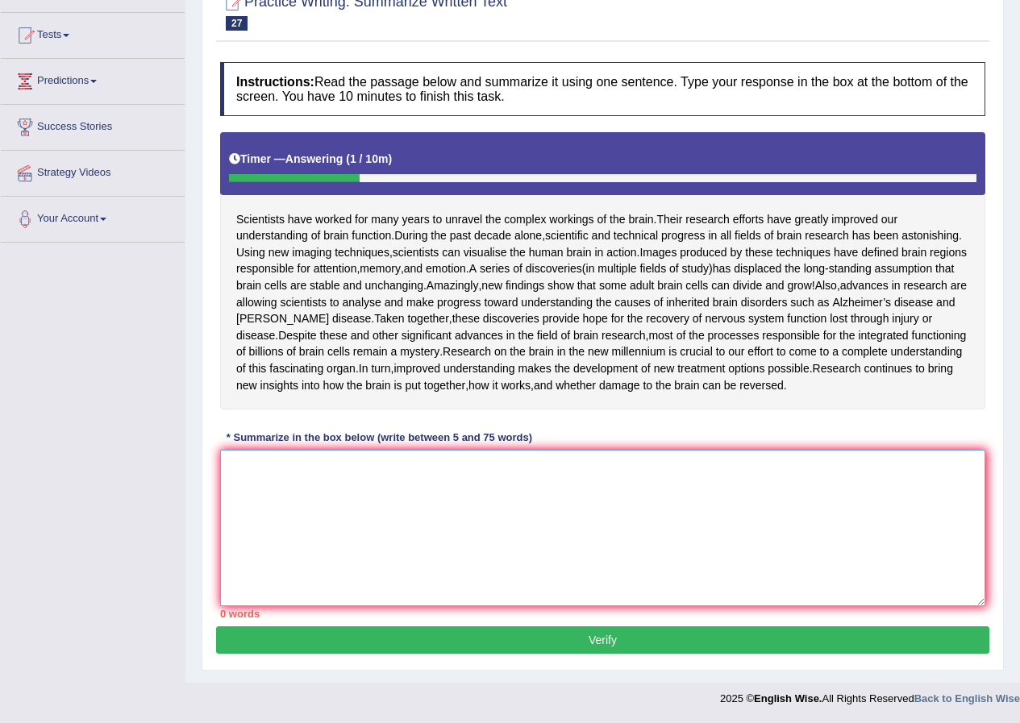
click at [484, 537] on textarea at bounding box center [602, 528] width 765 height 156
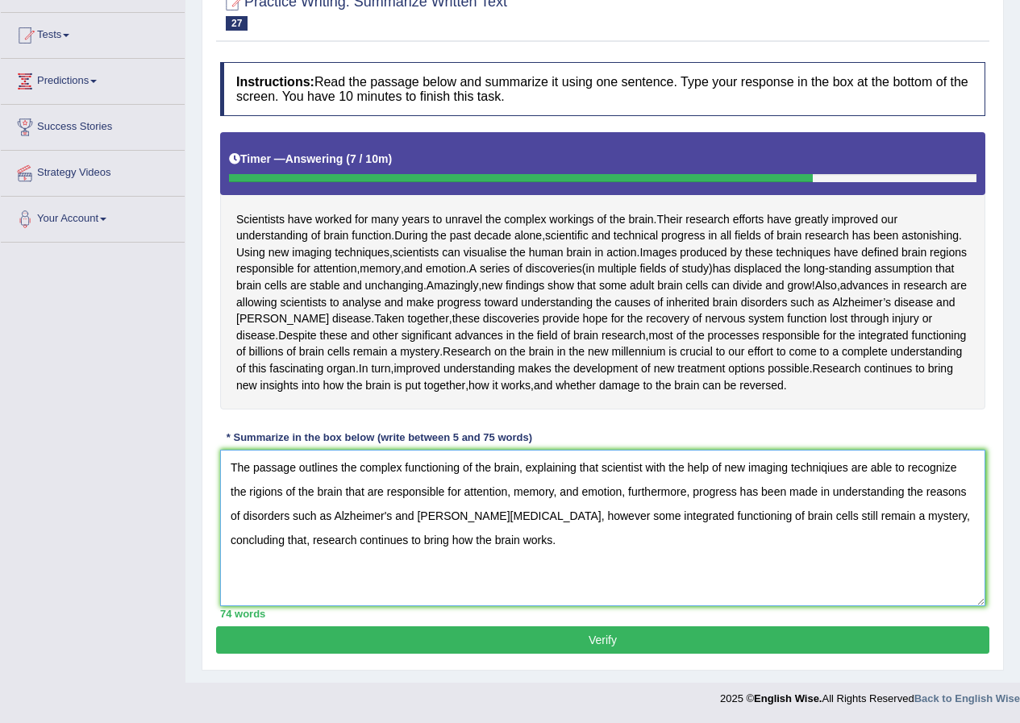
click at [641, 498] on textarea "The passage outlines the complex functioning of the brain, explaining that scie…" at bounding box center [602, 528] width 765 height 156
click at [254, 523] on textarea "The passage outlines the complex functioning of the brain, explaining that scie…" at bounding box center [602, 528] width 765 height 156
click at [259, 523] on textarea "The passage outlines the complex functioning of the brain, explaining that scie…" at bounding box center [602, 528] width 765 height 156
click at [516, 576] on textarea "The passage outlines the complex functioning of the brain, explaining that scie…" at bounding box center [602, 528] width 765 height 156
click at [369, 573] on textarea "The passage outlines the complex functioning of the brain, explaining that scie…" at bounding box center [602, 528] width 765 height 156
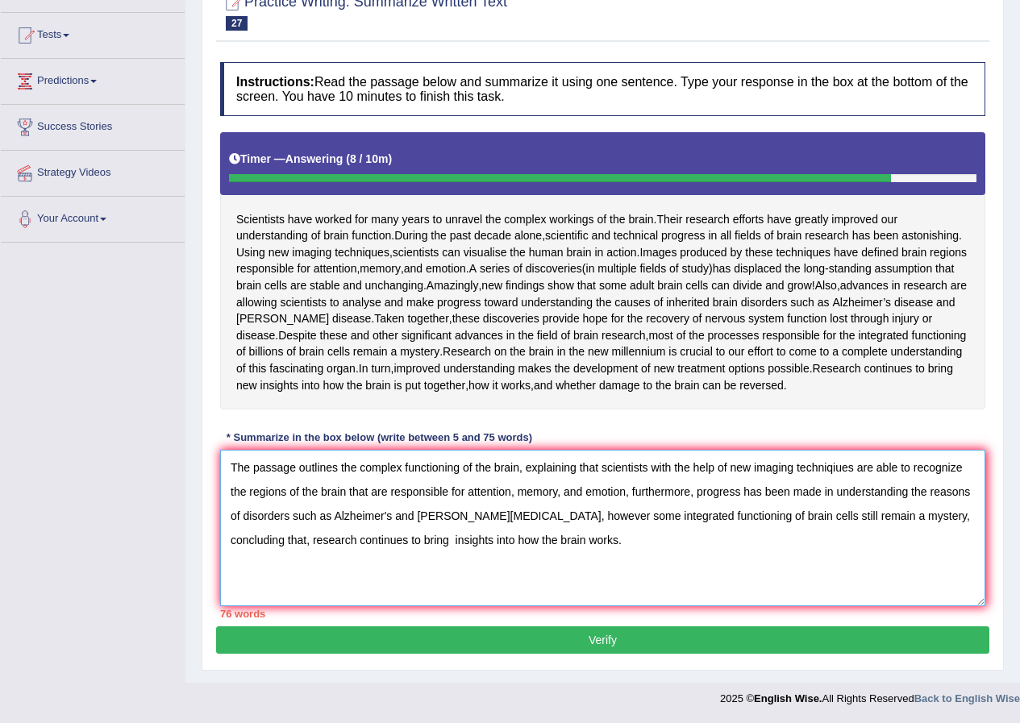
click at [372, 573] on textarea "The passage outlines the complex functioning of the brain, explaining that scie…" at bounding box center [602, 528] width 765 height 156
drag, startPoint x: 331, startPoint y: 548, endPoint x: 290, endPoint y: 543, distance: 41.4
click at [290, 543] on textarea "The passage outlines the complex functioning of the brain, explaining that scie…" at bounding box center [602, 528] width 765 height 156
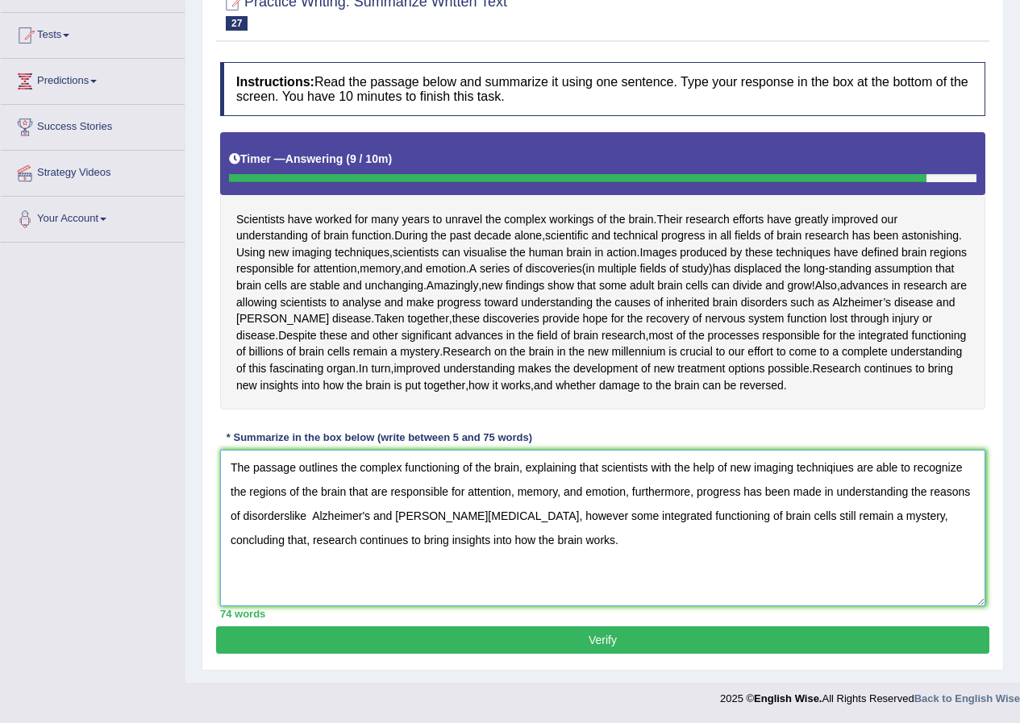
click at [288, 548] on textarea "The passage outlines the complex functioning of the brain, explaining that scie…" at bounding box center [602, 528] width 765 height 156
click at [314, 550] on textarea "The passage outlines the complex functioning of the brain, explaining that scie…" at bounding box center [602, 528] width 765 height 156
click at [833, 497] on textarea "The passage outlines the complex functioning of the brain, explaining that scie…" at bounding box center [602, 528] width 765 height 156
click at [835, 498] on textarea "The passage outlines the complex functioning of the brain, explaining that scie…" at bounding box center [602, 528] width 765 height 156
click at [691, 593] on textarea "The passage outlines the complex functioning of the brain, explaining that scie…" at bounding box center [602, 528] width 765 height 156
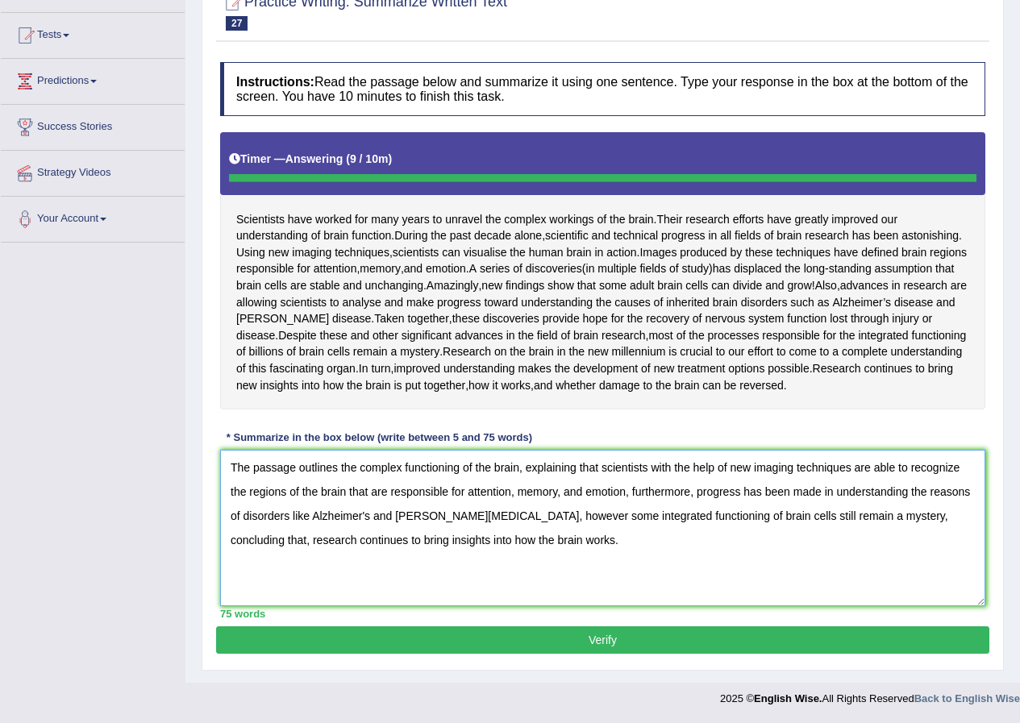
type textarea "The passage outlines the complex functioning of the brain, explaining that scie…"
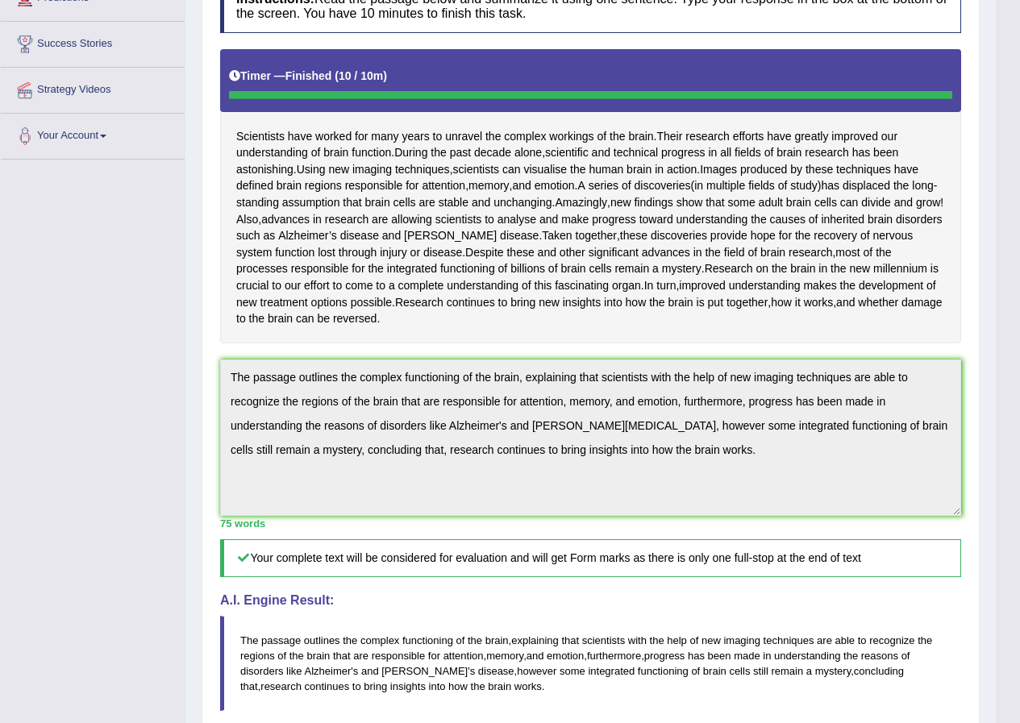
scroll to position [0, 0]
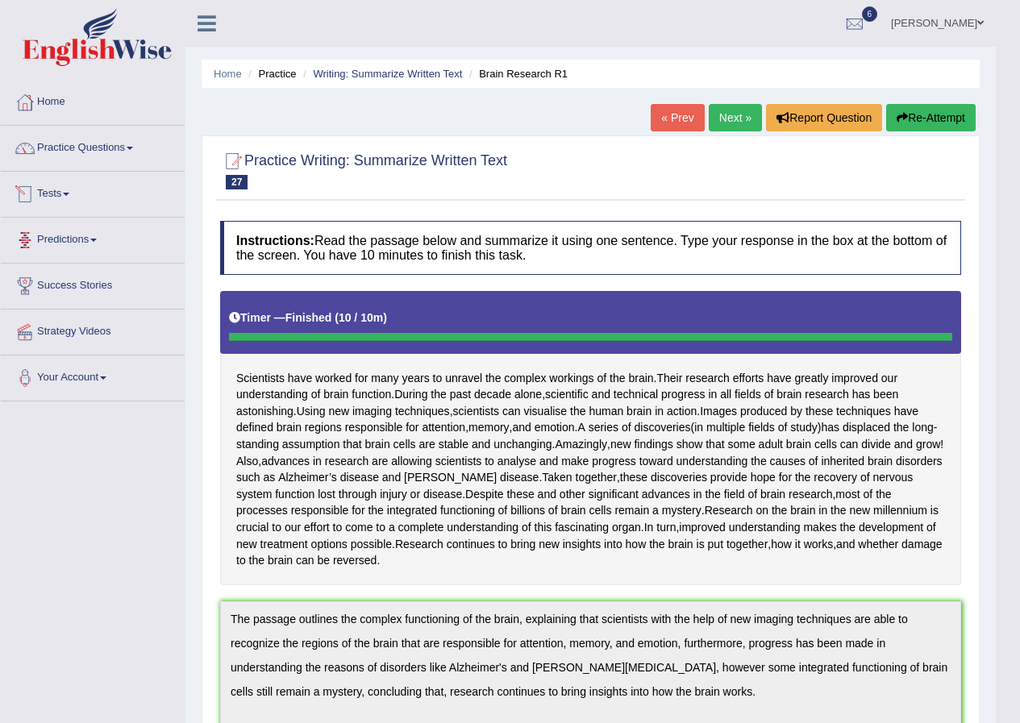
click at [115, 152] on link "Practice Questions" at bounding box center [93, 146] width 184 height 40
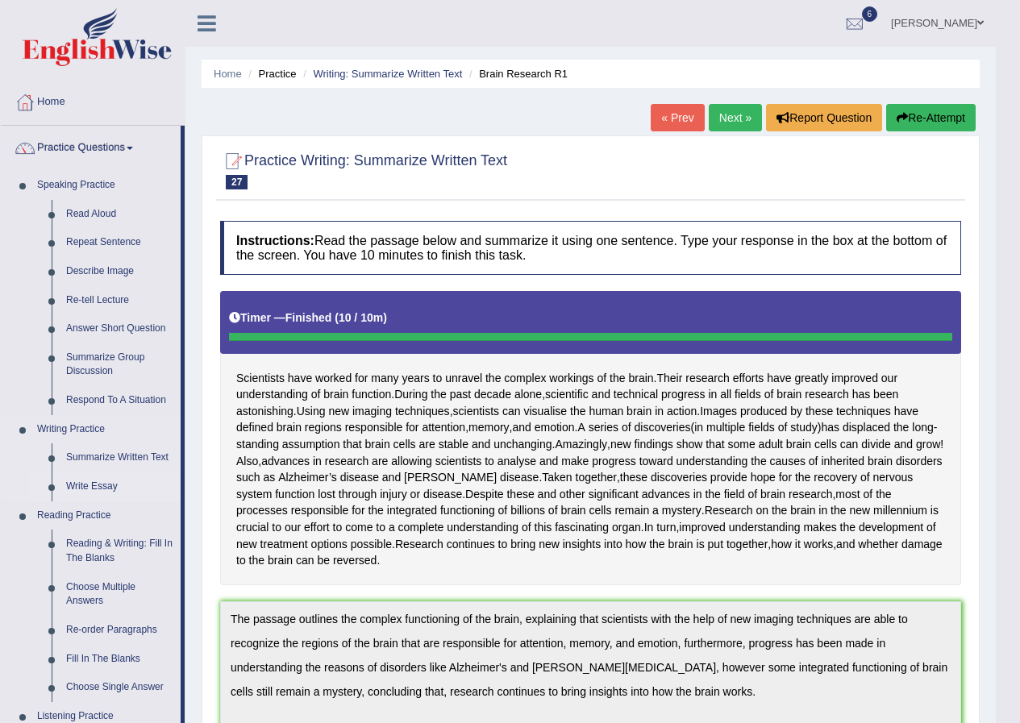
click at [86, 483] on link "Write Essay" at bounding box center [120, 487] width 122 height 29
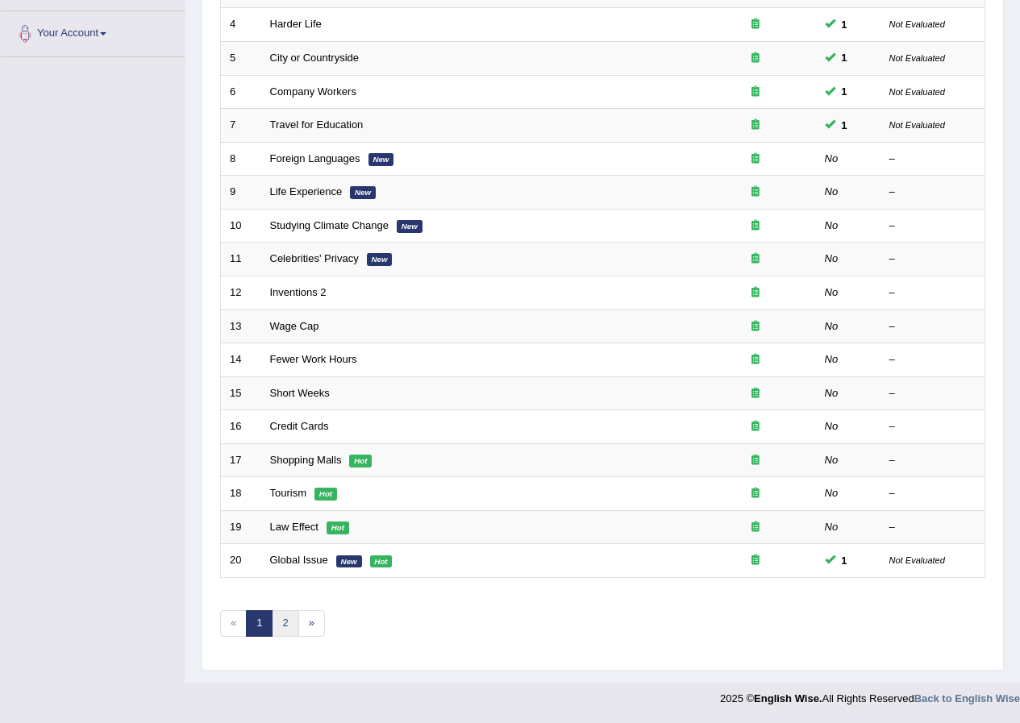
click at [288, 618] on link "2" at bounding box center [285, 623] width 27 height 27
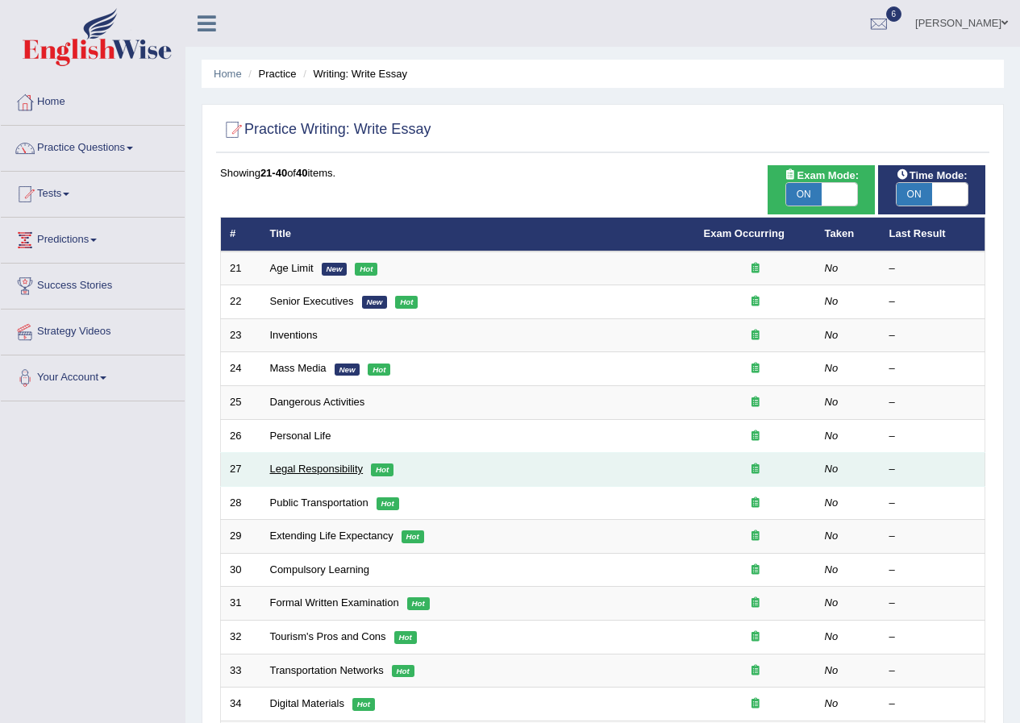
click at [283, 466] on link "Legal Responsibility" at bounding box center [317, 469] width 94 height 12
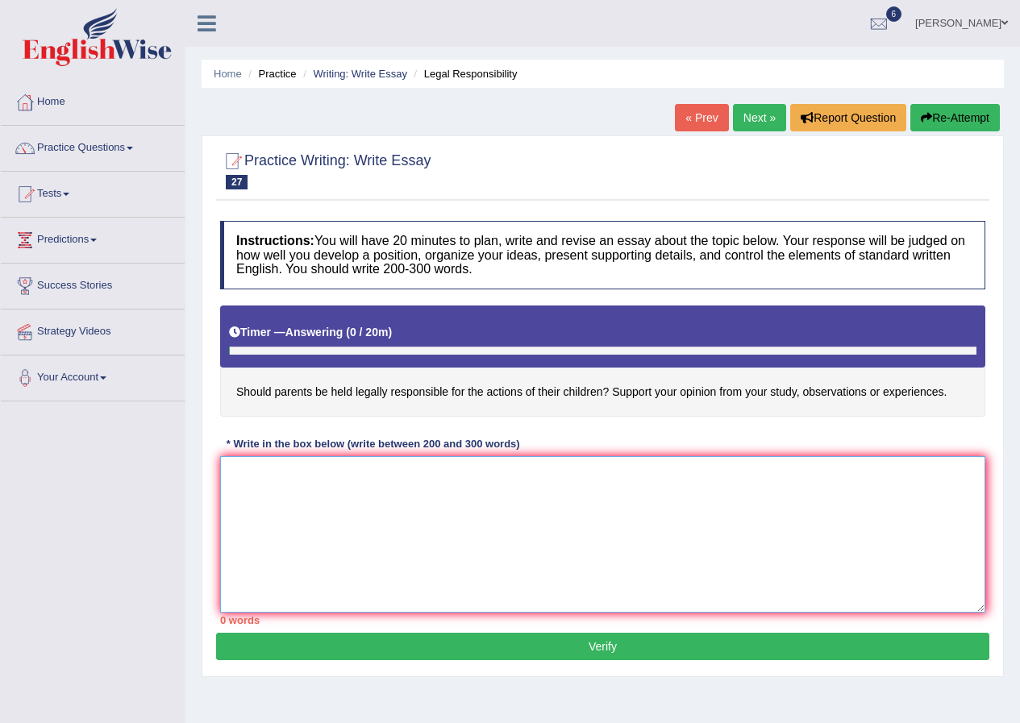
click at [344, 488] on textarea at bounding box center [602, 534] width 765 height 156
click at [606, 517] on textarea at bounding box center [602, 534] width 765 height 156
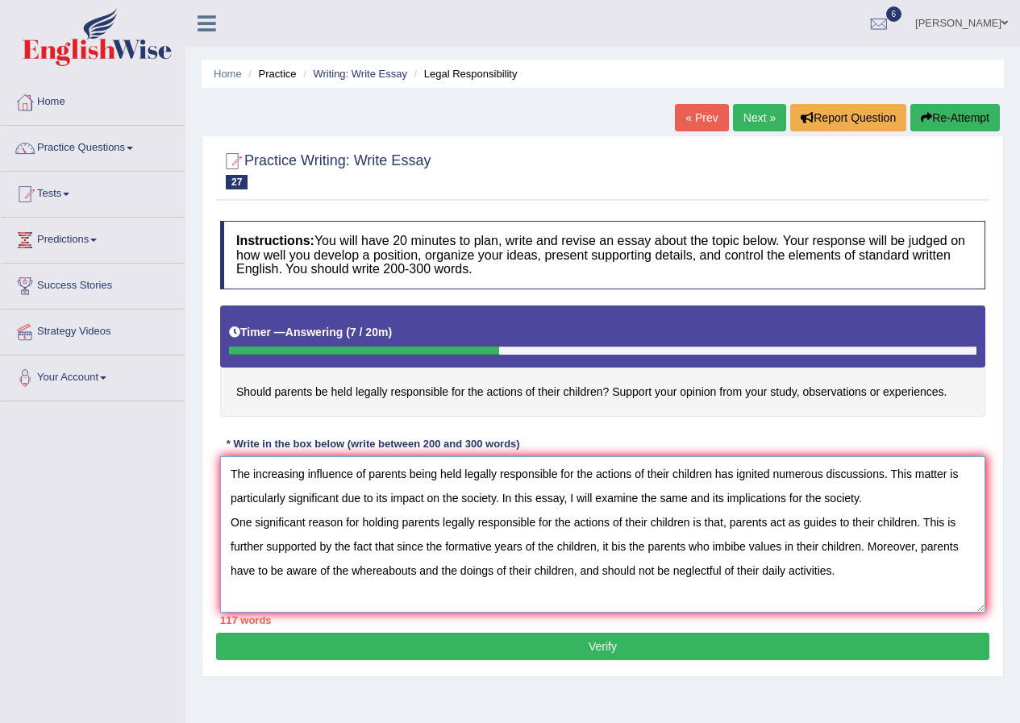
click at [616, 548] on textarea "The increasing influence of parents being held legally responsible for the acti…" at bounding box center [602, 534] width 765 height 156
click at [849, 573] on textarea "The increasing influence of parents being held legally responsible for the acti…" at bounding box center [602, 534] width 765 height 156
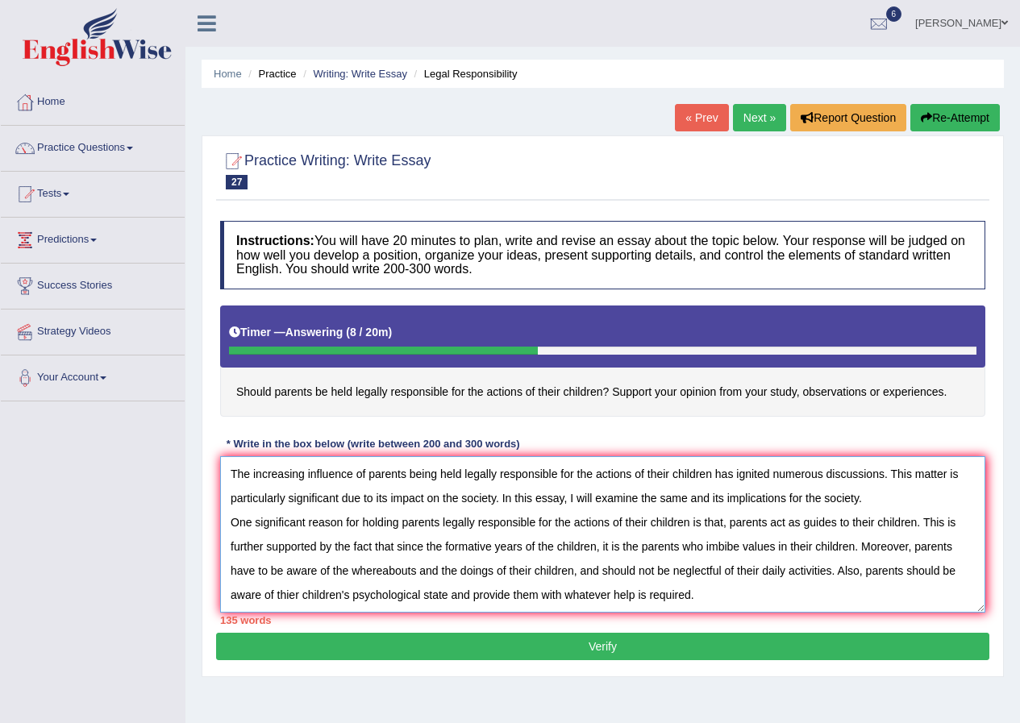
scroll to position [15, 0]
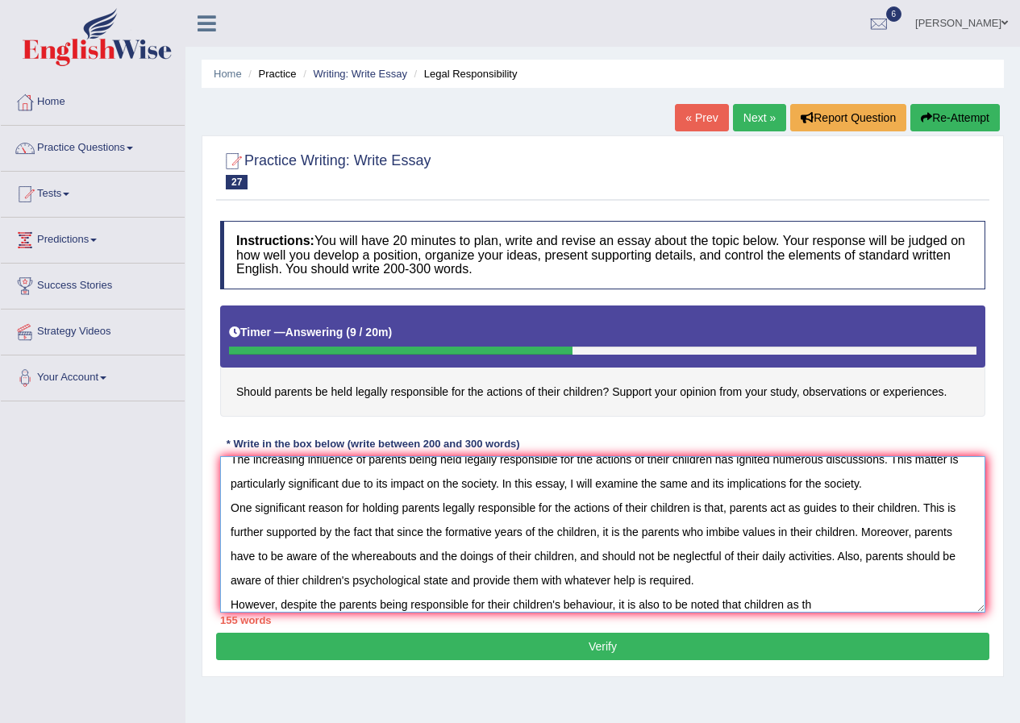
click at [783, 606] on textarea "The increasing influence of parents being held legally responsible for the acti…" at bounding box center [602, 534] width 765 height 156
click at [820, 607] on textarea "The increasing influence of parents being held legally responsible for the acti…" at bounding box center [602, 534] width 765 height 156
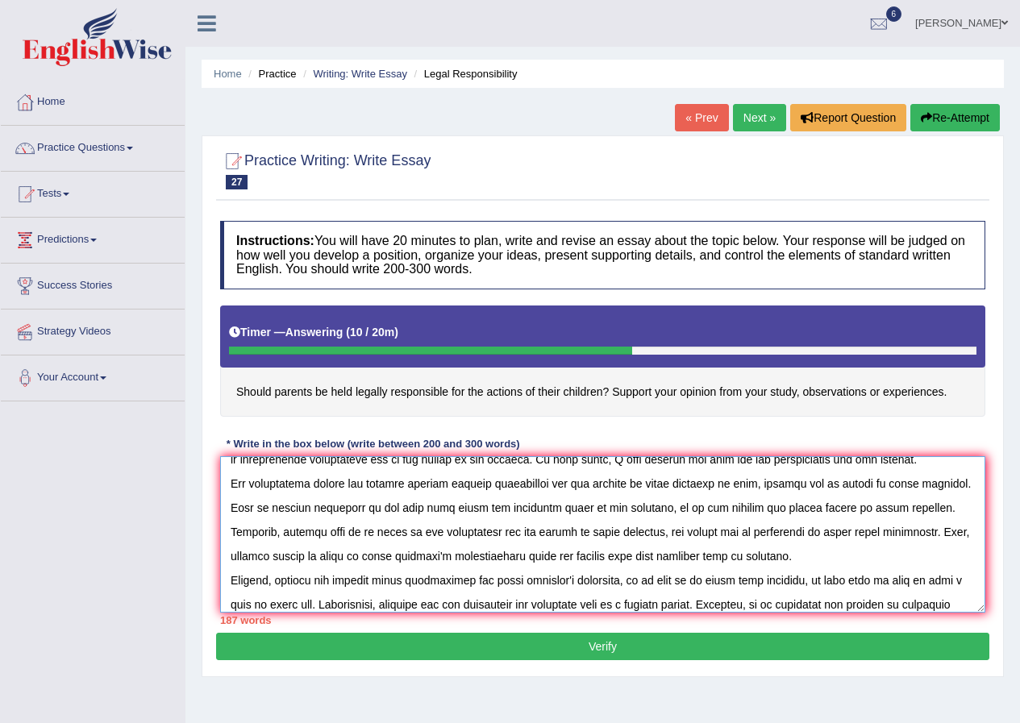
scroll to position [63, 0]
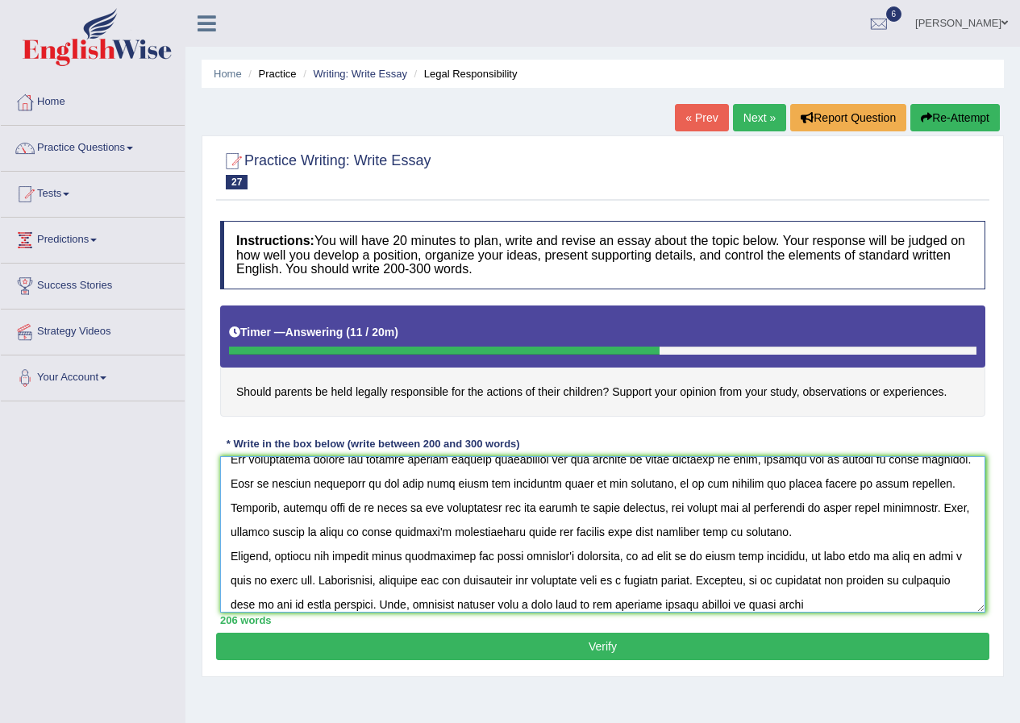
click at [621, 606] on textarea at bounding box center [602, 534] width 765 height 156
click at [713, 603] on textarea at bounding box center [602, 534] width 765 height 156
click at [922, 600] on textarea at bounding box center [602, 534] width 765 height 156
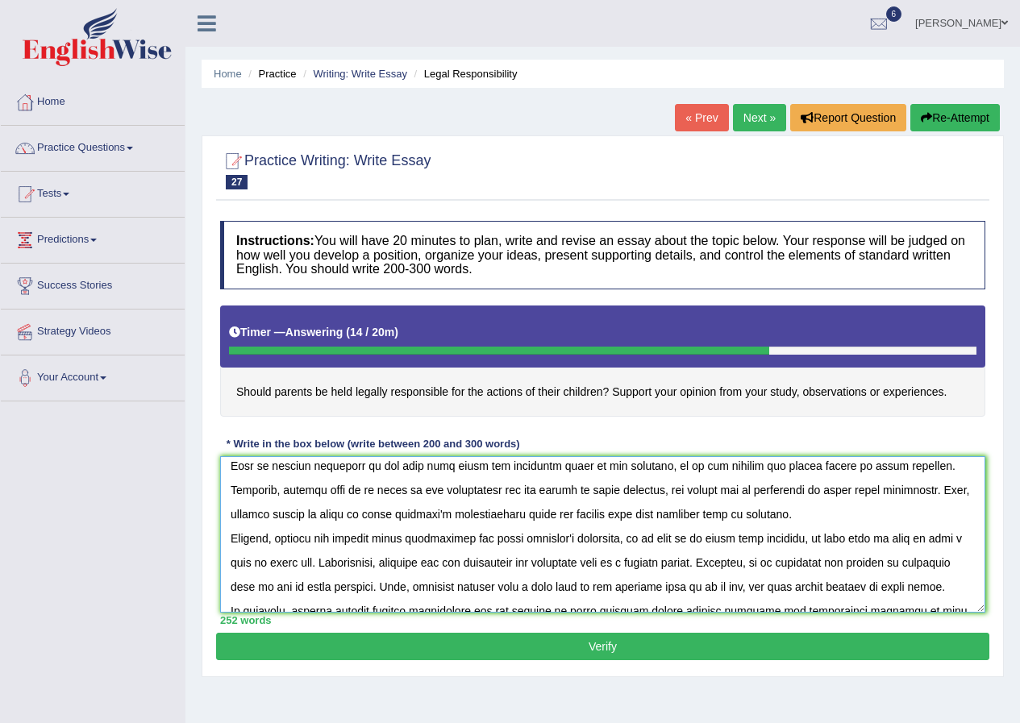
scroll to position [0, 0]
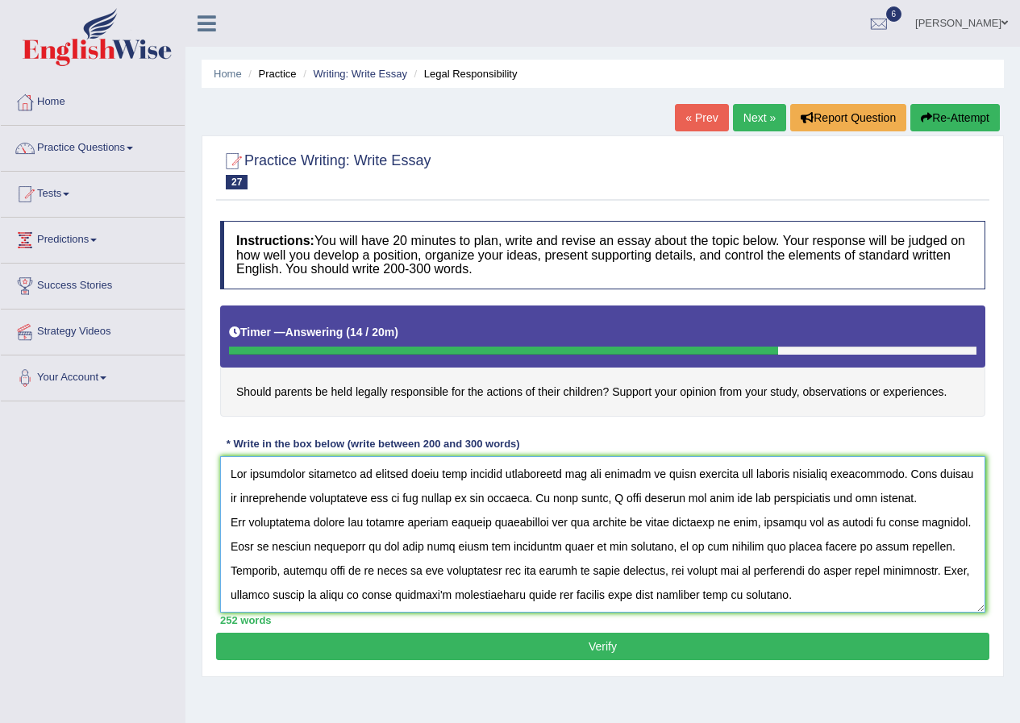
click at [393, 547] on textarea at bounding box center [602, 534] width 765 height 156
click at [556, 546] on textarea at bounding box center [602, 534] width 765 height 156
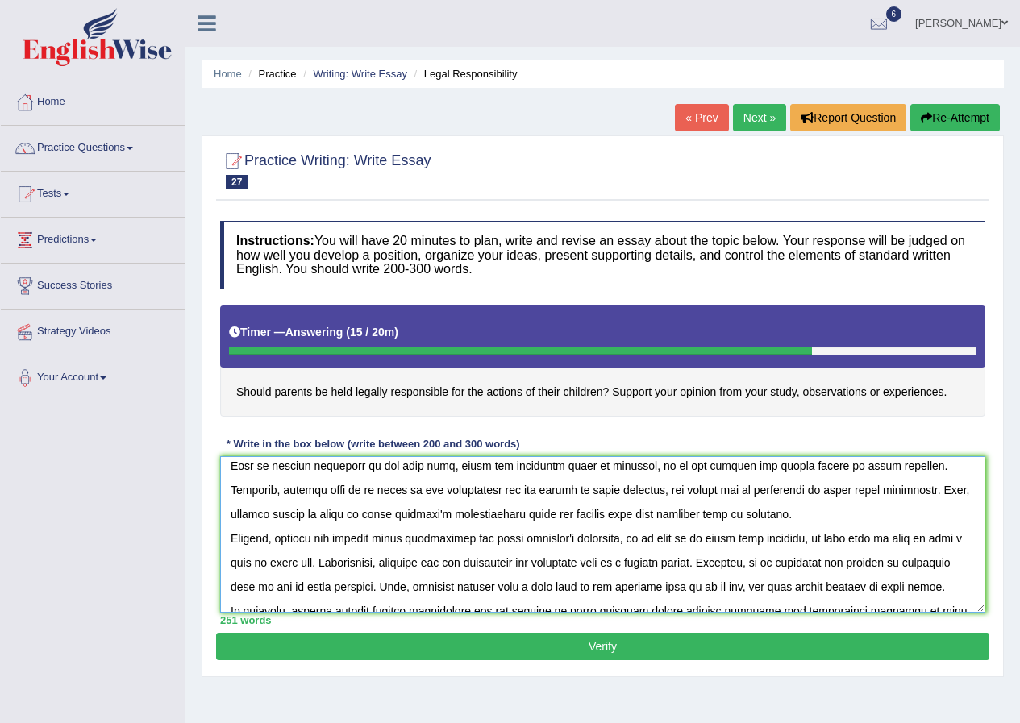
drag, startPoint x: 610, startPoint y: 516, endPoint x: 568, endPoint y: 507, distance: 43.6
click at [568, 507] on textarea at bounding box center [602, 534] width 765 height 156
click at [606, 514] on textarea at bounding box center [602, 534] width 765 height 156
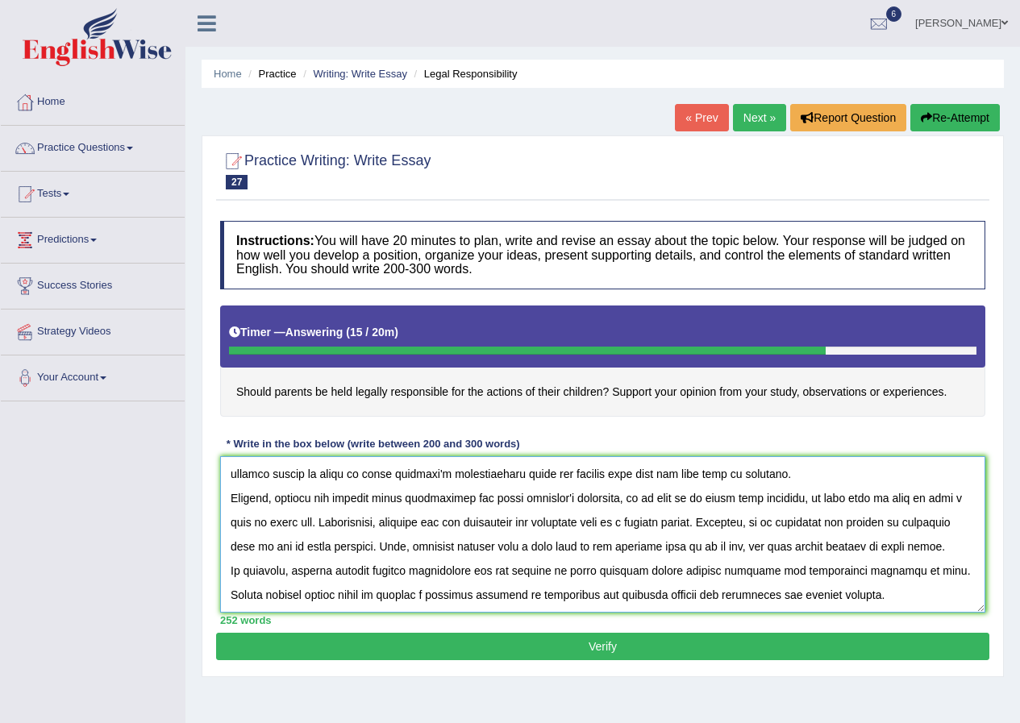
drag, startPoint x: 337, startPoint y: 501, endPoint x: 322, endPoint y: 499, distance: 15.4
click at [322, 499] on textarea at bounding box center [602, 534] width 765 height 156
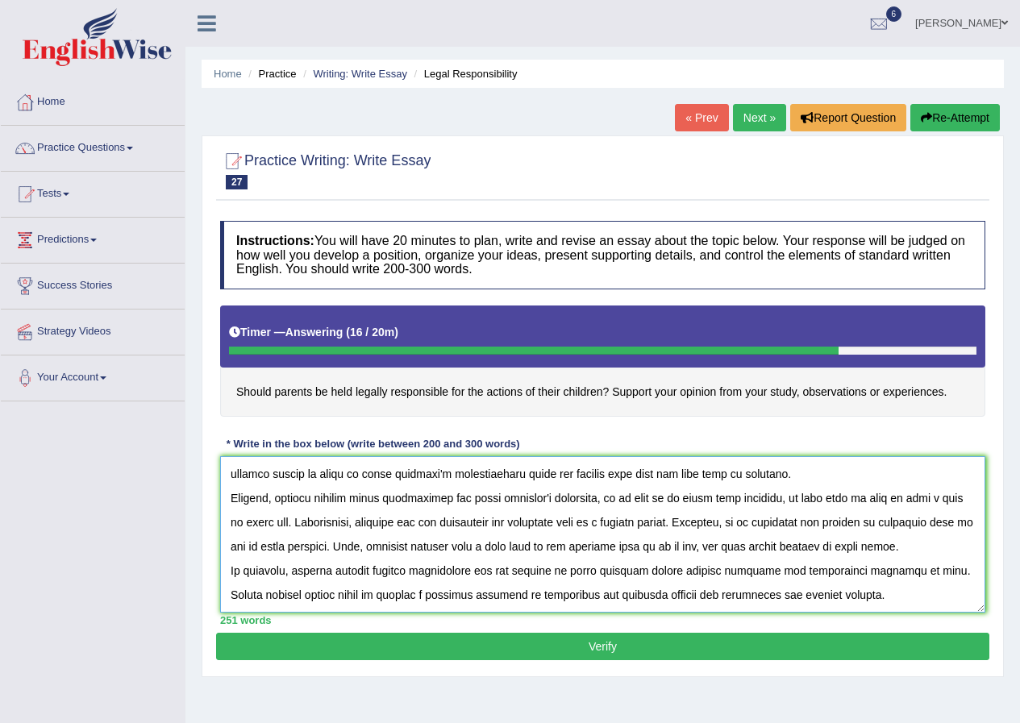
click at [427, 523] on textarea at bounding box center [602, 534] width 765 height 156
click at [447, 545] on textarea at bounding box center [602, 534] width 765 height 156
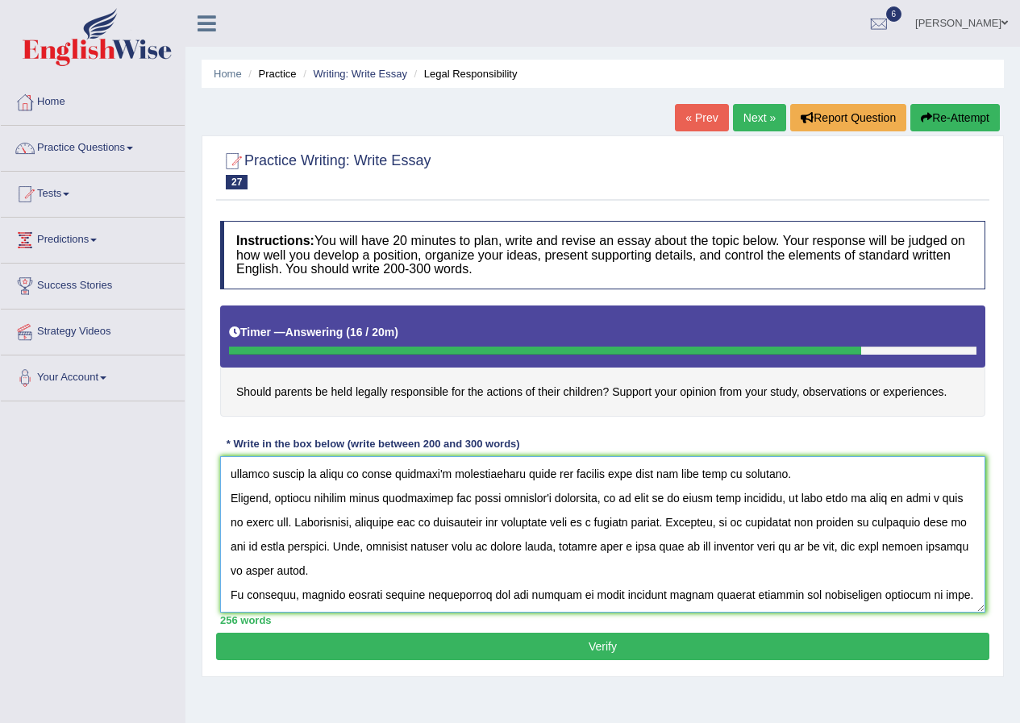
click at [558, 552] on textarea at bounding box center [602, 534] width 765 height 156
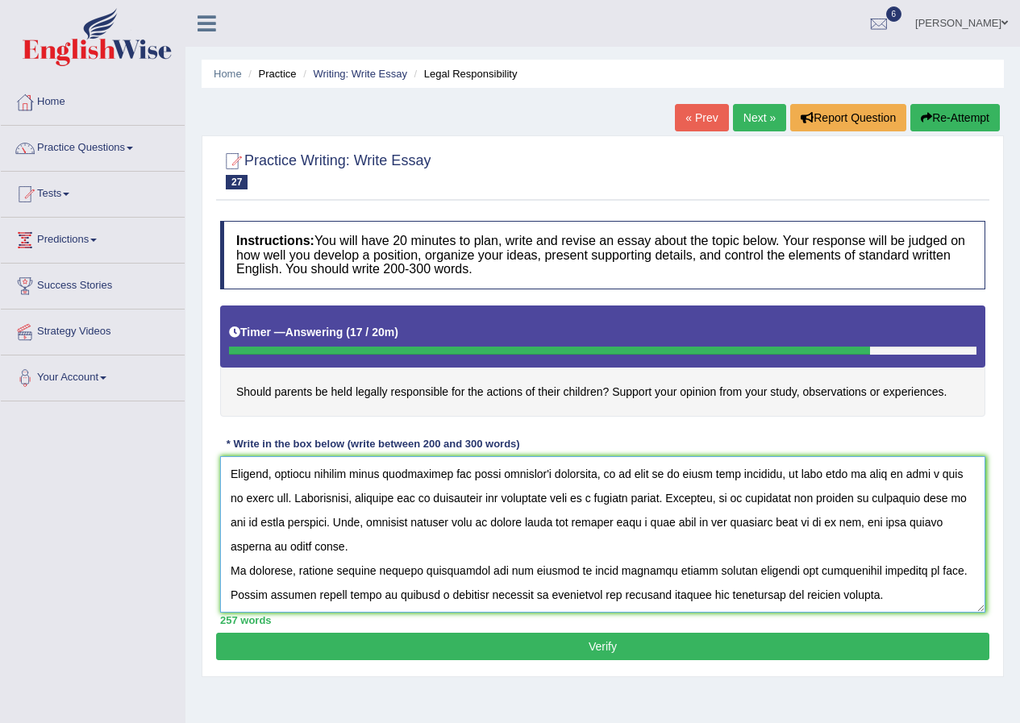
scroll to position [81, 0]
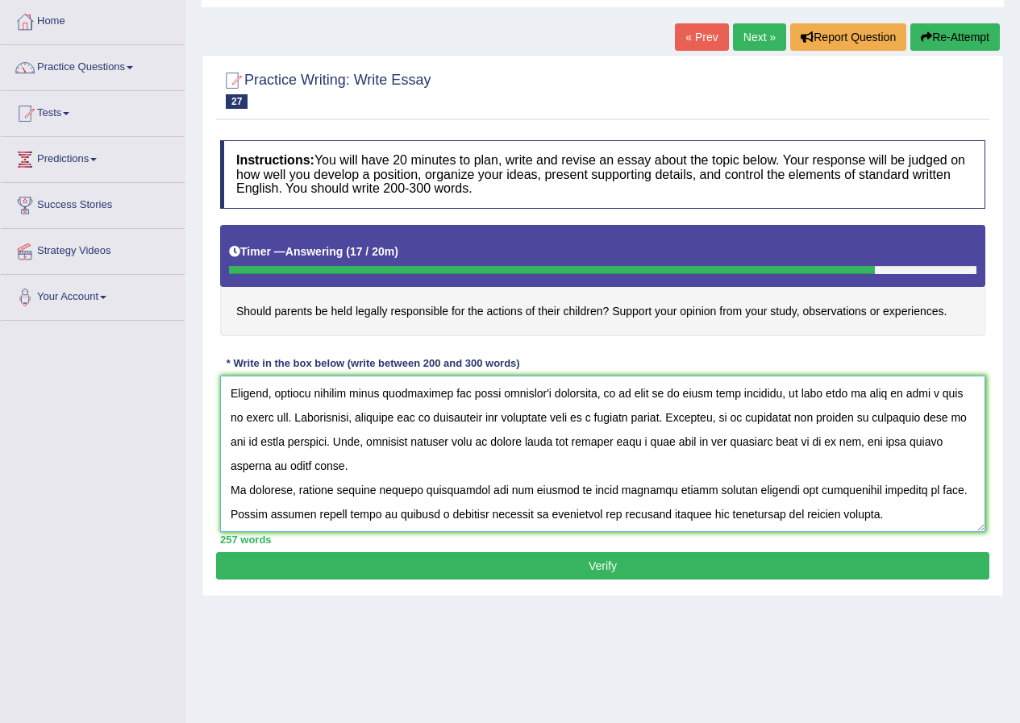
drag, startPoint x: 903, startPoint y: 489, endPoint x: 867, endPoint y: 494, distance: 36.7
click at [867, 494] on textarea at bounding box center [602, 454] width 765 height 156
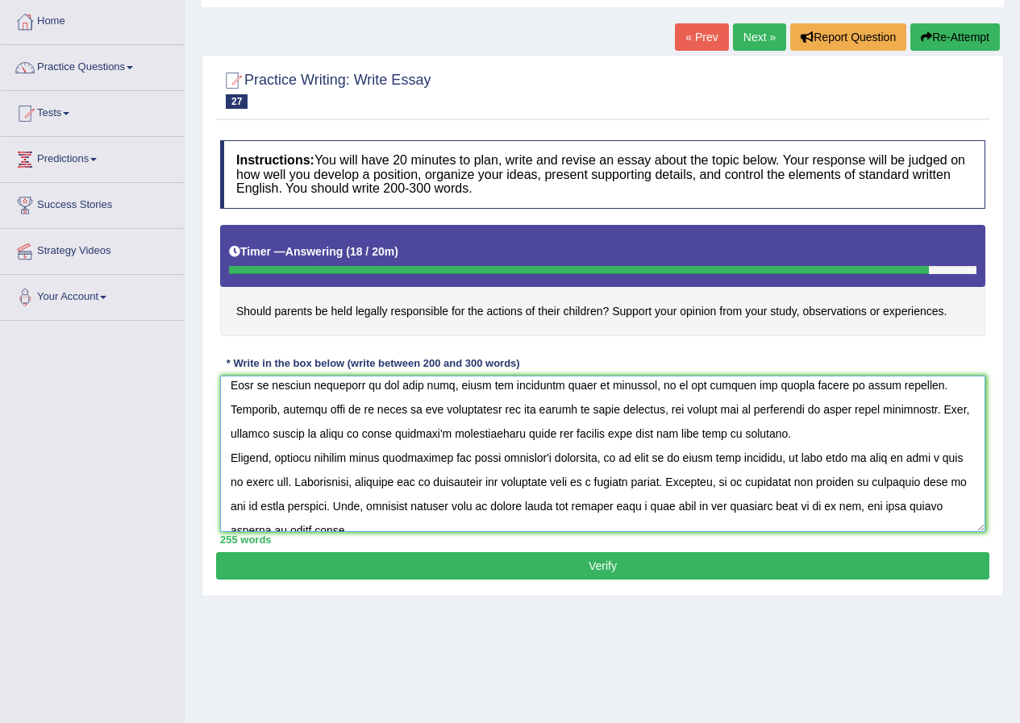
click at [292, 433] on textarea at bounding box center [602, 454] width 765 height 156
click at [291, 429] on textarea at bounding box center [602, 454] width 765 height 156
click at [698, 436] on textarea at bounding box center [602, 454] width 765 height 156
click at [894, 481] on textarea at bounding box center [602, 454] width 765 height 156
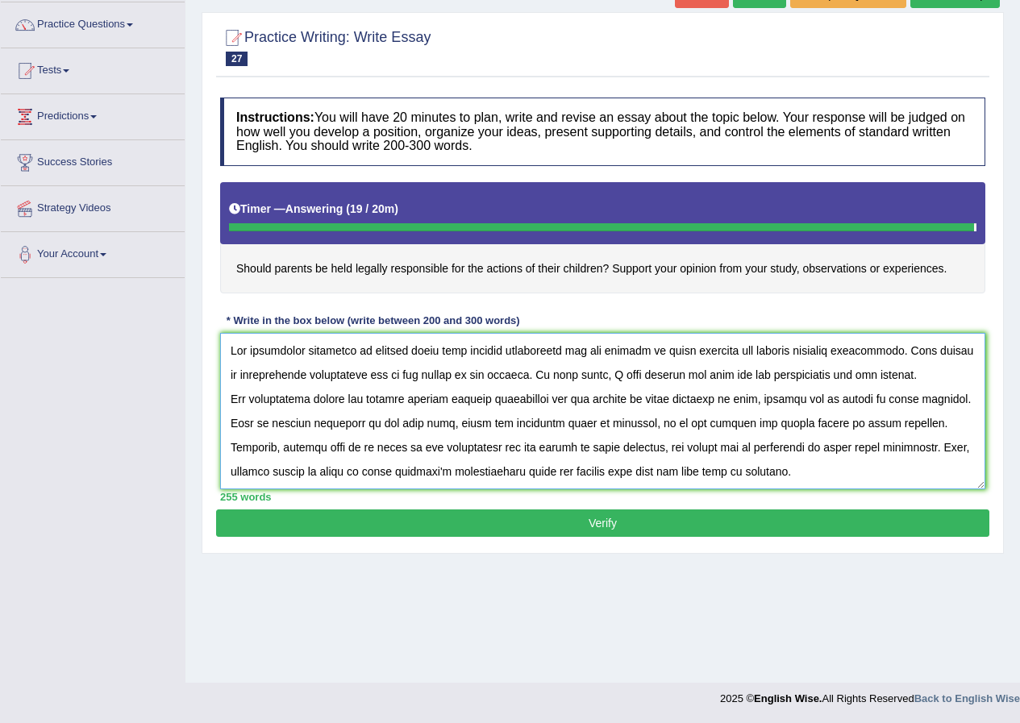
scroll to position [0, 0]
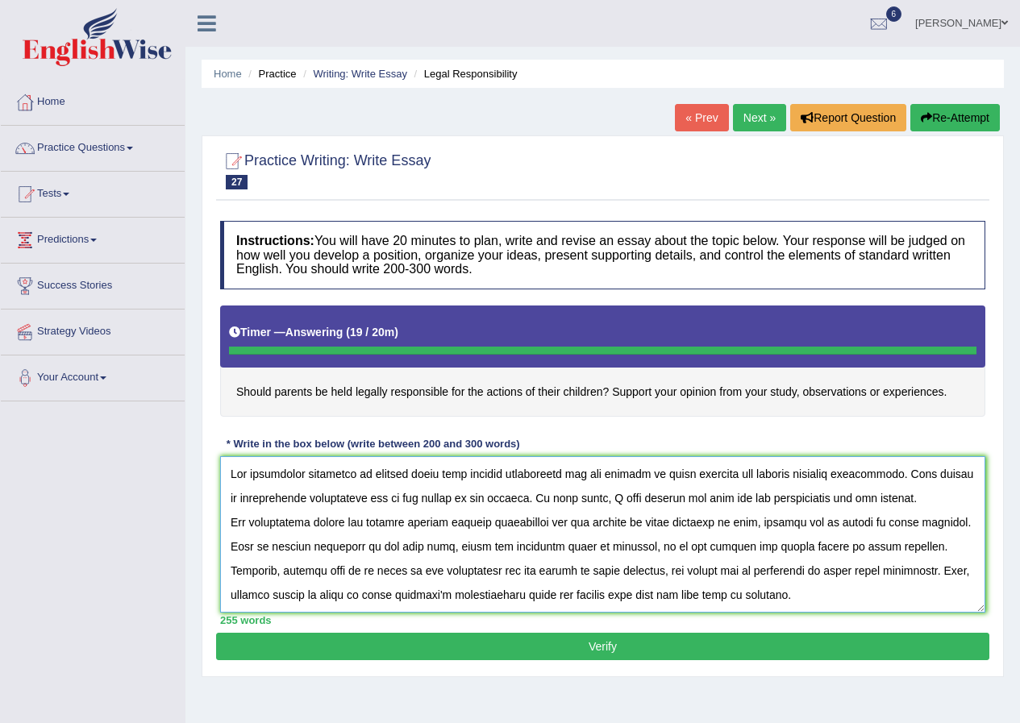
type textarea "The increasing influence of parents being held legally responsible for the acti…"
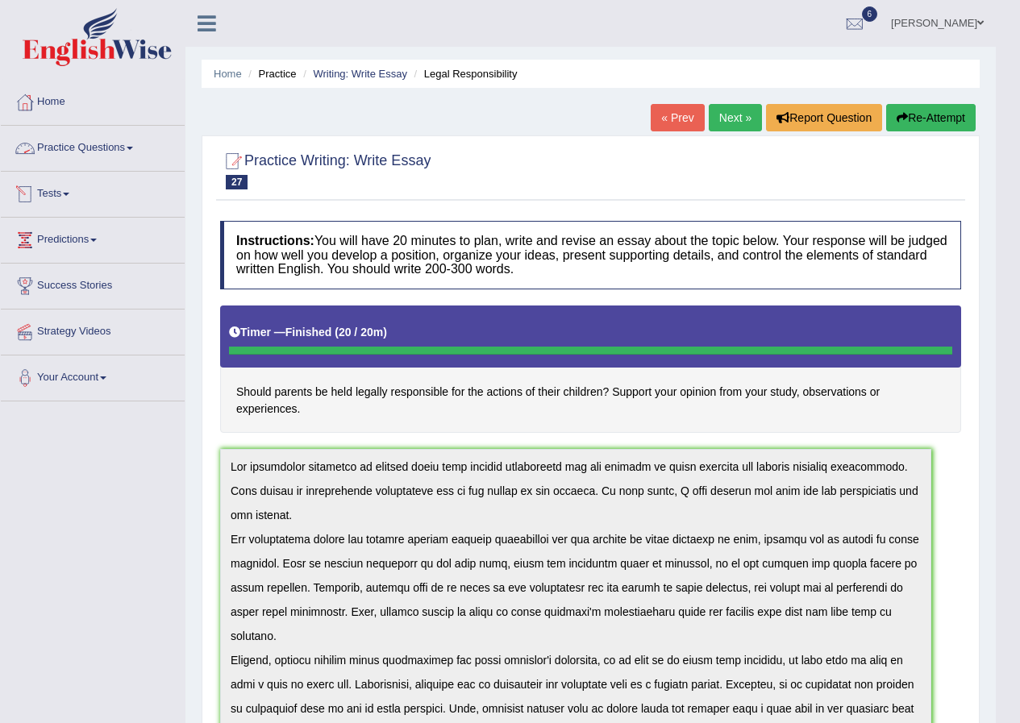
click at [110, 169] on li "Practice Questions Speaking Practice Read Aloud Repeat Sentence Describe Image …" at bounding box center [93, 149] width 184 height 46
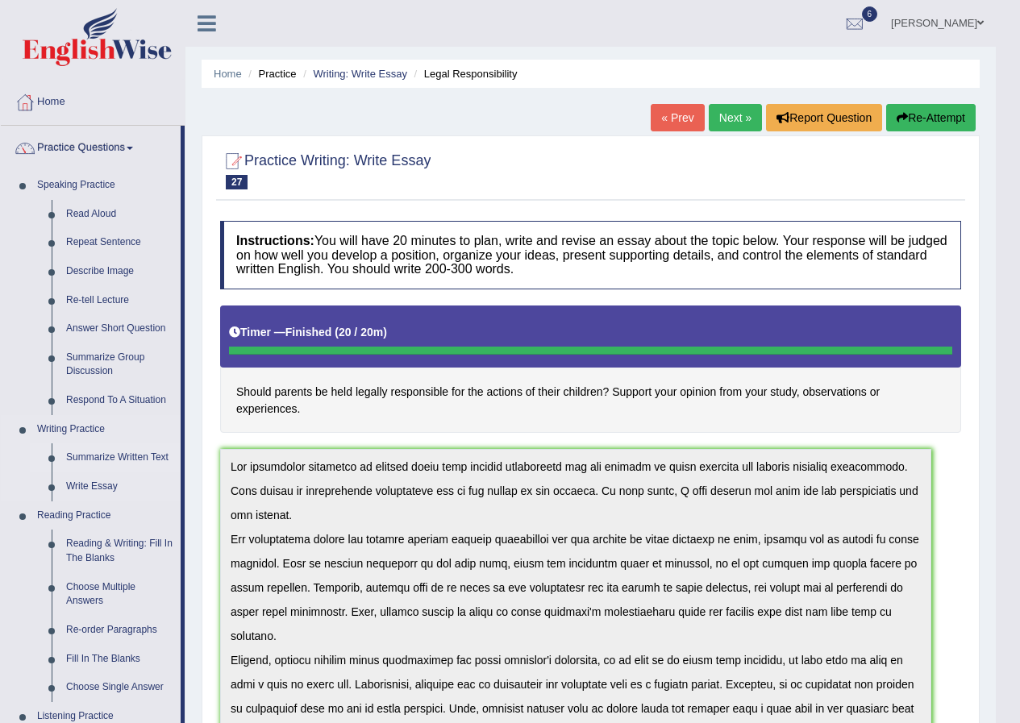
click at [106, 453] on link "Summarize Written Text" at bounding box center [120, 458] width 122 height 29
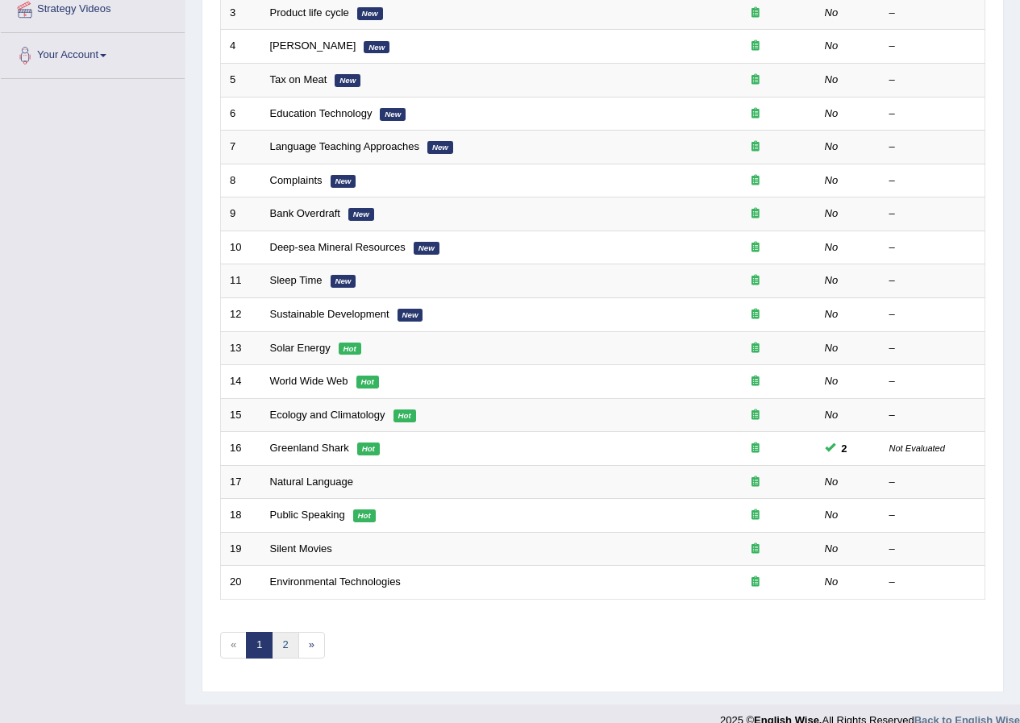
click at [289, 634] on link "2" at bounding box center [285, 645] width 27 height 27
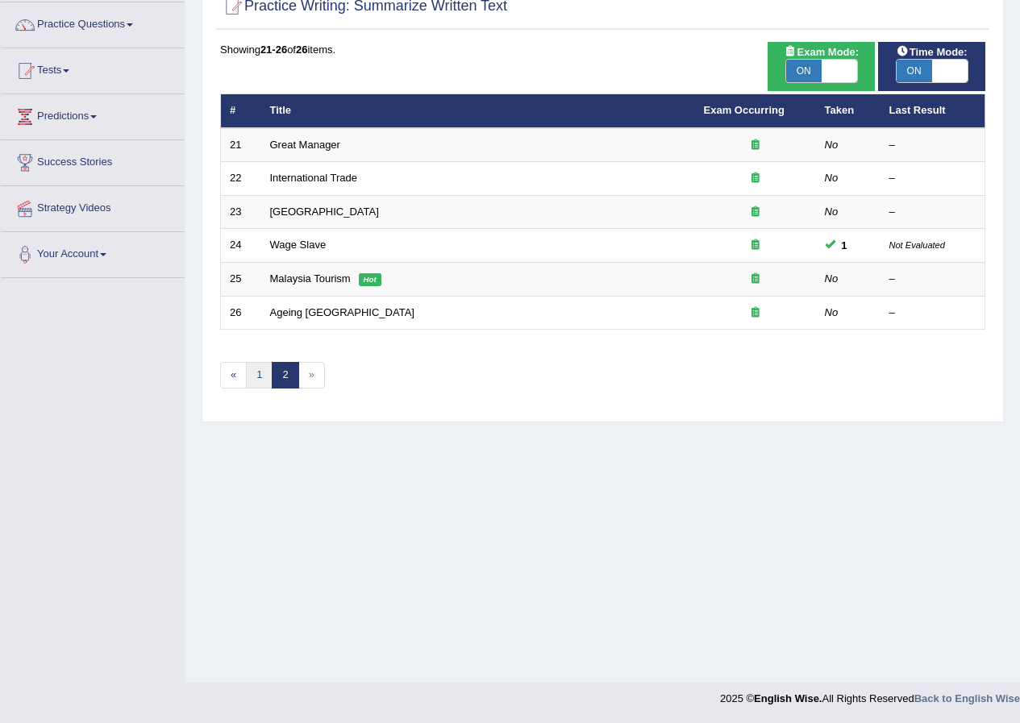
click at [252, 372] on link "1" at bounding box center [259, 375] width 27 height 27
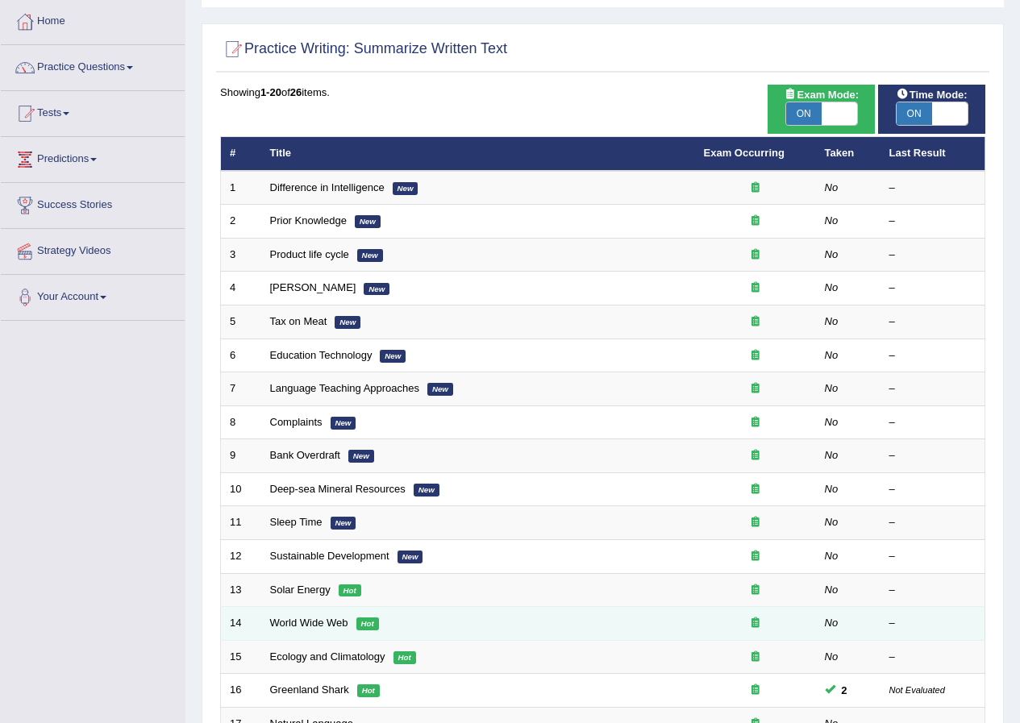
scroll to position [323, 0]
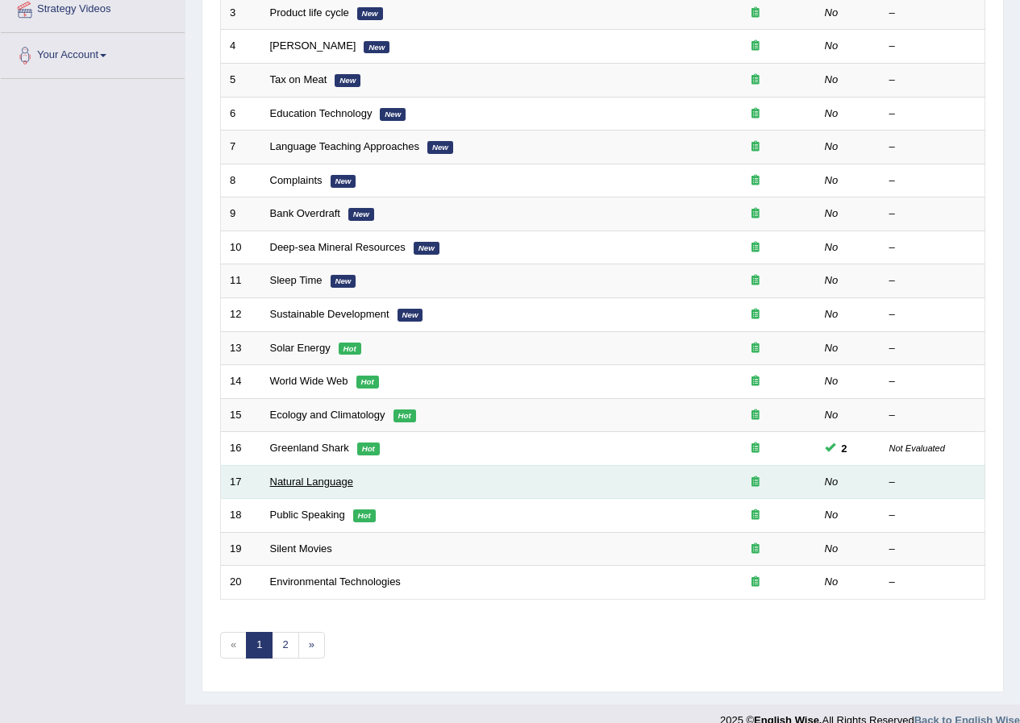
click at [332, 482] on link "Natural Language" at bounding box center [311, 482] width 83 height 12
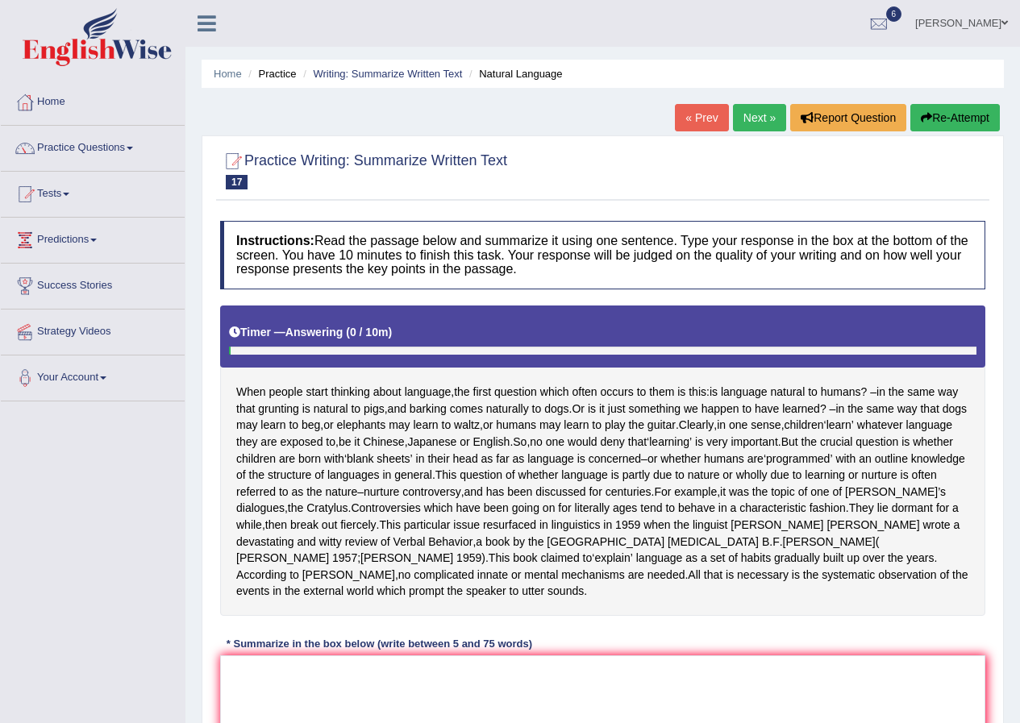
click at [751, 124] on link "Next »" at bounding box center [759, 117] width 53 height 27
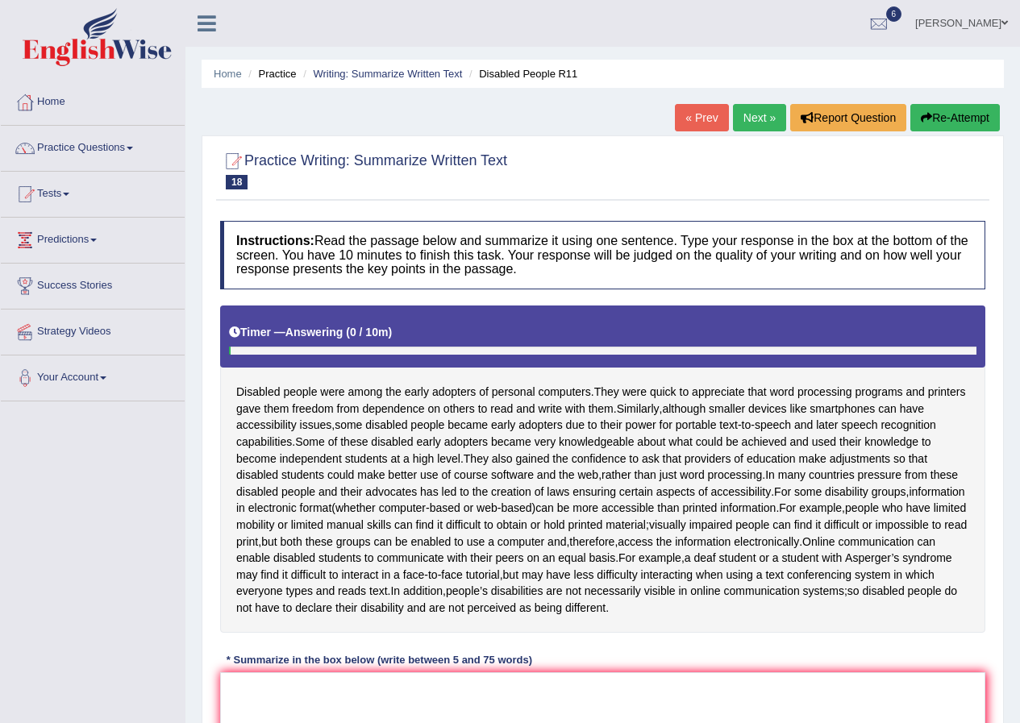
click at [418, 67] on li "Writing: Summarize Written Text" at bounding box center [380, 73] width 163 height 15
click at [400, 74] on link "Writing: Summarize Written Text" at bounding box center [387, 74] width 149 height 12
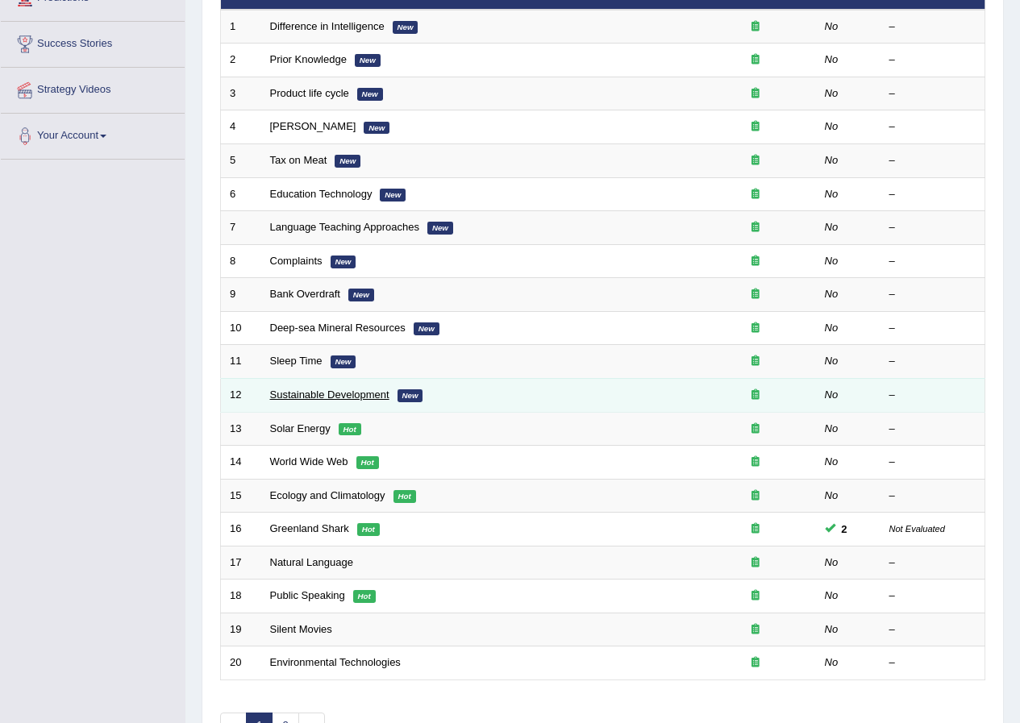
scroll to position [323, 0]
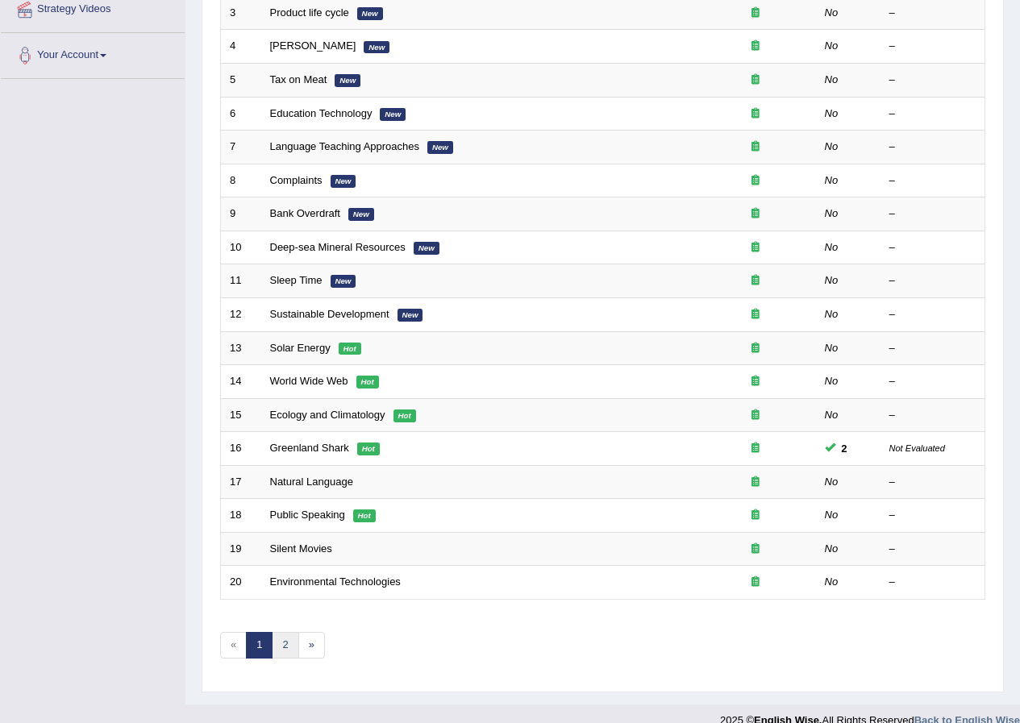
click at [278, 642] on link "2" at bounding box center [285, 645] width 27 height 27
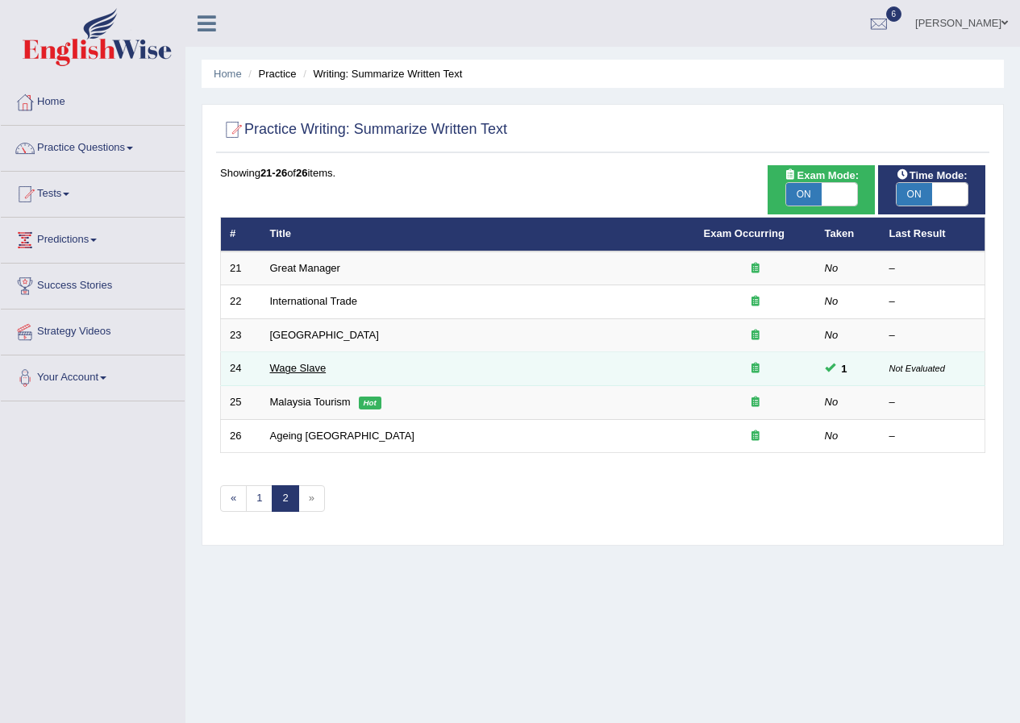
click at [304, 368] on link "Wage Slave" at bounding box center [298, 368] width 56 height 12
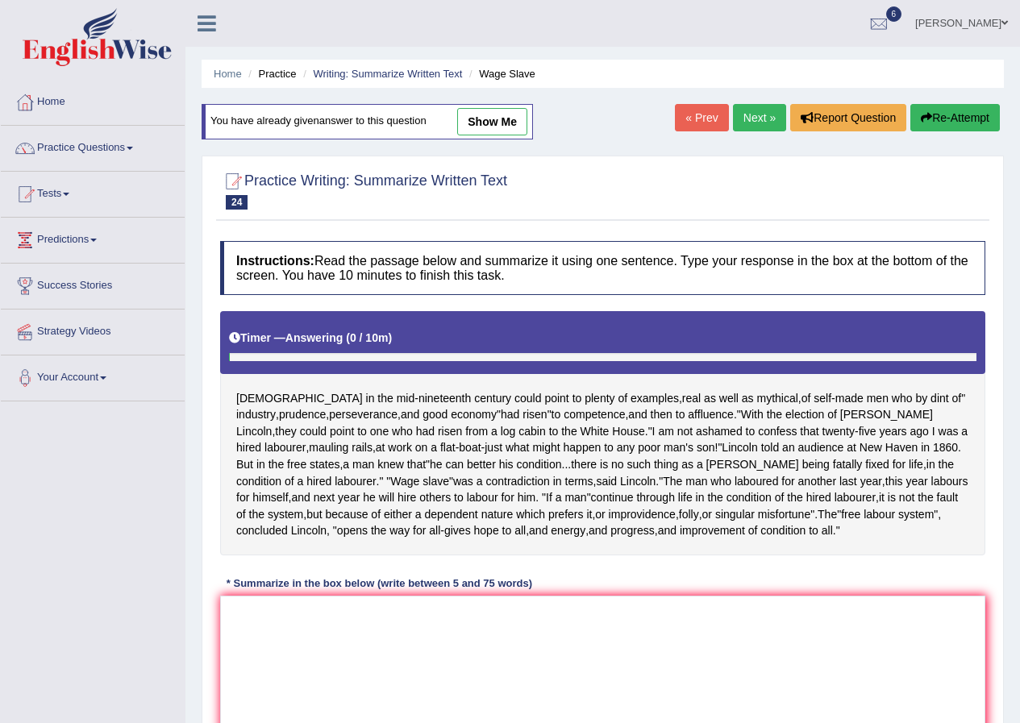
click at [495, 121] on link "show me" at bounding box center [492, 121] width 70 height 27
type textarea "The passage outlines wage slave, where self-made men because of perseverance, p…"
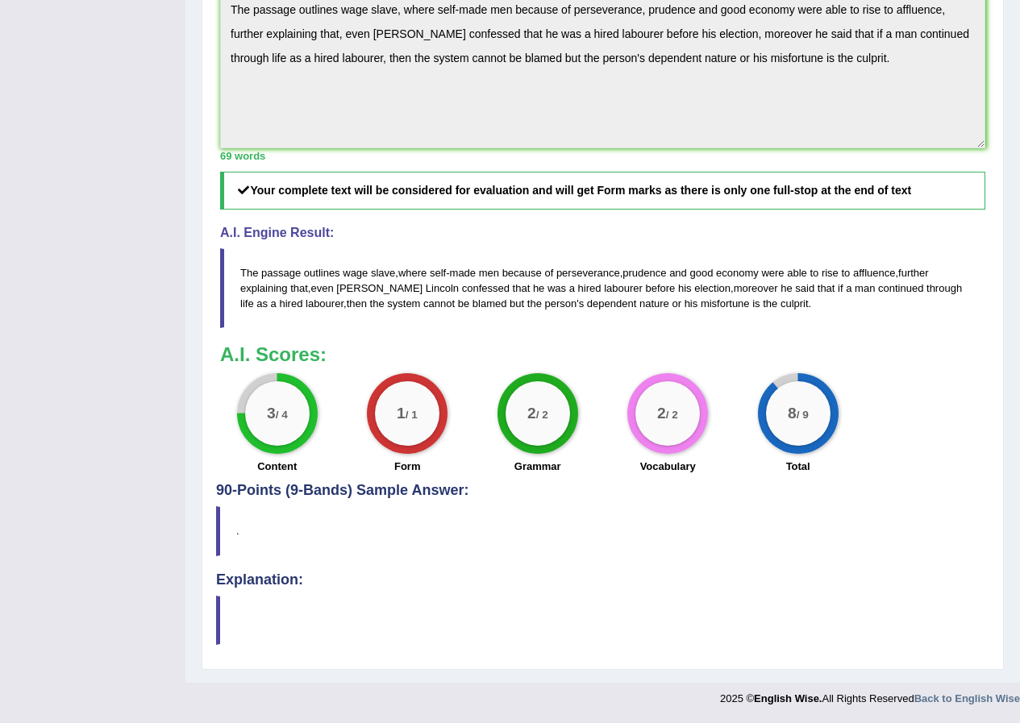
scroll to position [383, 0]
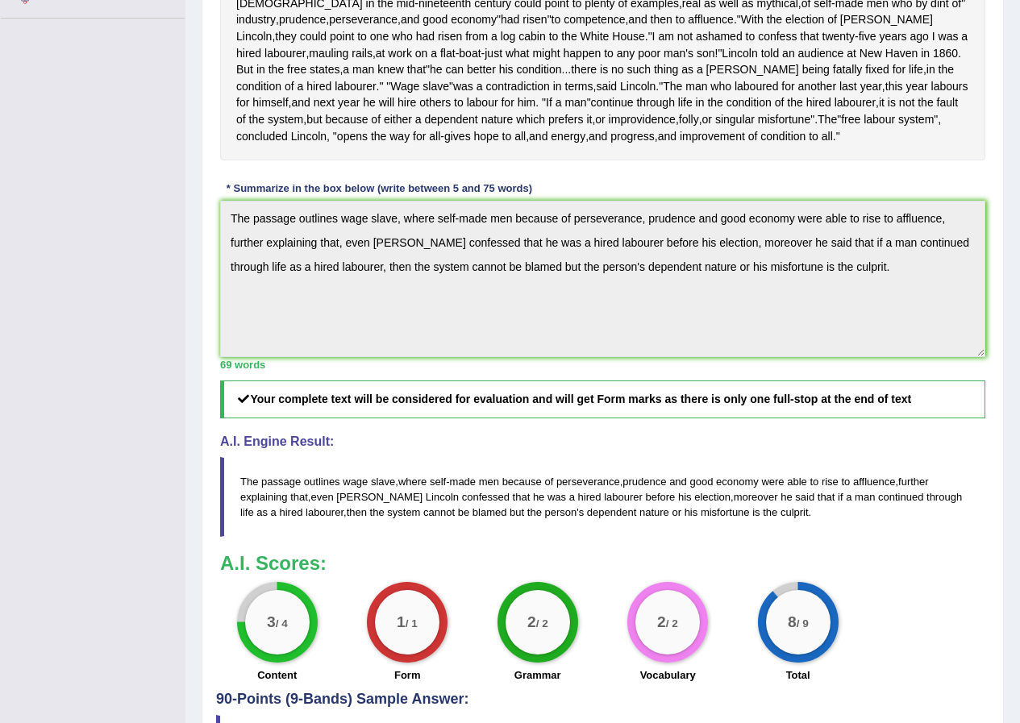
click at [214, 256] on div "Practice Writing: Summarize Written Text 24 Wage Slave Instructions: Read the p…" at bounding box center [603, 320] width 802 height 1118
click at [803, 201] on div "Instructions: Read the passage below and summarize it using one sentence. Type …" at bounding box center [602, 264] width 773 height 853
drag, startPoint x: 792, startPoint y: 549, endPoint x: 255, endPoint y: 498, distance: 539.4
click at [255, 498] on blockquote "The passage outlines wage slave , where self - made men because of perseverance…" at bounding box center [602, 497] width 765 height 80
click at [194, 252] on div "Home Practice Writing: Summarize Written Text Wage Slave You have already given…" at bounding box center [602, 254] width 835 height 1275
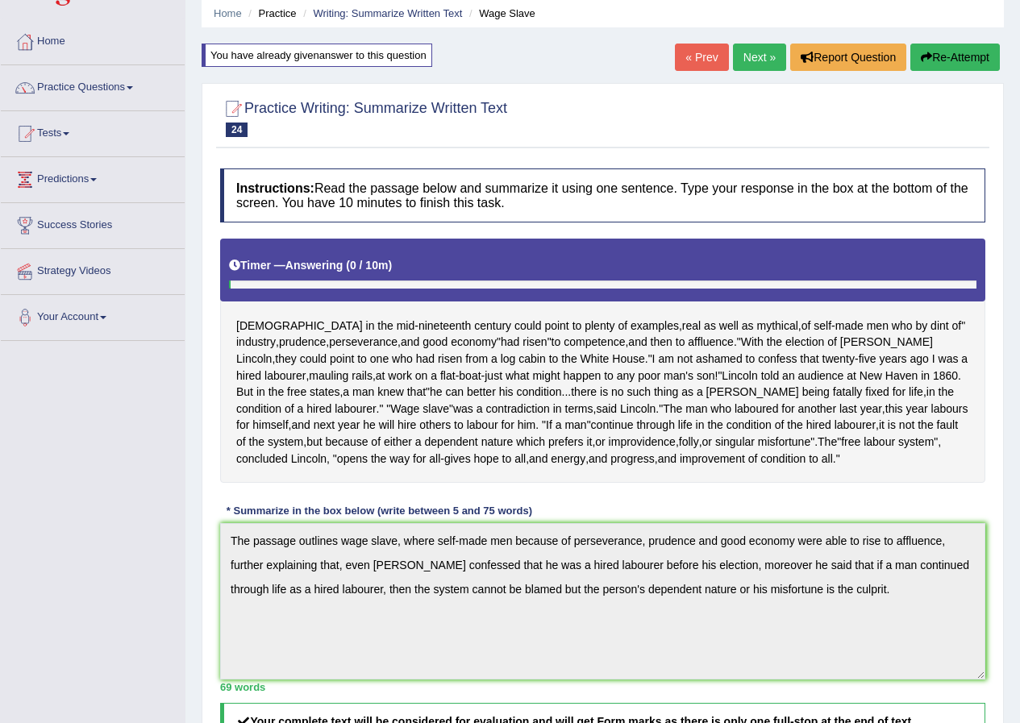
scroll to position [0, 0]
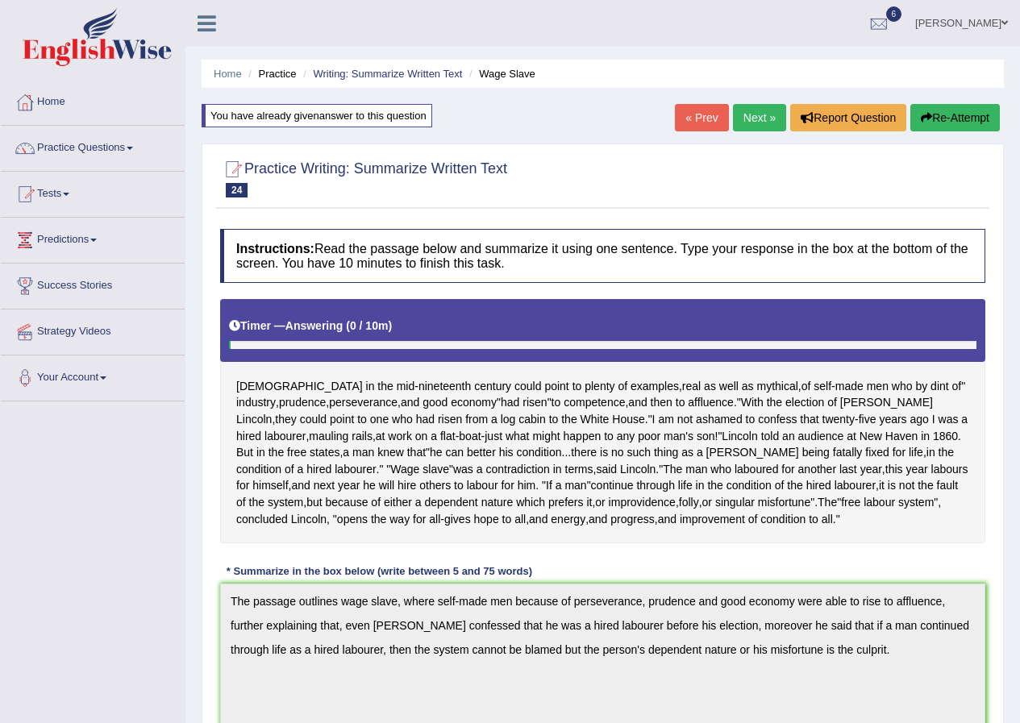
click at [754, 127] on link "Next »" at bounding box center [759, 117] width 53 height 27
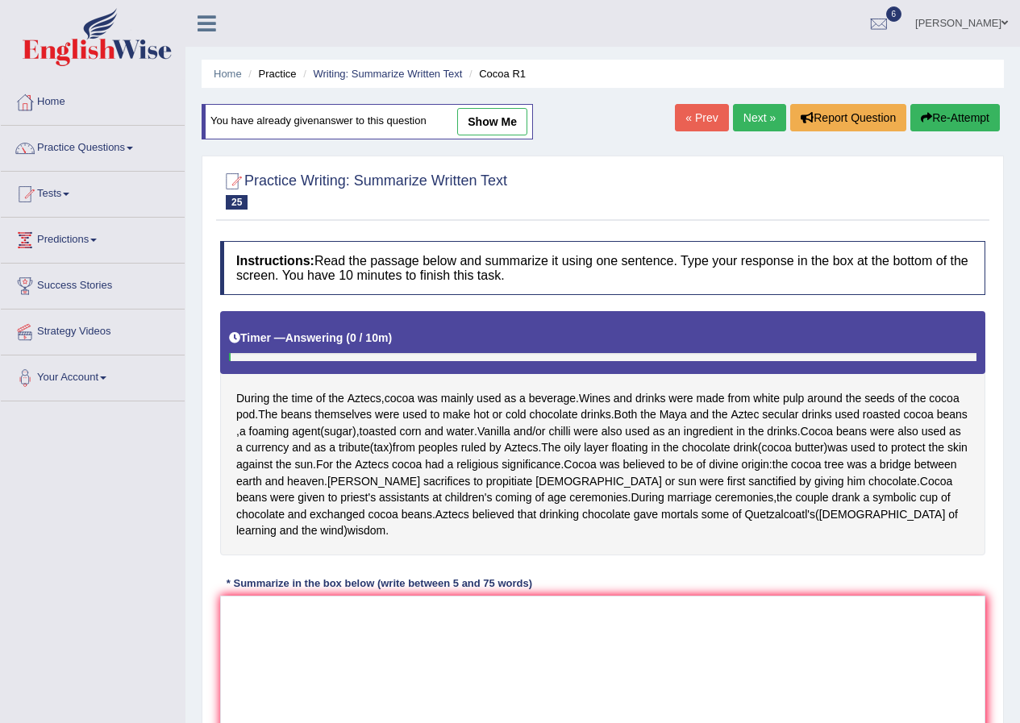
click at [498, 121] on link "show me" at bounding box center [492, 121] width 70 height 27
type textarea "The passage outlines Cocoa and it's significance for the [DEMOGRAPHIC_DATA], ex…"
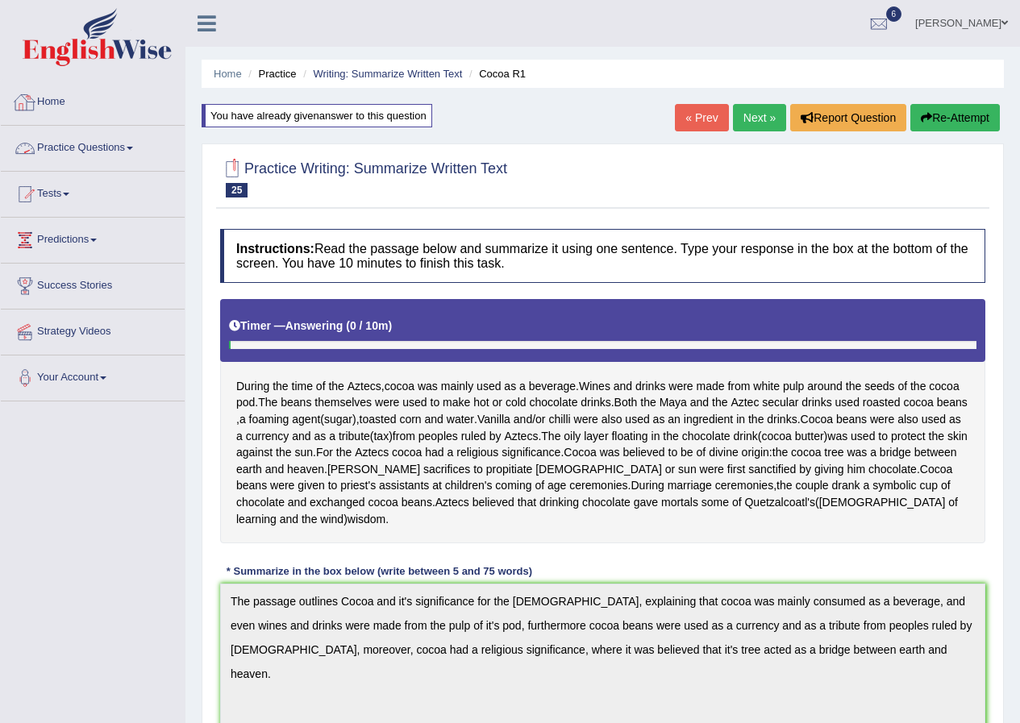
click at [109, 148] on link "Practice Questions" at bounding box center [93, 146] width 184 height 40
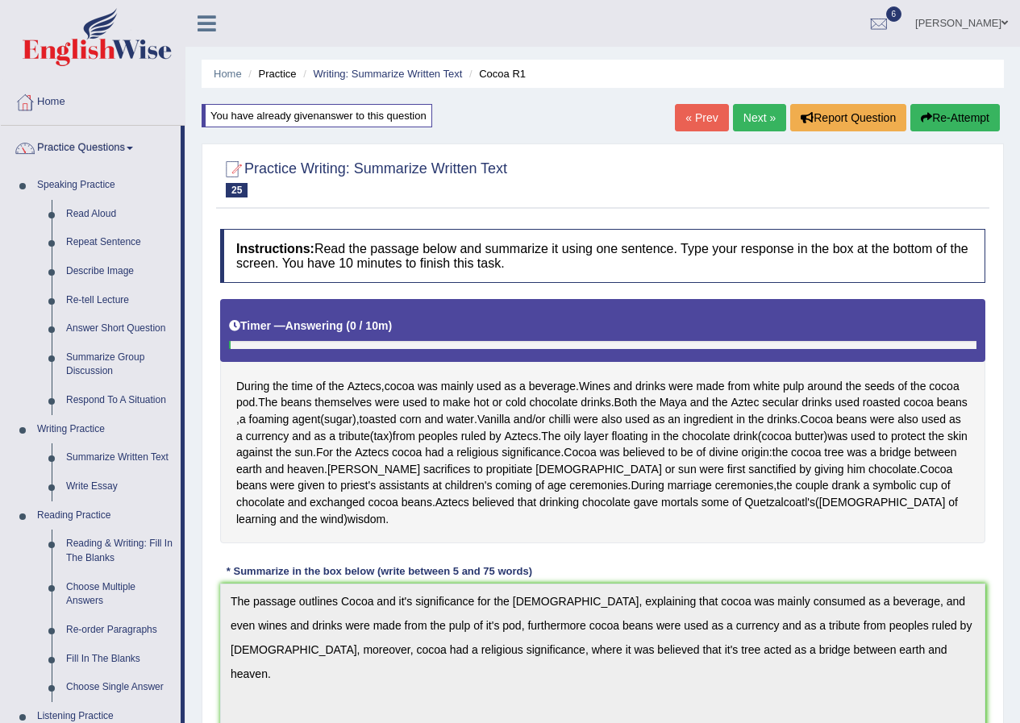
click at [739, 118] on link "Next »" at bounding box center [759, 117] width 53 height 27
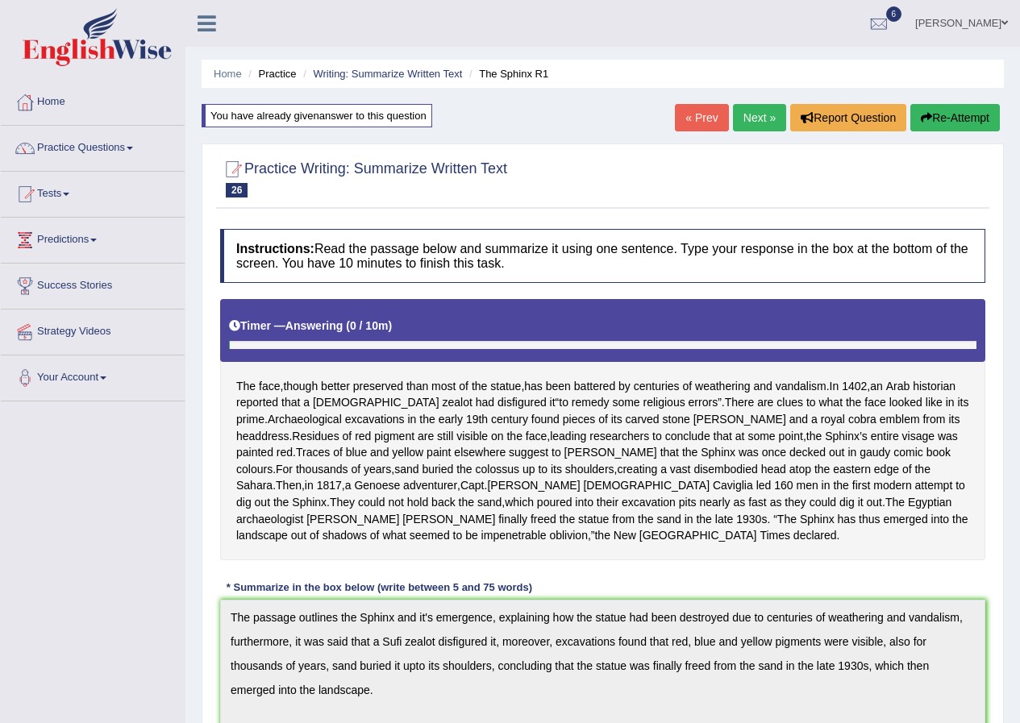
click at [747, 120] on link "Next »" at bounding box center [759, 117] width 53 height 27
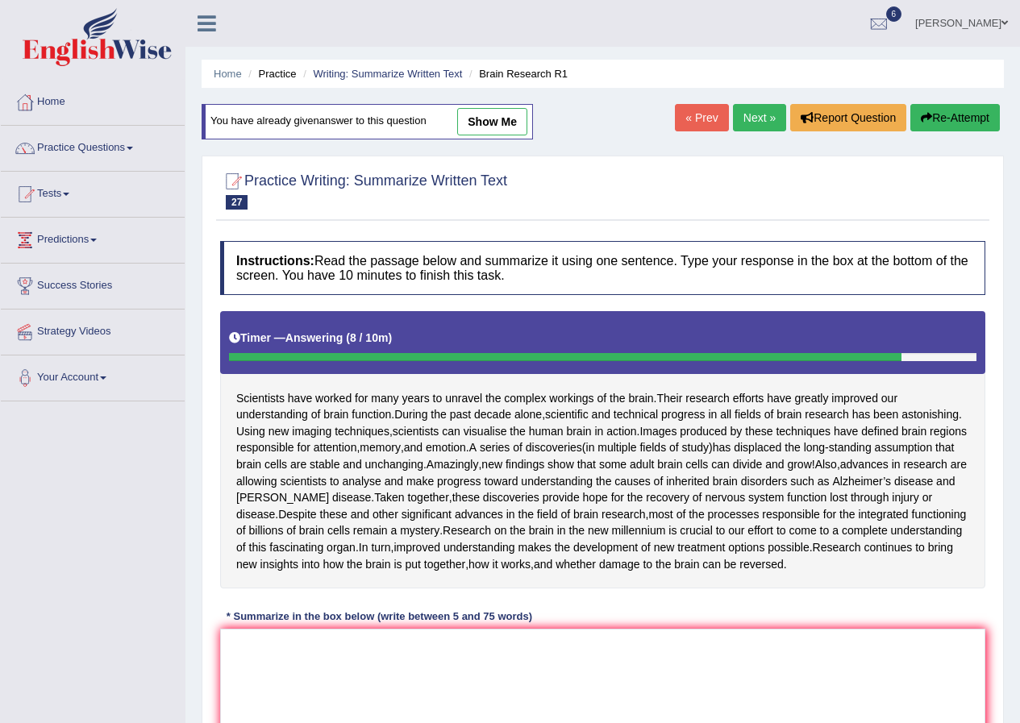
click at [965, 14] on link "[PERSON_NAME]" at bounding box center [961, 21] width 117 height 42
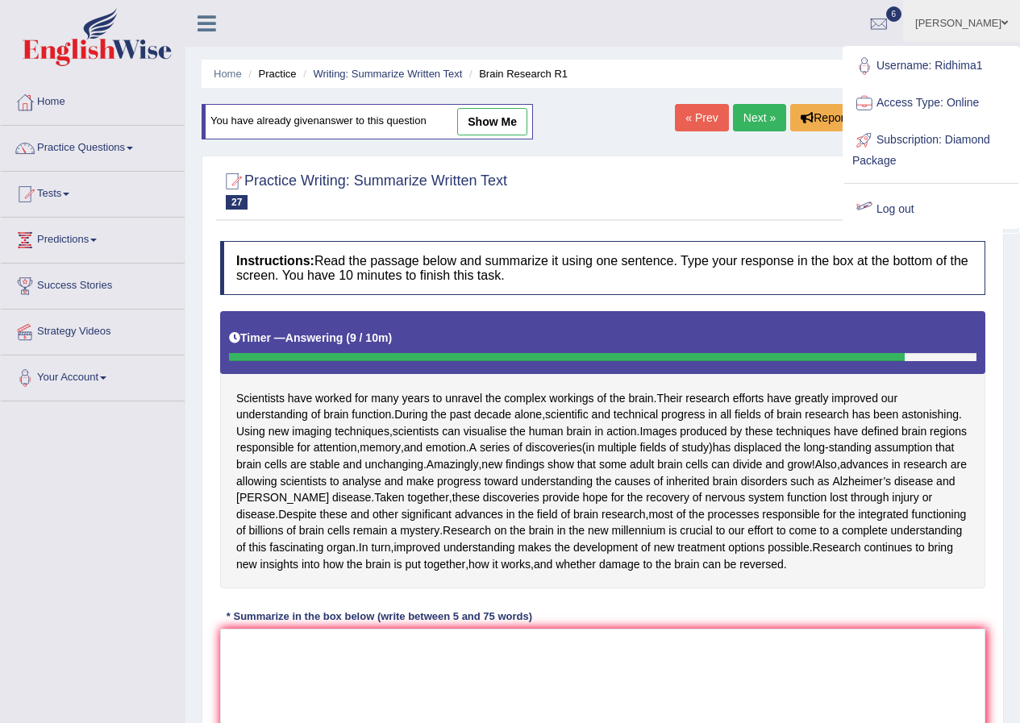
click at [893, 201] on link "Log out" at bounding box center [931, 209] width 174 height 37
